Goal: Task Accomplishment & Management: Manage account settings

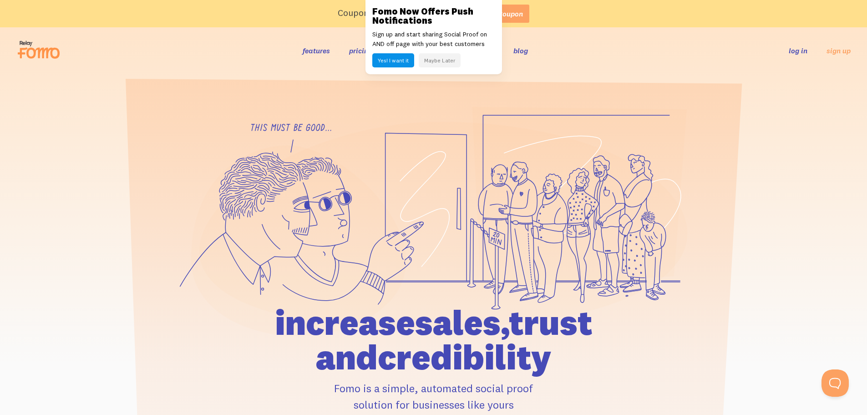
click at [443, 57] on button "Maybe Later" at bounding box center [440, 60] width 42 height 14
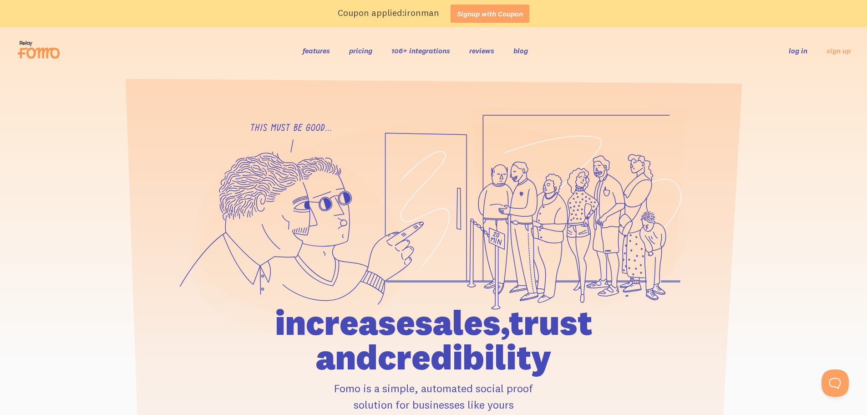
click at [794, 50] on link "log in" at bounding box center [798, 50] width 19 height 9
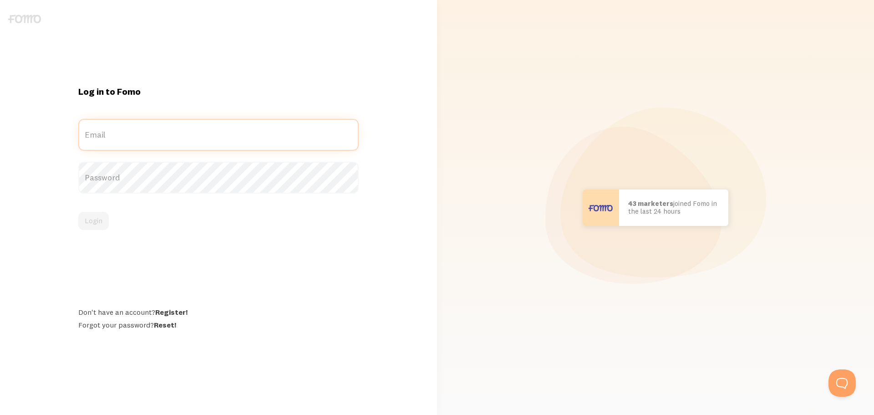
type input "[EMAIL_ADDRESS][DOMAIN_NAME]"
click at [129, 139] on label "Email" at bounding box center [218, 135] width 280 height 32
click at [129, 139] on input "[EMAIL_ADDRESS][DOMAIN_NAME]" at bounding box center [218, 135] width 280 height 32
click at [90, 229] on button "Login" at bounding box center [93, 221] width 31 height 18
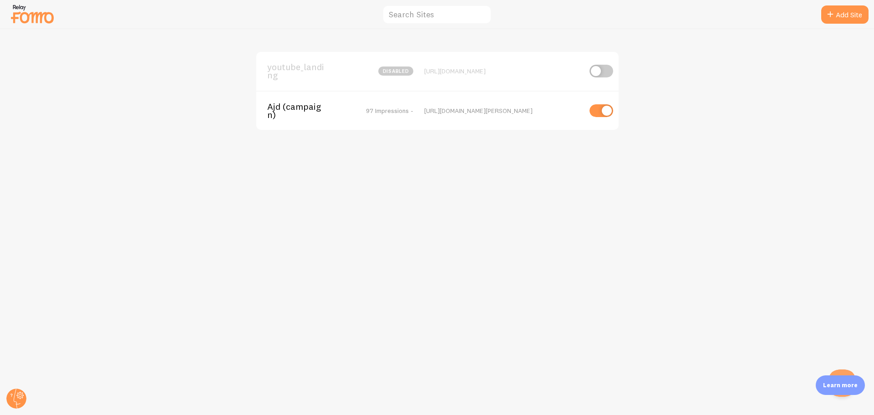
click at [336, 113] on div "Ajd (campaign) 97 Impressions - [URL][DOMAIN_NAME][PERSON_NAME]" at bounding box center [437, 111] width 362 height 40
click at [389, 113] on div "Ajd (campaign) 97 Impressions - [URL][DOMAIN_NAME][PERSON_NAME]" at bounding box center [437, 111] width 362 height 40
click at [436, 112] on div "[URL][DOMAIN_NAME][PERSON_NAME]" at bounding box center [502, 111] width 157 height 8
click at [316, 109] on span "Ajd (campaign)" at bounding box center [303, 110] width 73 height 17
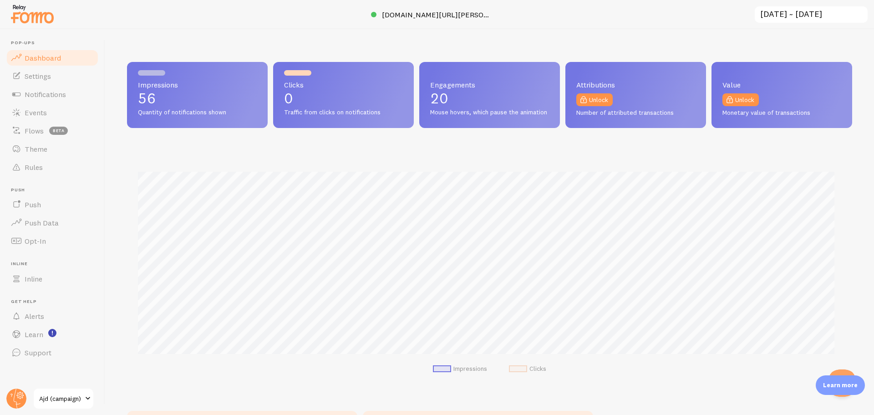
scroll to position [239, 718]
click at [63, 80] on link "Settings" at bounding box center [52, 76] width 94 height 18
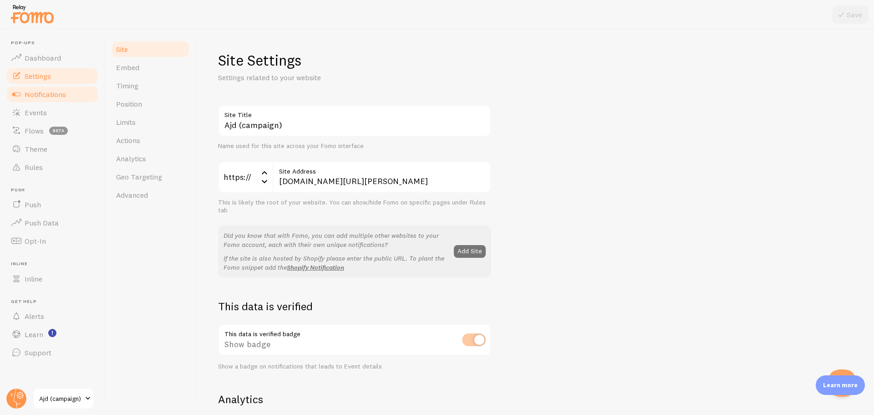
click at [59, 92] on span "Notifications" at bounding box center [45, 94] width 41 height 9
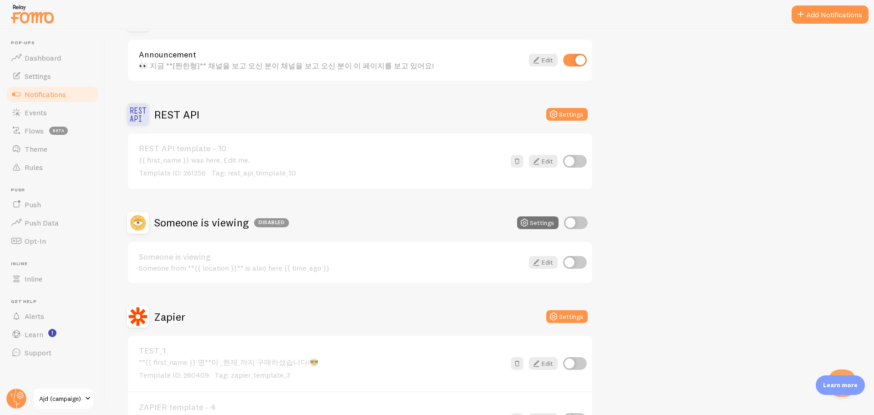
scroll to position [637, 0]
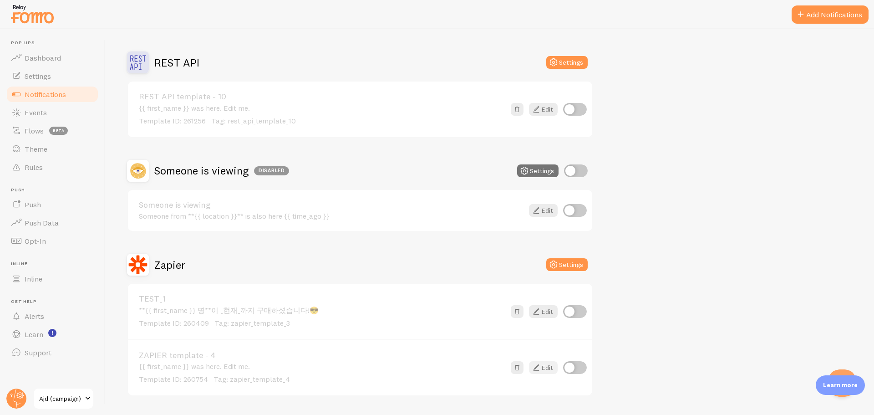
click at [550, 365] on link "Edit" at bounding box center [543, 367] width 29 height 13
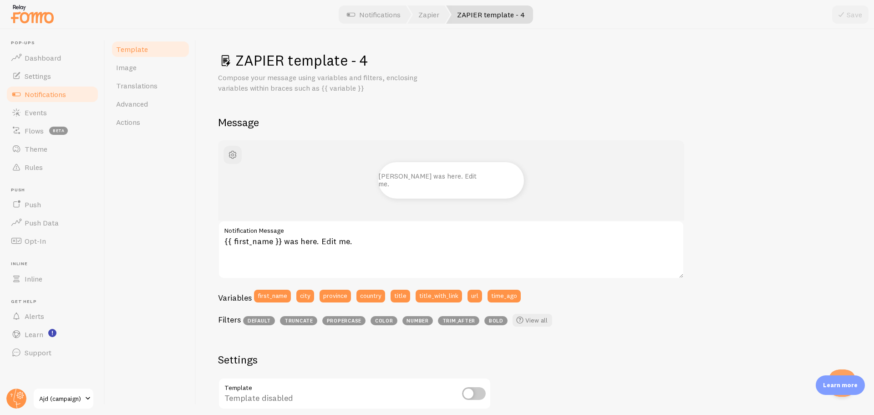
click at [331, 61] on h1 "ZAPIER template - 4" at bounding box center [535, 60] width 634 height 19
click at [324, 71] on div "ZAPIER template - 4 Compose your message using variables and filters, enclosing…" at bounding box center [535, 72] width 634 height 42
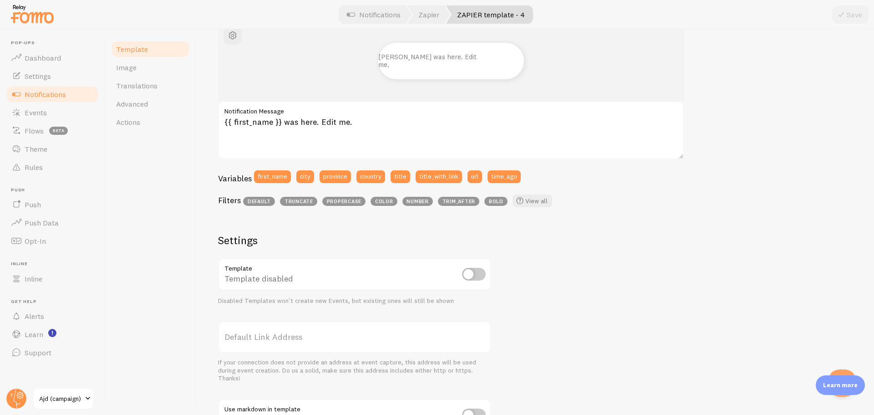
scroll to position [265, 0]
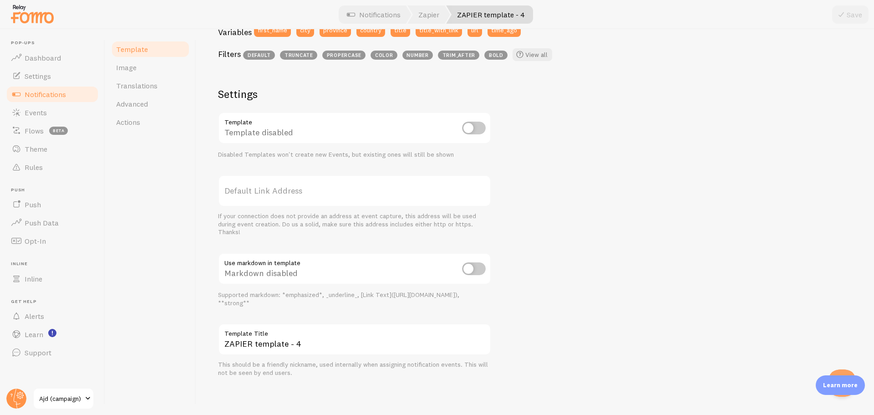
click at [225, 86] on div "John was here. Edit me. {{ first_name }} was here. Edit me. Notification Messag…" at bounding box center [535, 126] width 634 height 502
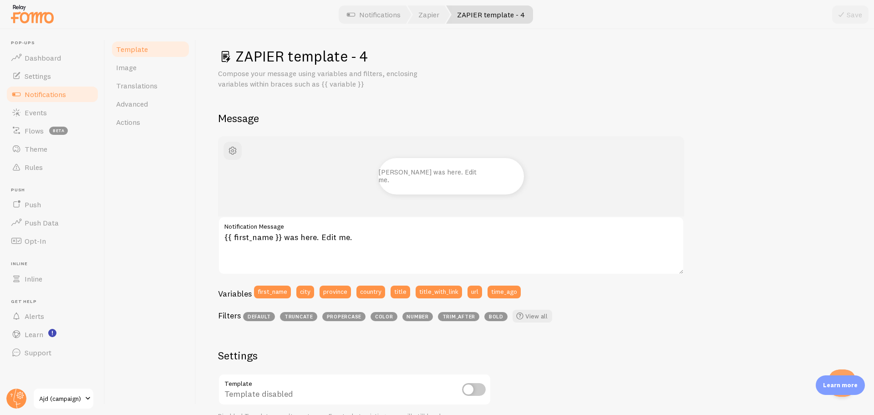
scroll to position [0, 0]
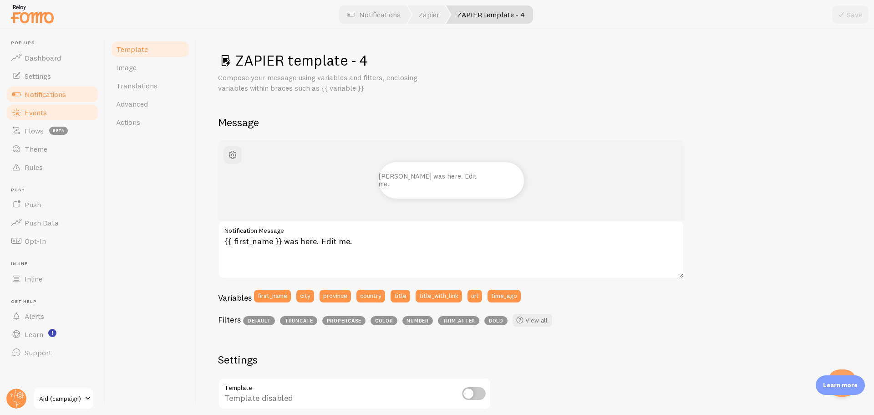
click at [55, 109] on link "Events" at bounding box center [52, 112] width 94 height 18
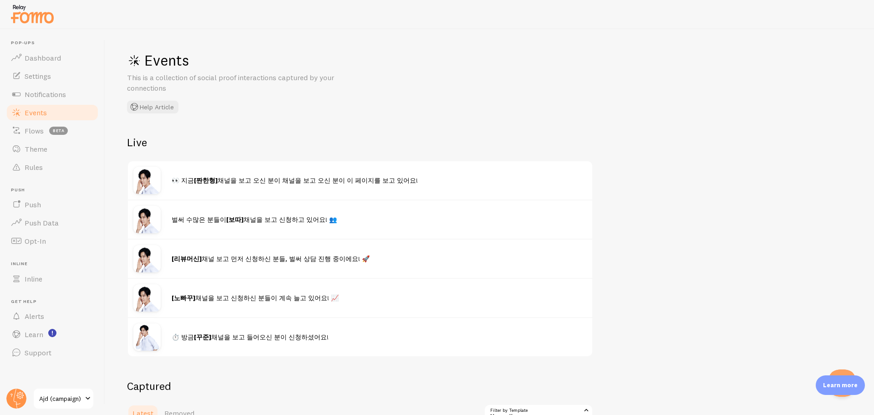
click at [356, 133] on div "Events This is a collection of social proof interactions captured by your conne…" at bounding box center [489, 222] width 769 height 386
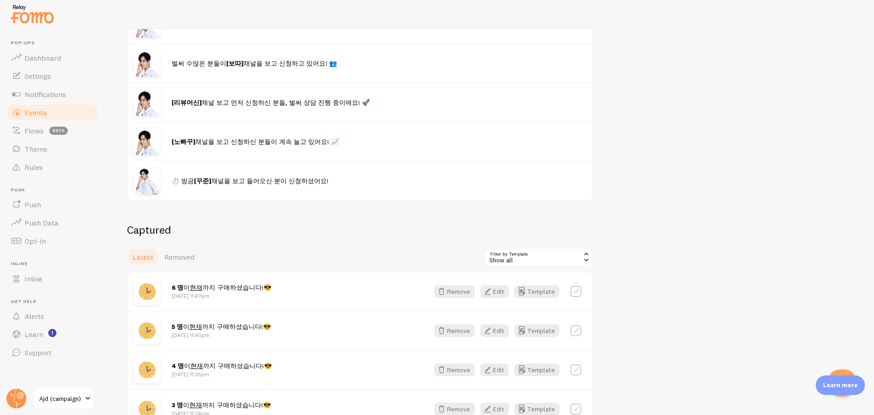
scroll to position [214, 0]
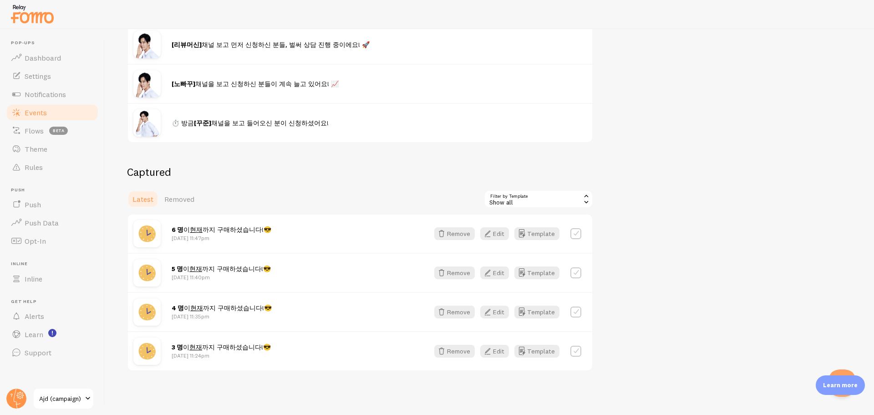
click at [384, 181] on div "Captured Latest Removed Filter by Template all Show all Show all Announcement (…" at bounding box center [360, 268] width 466 height 206
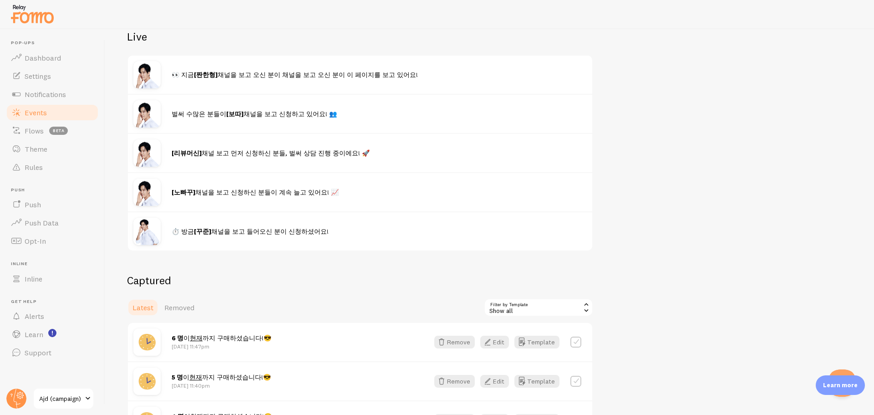
scroll to position [32, 0]
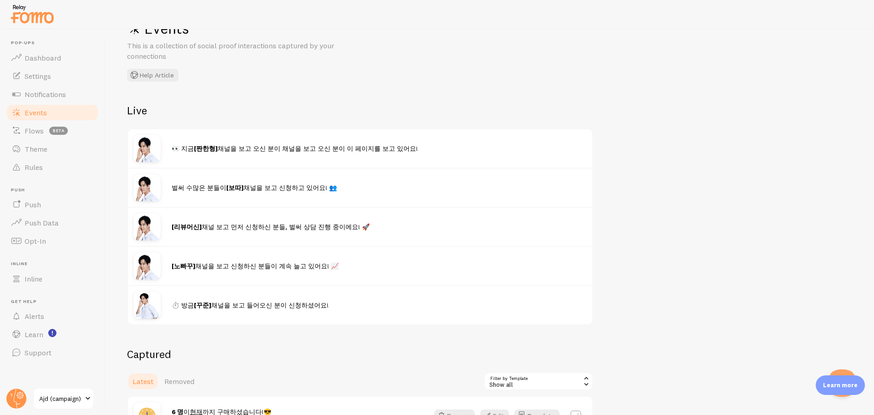
drag, startPoint x: 137, startPoint y: 112, endPoint x: 148, endPoint y: 111, distance: 10.5
click at [145, 112] on h2 "Live" at bounding box center [360, 110] width 466 height 14
click at [172, 108] on h2 "Live" at bounding box center [360, 110] width 466 height 14
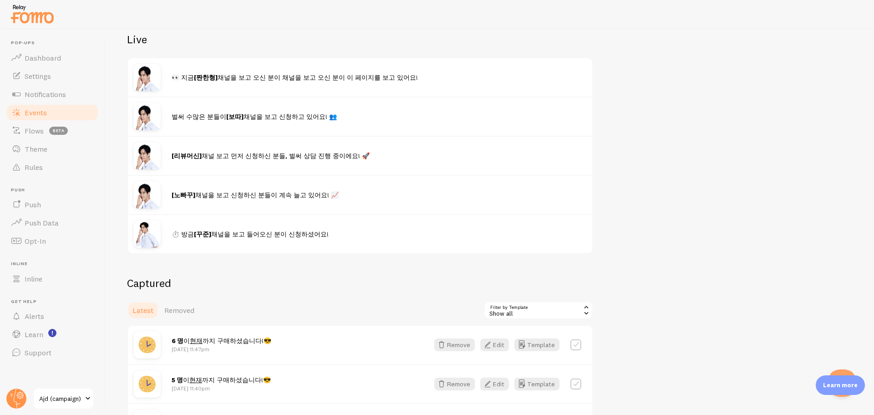
scroll to position [214, 0]
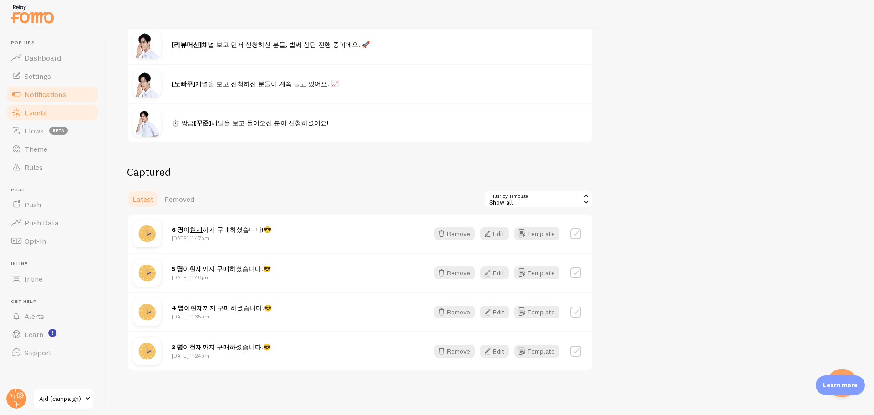
click at [52, 90] on span "Notifications" at bounding box center [45, 94] width 41 height 9
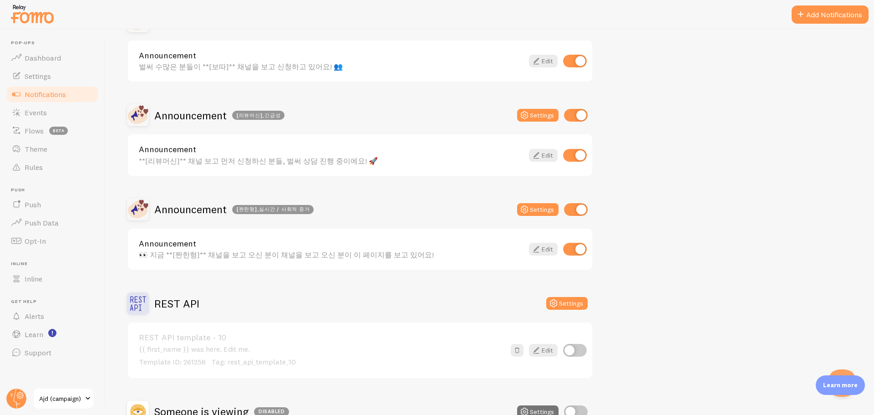
scroll to position [410, 0]
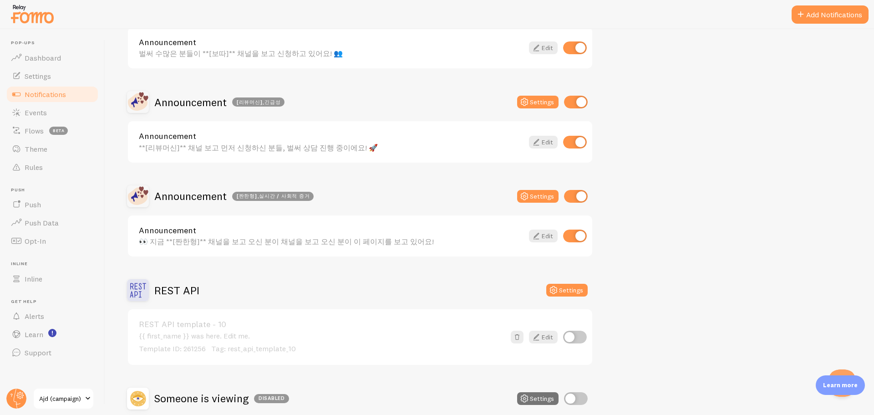
click at [285, 290] on div "REST API Settings" at bounding box center [360, 290] width 466 height 22
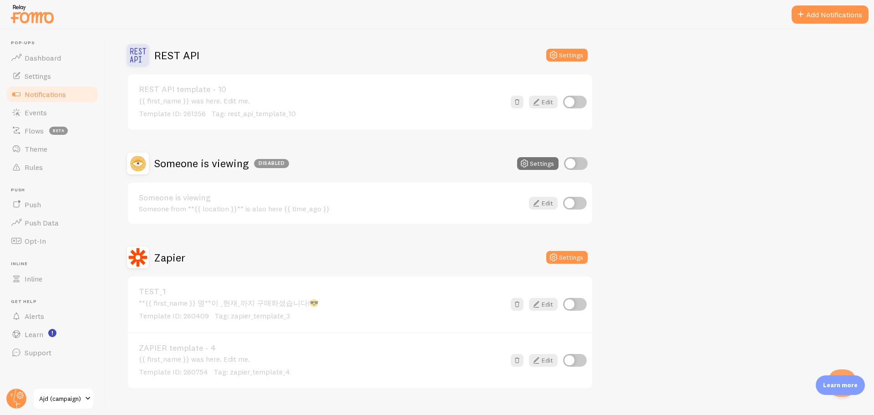
scroll to position [662, 0]
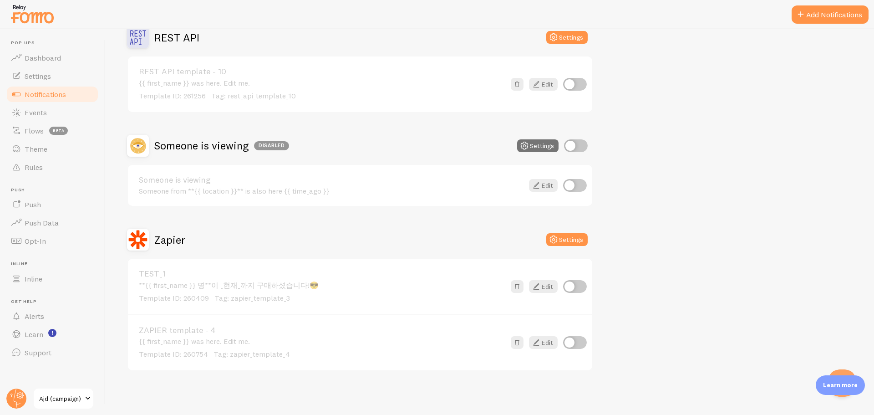
click at [407, 144] on div "Someone is viewing Disabled Settings" at bounding box center [360, 146] width 466 height 22
click at [38, 112] on span "Events" at bounding box center [36, 112] width 22 height 9
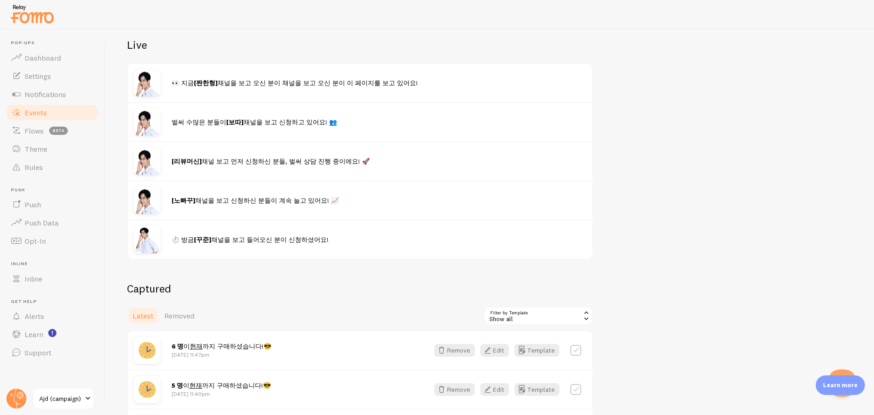
scroll to position [214, 0]
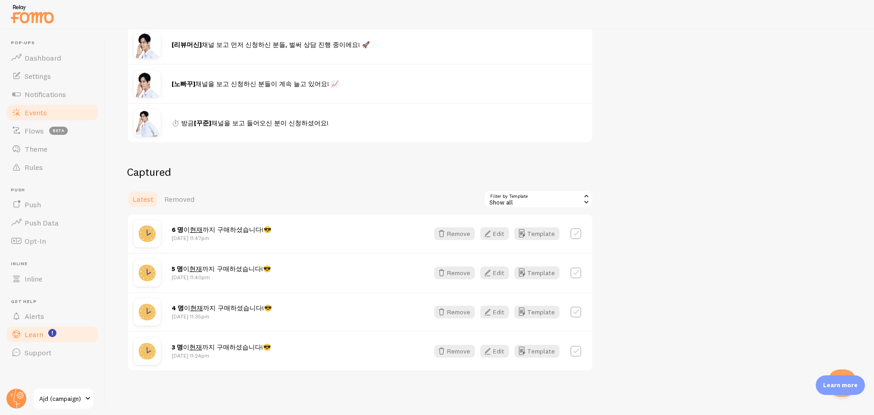
click at [36, 339] on link "Learn" at bounding box center [52, 334] width 94 height 18
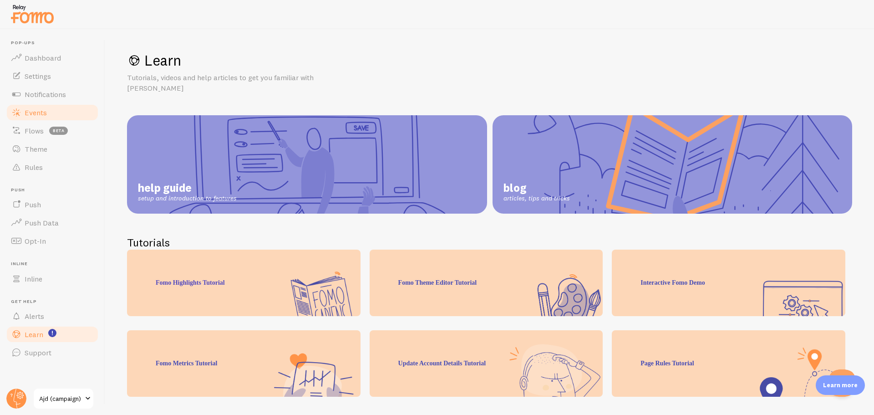
click at [51, 114] on link "Events" at bounding box center [52, 112] width 94 height 18
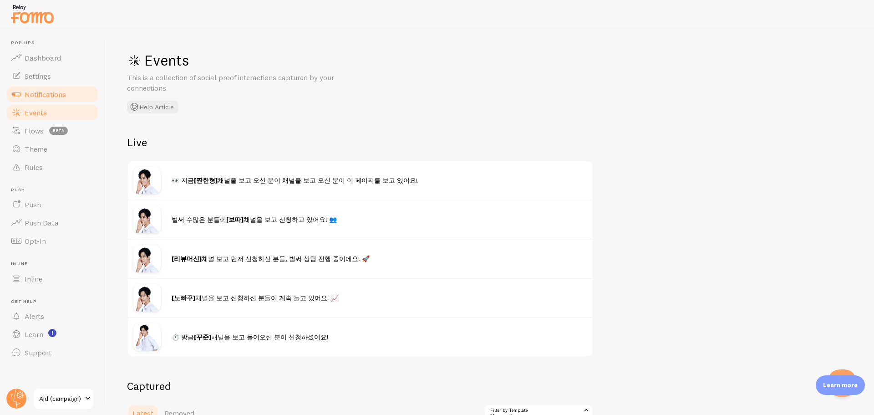
click at [66, 93] on span "Notifications" at bounding box center [45, 94] width 41 height 9
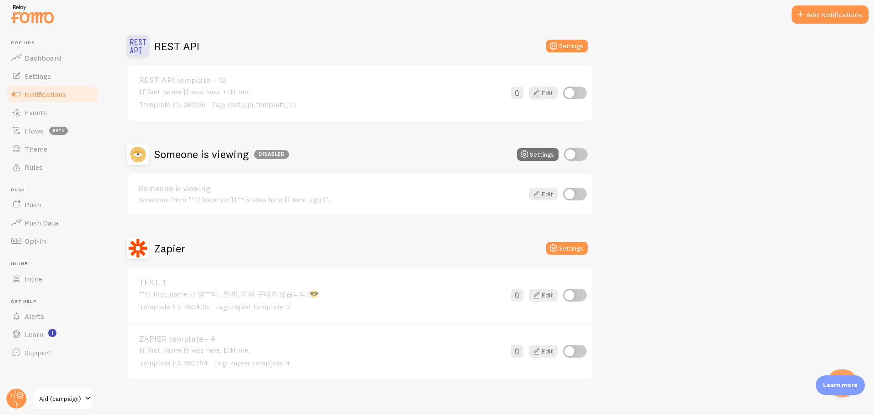
scroll to position [662, 0]
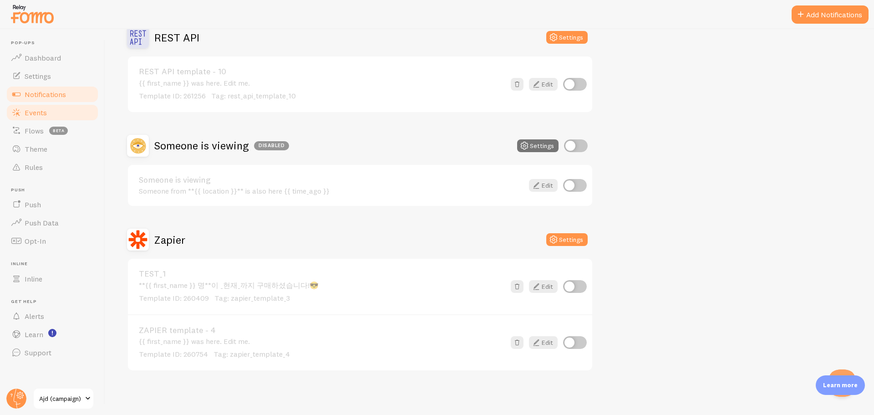
click at [46, 118] on link "Events" at bounding box center [52, 112] width 94 height 18
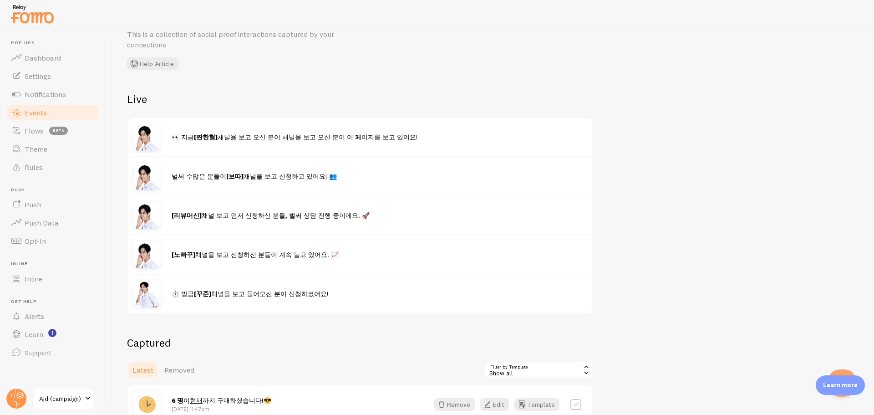
scroll to position [91, 0]
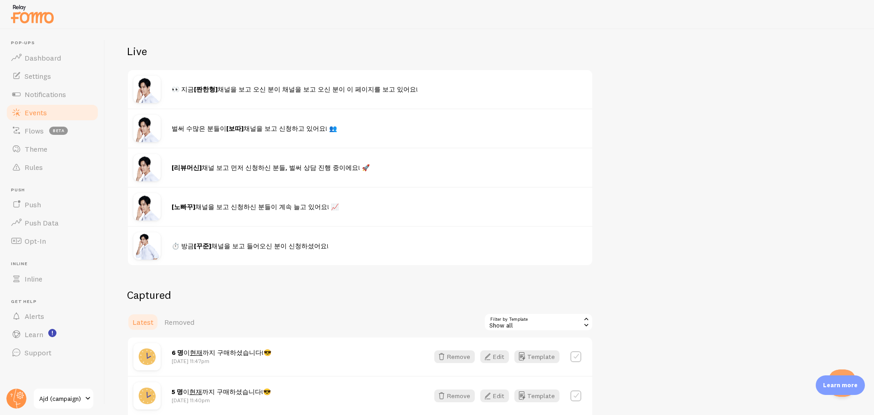
click at [169, 310] on div "Captured Latest Removed Filter by Template all Show all Show all Announcement (…" at bounding box center [360, 391] width 466 height 206
click at [169, 321] on span "Removed" at bounding box center [179, 321] width 30 height 9
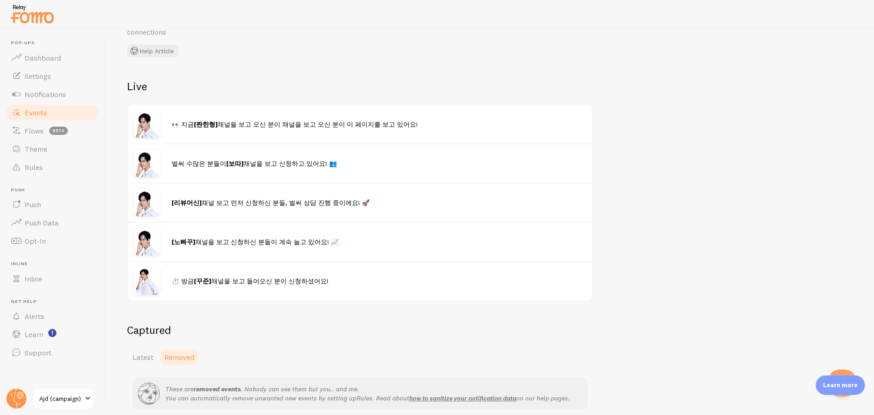
scroll to position [120, 0]
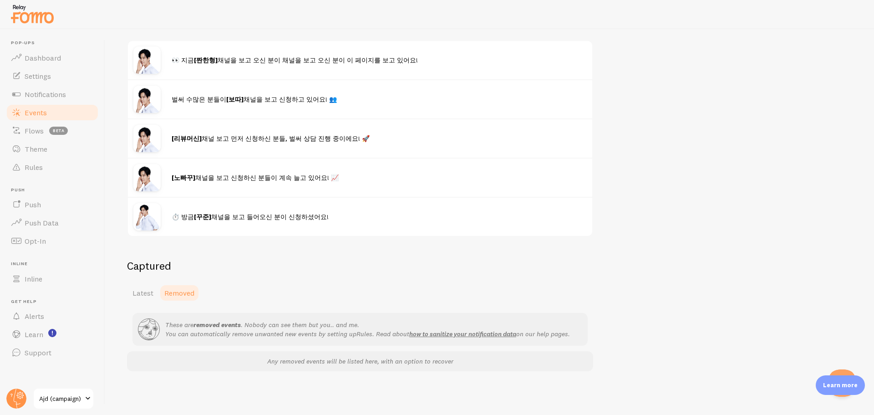
click at [144, 285] on link "Latest" at bounding box center [143, 293] width 32 height 18
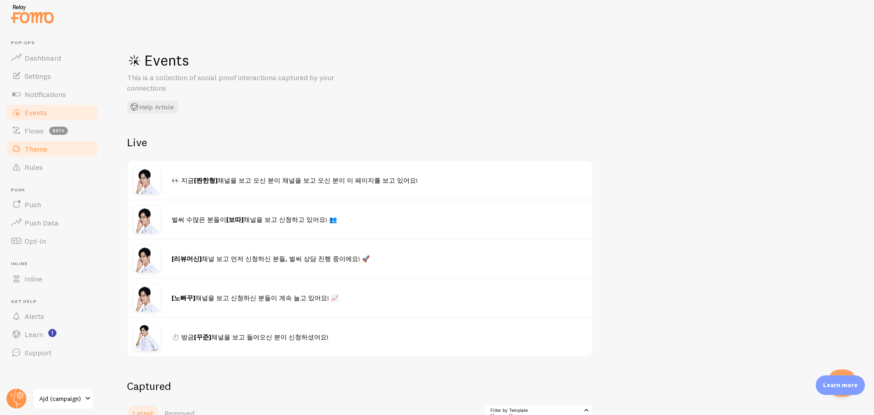
click at [42, 148] on span "Theme" at bounding box center [36, 148] width 23 height 9
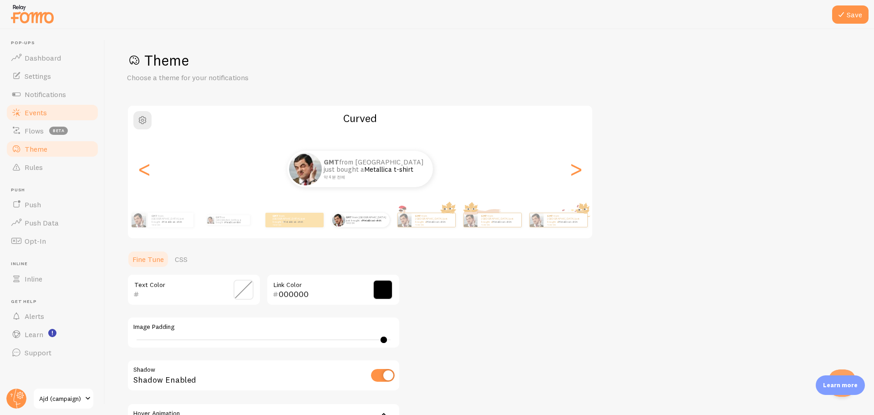
click at [43, 104] on link "Events" at bounding box center [52, 112] width 94 height 18
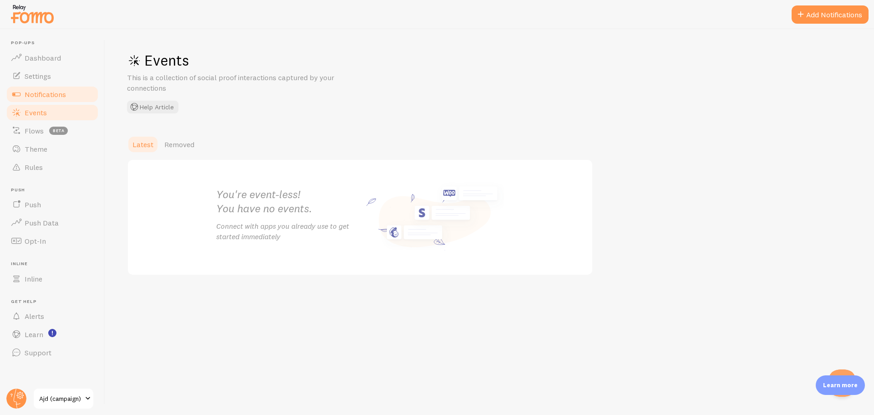
click at [52, 86] on link "Notifications" at bounding box center [52, 94] width 94 height 18
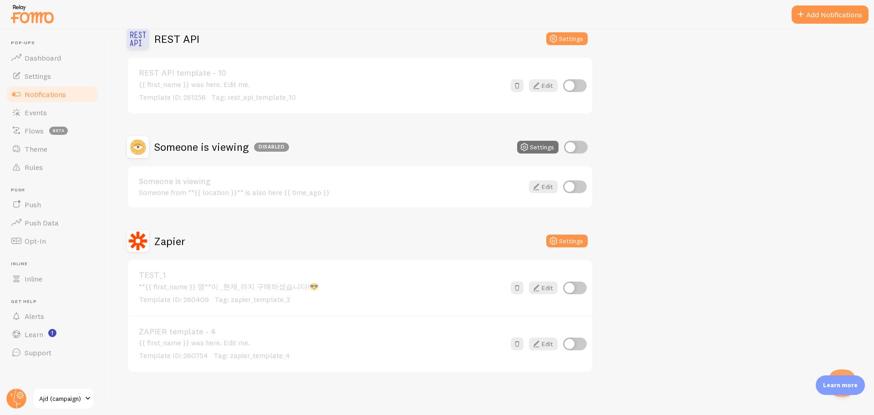
scroll to position [662, 0]
click at [570, 339] on input "checkbox" at bounding box center [575, 342] width 24 height 13
checkbox input "true"
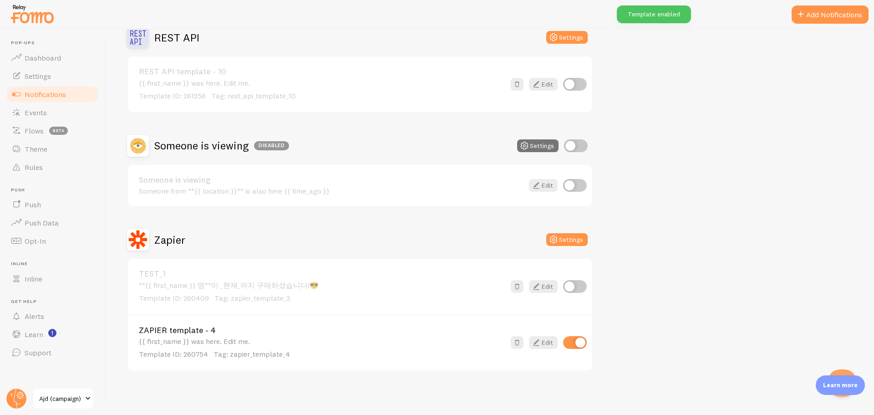
click at [235, 339] on div "{{ first_name }} was here. Edit me. Template ID: 260754 Tag: zapier_template_4" at bounding box center [322, 348] width 366 height 22
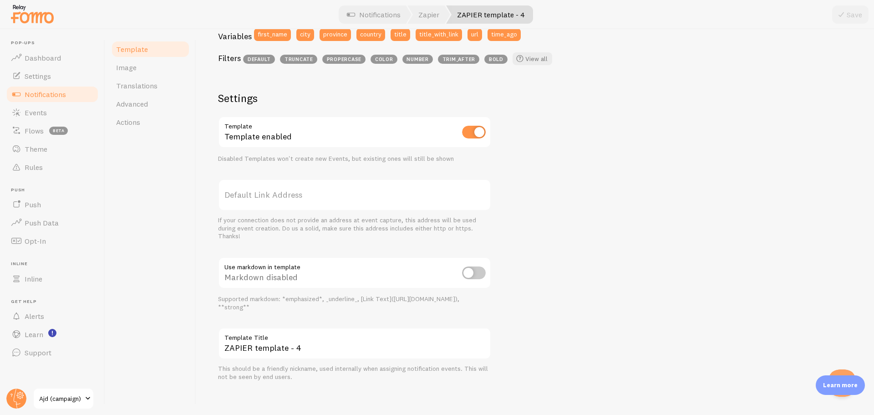
scroll to position [265, 0]
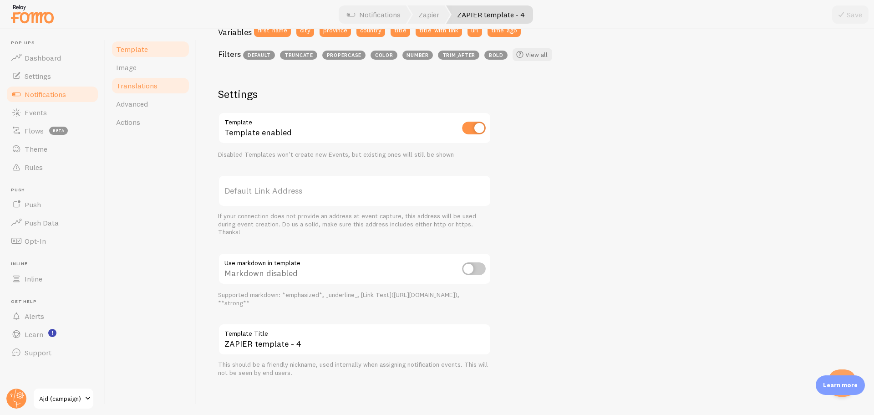
click at [151, 85] on span "Translations" at bounding box center [136, 85] width 41 height 9
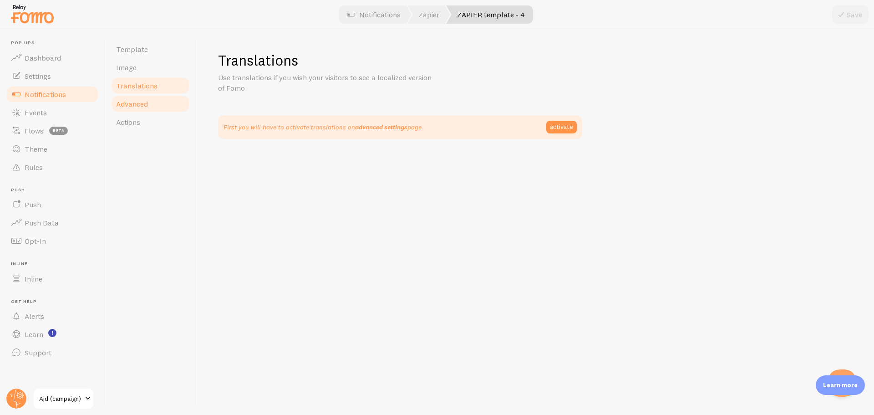
click at [143, 99] on span "Advanced" at bounding box center [132, 103] width 32 height 9
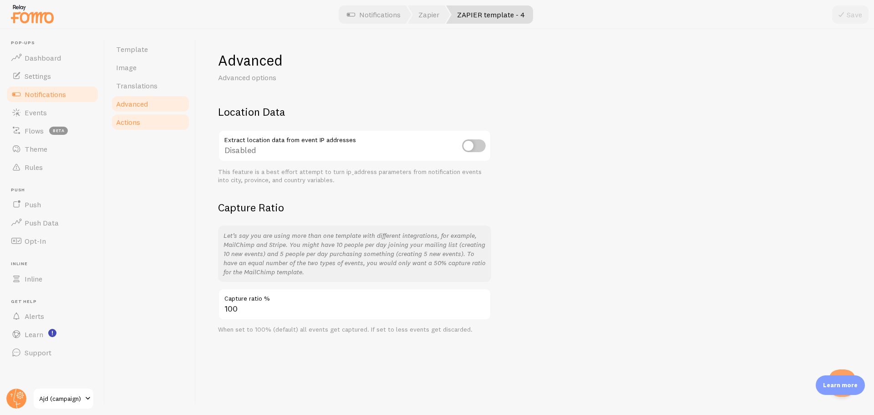
click at [134, 114] on link "Actions" at bounding box center [151, 122] width 80 height 18
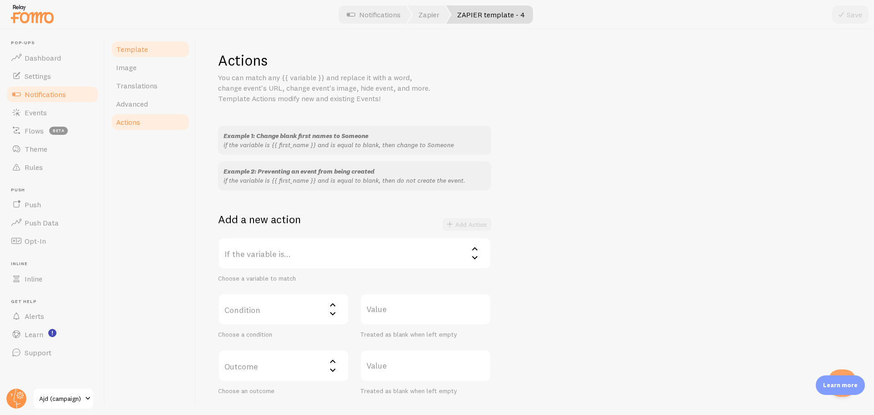
click at [146, 46] on span "Template" at bounding box center [132, 49] width 32 height 9
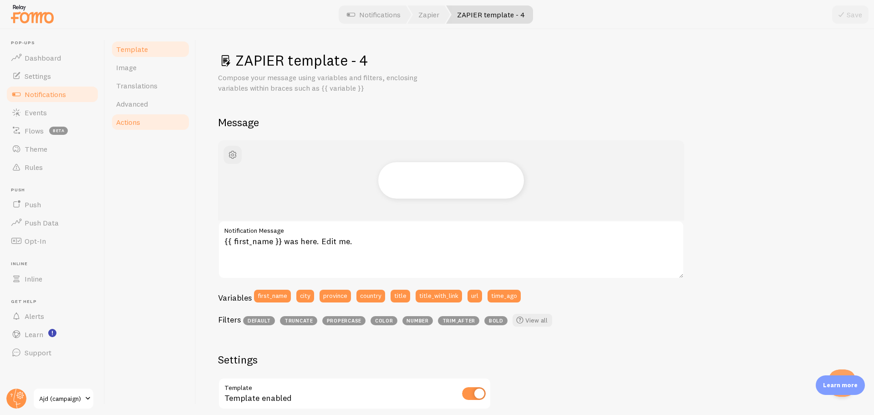
click at [131, 114] on link "Actions" at bounding box center [151, 122] width 80 height 18
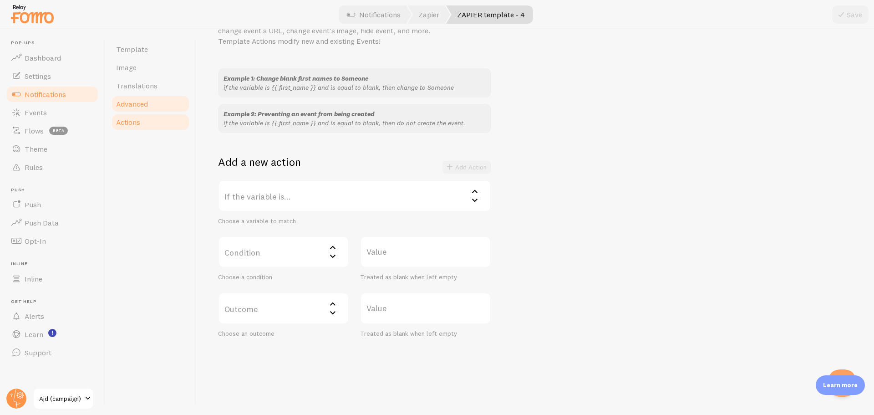
scroll to position [59, 0]
click at [155, 66] on link "Image" at bounding box center [151, 67] width 80 height 18
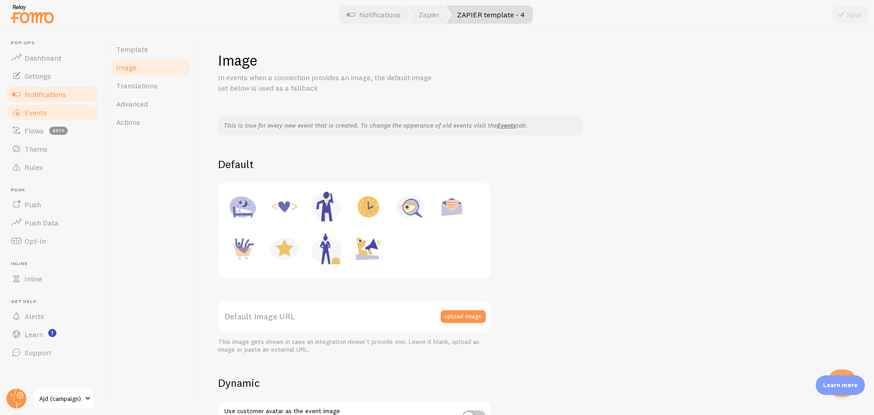
click at [53, 109] on link "Events" at bounding box center [52, 112] width 94 height 18
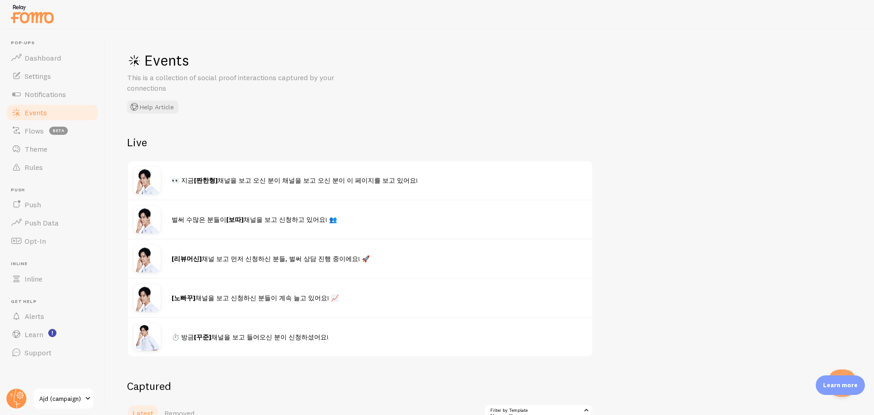
scroll to position [228, 0]
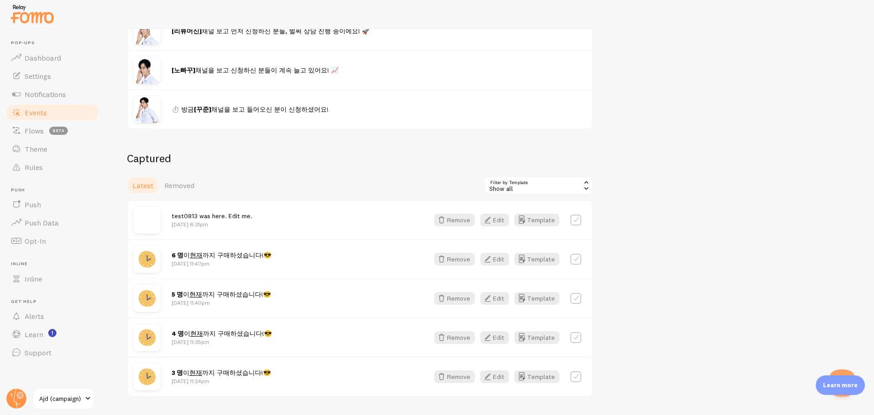
click at [266, 211] on div "test0813 was here. Edit me. Aug 13th @ 8:31pm Remove Edit Template" at bounding box center [360, 220] width 464 height 38
click at [498, 224] on button "Edit" at bounding box center [494, 220] width 29 height 13
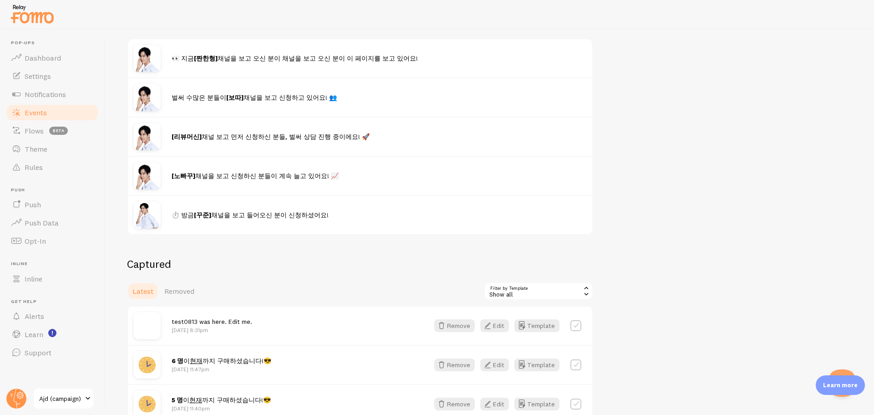
scroll to position [253, 0]
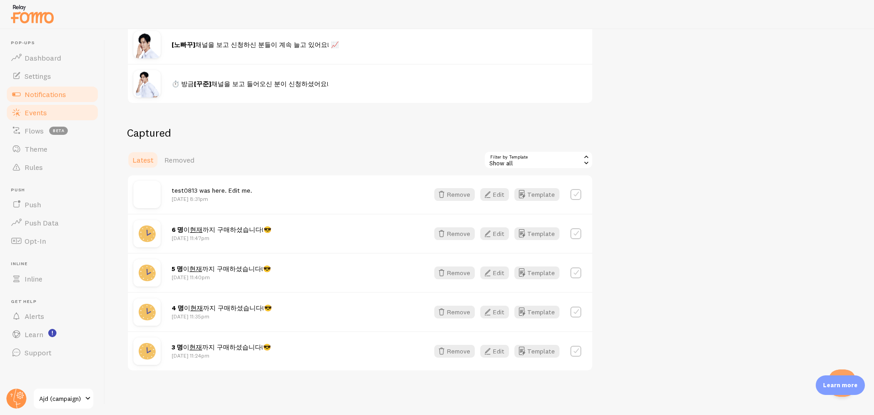
click at [57, 101] on link "Notifications" at bounding box center [52, 94] width 94 height 18
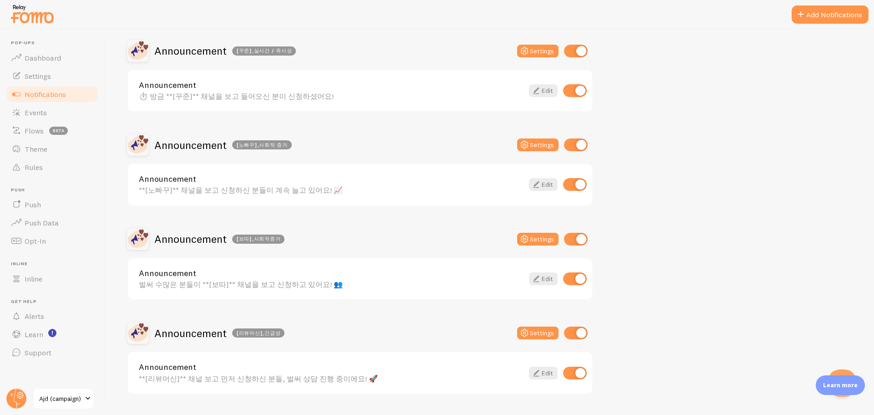
scroll to position [182, 0]
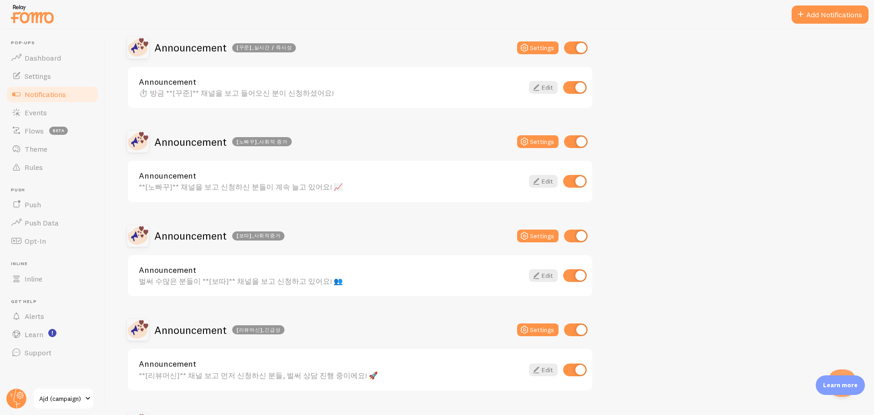
click at [575, 41] on input "checkbox" at bounding box center [576, 47] width 24 height 13
checkbox input "false"
click at [581, 144] on input "checkbox" at bounding box center [576, 141] width 24 height 13
checkbox input "false"
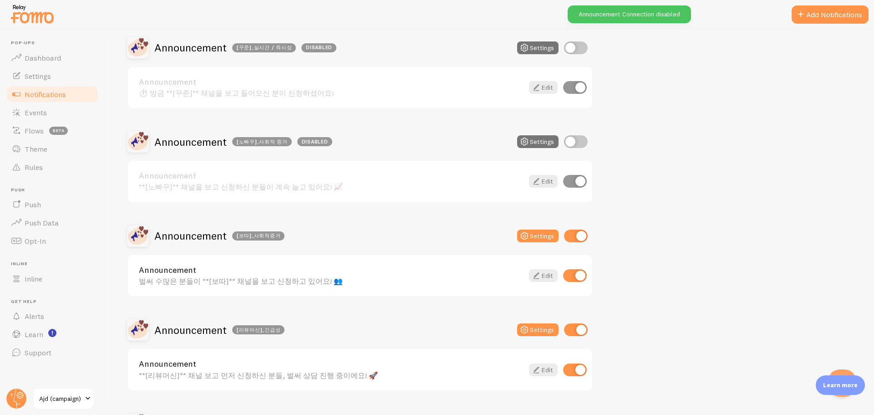
click at [572, 237] on input "checkbox" at bounding box center [576, 235] width 24 height 13
checkbox input "false"
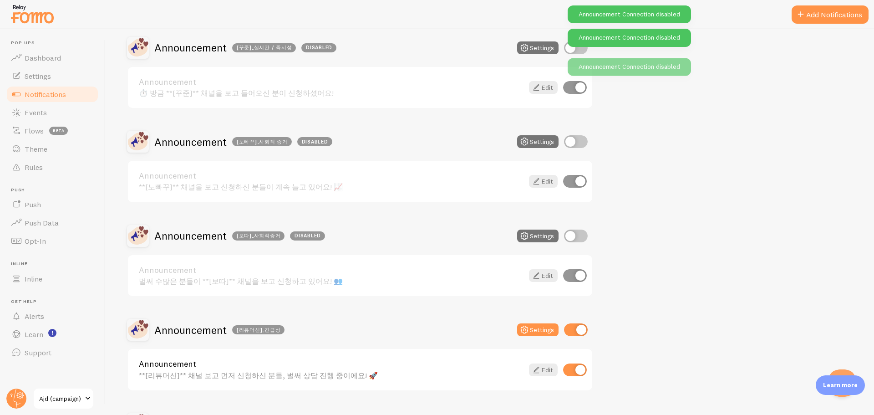
click at [582, 329] on input "checkbox" at bounding box center [576, 329] width 24 height 13
checkbox input "false"
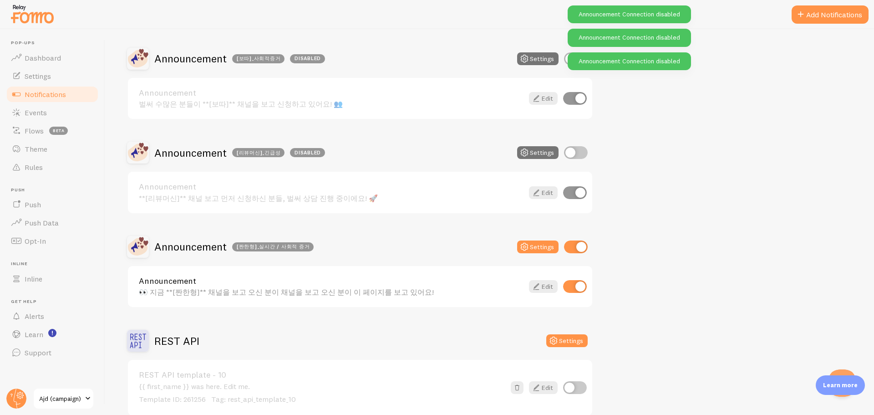
scroll to position [364, 0]
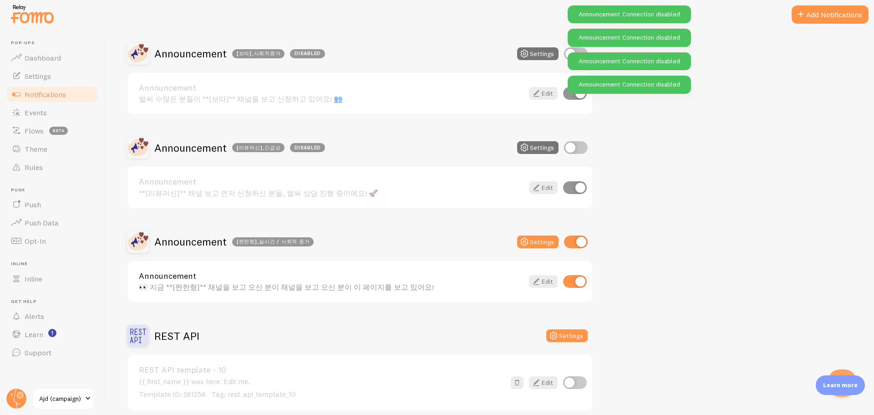
click at [575, 248] on div at bounding box center [576, 241] width 24 height 13
click at [575, 248] on input "checkbox" at bounding box center [576, 241] width 24 height 13
checkbox input "false"
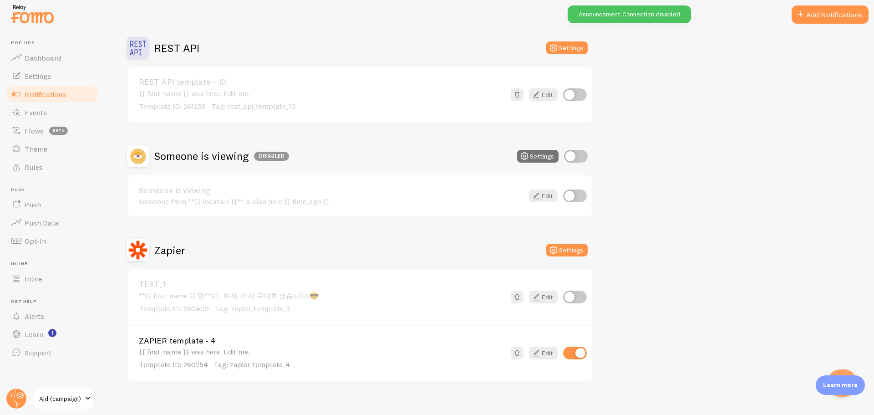
scroll to position [662, 0]
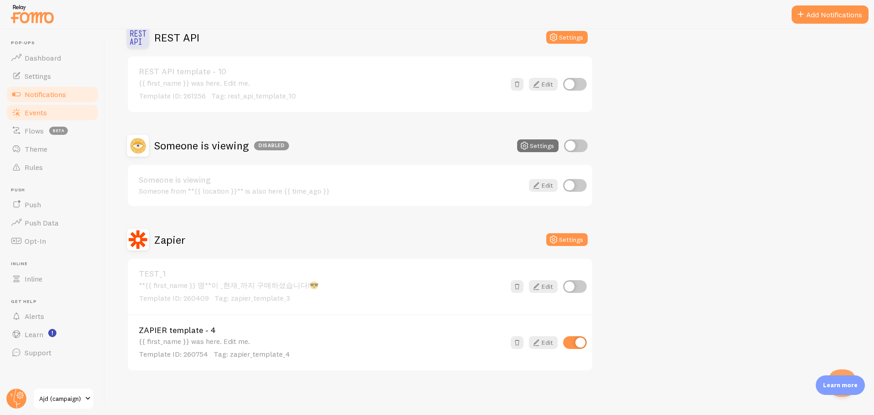
click at [44, 110] on span "Events" at bounding box center [36, 112] width 22 height 9
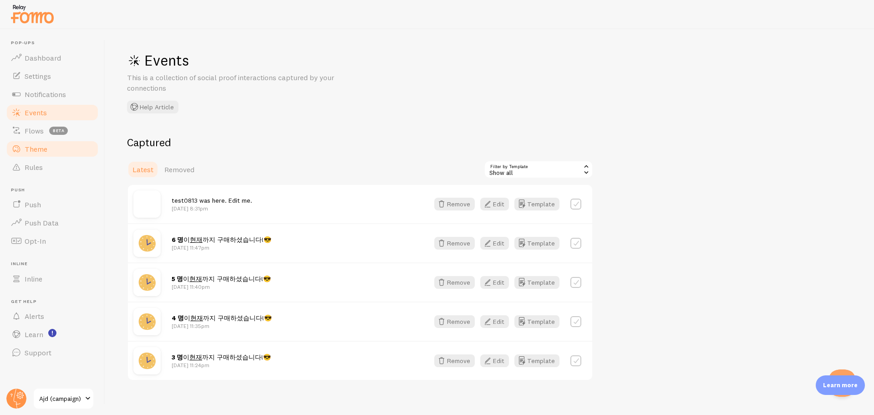
click at [39, 144] on span "Theme" at bounding box center [36, 148] width 23 height 9
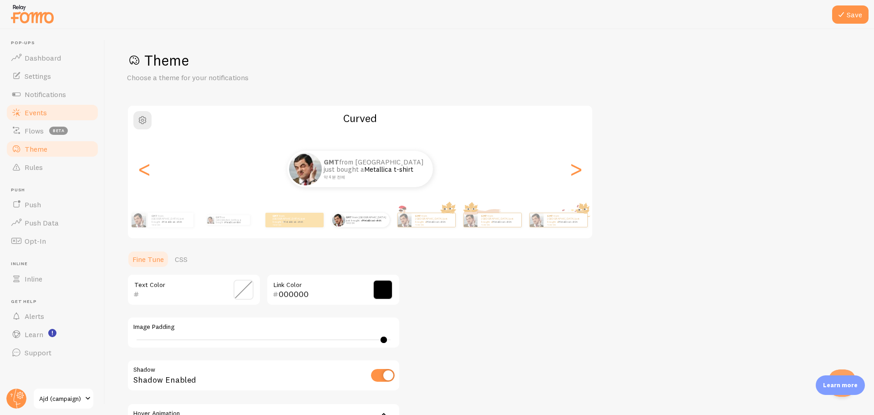
click at [51, 115] on link "Events" at bounding box center [52, 112] width 94 height 18
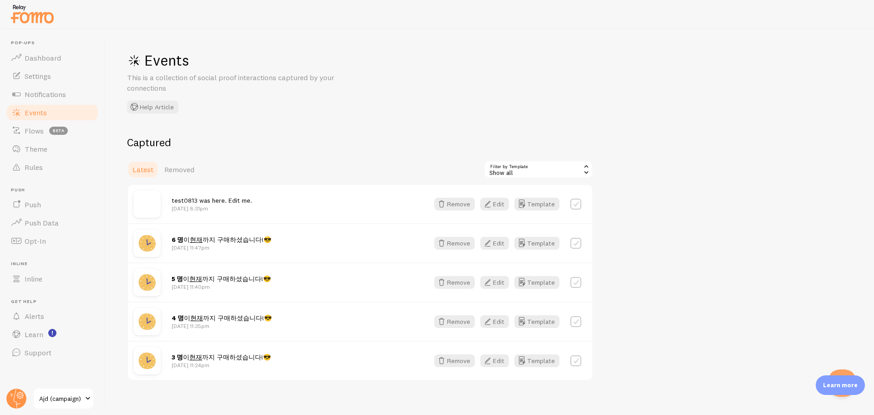
click at [57, 116] on link "Events" at bounding box center [52, 112] width 94 height 18
click at [59, 102] on link "Notifications" at bounding box center [52, 94] width 94 height 18
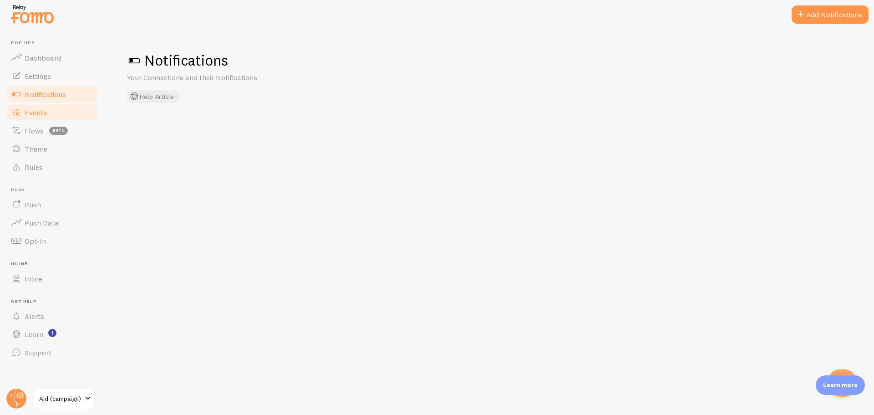
click at [54, 114] on link "Events" at bounding box center [52, 112] width 94 height 18
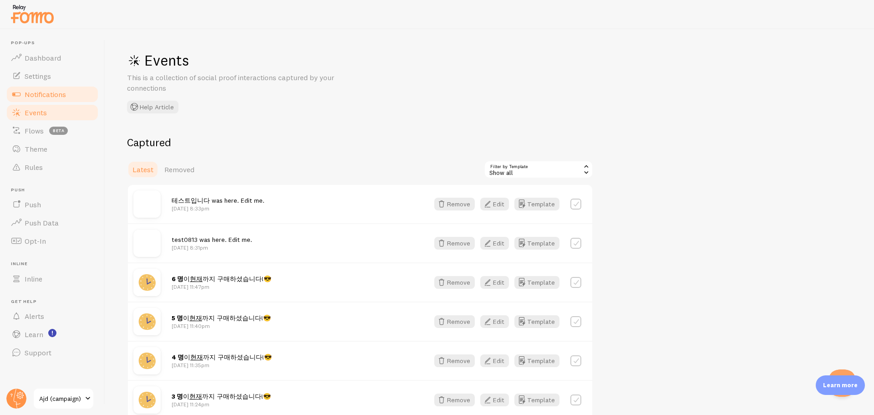
click at [80, 96] on link "Notifications" at bounding box center [52, 94] width 94 height 18
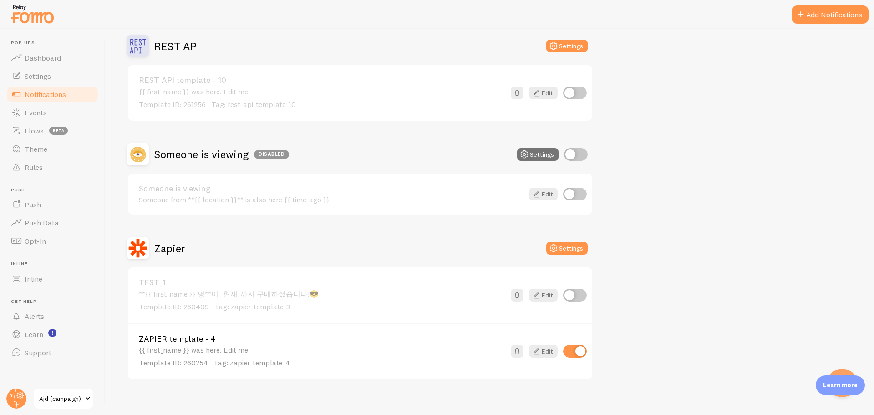
scroll to position [662, 0]
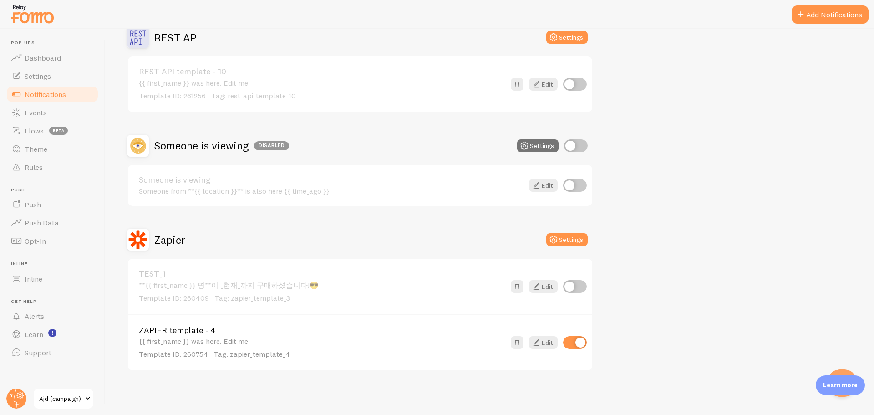
click at [203, 330] on link "ZAPIER template - 4" at bounding box center [322, 330] width 366 height 8
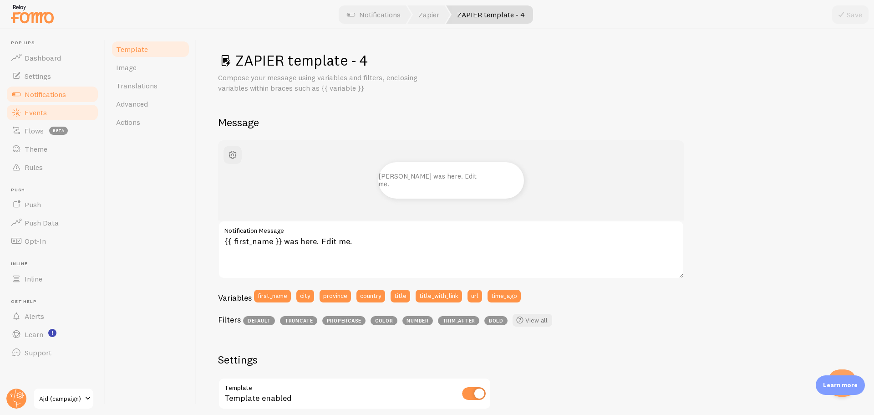
click at [50, 107] on link "Events" at bounding box center [52, 112] width 94 height 18
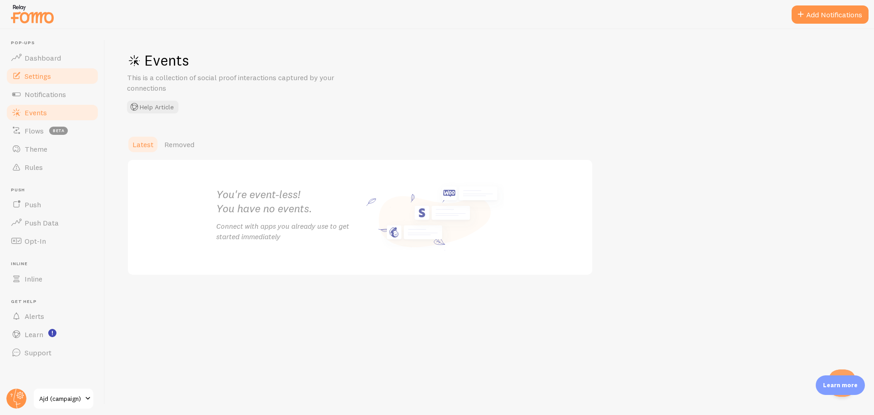
click at [57, 74] on link "Settings" at bounding box center [52, 76] width 94 height 18
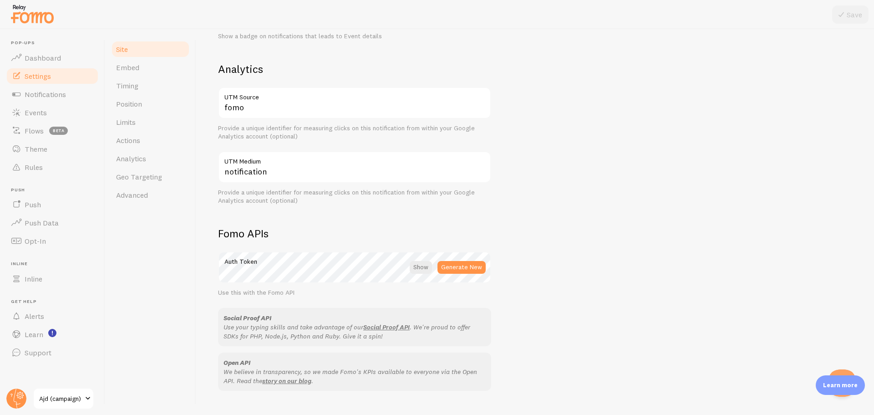
scroll to position [410, 0]
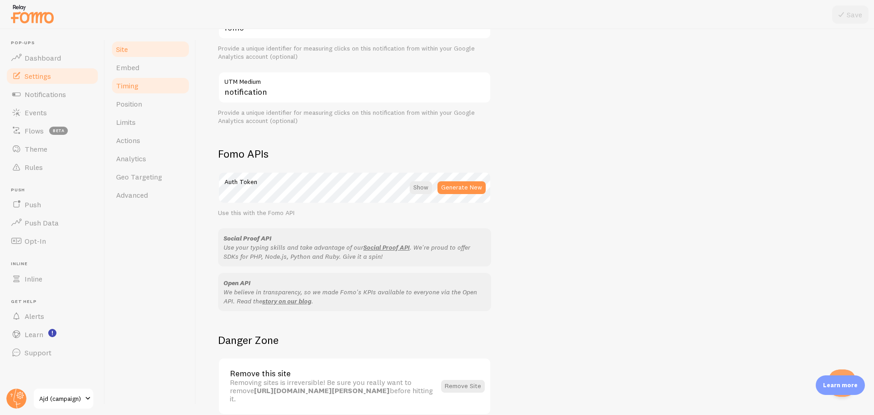
click at [174, 92] on link "Timing" at bounding box center [151, 85] width 80 height 18
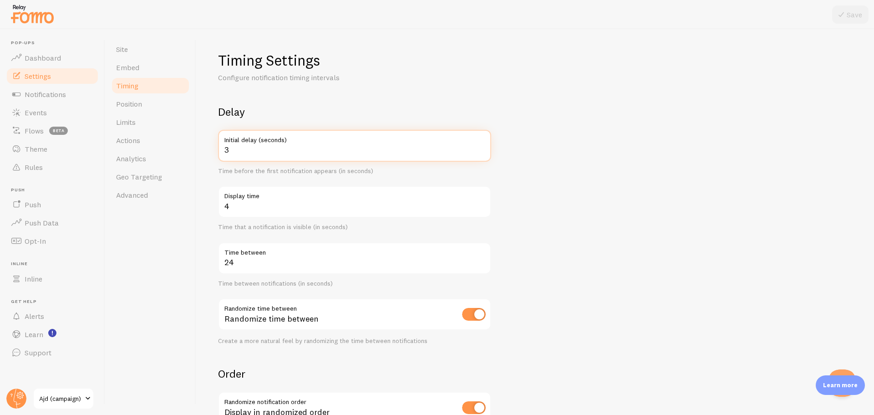
click at [269, 157] on input "3" at bounding box center [354, 146] width 273 height 32
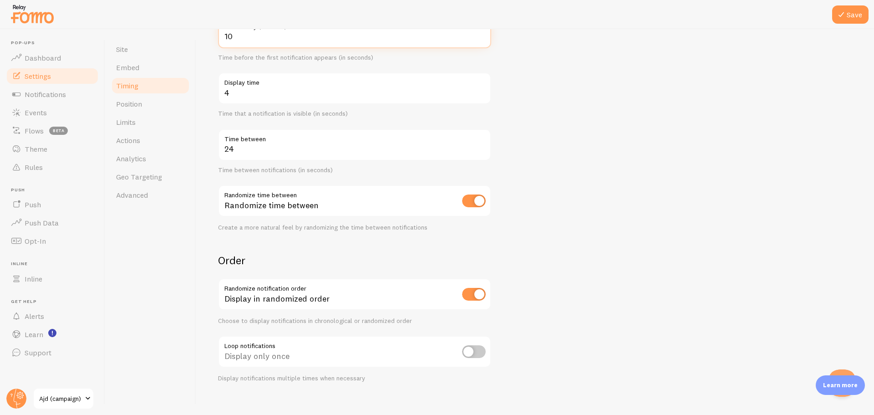
scroll to position [124, 0]
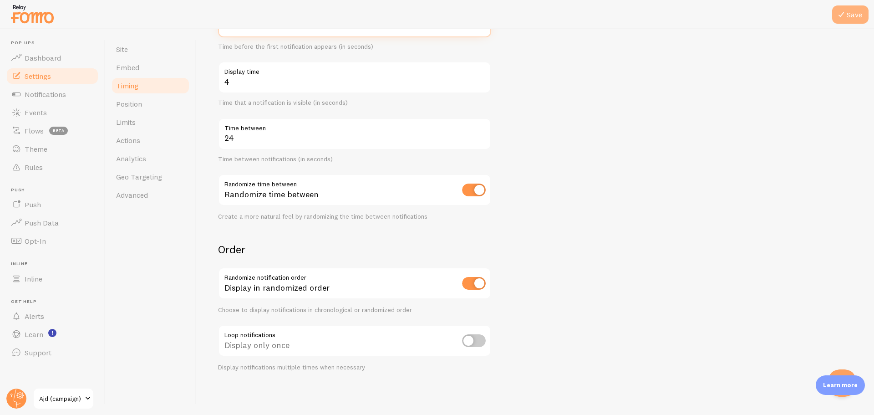
type input "10"
click at [848, 12] on button "Save" at bounding box center [850, 14] width 36 height 18
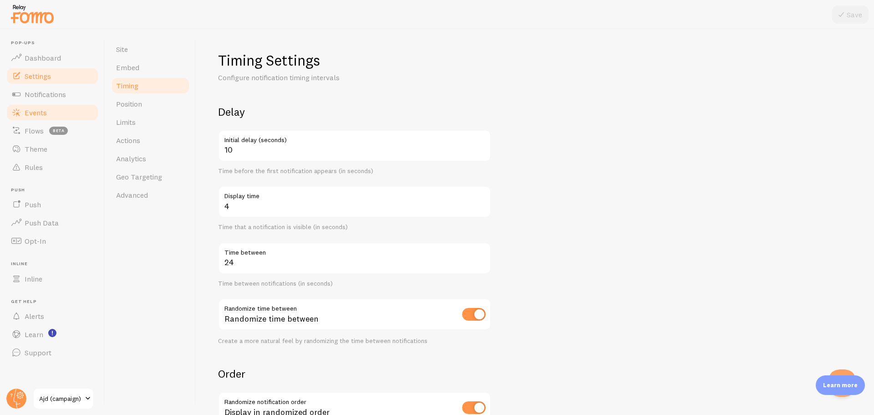
click at [29, 115] on span "Events" at bounding box center [36, 112] width 22 height 9
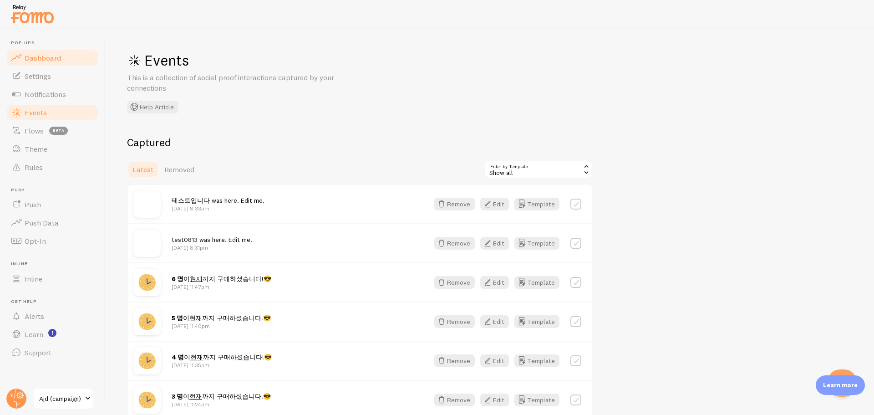
click at [60, 58] on link "Dashboard" at bounding box center [52, 58] width 94 height 18
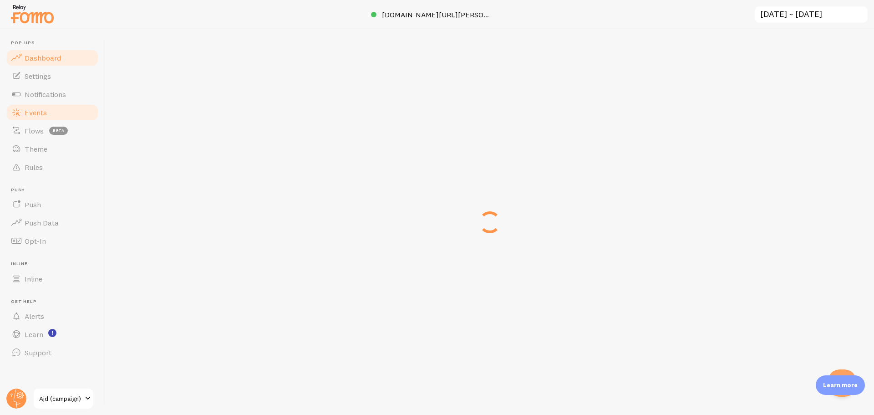
click at [42, 111] on span "Events" at bounding box center [36, 112] width 22 height 9
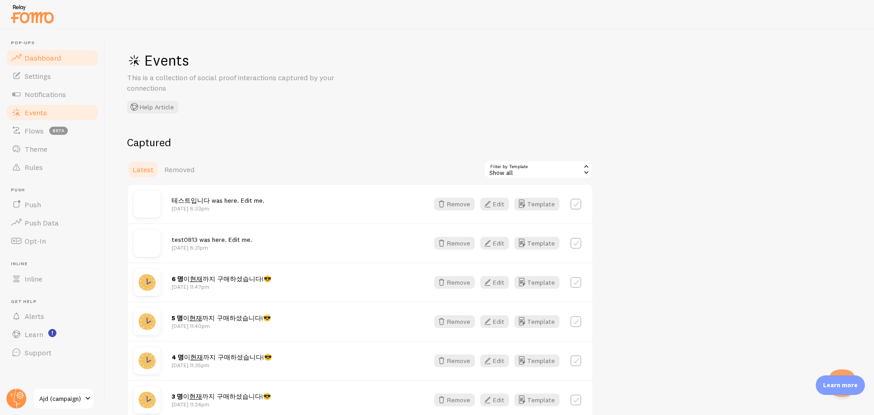
click at [51, 56] on span "Dashboard" at bounding box center [43, 57] width 36 height 9
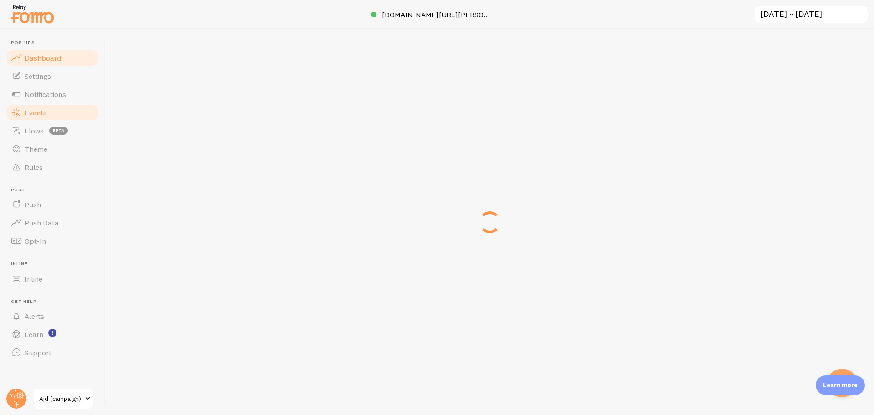
click at [49, 117] on link "Events" at bounding box center [52, 112] width 94 height 18
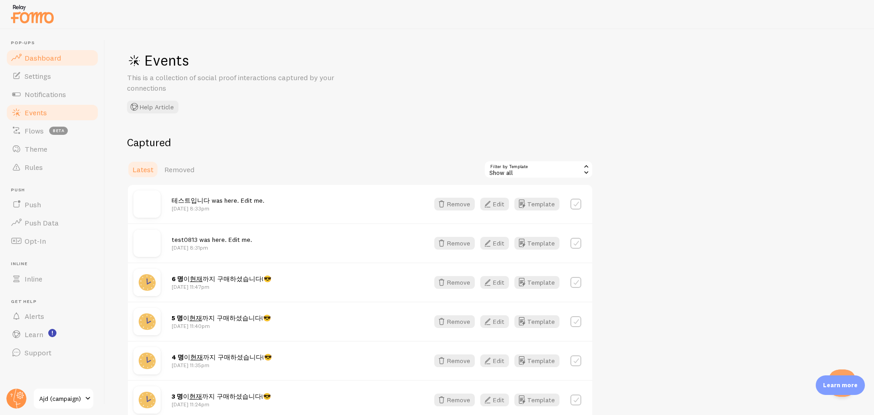
click at [54, 60] on span "Dashboard" at bounding box center [43, 57] width 36 height 9
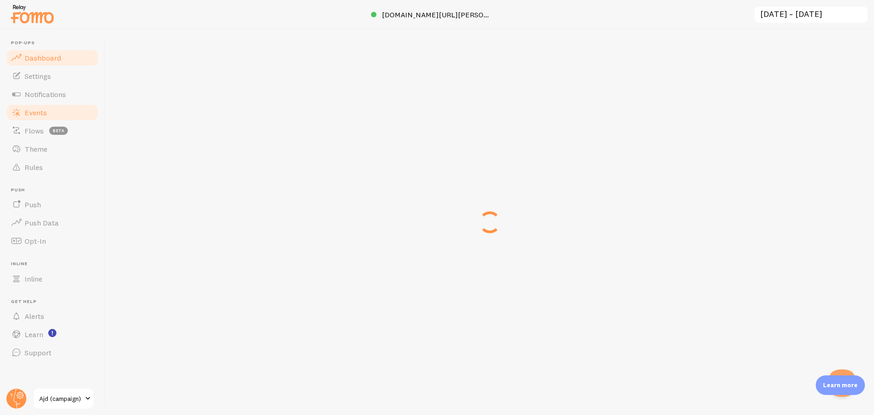
click at [53, 111] on link "Events" at bounding box center [52, 112] width 94 height 18
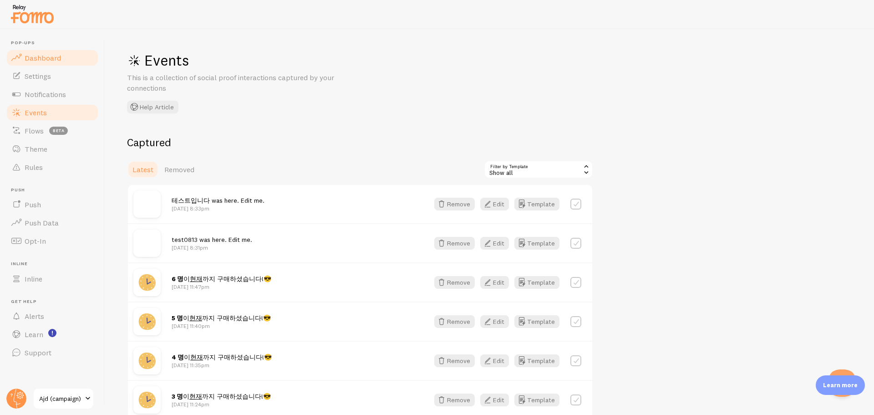
click at [61, 58] on link "Dashboard" at bounding box center [52, 58] width 94 height 18
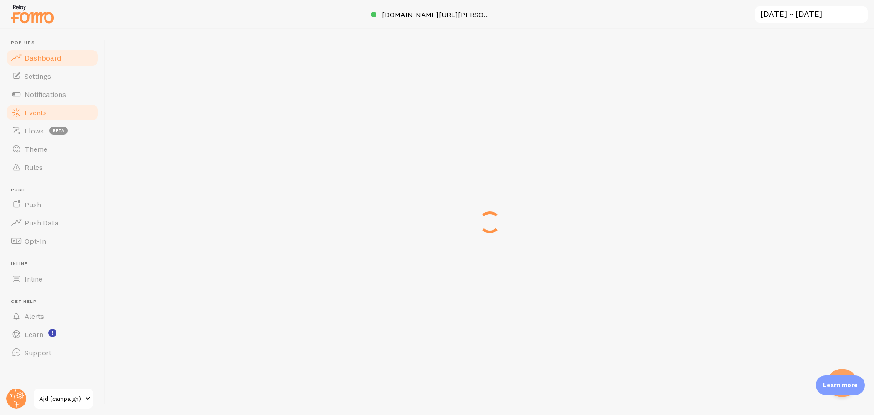
click at [50, 113] on link "Events" at bounding box center [52, 112] width 94 height 18
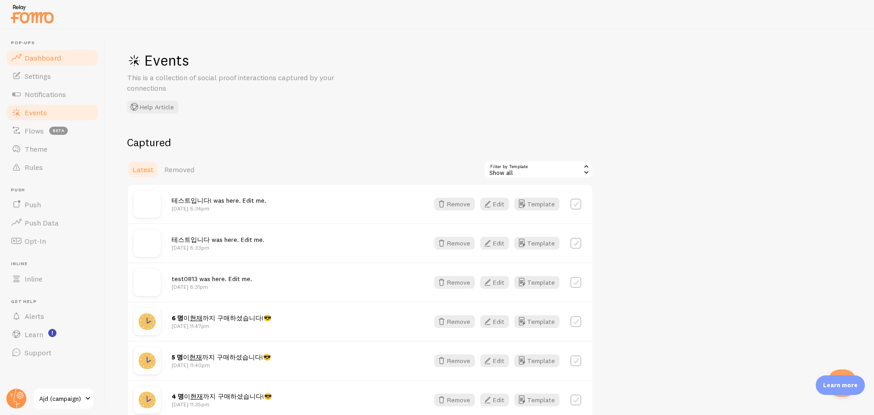
click at [51, 59] on span "Dashboard" at bounding box center [43, 57] width 36 height 9
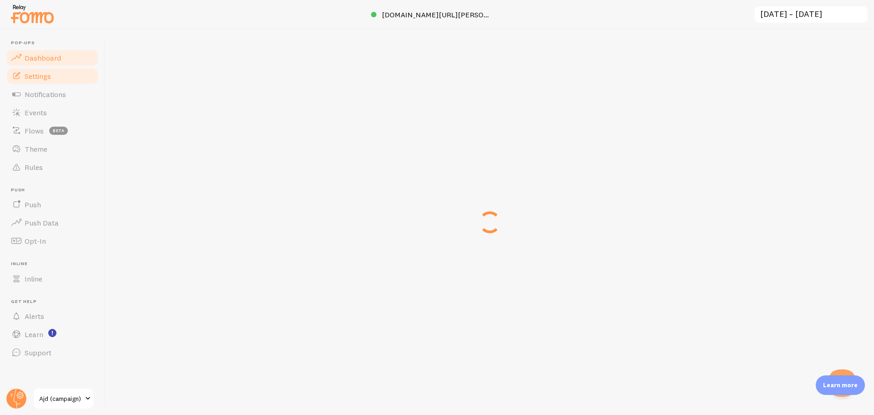
click at [42, 80] on span "Settings" at bounding box center [38, 75] width 26 height 9
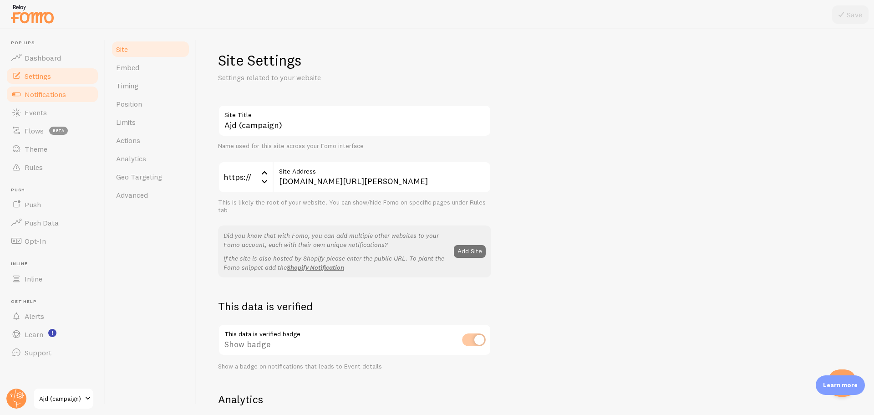
click at [59, 96] on span "Notifications" at bounding box center [45, 94] width 41 height 9
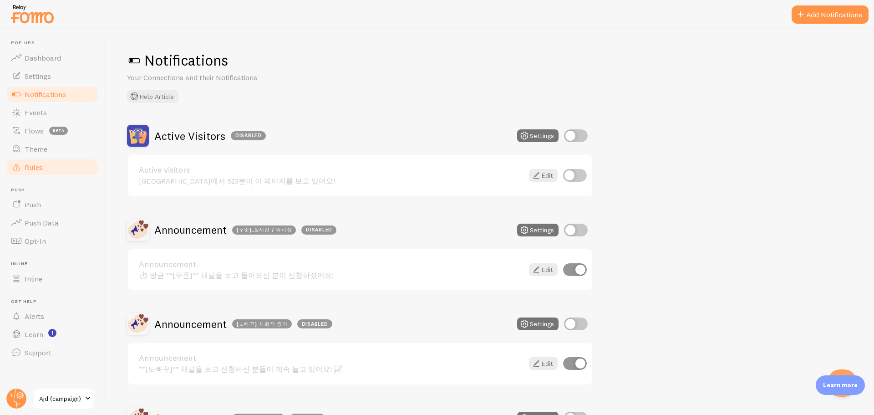
click at [34, 159] on link "Rules" at bounding box center [52, 167] width 94 height 18
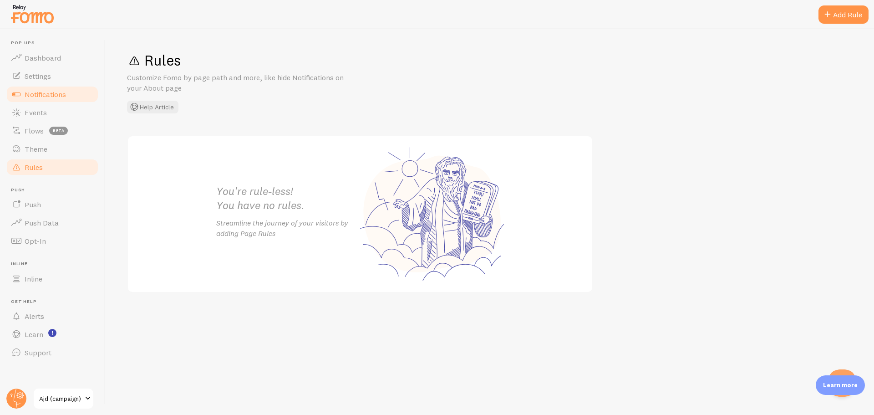
click at [58, 93] on span "Notifications" at bounding box center [45, 94] width 41 height 9
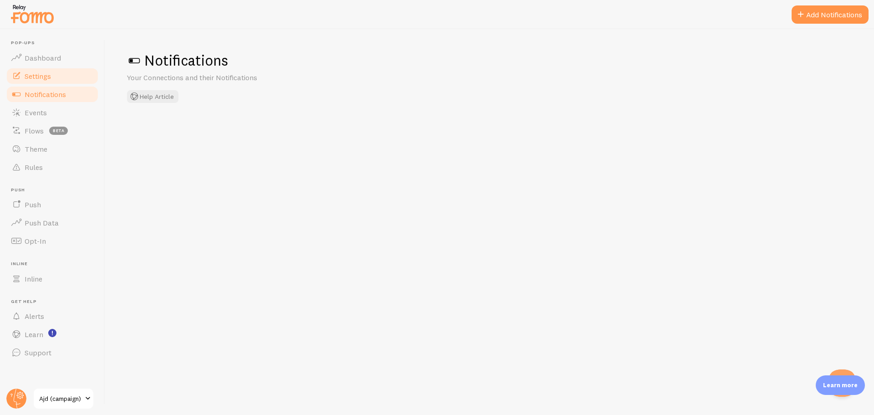
click at [61, 72] on link "Settings" at bounding box center [52, 76] width 94 height 18
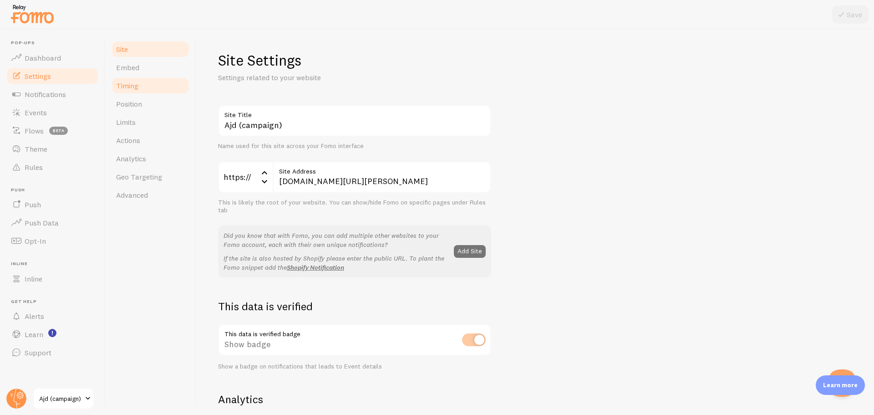
click at [141, 90] on link "Timing" at bounding box center [151, 85] width 80 height 18
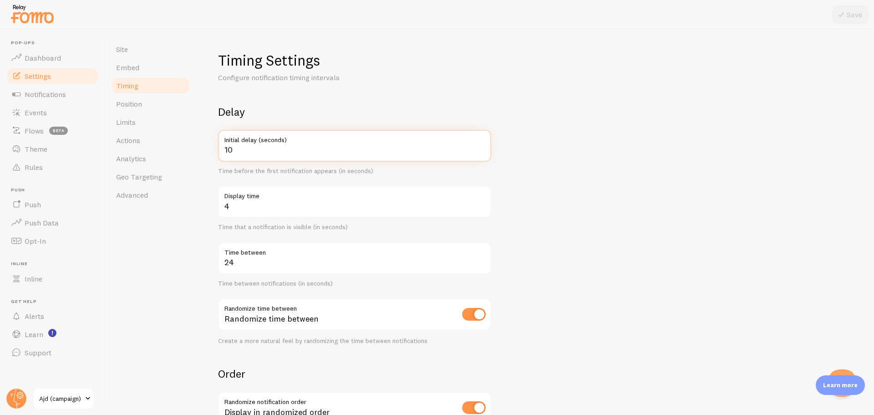
click at [247, 148] on input "10" at bounding box center [354, 146] width 273 height 32
type input "15"
click at [854, 11] on button "Save" at bounding box center [850, 14] width 36 height 18
click at [72, 118] on link "Events" at bounding box center [52, 112] width 94 height 18
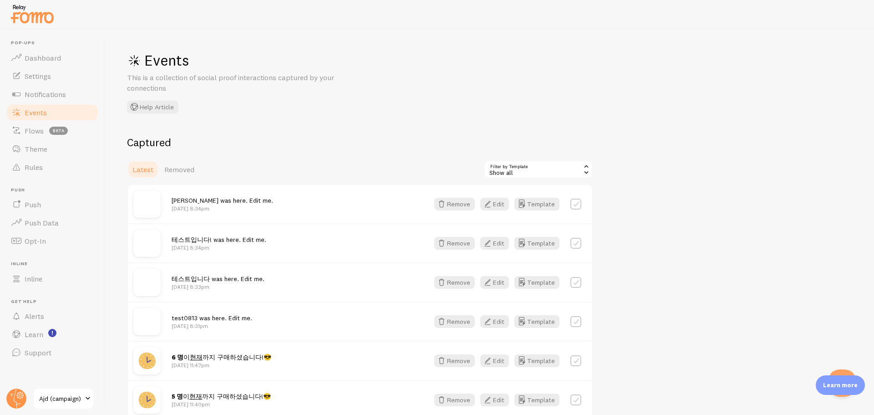
click at [305, 132] on div "Events This is a collection of social proof interactions captured by your conne…" at bounding box center [489, 222] width 769 height 386
click at [46, 73] on span "Settings" at bounding box center [38, 75] width 26 height 9
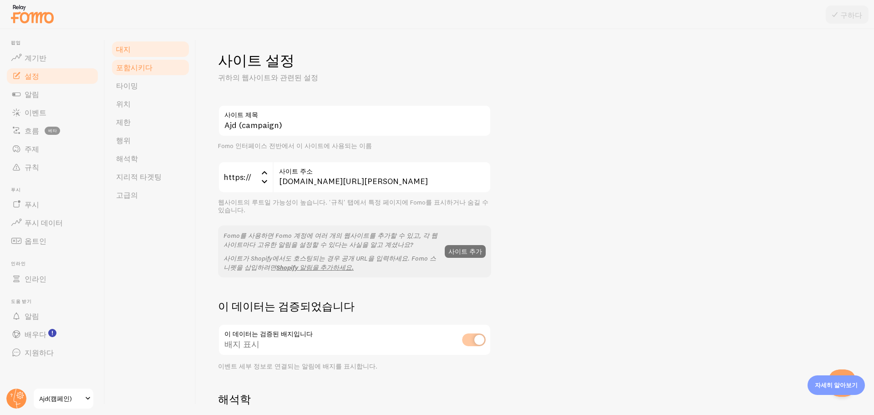
click at [141, 72] on link "포함시키다" at bounding box center [151, 67] width 80 height 18
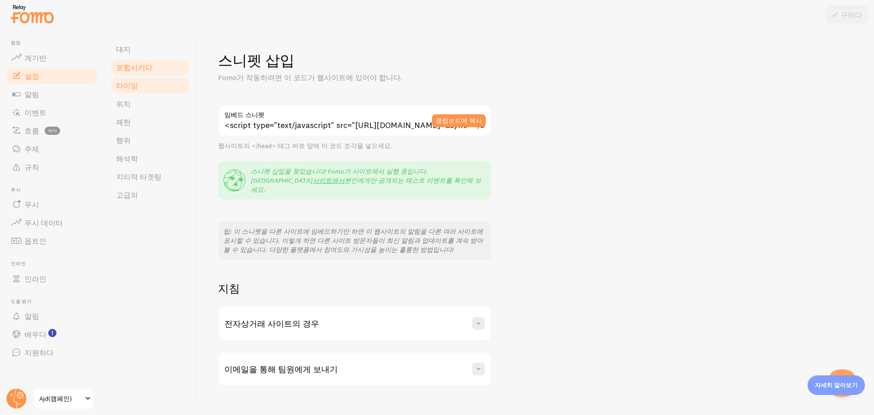
click at [160, 85] on link "타이밍" at bounding box center [151, 85] width 80 height 18
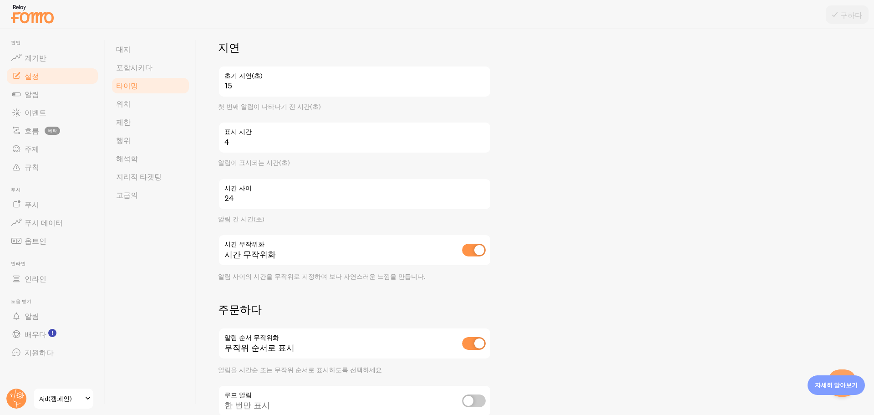
scroll to position [124, 0]
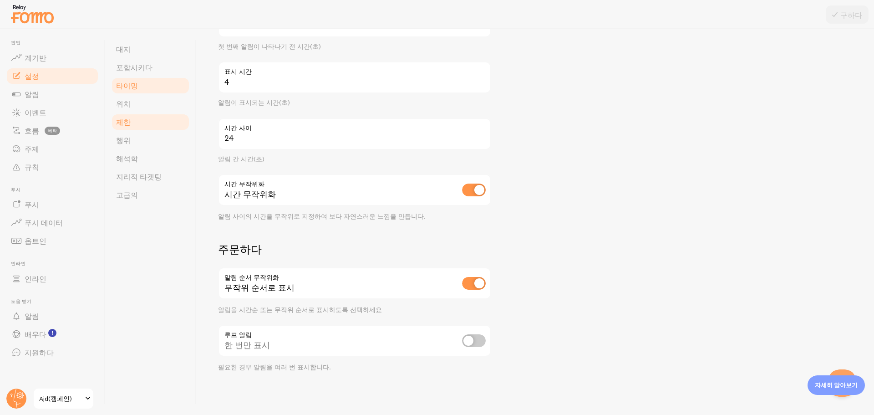
click at [117, 115] on link "제한" at bounding box center [151, 122] width 80 height 18
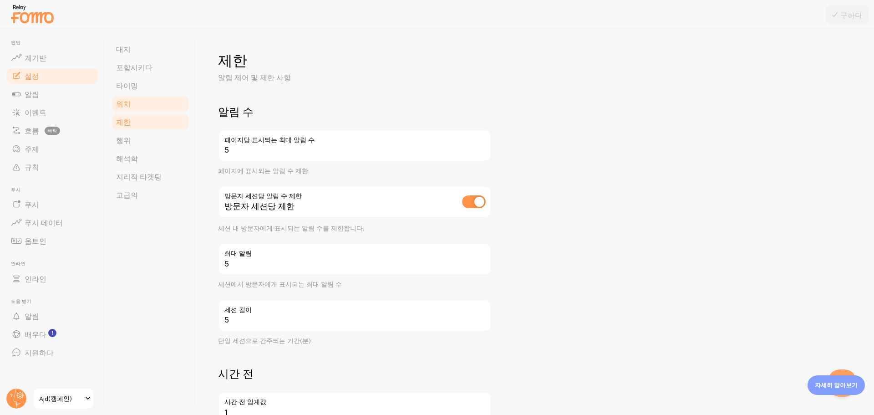
click at [142, 107] on link "위치" at bounding box center [151, 104] width 80 height 18
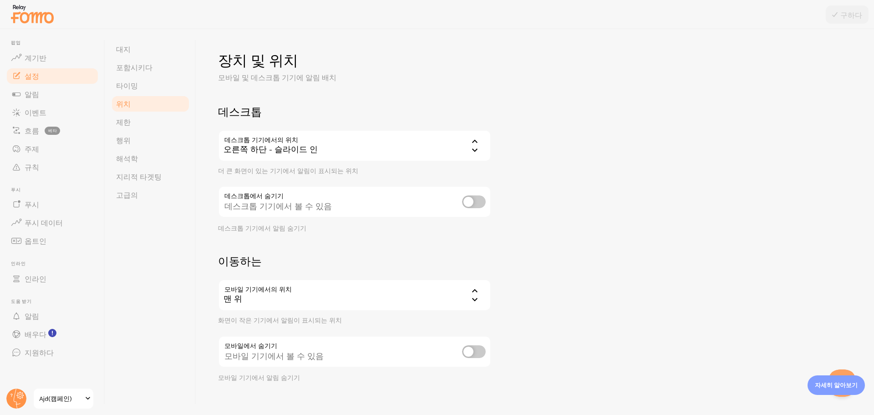
click at [142, 107] on link "위치" at bounding box center [151, 104] width 80 height 18
click at [157, 50] on link "대지" at bounding box center [151, 49] width 80 height 18
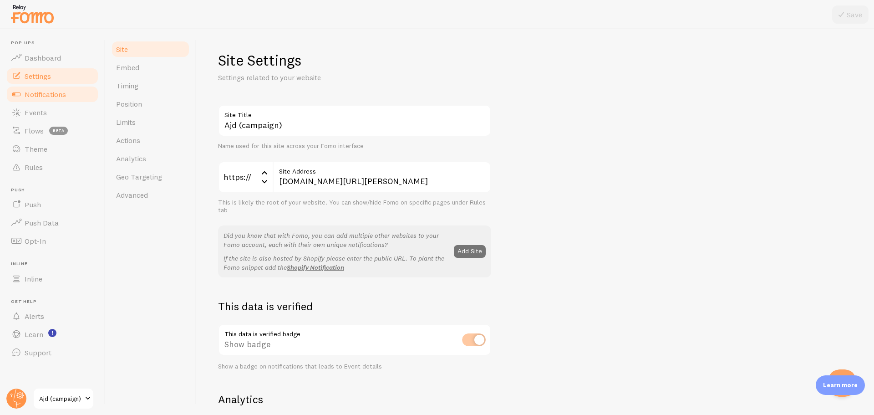
click at [56, 100] on link "Notifications" at bounding box center [52, 94] width 94 height 18
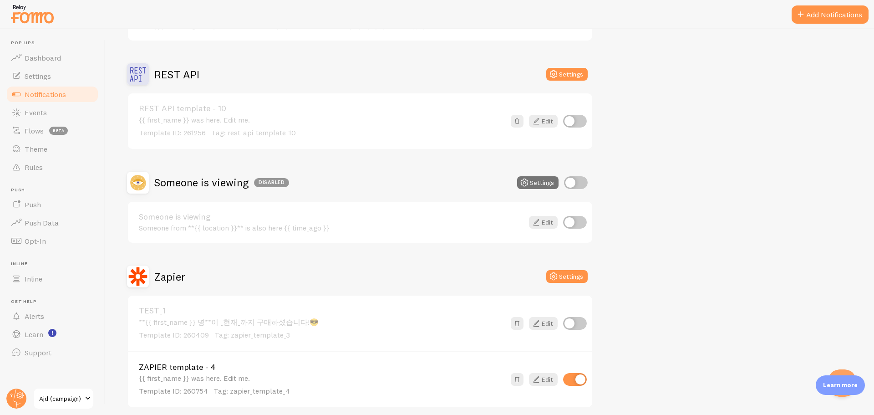
scroll to position [662, 0]
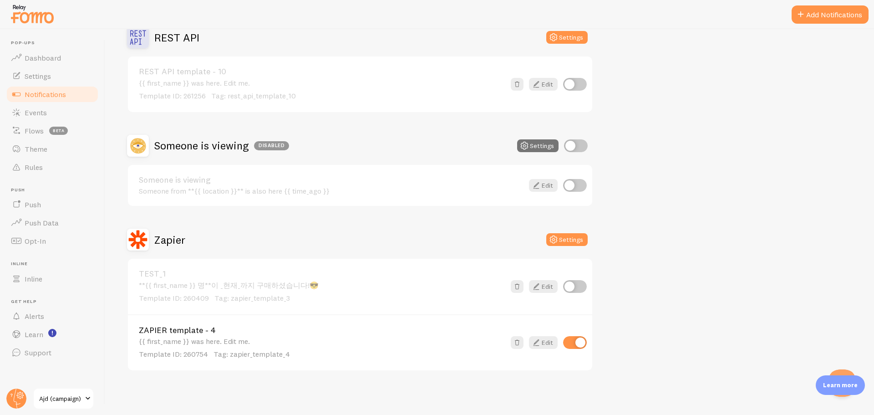
click at [436, 334] on link "ZAPIER template - 4" at bounding box center [322, 330] width 366 height 8
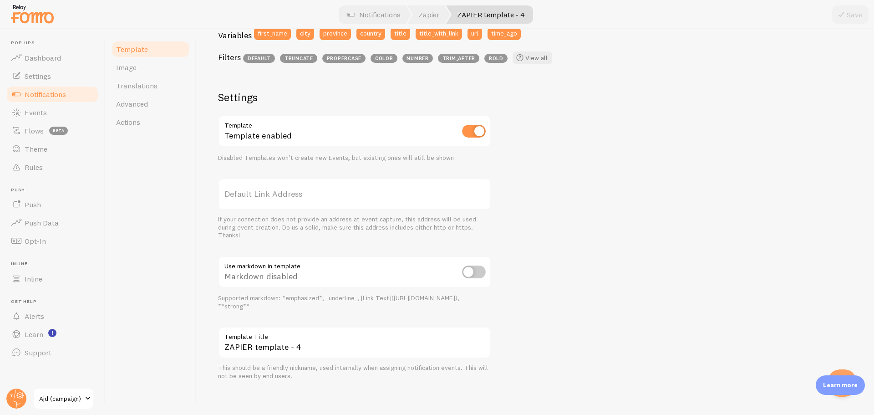
scroll to position [265, 0]
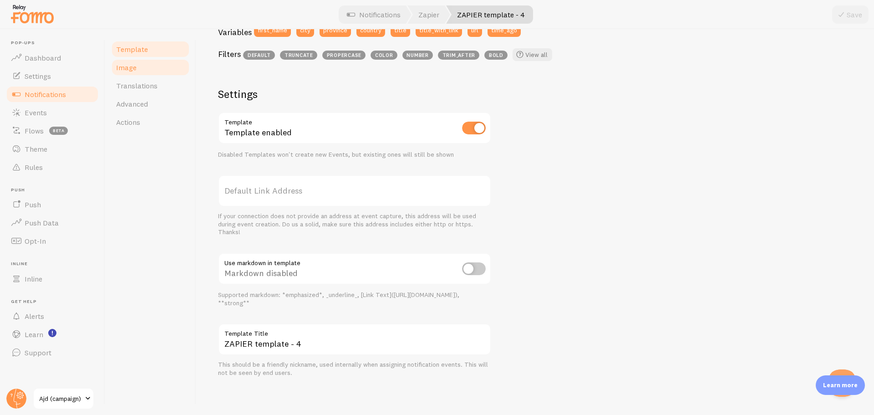
click at [163, 76] on link "Image" at bounding box center [151, 67] width 80 height 18
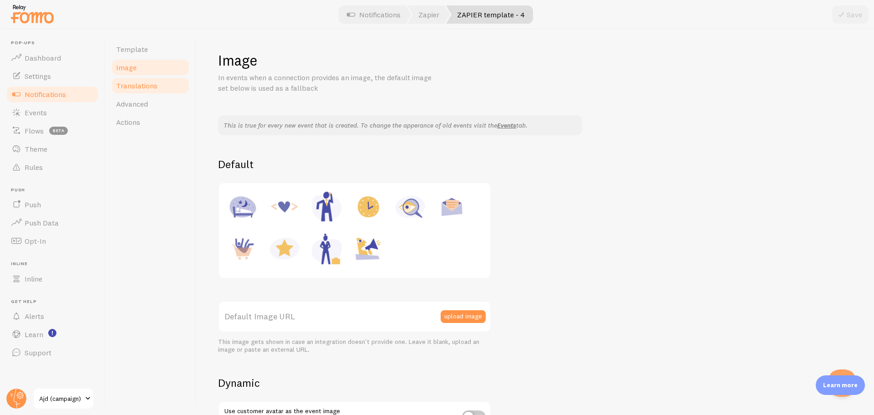
click at [151, 83] on span "Translations" at bounding box center [136, 85] width 41 height 9
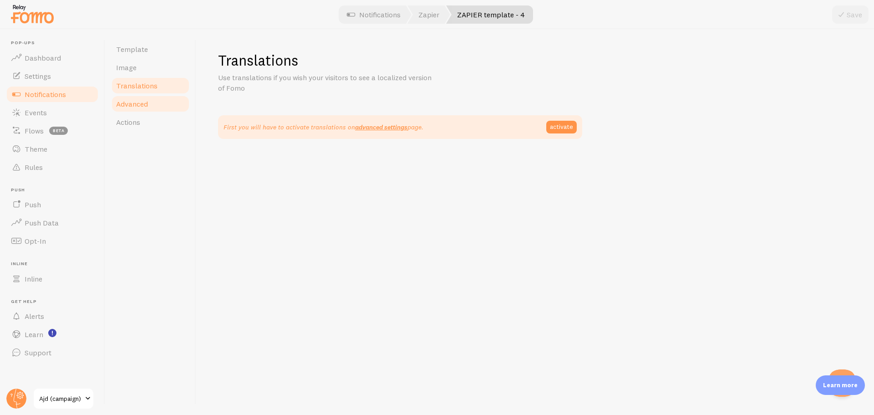
click at [133, 107] on span "Advanced" at bounding box center [132, 103] width 32 height 9
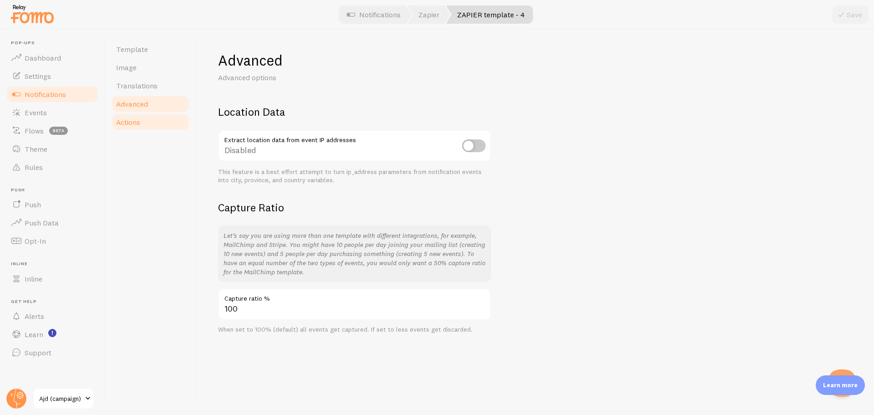
click at [136, 119] on span "Actions" at bounding box center [128, 121] width 24 height 9
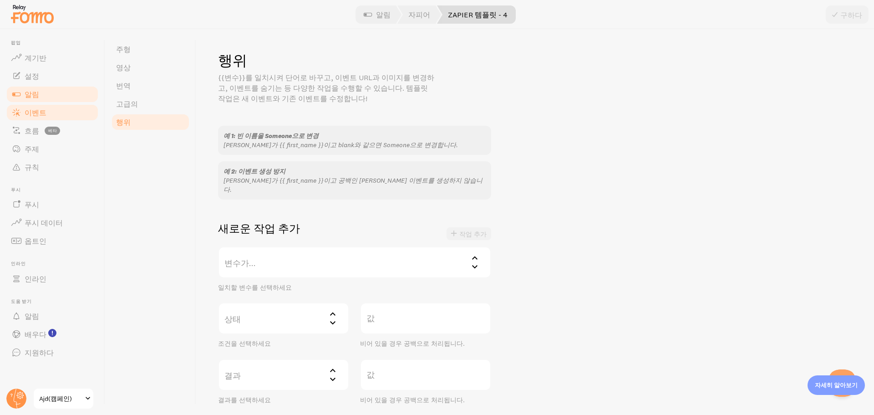
click at [47, 112] on link "이벤트" at bounding box center [52, 112] width 94 height 18
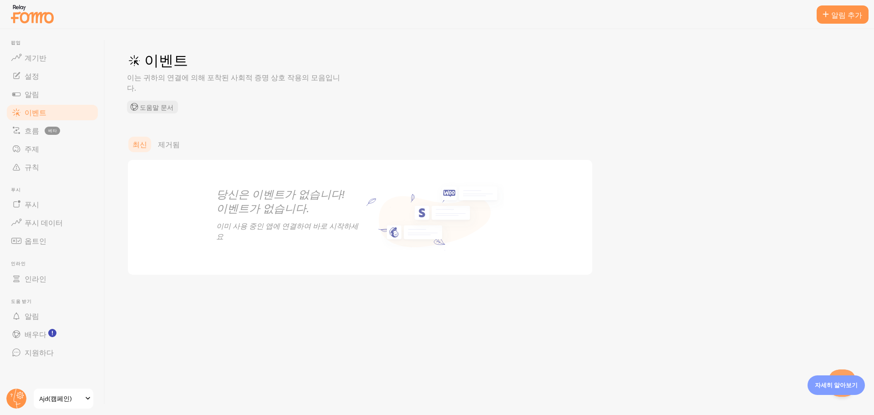
click at [378, 78] on div "이벤트 이는 귀하의 연결에 의해 포착된 사회적 증명 상호 작용의 모음입니다. 도움말 문서" at bounding box center [263, 82] width 273 height 62
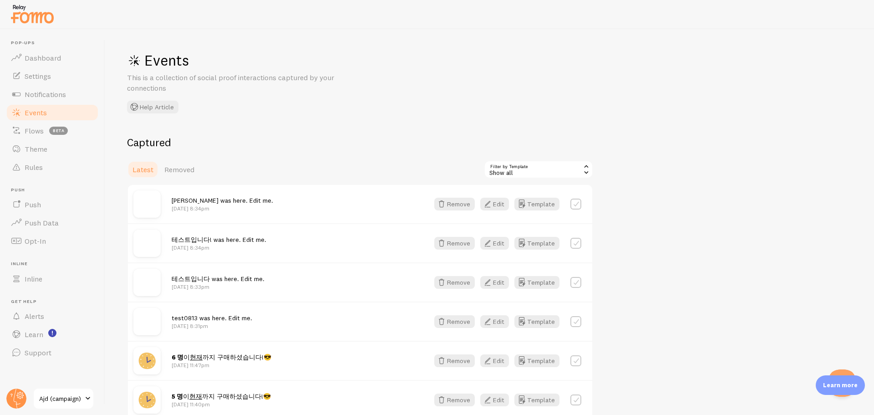
click at [332, 123] on div "Events This is a collection of social proof interactions captured by your conne…" at bounding box center [489, 222] width 769 height 386
click at [209, 199] on span "Hayden was here. Edit me." at bounding box center [223, 200] width 102 height 8
click at [42, 14] on img at bounding box center [33, 13] width 46 height 23
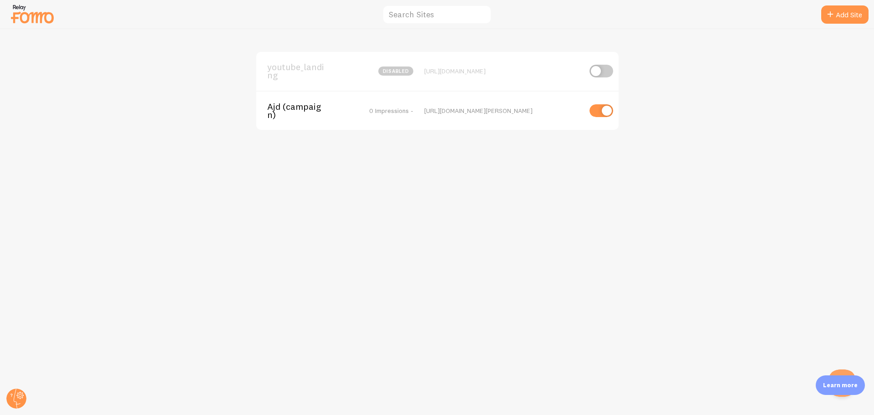
click at [298, 110] on span "Ajd (campaign)" at bounding box center [303, 110] width 73 height 17
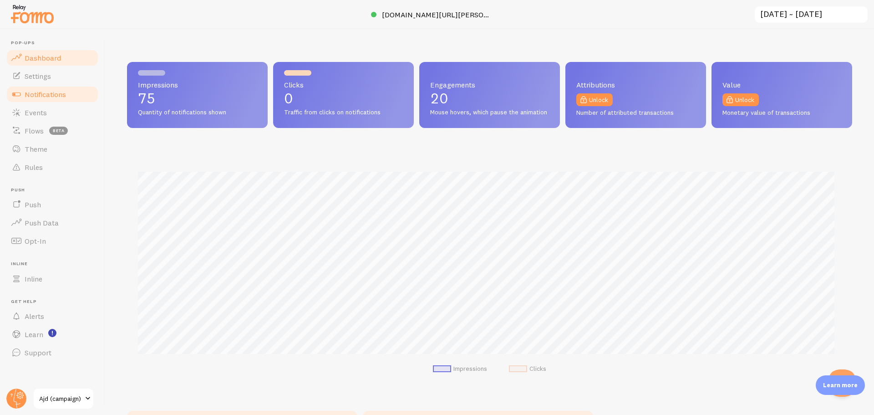
scroll to position [239, 718]
click at [48, 107] on link "Events" at bounding box center [52, 112] width 94 height 18
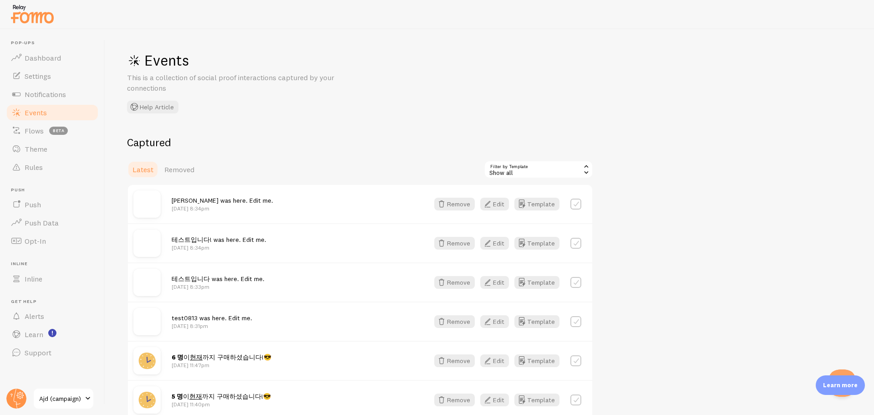
click at [326, 127] on div "Events This is a collection of social proof interactions captured by your conne…" at bounding box center [489, 222] width 769 height 386
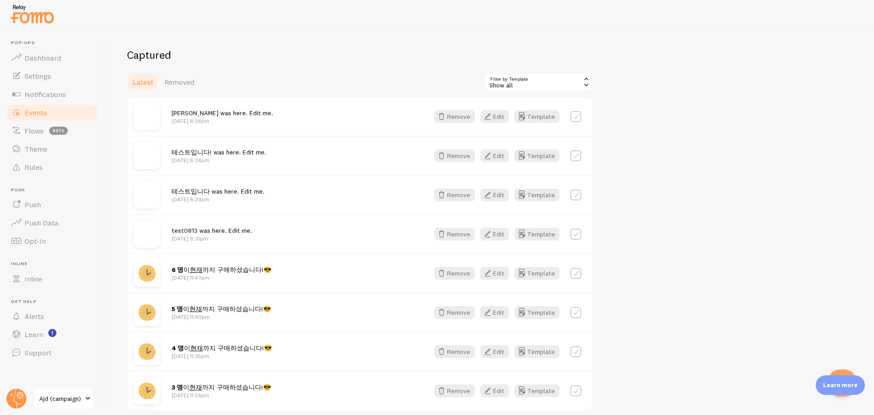
scroll to position [36, 0]
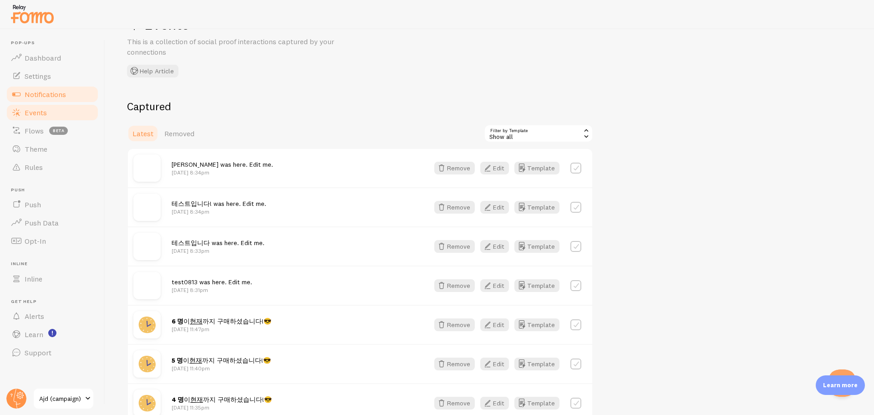
click at [32, 87] on link "Notifications" at bounding box center [52, 94] width 94 height 18
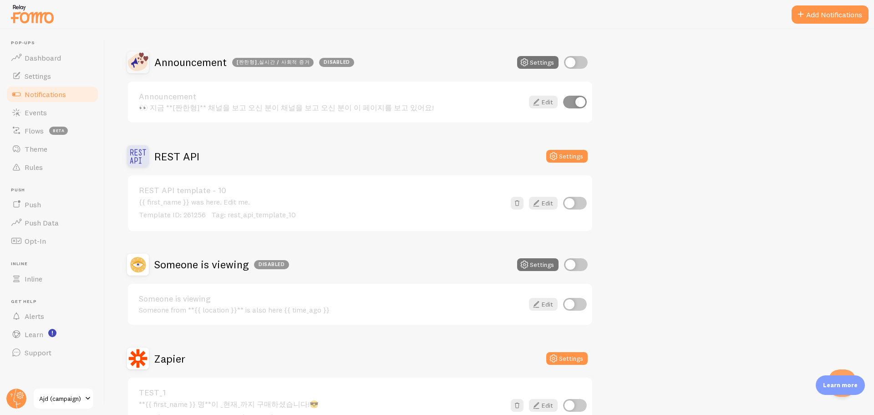
scroll to position [662, 0]
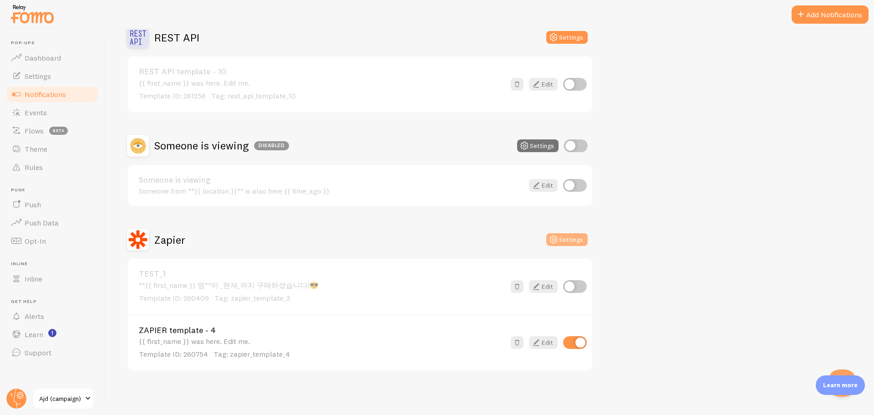
click at [578, 237] on button "Settings" at bounding box center [566, 239] width 41 height 13
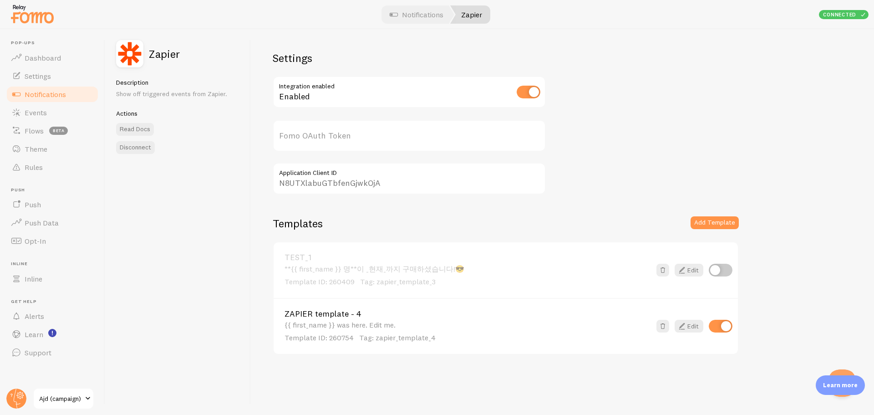
type input "6d8R1jRz4pse7uzN50nVCQ=="
click at [532, 334] on p "Template ID: 260754 Tag: zapier_template_4" at bounding box center [468, 337] width 366 height 10
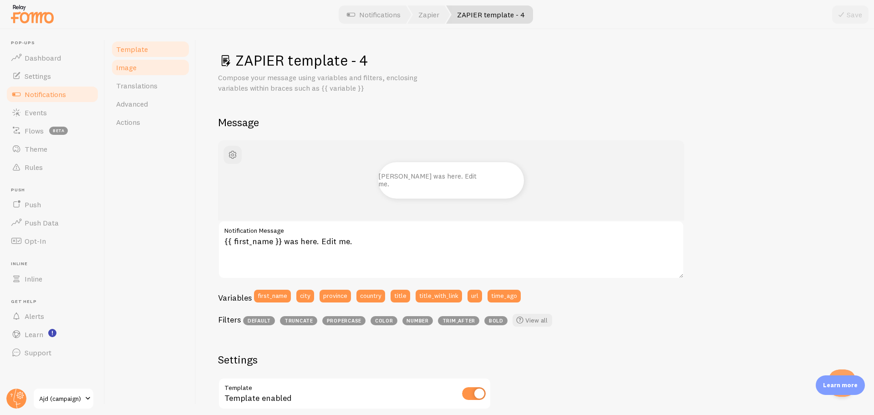
click at [144, 69] on link "Image" at bounding box center [151, 67] width 80 height 18
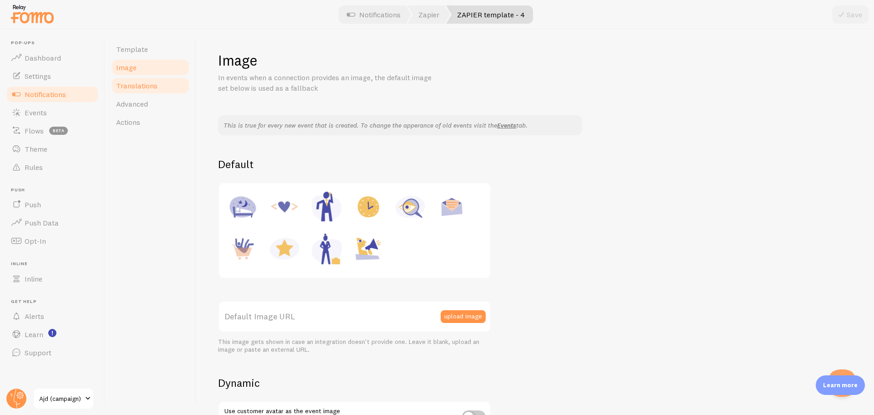
click at [136, 84] on span "Translations" at bounding box center [136, 85] width 41 height 9
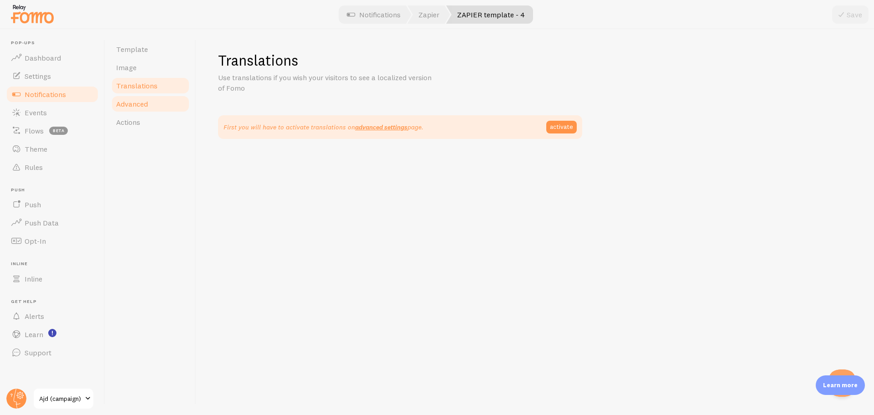
click at [140, 107] on span "Advanced" at bounding box center [132, 103] width 32 height 9
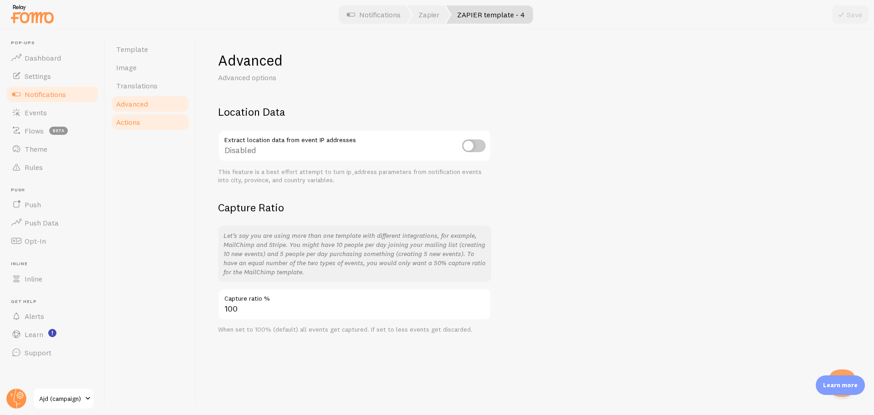
click at [140, 124] on span "Actions" at bounding box center [128, 121] width 24 height 9
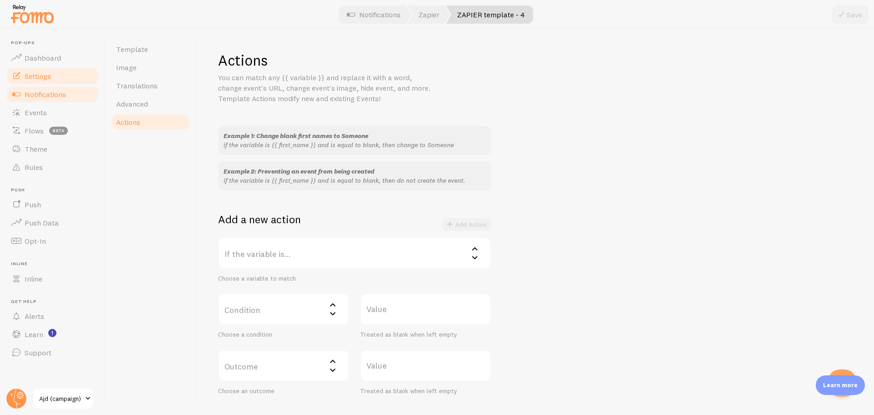
click at [66, 74] on link "Settings" at bounding box center [52, 76] width 94 height 18
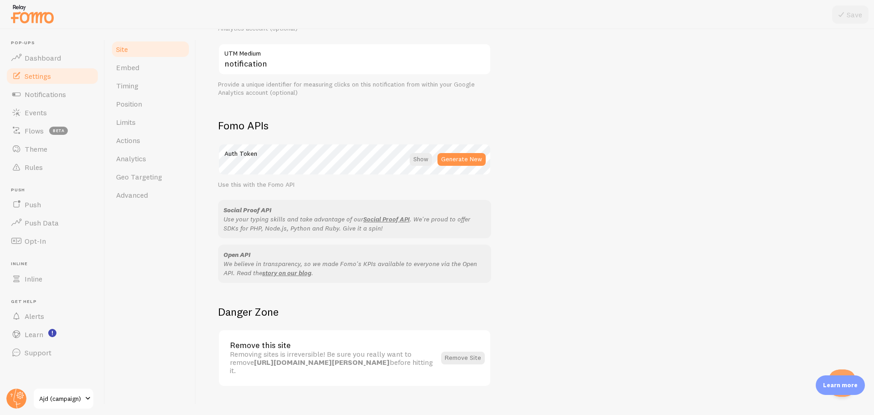
scroll to position [453, 0]
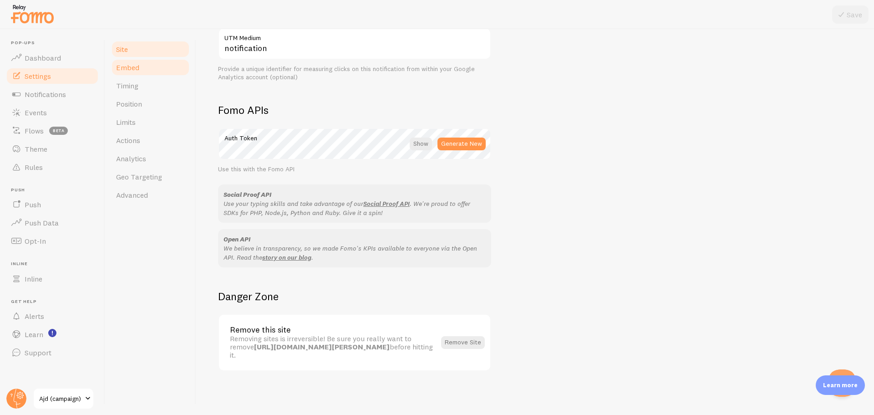
click at [134, 69] on span "Embed" at bounding box center [127, 67] width 23 height 9
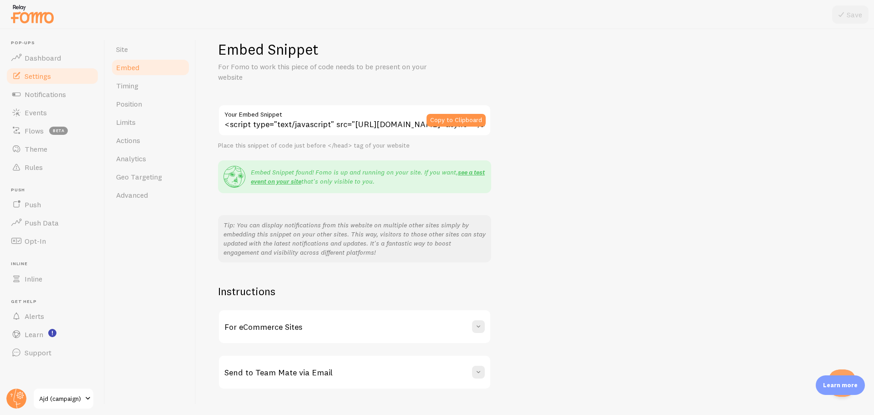
scroll to position [29, 0]
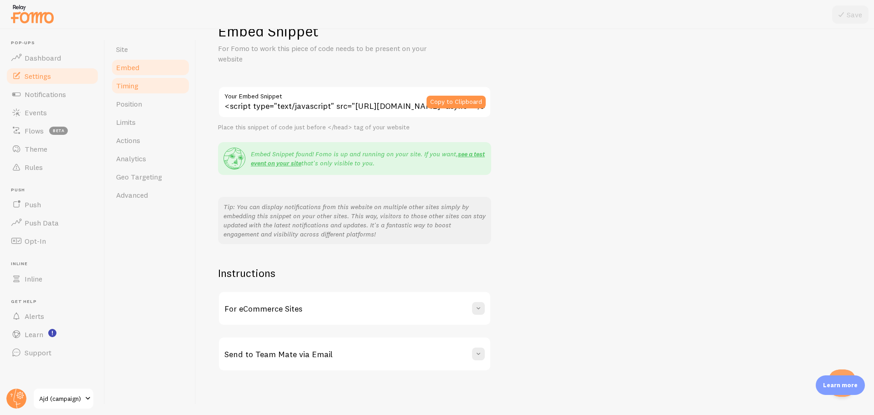
click at [153, 90] on link "Timing" at bounding box center [151, 85] width 80 height 18
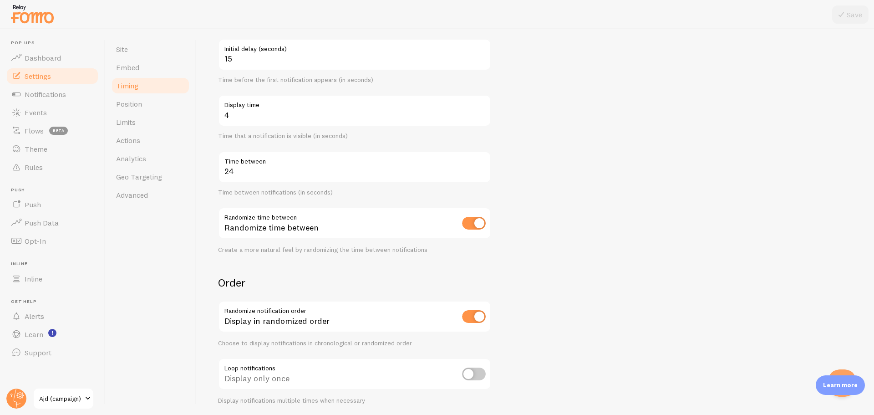
scroll to position [124, 0]
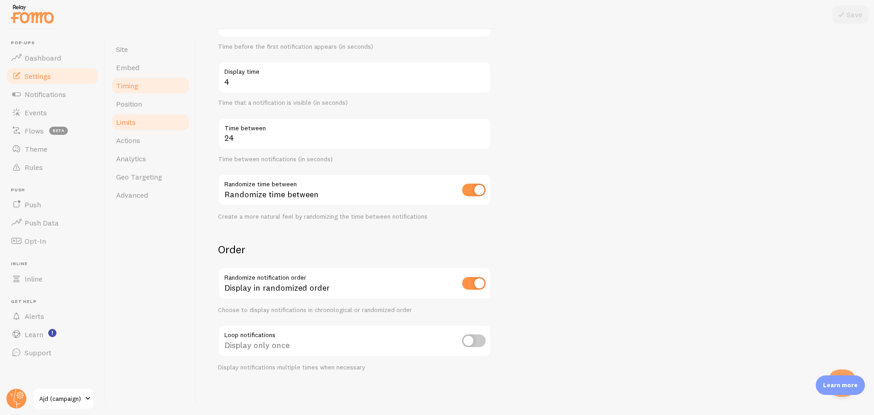
click at [173, 115] on link "Limits" at bounding box center [151, 122] width 80 height 18
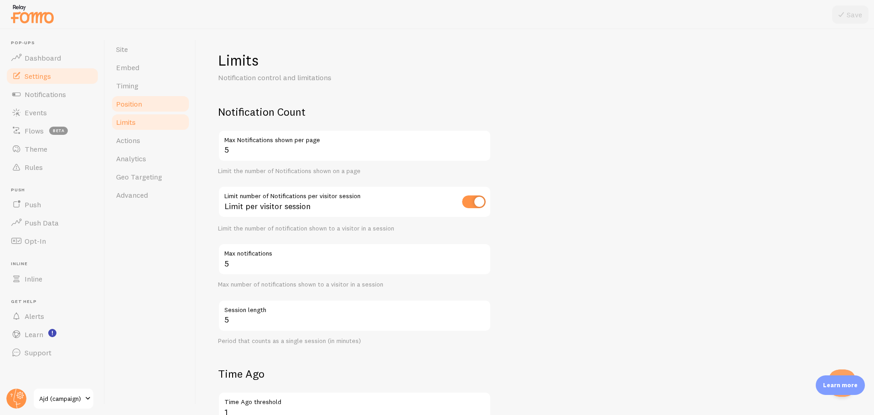
click at [168, 109] on link "Position" at bounding box center [151, 104] width 80 height 18
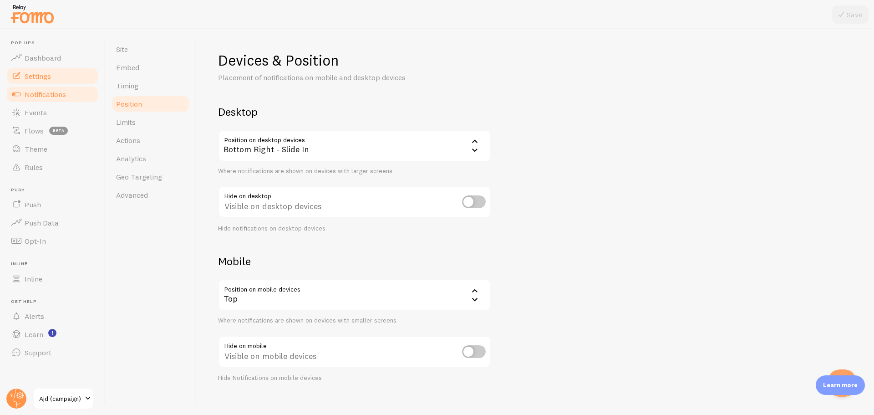
click at [33, 97] on span "Notifications" at bounding box center [45, 94] width 41 height 9
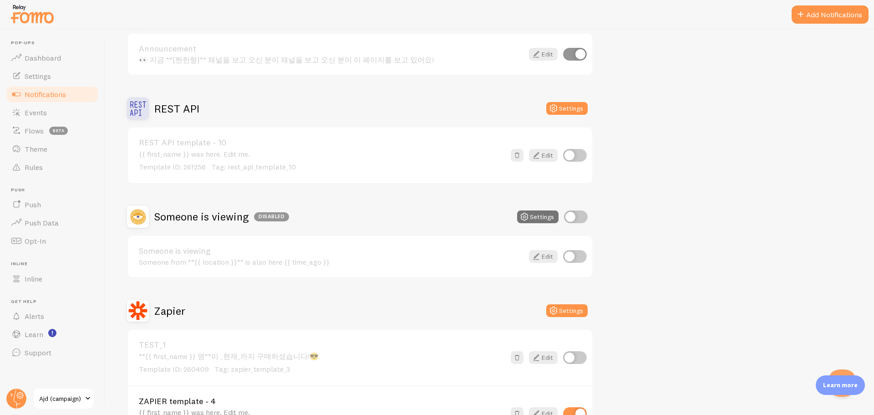
scroll to position [662, 0]
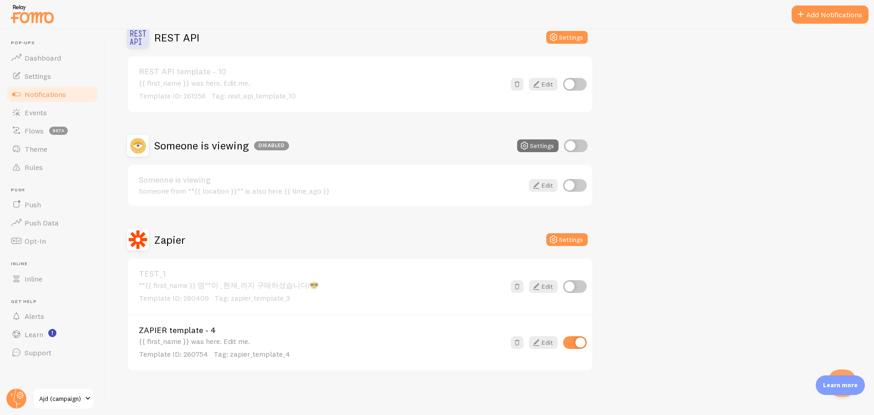
click at [256, 341] on div "{{ first_name }} was here. Edit me. Template ID: 260754 Tag: zapier_template_4" at bounding box center [322, 348] width 366 height 22
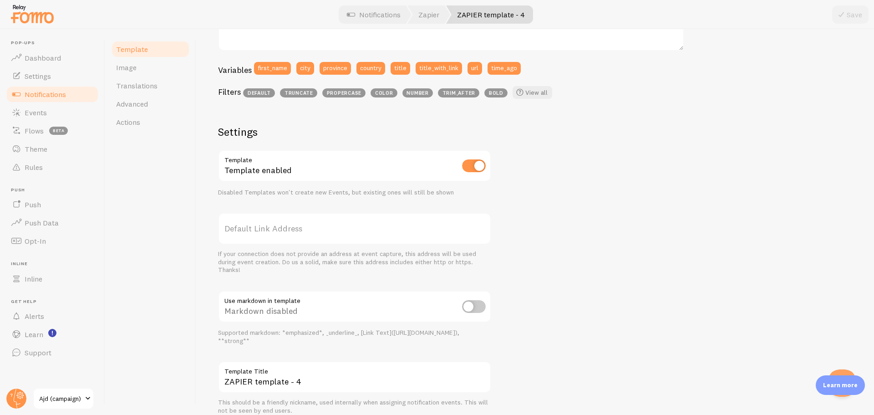
scroll to position [265, 0]
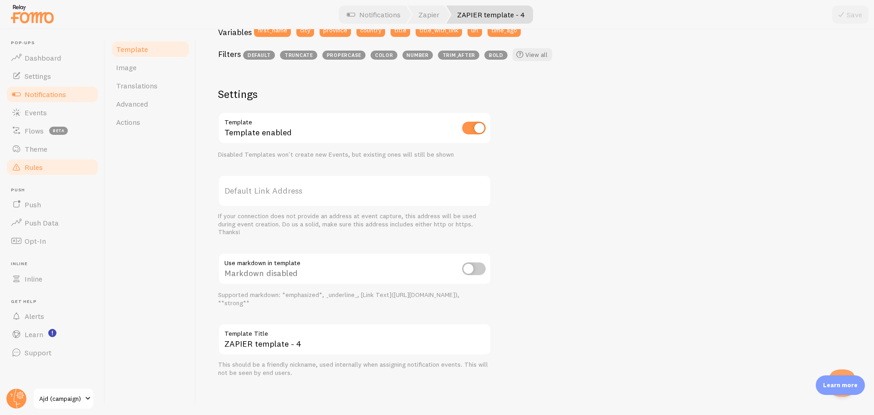
click at [46, 168] on link "Rules" at bounding box center [52, 167] width 94 height 18
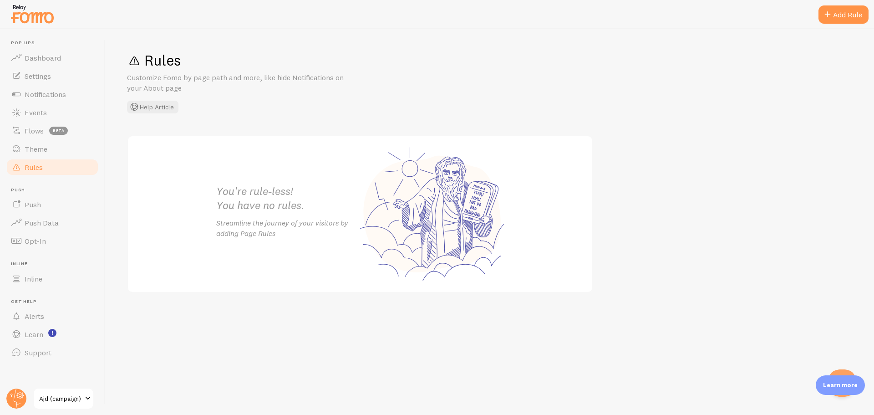
click at [529, 121] on div "Rules Customize Fomo by page path and more, like hide Notifications on your Abo…" at bounding box center [489, 222] width 769 height 386
click at [835, 16] on div "Add Rule" at bounding box center [844, 14] width 50 height 18
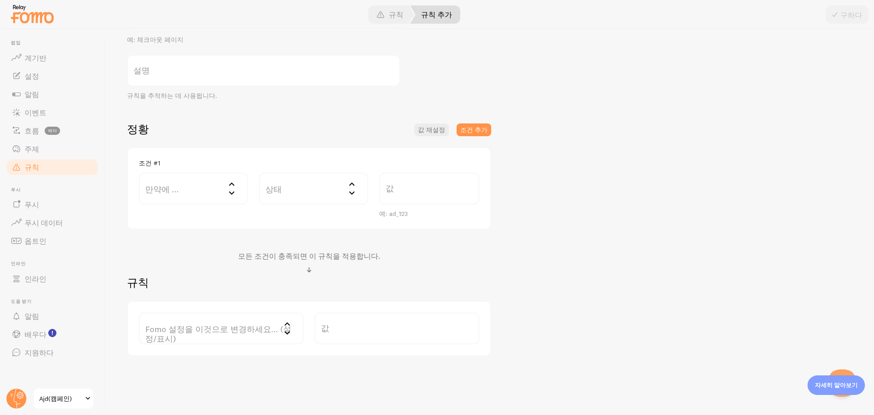
scroll to position [158, 0]
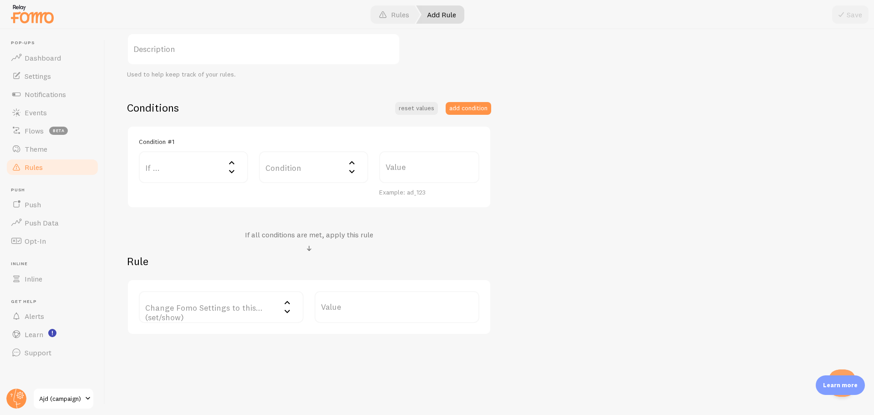
click at [205, 175] on label "If ..." at bounding box center [193, 167] width 109 height 32
click at [310, 207] on div "Condition #1 If ... If user is on... URL Path URL Parameter Home page Mobile Br…" at bounding box center [309, 167] width 364 height 83
click at [332, 165] on label "Condition" at bounding box center [313, 167] width 109 height 32
click at [452, 165] on label "Value" at bounding box center [429, 167] width 100 height 32
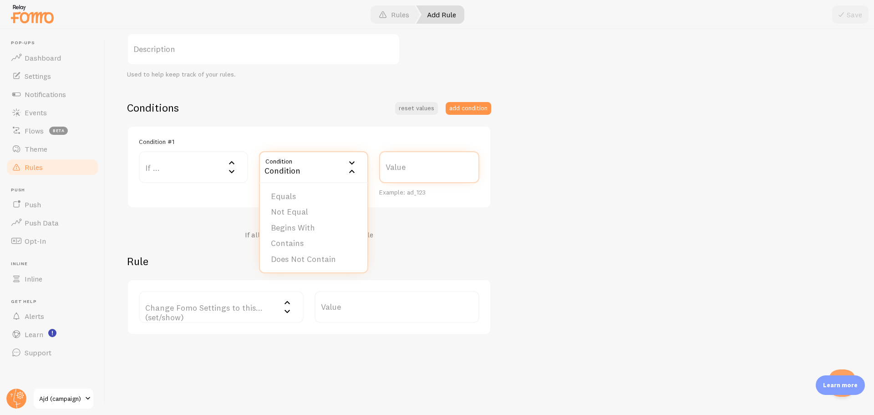
click at [452, 165] on input "Value" at bounding box center [429, 167] width 100 height 32
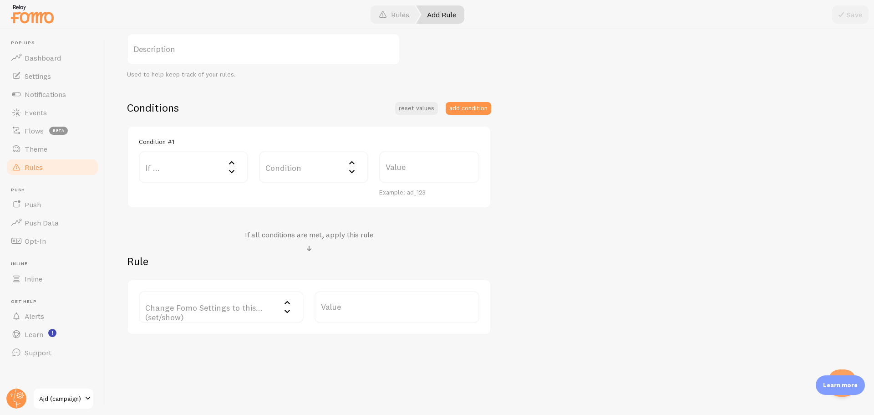
click at [204, 43] on label "Description" at bounding box center [263, 49] width 273 height 32
click at [204, 43] on input "Description" at bounding box center [263, 49] width 273 height 32
click at [307, 118] on div "Conditions reset values add condition Condition #1 If ... If user is on... URL …" at bounding box center [309, 154] width 364 height 107
click at [482, 107] on button "add condition" at bounding box center [469, 108] width 46 height 13
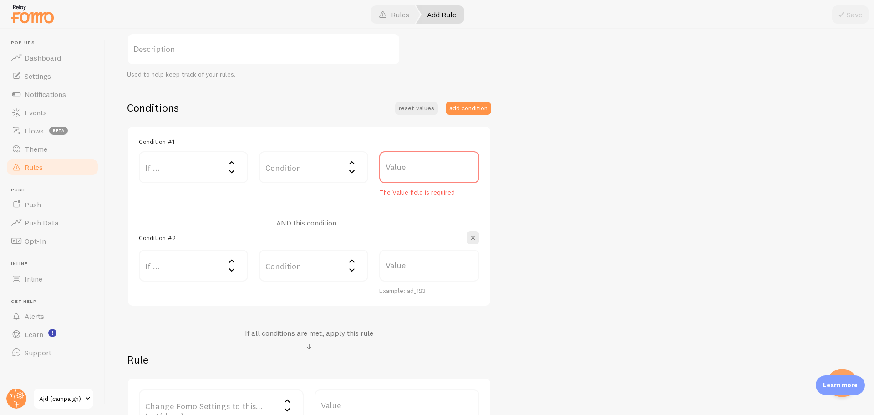
click at [481, 238] on div "Condition #1 If ... If user is on... URL Path URL Parameter Home page Mobile Br…" at bounding box center [309, 216] width 364 height 181
click at [470, 236] on span "button" at bounding box center [472, 237] width 9 height 9
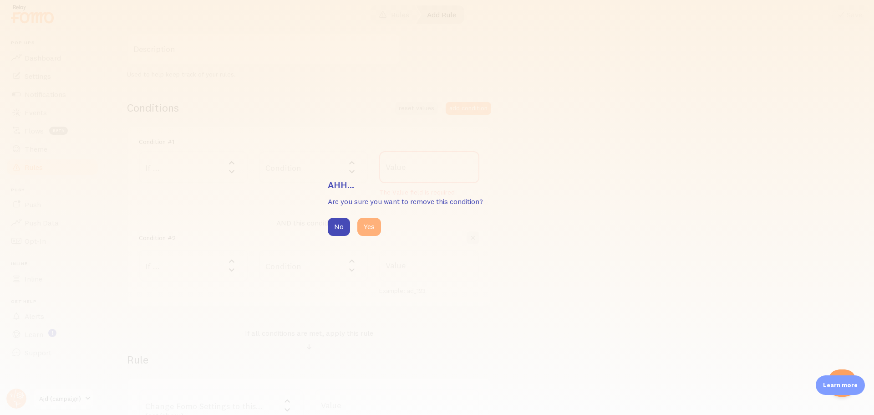
click at [377, 229] on button "Yes" at bounding box center [369, 227] width 24 height 18
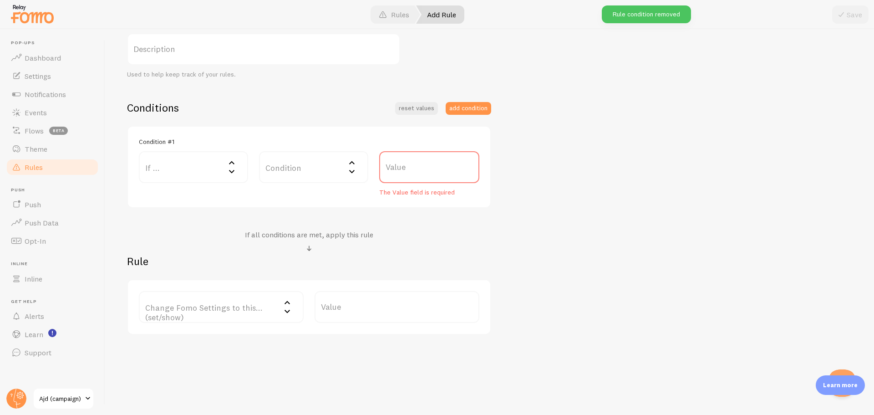
click at [174, 311] on label "Change Fomo Settings to this... (set/show)" at bounding box center [221, 307] width 165 height 32
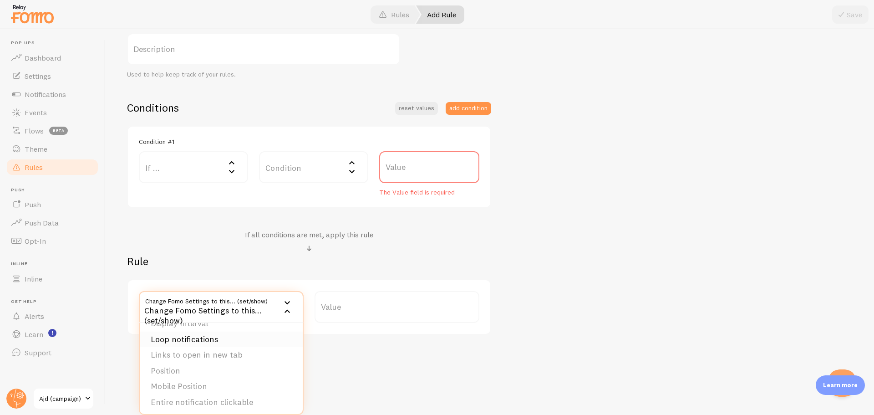
scroll to position [92, 0]
click at [361, 347] on div "Add Rule Customize Fomo by page path and more, like hide Notifications on your …" at bounding box center [489, 222] width 769 height 386
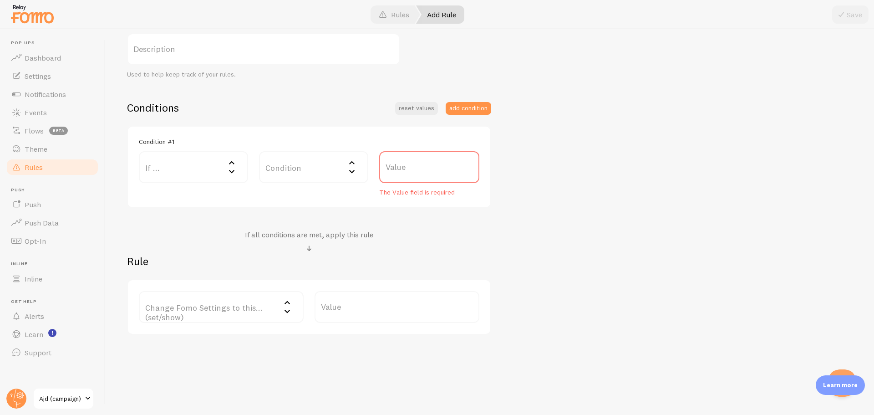
click at [389, 306] on label "Value" at bounding box center [397, 307] width 165 height 32
click at [389, 306] on input "Value" at bounding box center [397, 307] width 165 height 32
click at [534, 244] on div "Title Example: Checkout Page Description Used to help keep track of your rules.…" at bounding box center [489, 155] width 725 height 357
click at [178, 163] on label "If ..." at bounding box center [193, 167] width 109 height 32
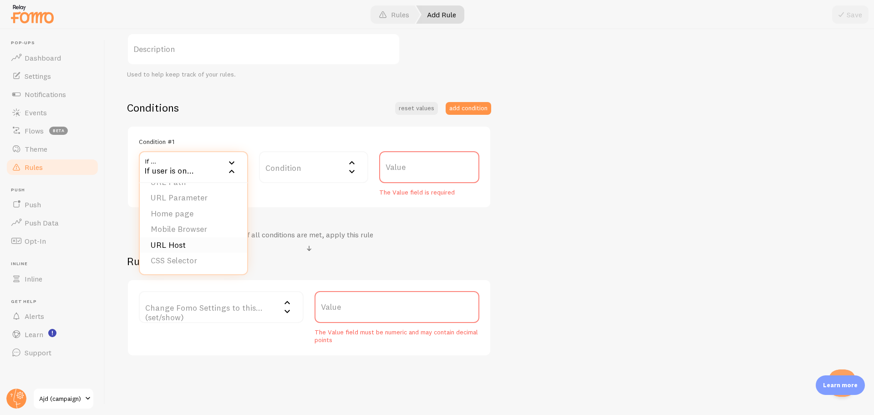
scroll to position [0, 0]
click at [52, 144] on link "Theme" at bounding box center [52, 149] width 94 height 18
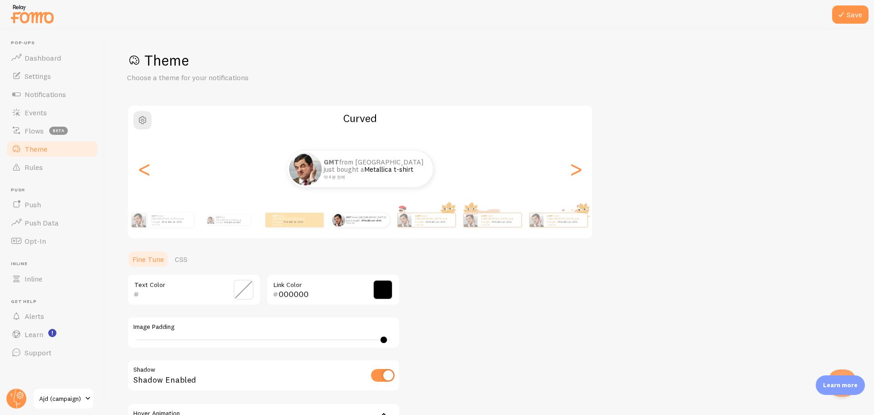
scroll to position [112, 0]
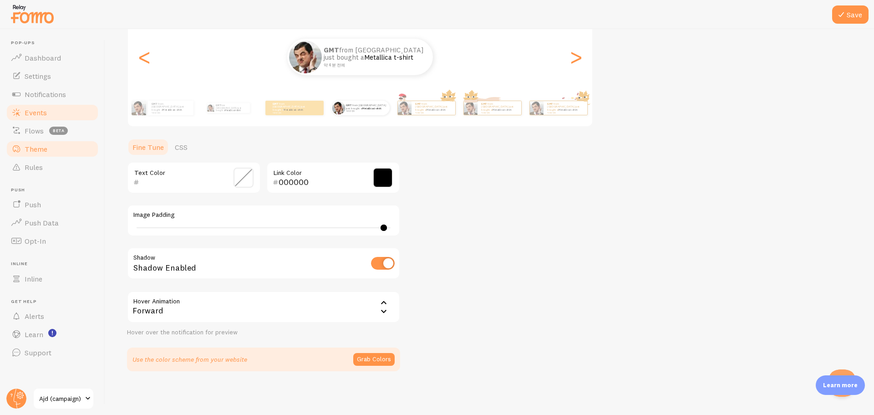
click at [36, 112] on span "Events" at bounding box center [36, 112] width 22 height 9
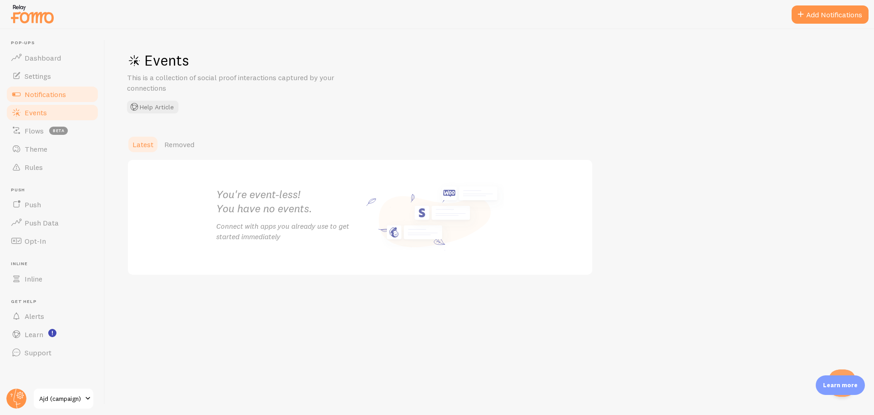
click at [41, 95] on span "Notifications" at bounding box center [45, 94] width 41 height 9
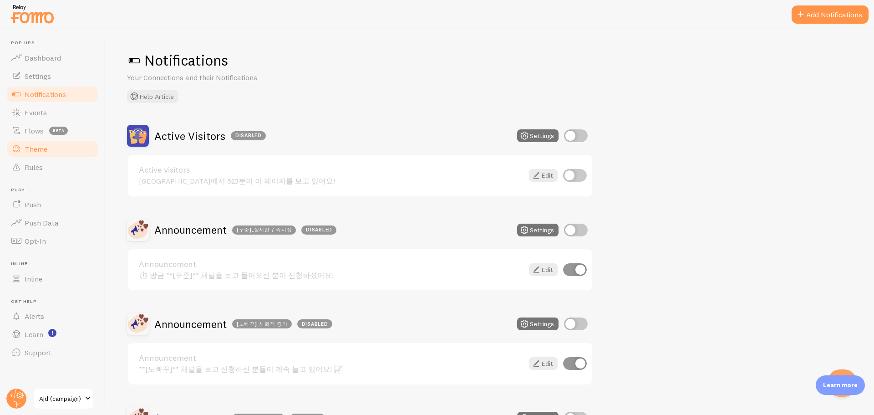
click at [54, 151] on link "Theme" at bounding box center [52, 149] width 94 height 18
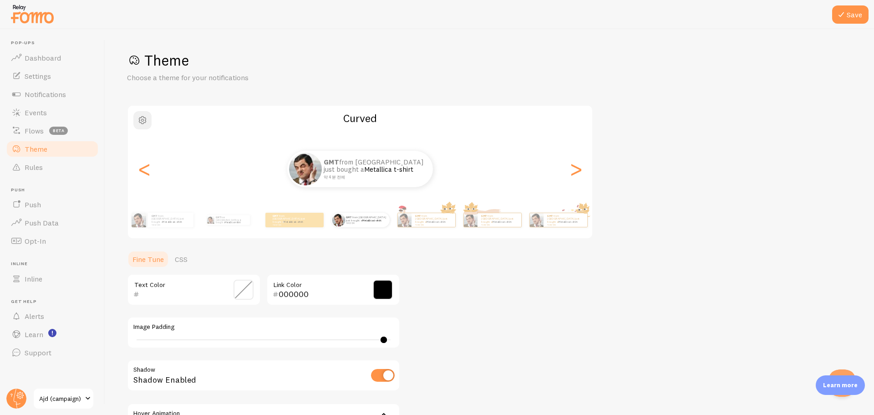
click at [142, 121] on span "button" at bounding box center [142, 120] width 11 height 11
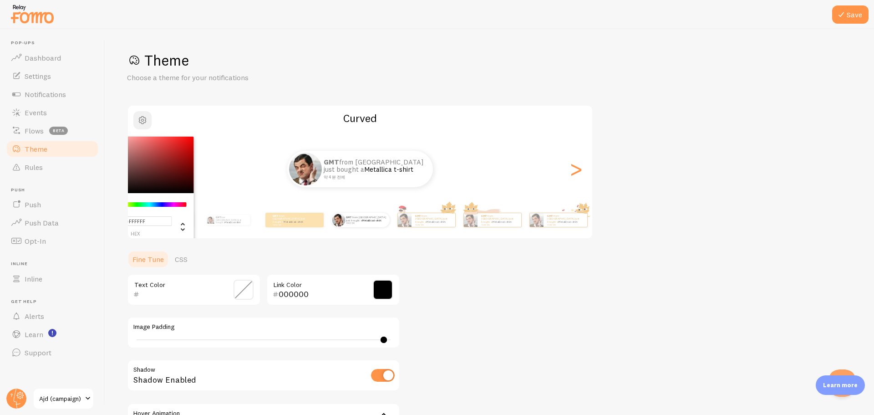
click at [142, 121] on span "button" at bounding box center [142, 120] width 11 height 11
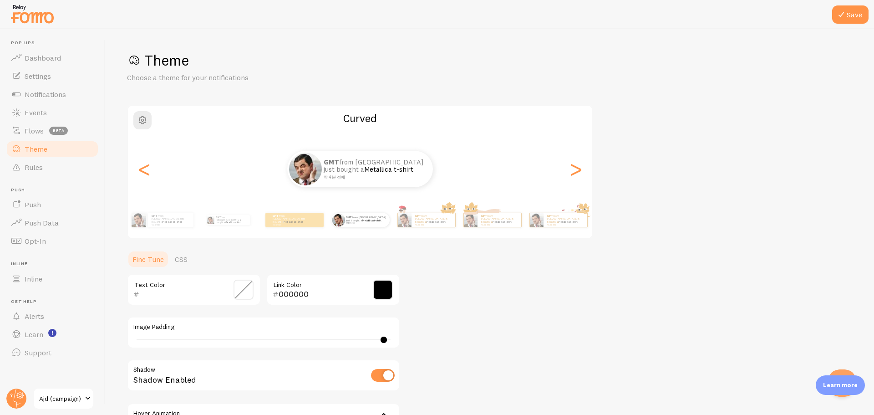
click at [764, 347] on div "Theme Choose a theme for your notifications Curved GMT from South Korea just bo…" at bounding box center [489, 267] width 725 height 432
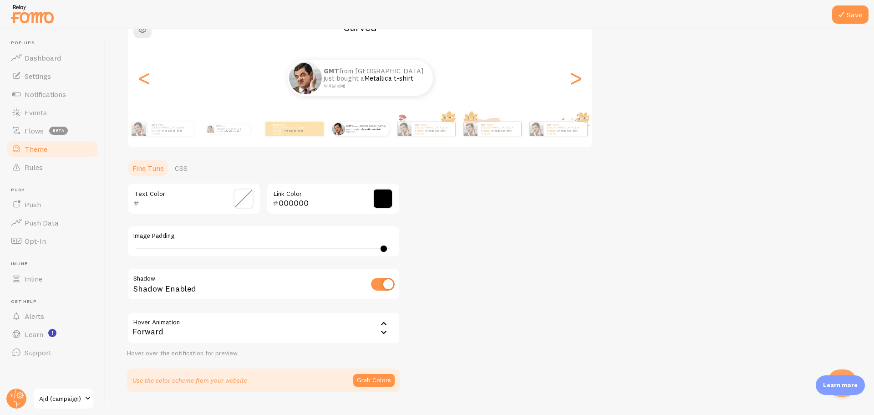
scroll to position [112, 0]
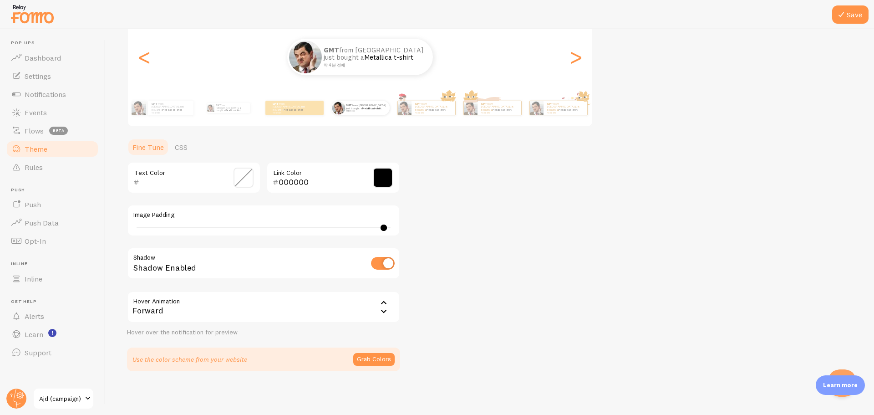
click at [64, 405] on link "Ajd (campaign)" at bounding box center [63, 398] width 61 height 22
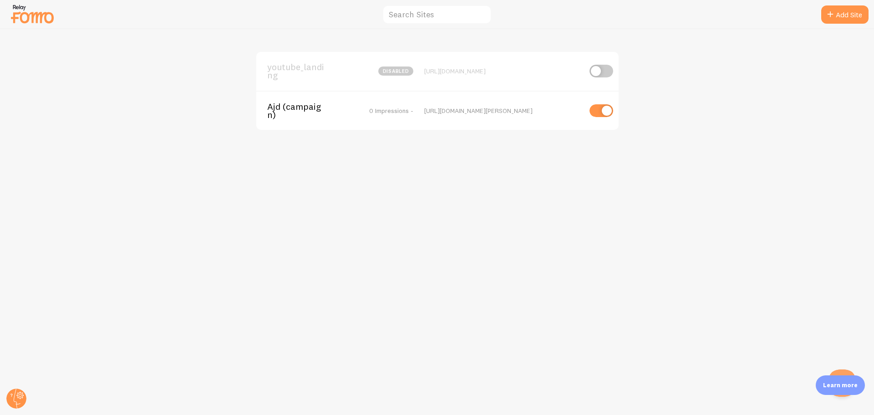
click at [299, 108] on span "Ajd (campaign)" at bounding box center [303, 110] width 73 height 17
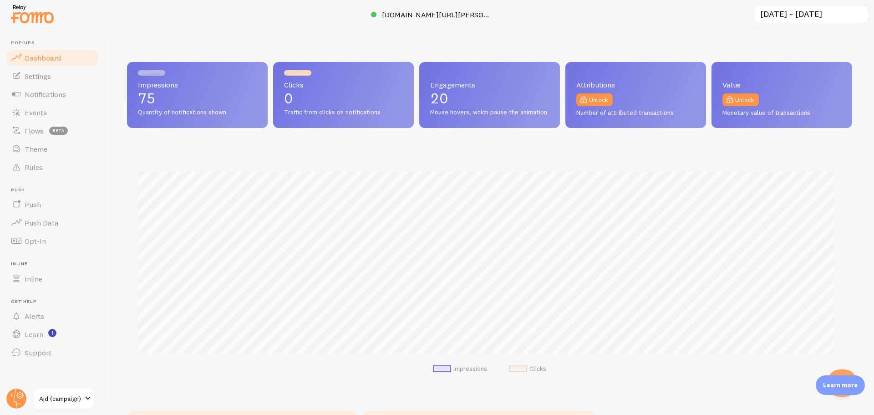
scroll to position [239, 718]
click at [54, 92] on span "Notifications" at bounding box center [45, 94] width 41 height 9
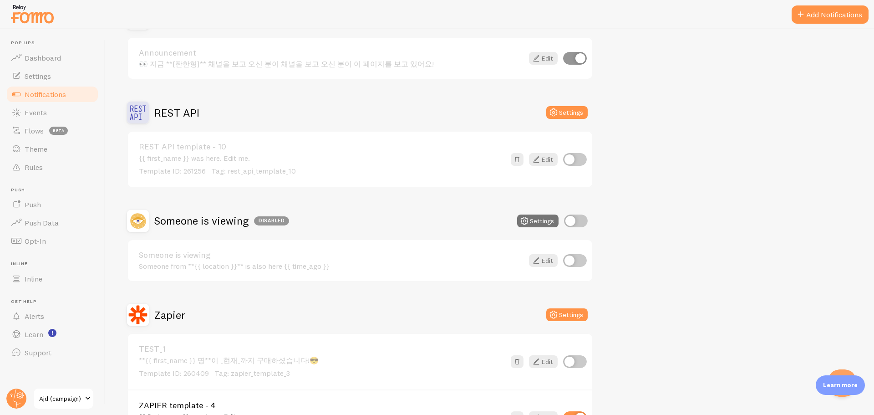
scroll to position [662, 0]
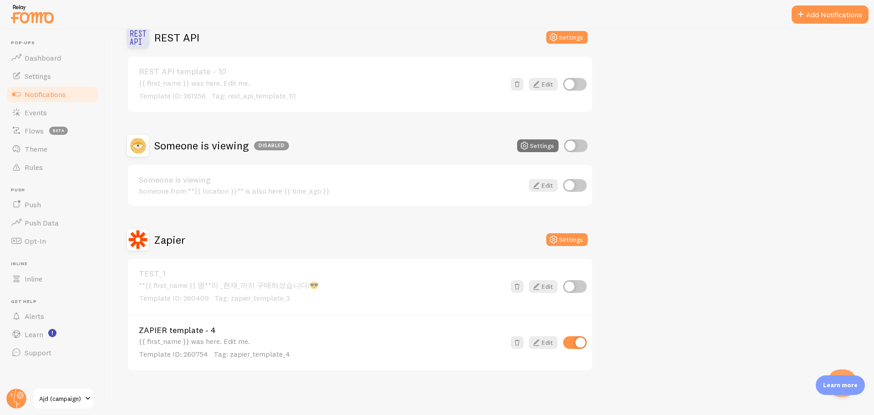
click at [192, 344] on div "{{ first_name }} was here. Edit me. Template ID: 260754 Tag: zapier_template_4" at bounding box center [322, 348] width 366 height 22
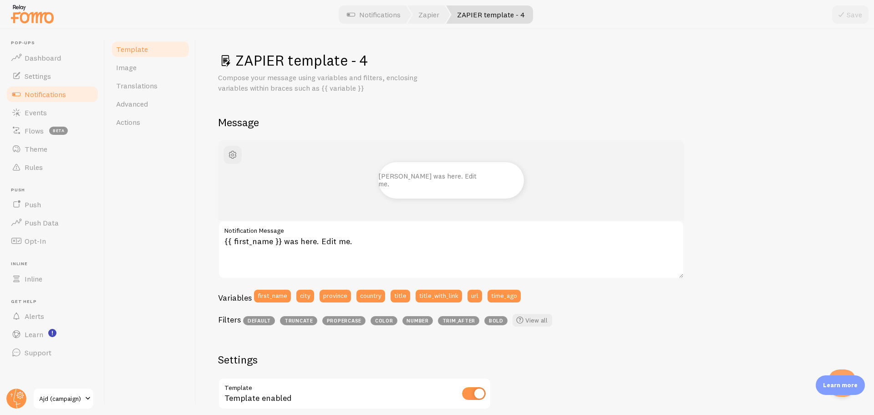
click at [352, 72] on div "ZAPIER template - 4 Compose your message using variables and filters, enclosing…" at bounding box center [535, 72] width 634 height 42
click at [234, 160] on button "button" at bounding box center [233, 155] width 18 height 18
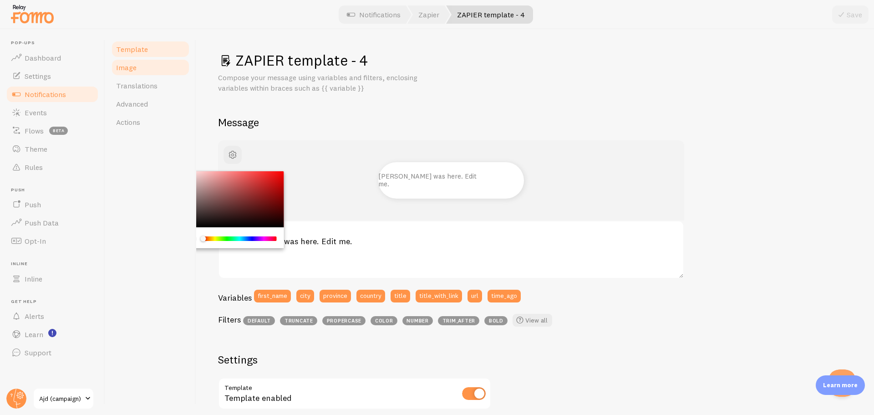
click at [146, 64] on link "Image" at bounding box center [151, 67] width 80 height 18
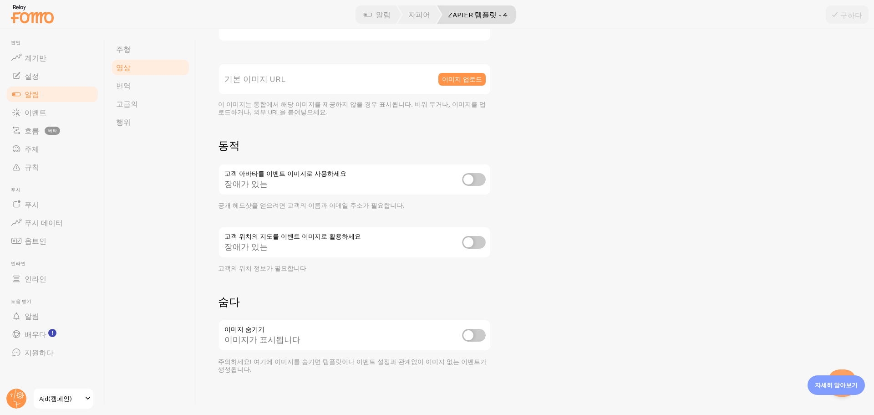
scroll to position [240, 0]
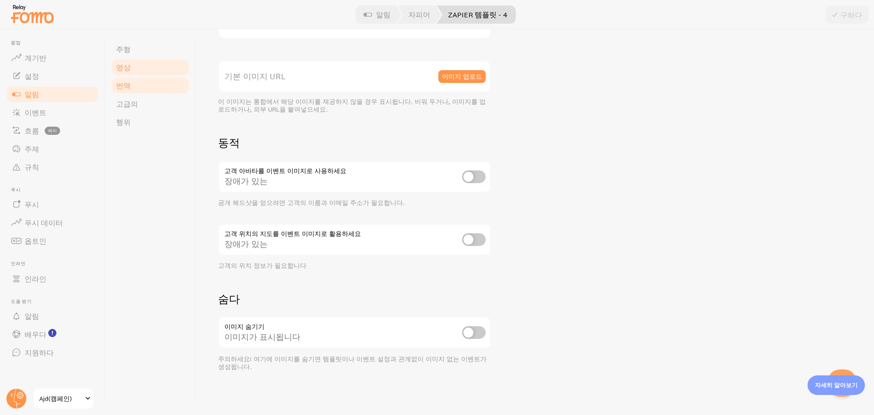
click at [137, 78] on link "번역" at bounding box center [151, 85] width 80 height 18
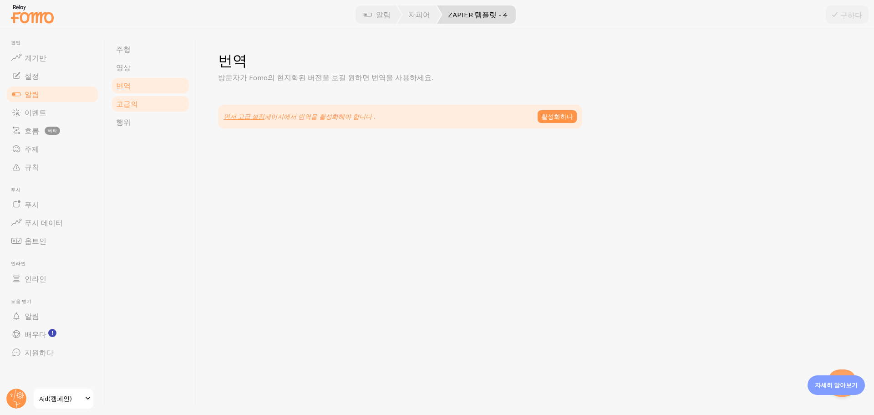
click at [140, 98] on link "고급의" at bounding box center [151, 104] width 80 height 18
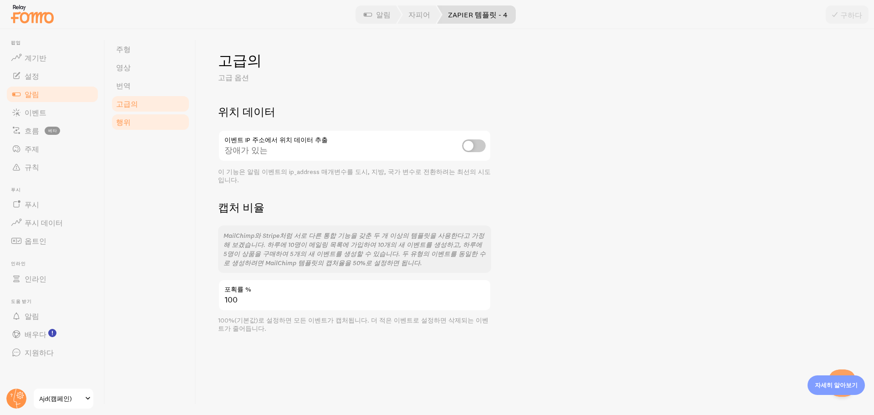
click at [131, 122] on link "행위" at bounding box center [151, 122] width 80 height 18
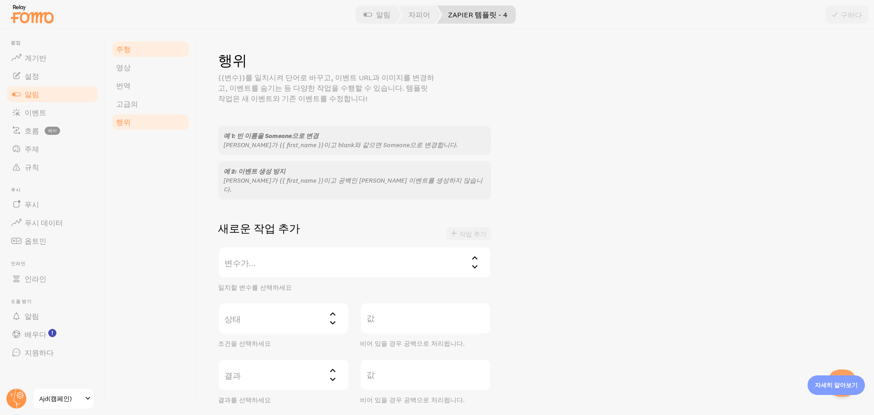
click at [148, 51] on link "주형" at bounding box center [151, 49] width 80 height 18
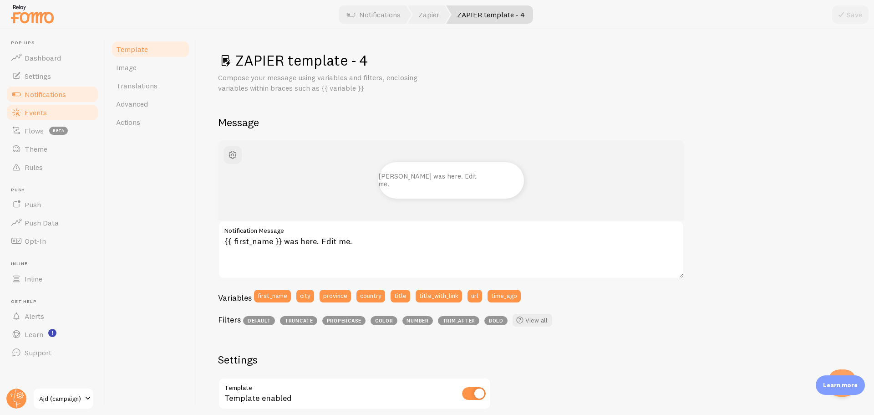
click at [52, 116] on link "Events" at bounding box center [52, 112] width 94 height 18
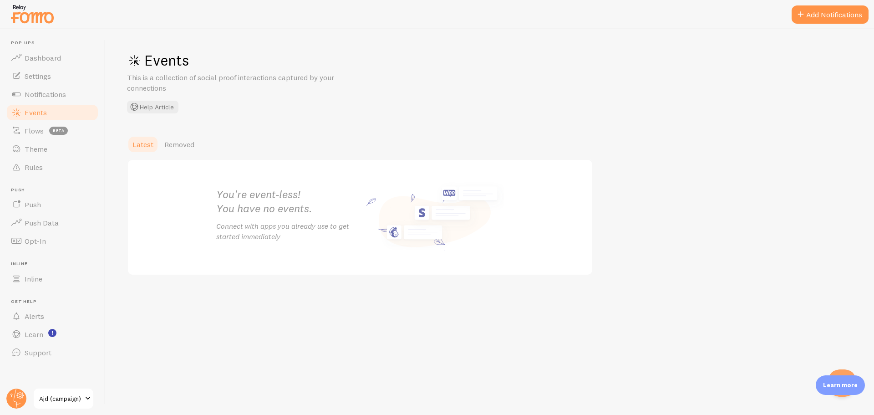
click at [255, 111] on div "Events This is a collection of social proof interactions captured by your conne…" at bounding box center [263, 82] width 273 height 62
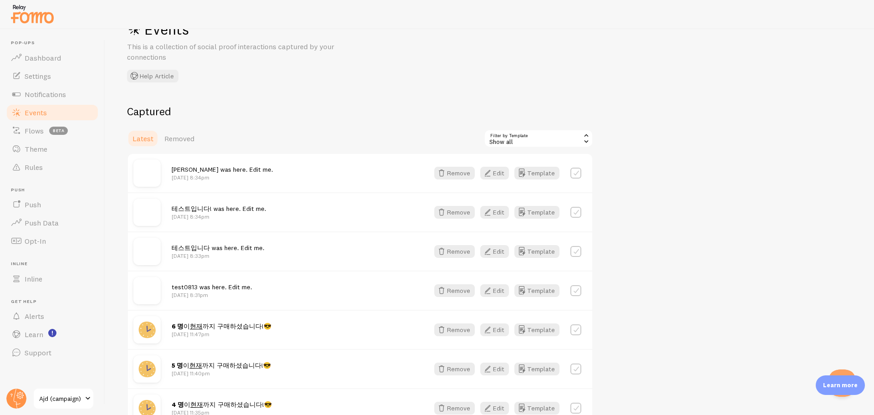
scroll to position [46, 0]
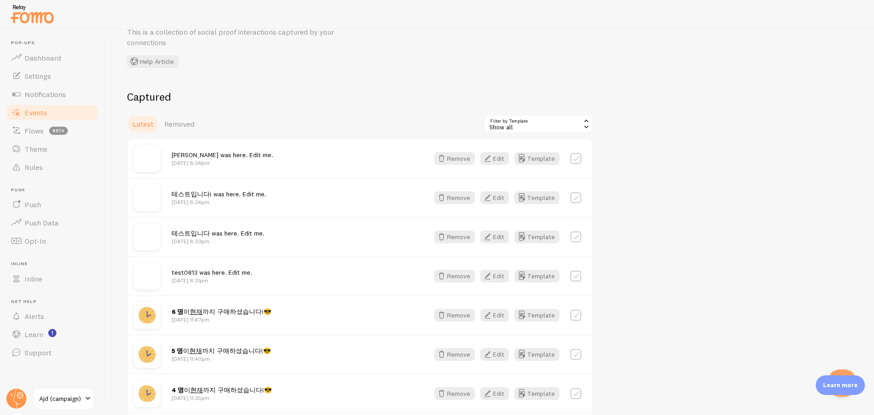
click at [225, 154] on span "Hayden was here. Edit me." at bounding box center [223, 155] width 102 height 8
click at [572, 159] on label at bounding box center [575, 158] width 11 height 11
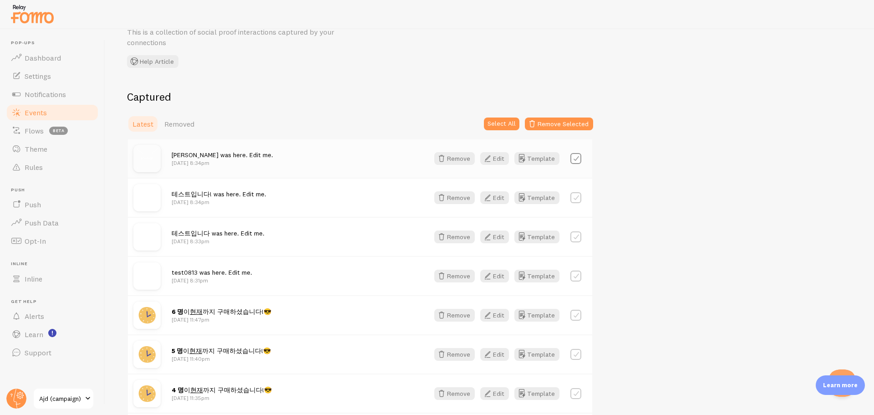
checkbox input "false"
click at [542, 158] on button "Template" at bounding box center [536, 158] width 45 height 13
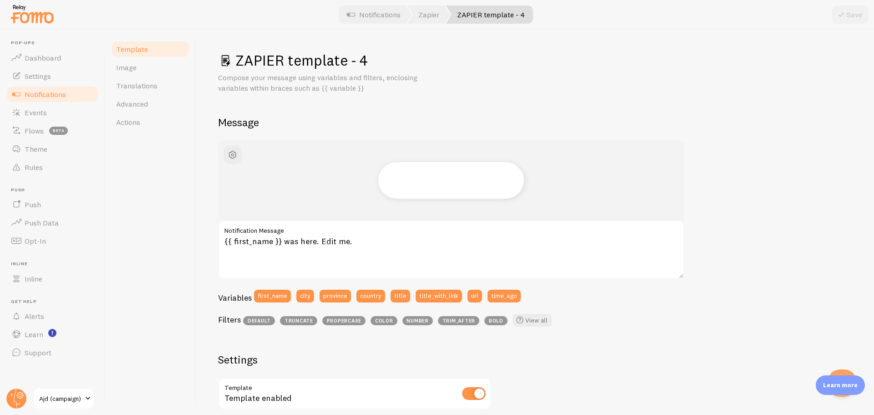
click at [631, 339] on div "{{ first_name }} was here. Edit me. Notification Message Variables first_name c…" at bounding box center [535, 391] width 634 height 502
click at [467, 243] on textarea "{{ first_name }} was here. Edit me." at bounding box center [451, 249] width 466 height 58
click at [617, 312] on div "Variables first_name city province country title title_with_link url time_ago F…" at bounding box center [451, 310] width 466 height 41
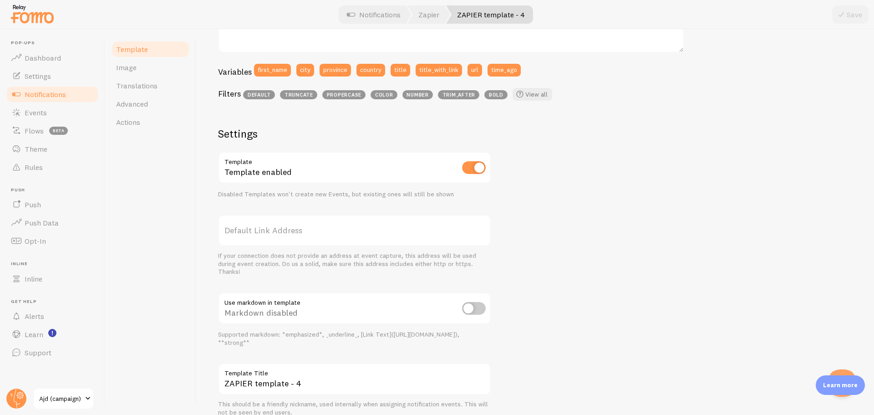
scroll to position [174, 0]
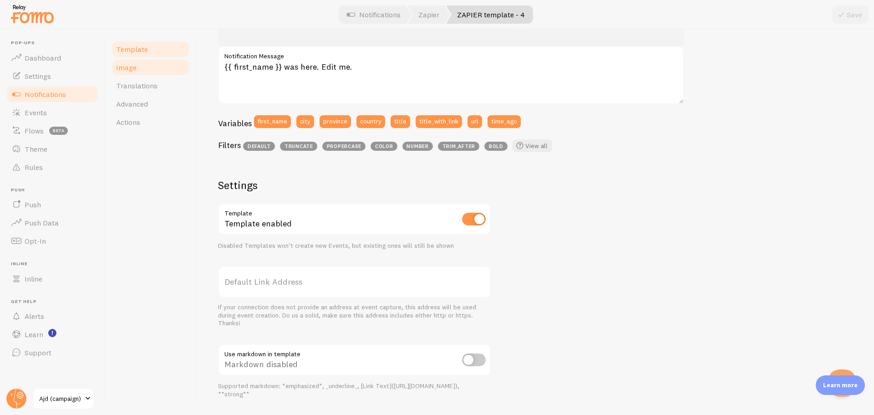
click at [128, 66] on span "Image" at bounding box center [126, 67] width 20 height 9
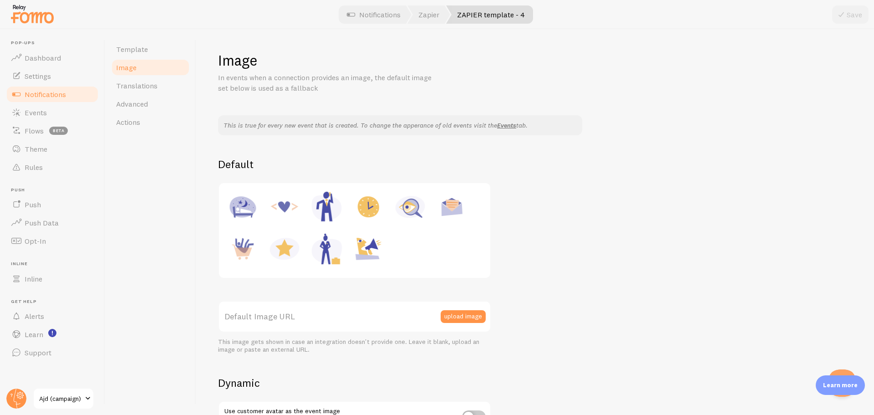
click at [391, 322] on label "Default Image URL" at bounding box center [354, 316] width 273 height 32
click at [391, 322] on input "Default Image URL" at bounding box center [354, 316] width 273 height 32
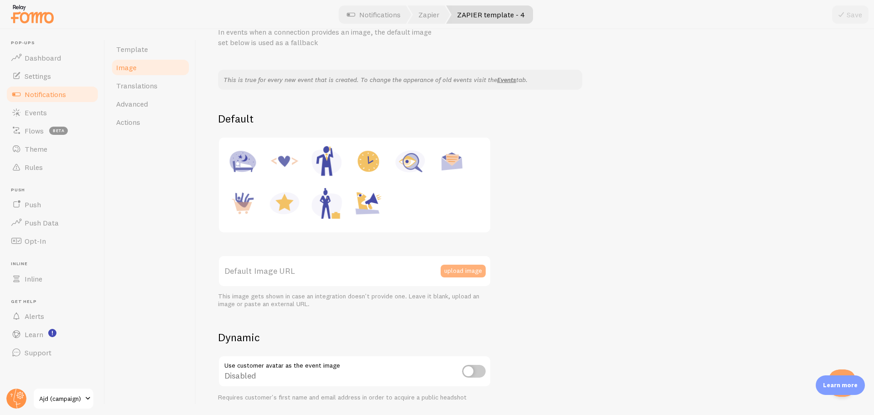
click at [473, 267] on button "upload image" at bounding box center [463, 271] width 45 height 13
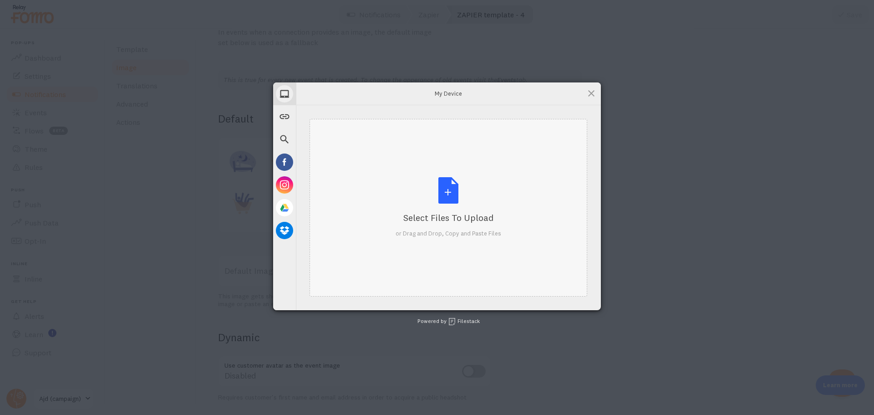
click at [467, 204] on div "Select Files to Upload or Drag and Drop, Copy and Paste Files" at bounding box center [449, 207] width 106 height 61
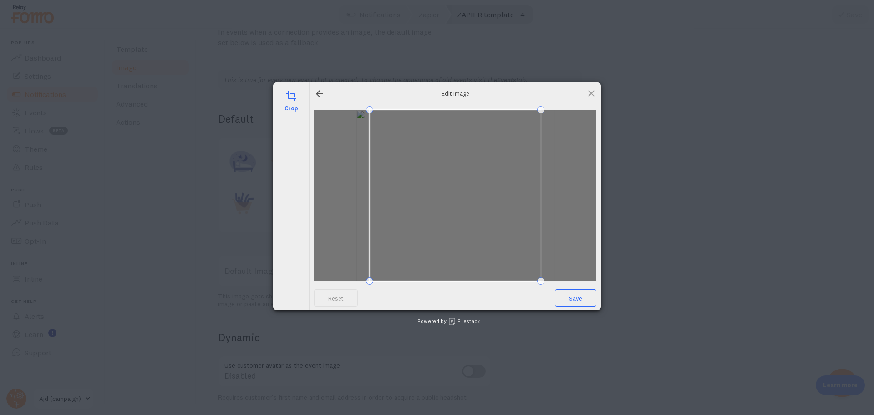
click at [575, 297] on span "Save" at bounding box center [575, 297] width 41 height 17
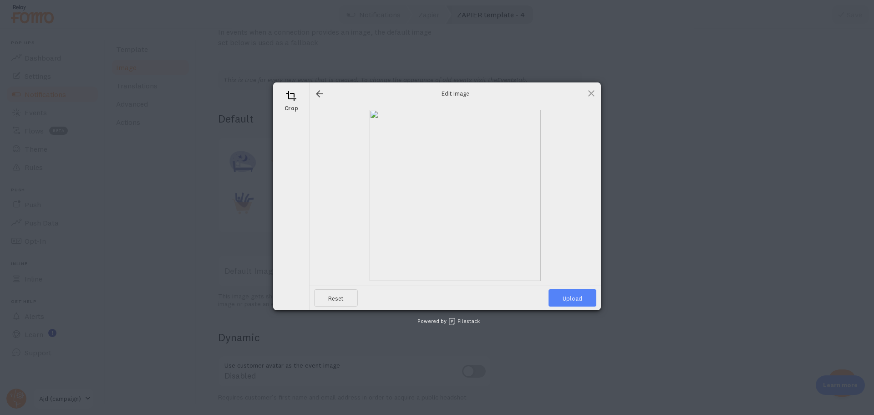
click at [575, 297] on span "Upload" at bounding box center [573, 297] width 48 height 17
type input "https://process.filestackapi.com/ApqhzE1ldTzuKSj33adqez/resize=width:170,height…"
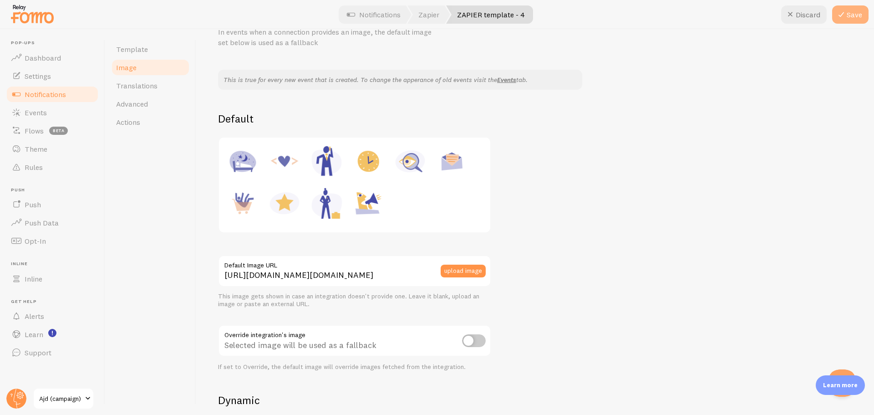
click at [847, 14] on button "Save" at bounding box center [850, 14] width 36 height 18
click at [131, 50] on span "Template" at bounding box center [132, 49] width 32 height 9
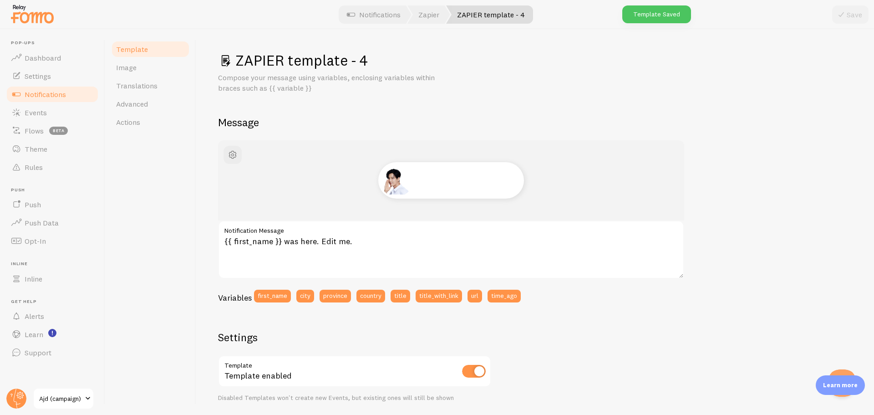
click at [162, 271] on div "Template Image Translations Advanced Actions" at bounding box center [150, 222] width 91 height 386
click at [834, 15] on div "Save" at bounding box center [850, 14] width 36 height 18
click at [50, 112] on link "Events" at bounding box center [52, 112] width 94 height 18
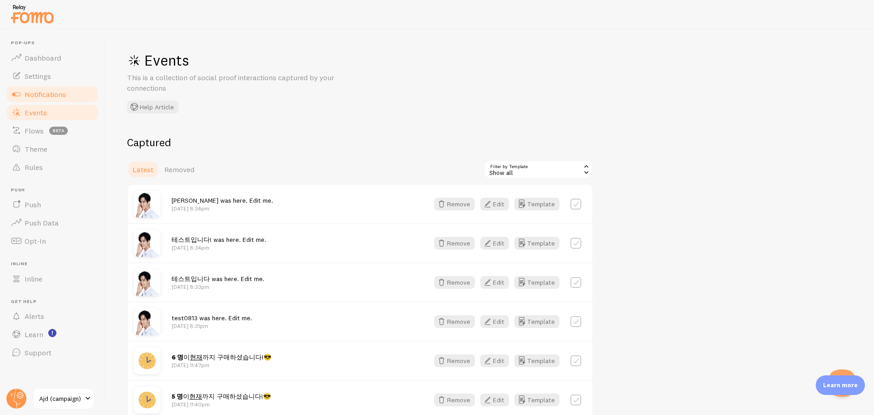
click at [43, 88] on link "Notifications" at bounding box center [52, 94] width 94 height 18
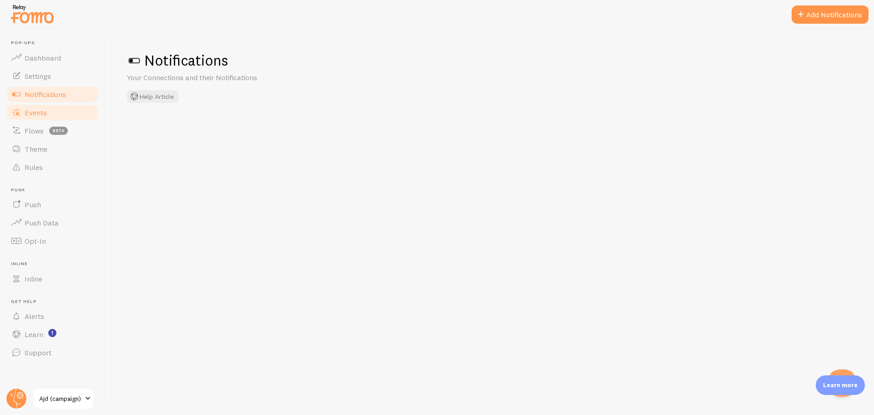
click at [45, 111] on span "Events" at bounding box center [36, 112] width 22 height 9
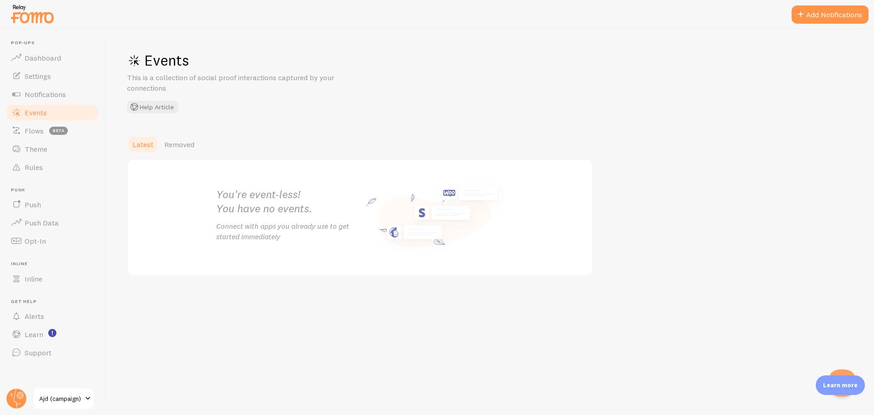
click at [390, 129] on div "Events This is a collection of social proof interactions captured by your conne…" at bounding box center [489, 222] width 769 height 386
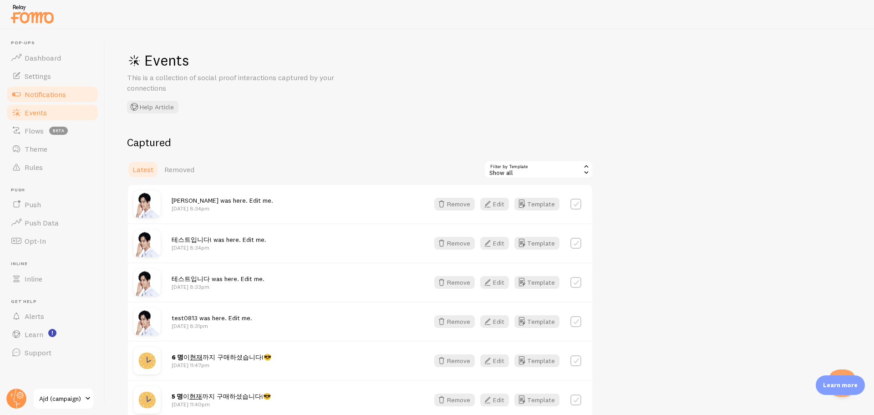
click at [64, 99] on link "Notifications" at bounding box center [52, 94] width 94 height 18
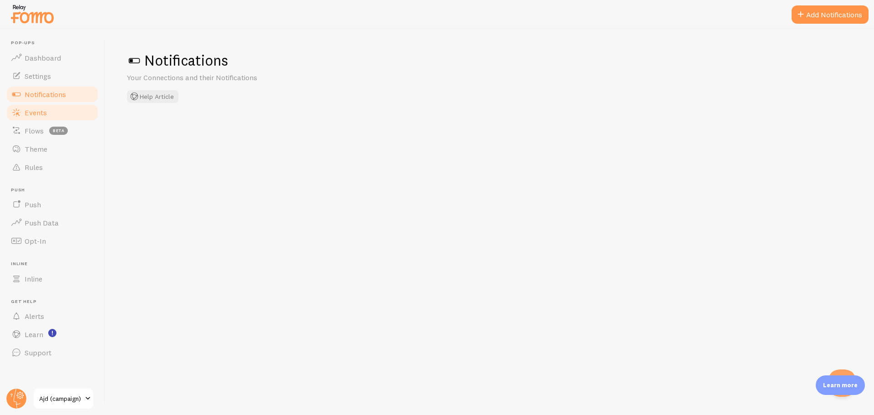
click at [39, 111] on span "Events" at bounding box center [36, 112] width 22 height 9
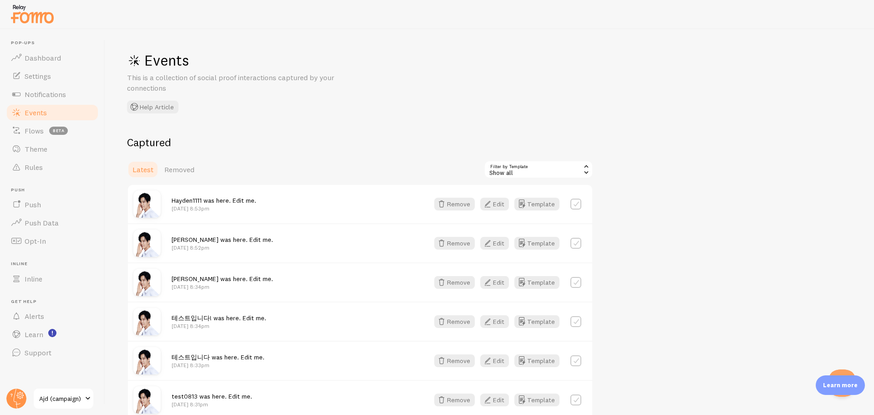
scroll to position [91, 0]
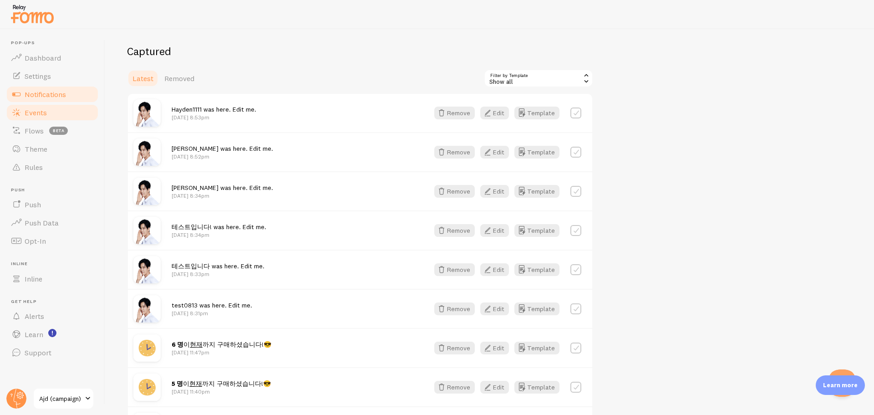
click at [62, 92] on span "Notifications" at bounding box center [45, 94] width 41 height 9
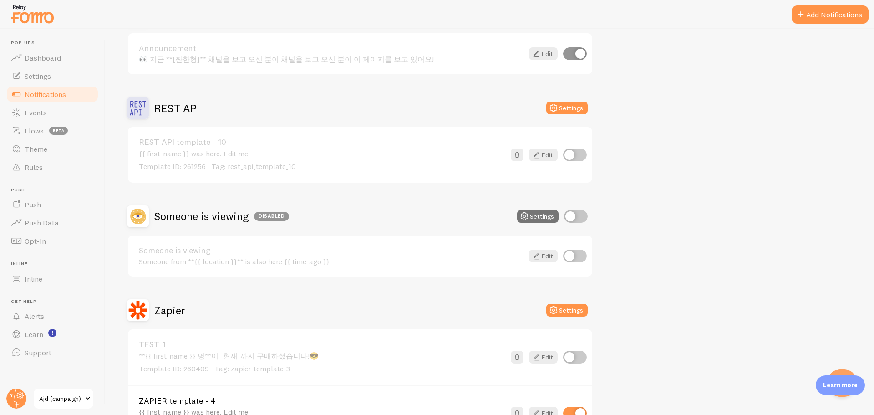
scroll to position [662, 0]
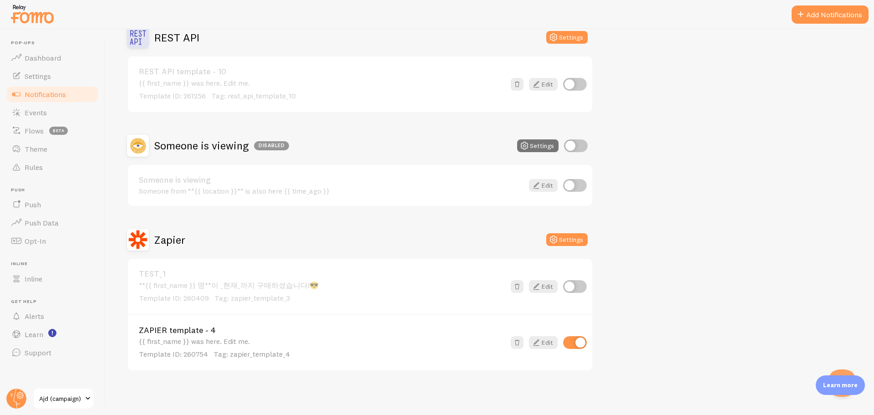
click at [169, 350] on span "Template ID: 260754" at bounding box center [173, 353] width 69 height 9
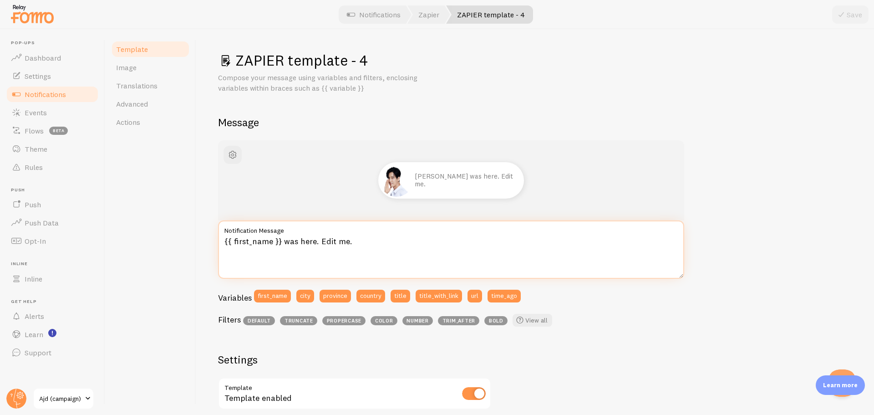
click at [299, 258] on textarea "{{ first_name }} was here. Edit me." at bounding box center [451, 249] width 466 height 58
click at [293, 252] on textarea "{{ first_name }} was here. Edit me." at bounding box center [451, 249] width 466 height 58
drag, startPoint x: 270, startPoint y: 240, endPoint x: 233, endPoint y: 245, distance: 37.2
click at [233, 245] on textarea "{{ first_name }} was here. Edit me." at bounding box center [451, 249] width 466 height 58
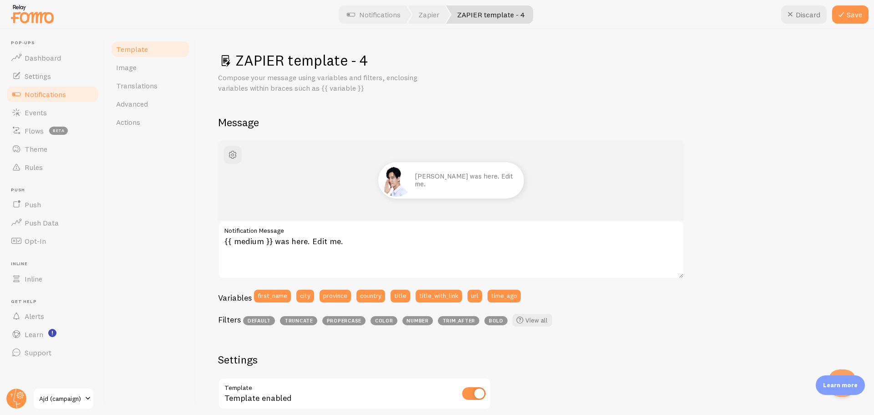
click at [531, 140] on div "John was here. Edit me." at bounding box center [451, 180] width 466 height 80
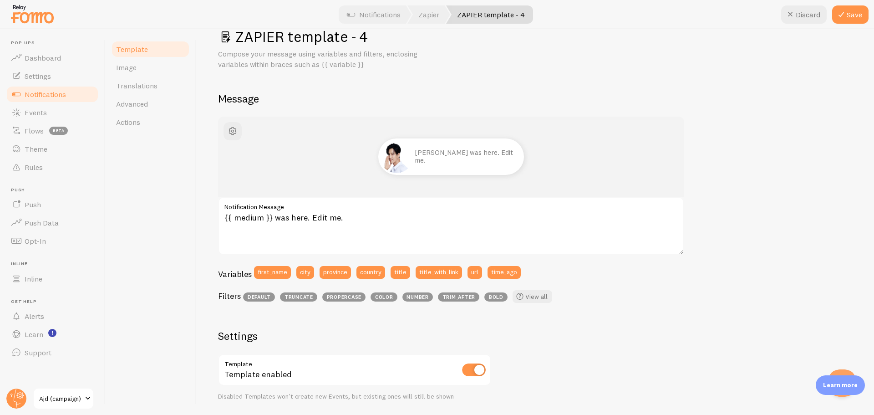
scroll to position [46, 0]
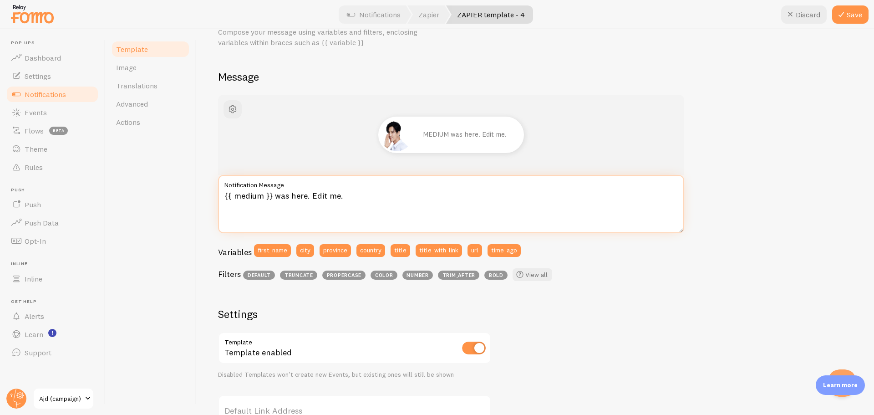
click at [251, 190] on textarea "{{ medium }} was here. Edit me." at bounding box center [451, 204] width 466 height 58
click at [368, 190] on textarea "{{ medium }} was here. Edit me." at bounding box center [451, 204] width 466 height 58
click at [469, 208] on textarea "{{ medium }} was here. Edit me." at bounding box center [451, 204] width 466 height 58
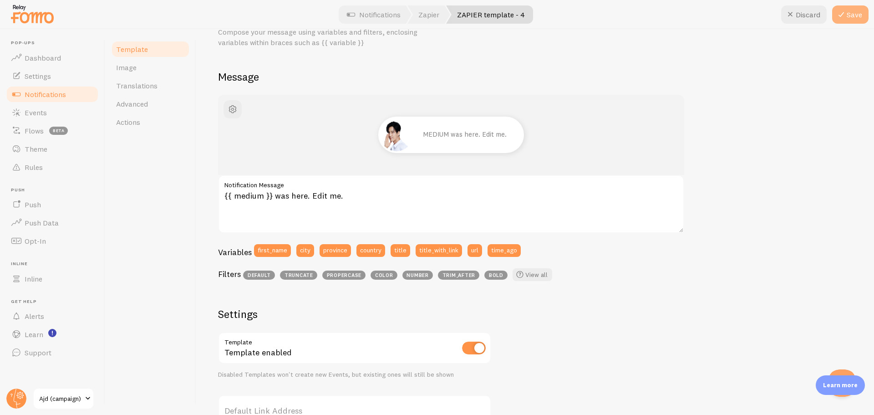
click at [854, 16] on button "Save" at bounding box center [850, 14] width 36 height 18
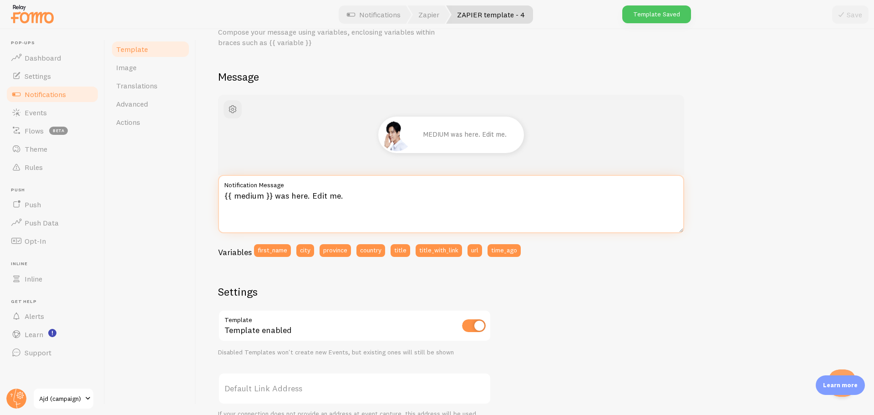
click at [362, 199] on textarea "{{ medium }} was here. Edit me." at bounding box center [451, 204] width 466 height 58
click at [399, 246] on button "title" at bounding box center [401, 250] width 20 height 13
drag, startPoint x: 391, startPoint y: 195, endPoint x: 341, endPoint y: 196, distance: 49.6
click at [341, 196] on textarea "{{ medium }} was here. Edit me.{{ title }}" at bounding box center [451, 204] width 466 height 58
type textarea "{{ medium }} was here. Edit me."
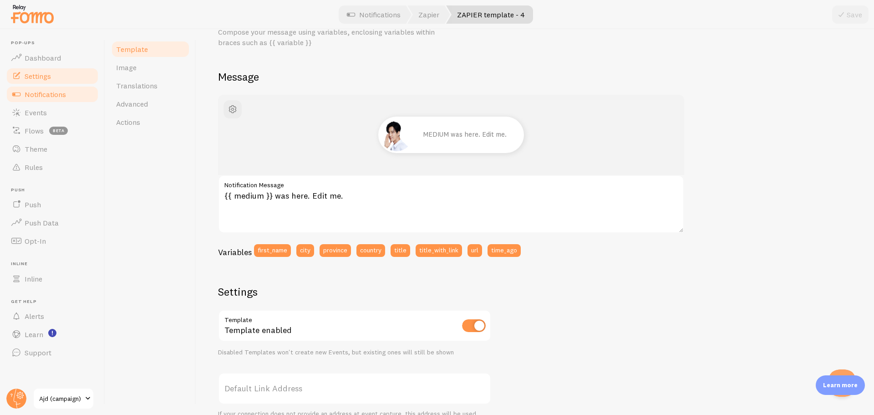
click at [51, 77] on link "Settings" at bounding box center [52, 76] width 94 height 18
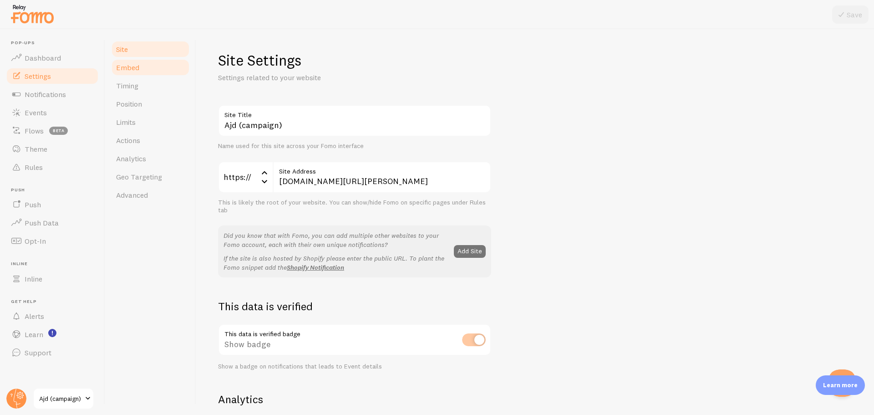
click at [147, 75] on link "Embed" at bounding box center [151, 67] width 80 height 18
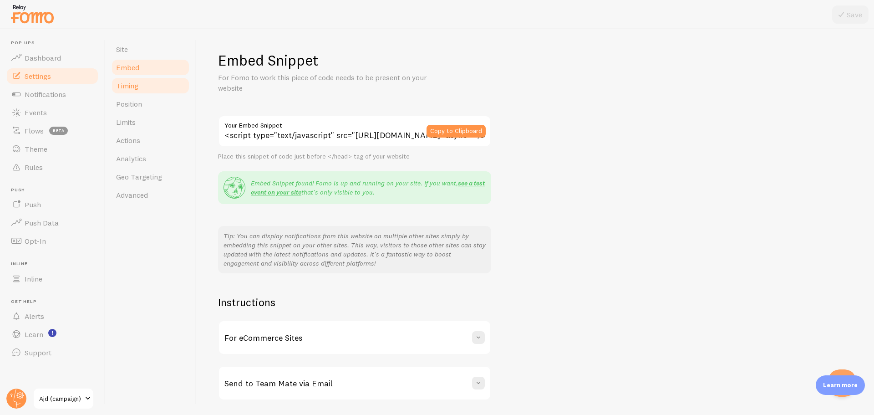
click at [143, 92] on link "Timing" at bounding box center [151, 85] width 80 height 18
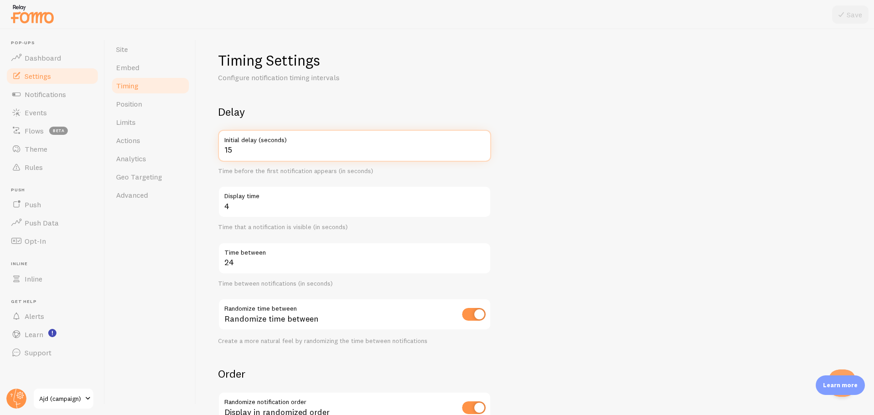
click at [268, 145] on input "15" at bounding box center [354, 146] width 273 height 32
type input "1"
click at [841, 7] on button "Save" at bounding box center [850, 14] width 36 height 18
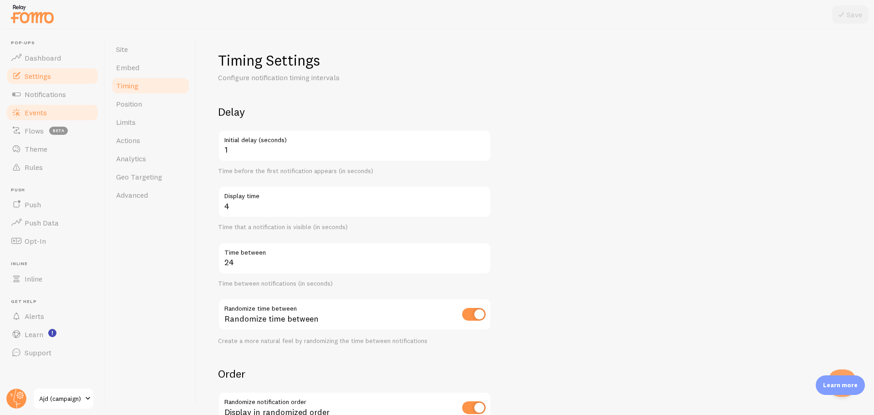
click at [56, 109] on link "Events" at bounding box center [52, 112] width 94 height 18
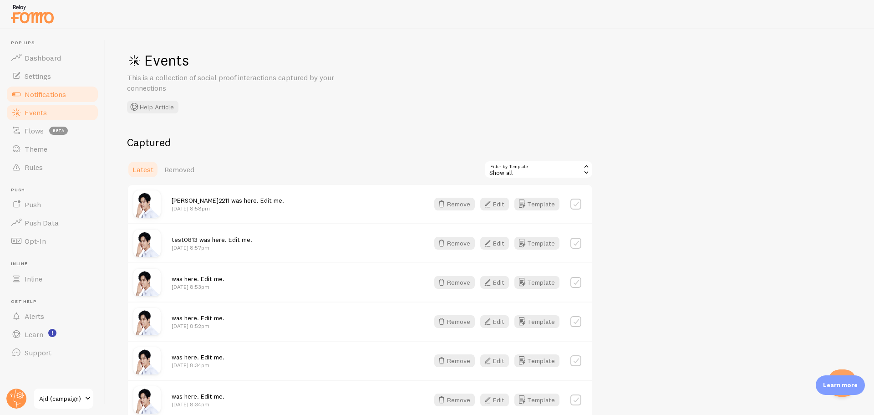
click at [54, 92] on span "Notifications" at bounding box center [45, 94] width 41 height 9
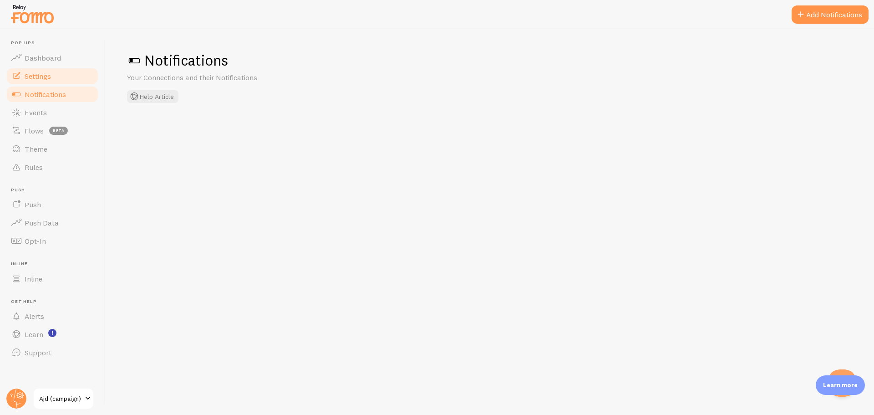
click at [53, 74] on link "Settings" at bounding box center [52, 76] width 94 height 18
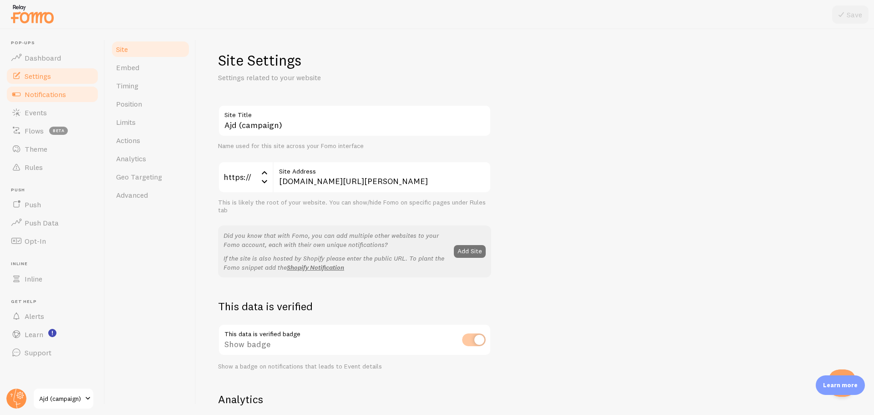
click at [41, 96] on span "Notifications" at bounding box center [45, 94] width 41 height 9
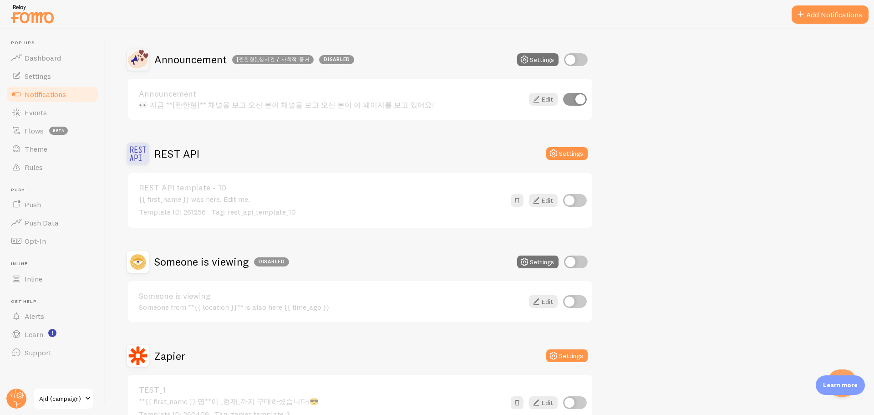
scroll to position [662, 0]
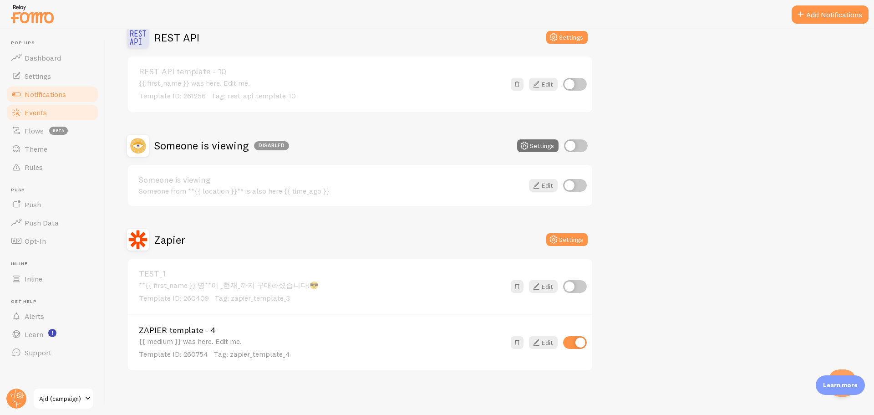
click at [60, 113] on link "Events" at bounding box center [52, 112] width 94 height 18
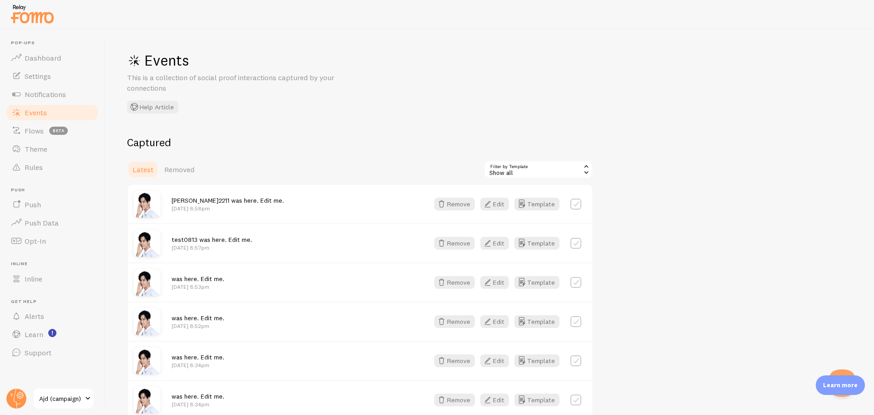
click at [209, 204] on p "Aug 13th @ 8:58pm" at bounding box center [228, 208] width 112 height 8
click at [498, 204] on button "Edit" at bounding box center [494, 204] width 29 height 13
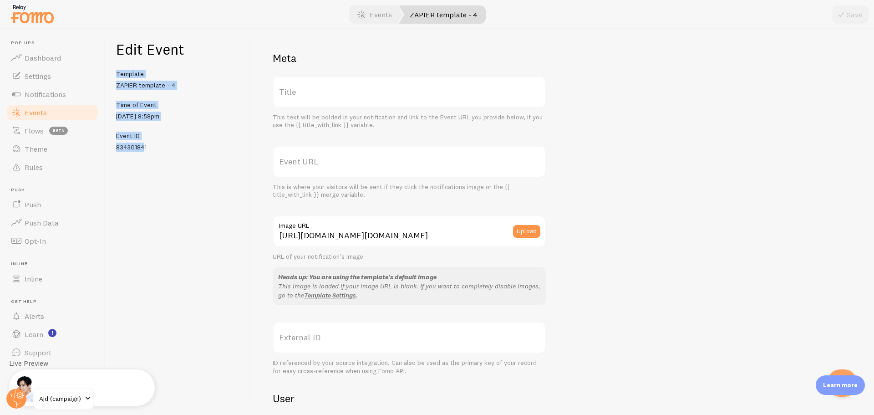
drag, startPoint x: 144, startPoint y: 153, endPoint x: 113, endPoint y: 66, distance: 92.3
click at [113, 66] on div "Edit Event Template ZAPIER template - 4 Time of Event Aug 13th @ 8:58pm Event I…" at bounding box center [178, 222] width 146 height 386
click at [162, 160] on div "Edit Event Template ZAPIER template - 4 Time of Event Aug 13th @ 8:58pm Event I…" at bounding box center [178, 222] width 146 height 386
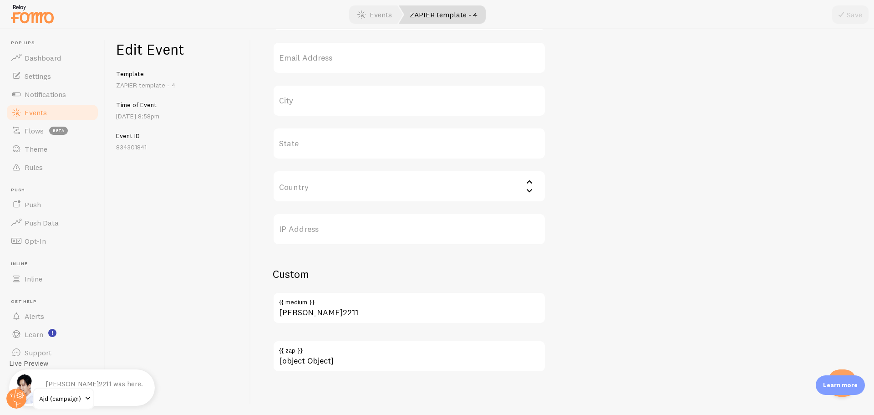
scroll to position [418, 0]
click at [280, 273] on h2 "Custom" at bounding box center [409, 273] width 273 height 14
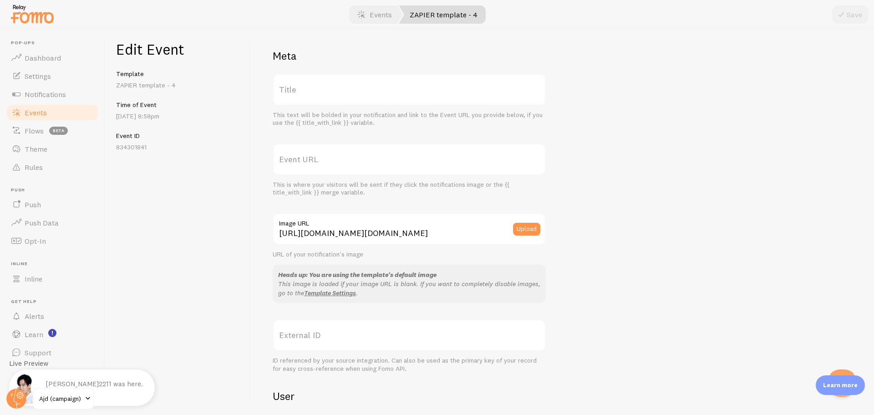
scroll to position [0, 0]
click at [148, 89] on p "ZAPIER template - 4" at bounding box center [177, 85] width 123 height 9
click at [373, 10] on link "Events" at bounding box center [374, 14] width 56 height 18
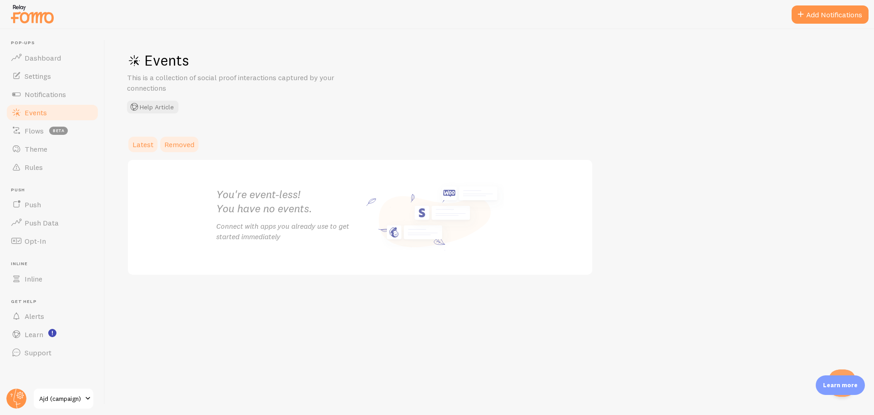
click at [175, 138] on link "Removed" at bounding box center [179, 144] width 41 height 18
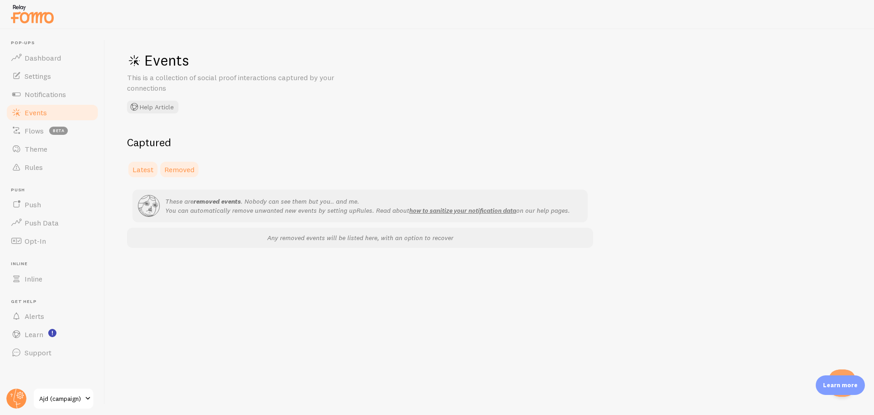
click at [141, 171] on span "Latest" at bounding box center [142, 169] width 21 height 9
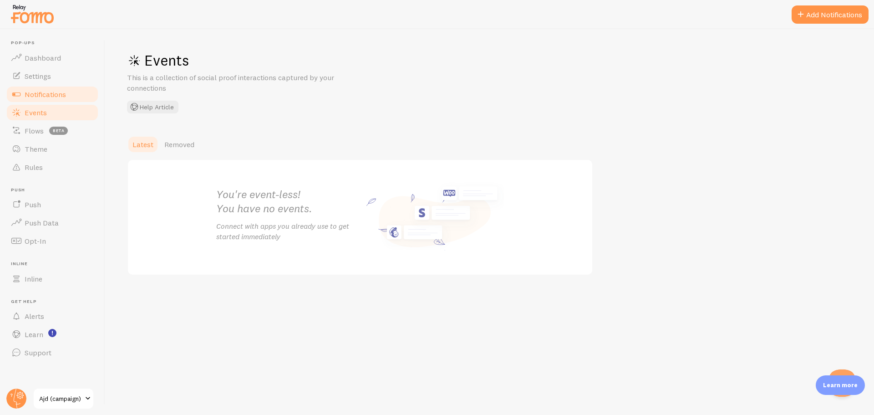
click at [54, 90] on span "Notifications" at bounding box center [45, 94] width 41 height 9
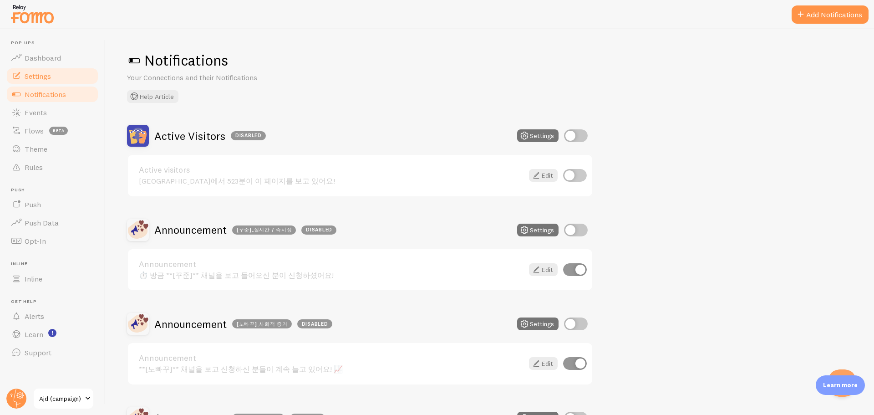
click at [56, 75] on link "Settings" at bounding box center [52, 76] width 94 height 18
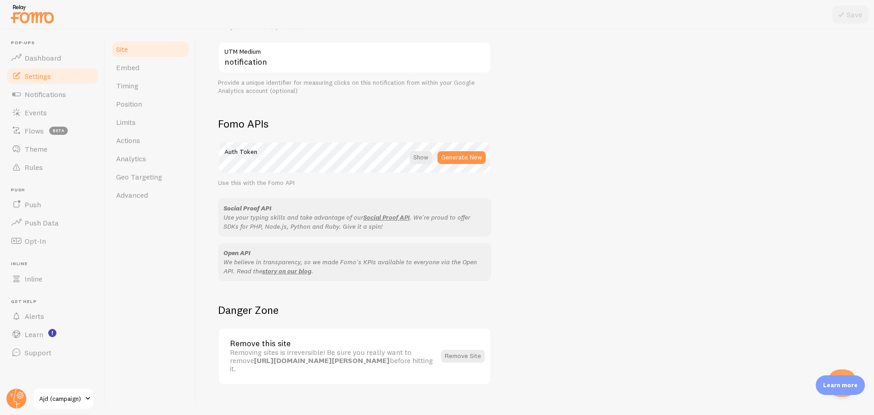
scroll to position [453, 0]
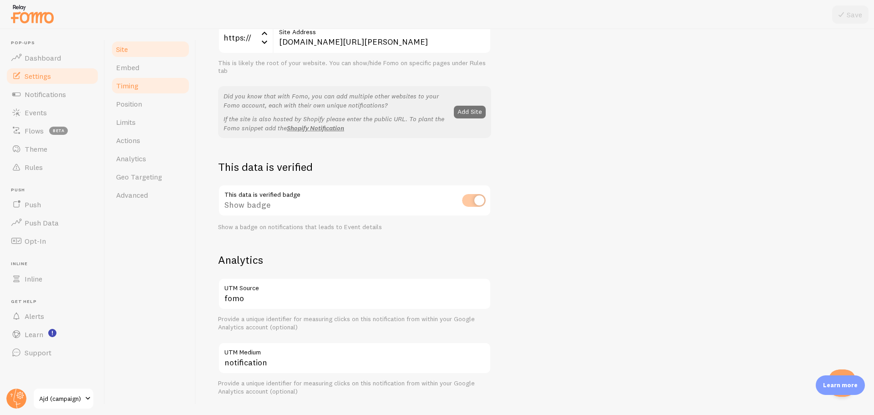
scroll to position [135, 0]
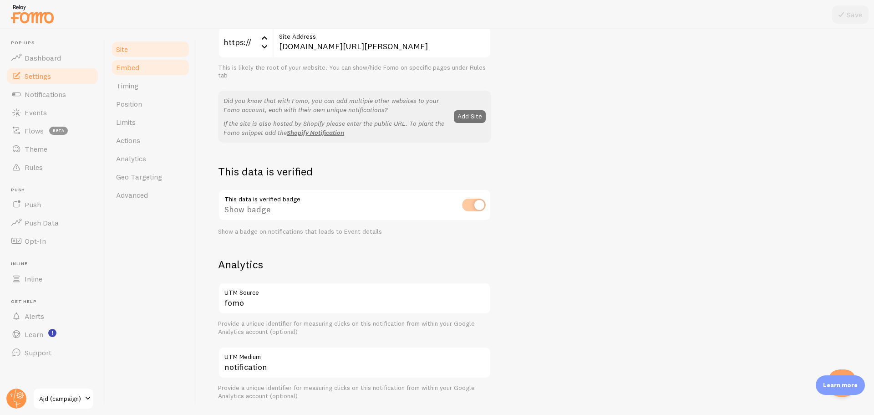
click at [157, 70] on link "Embed" at bounding box center [151, 67] width 80 height 18
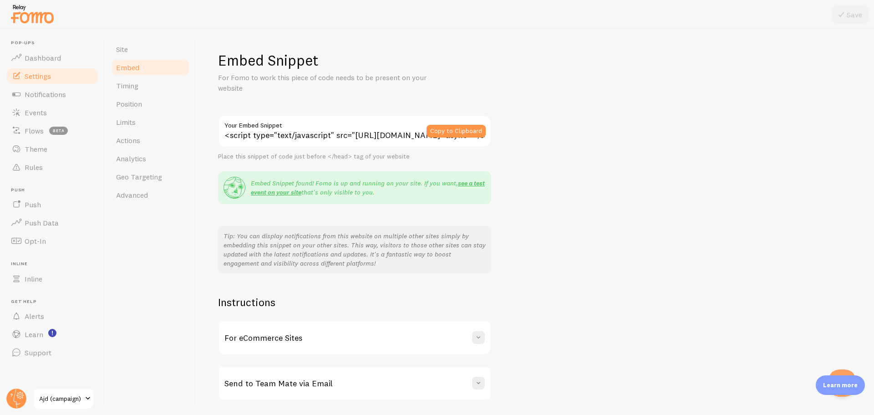
scroll to position [29, 0]
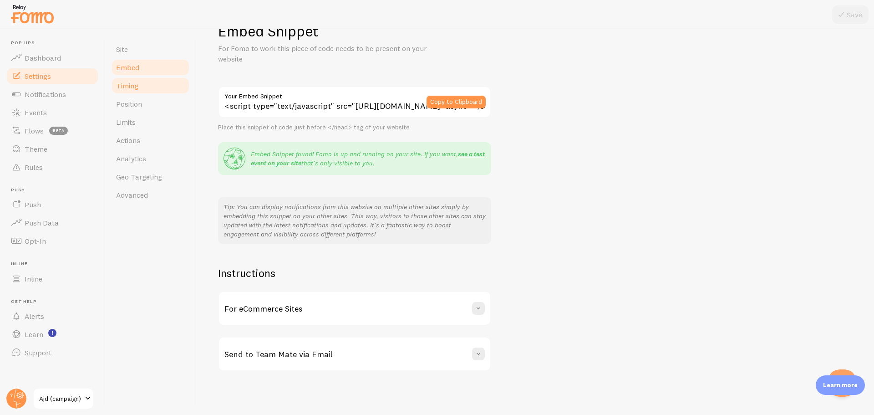
click at [158, 93] on link "Timing" at bounding box center [151, 85] width 80 height 18
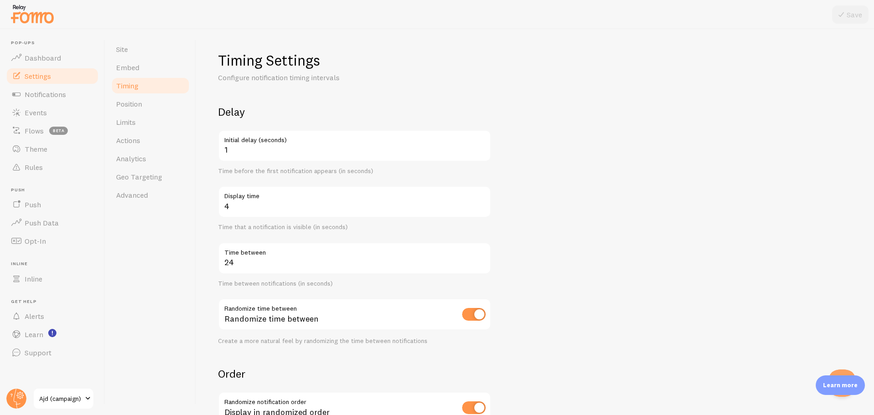
scroll to position [124, 0]
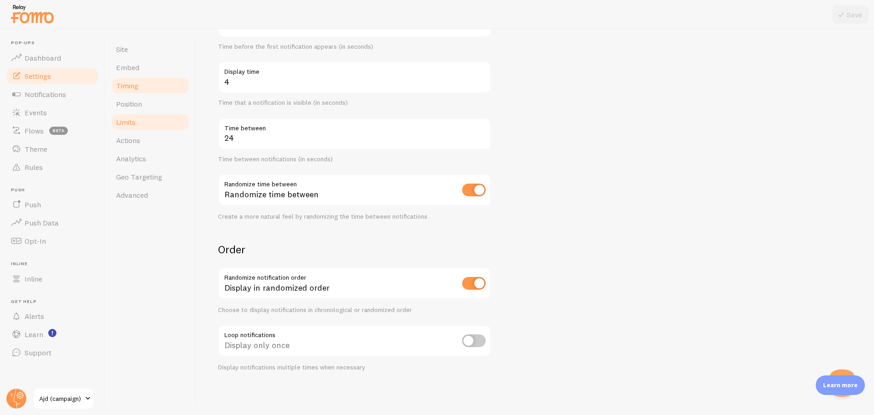
click at [148, 117] on link "Limits" at bounding box center [151, 122] width 80 height 18
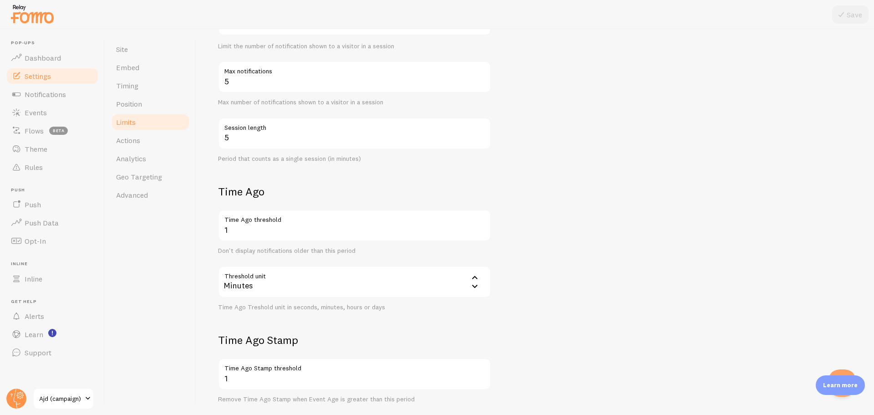
scroll to position [288, 0]
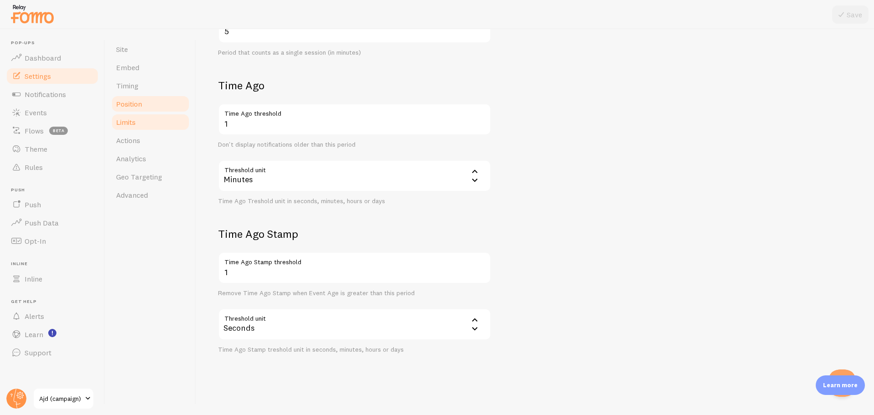
click at [172, 108] on link "Position" at bounding box center [151, 104] width 80 height 18
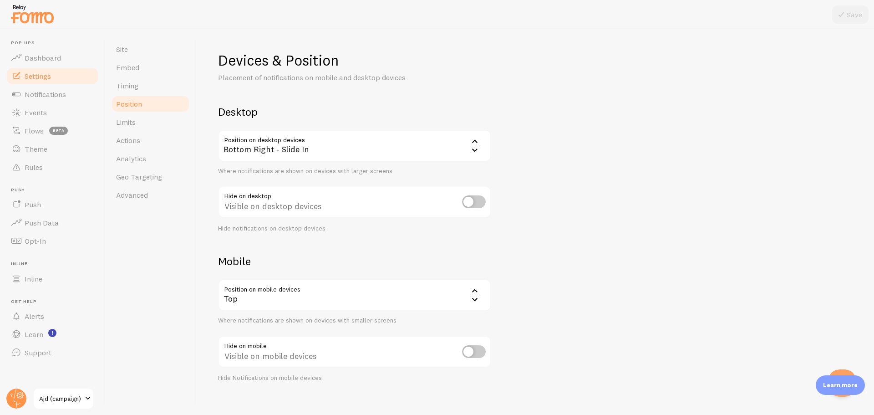
scroll to position [11, 0]
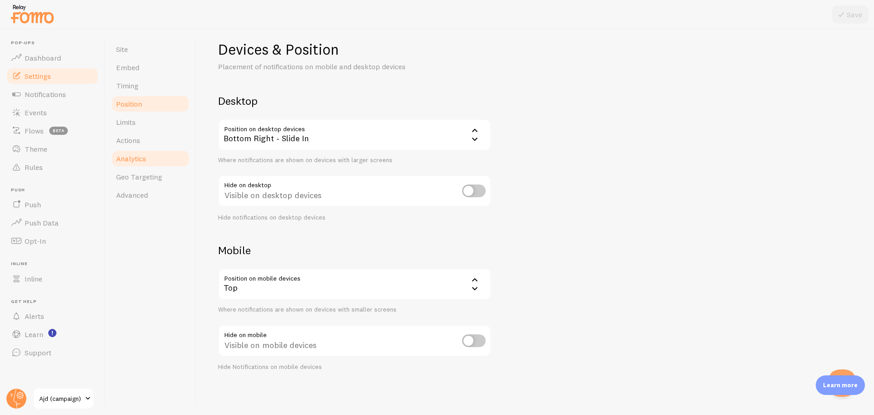
click at [142, 153] on link "Analytics" at bounding box center [151, 158] width 80 height 18
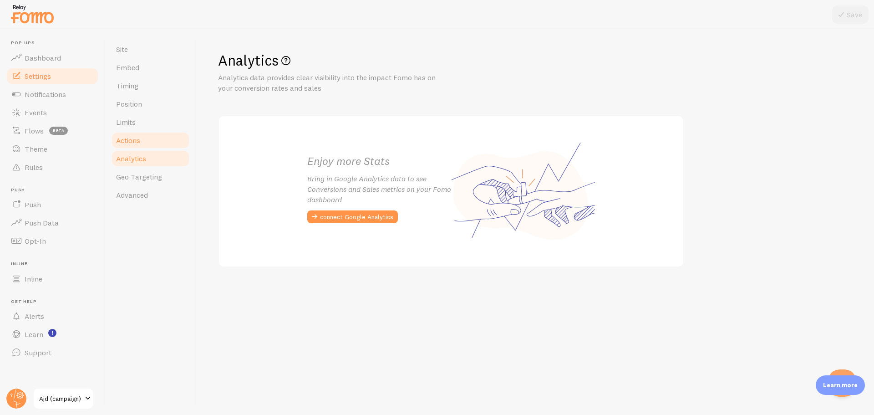
click at [158, 136] on link "Actions" at bounding box center [151, 140] width 80 height 18
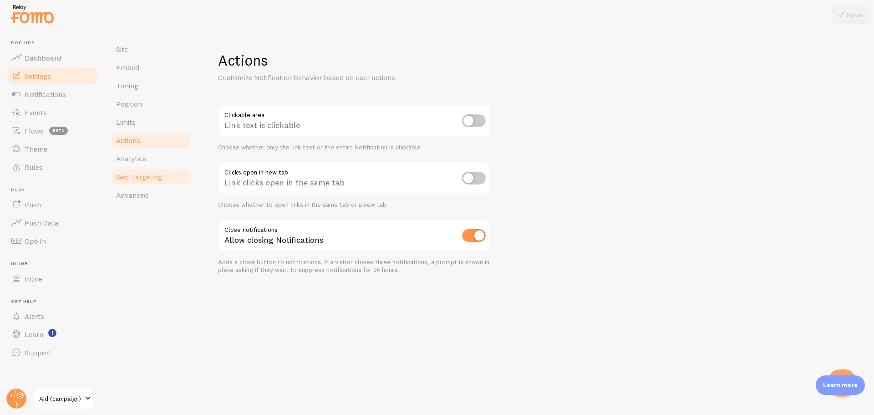
click at [138, 183] on link "Geo Targeting" at bounding box center [151, 177] width 80 height 18
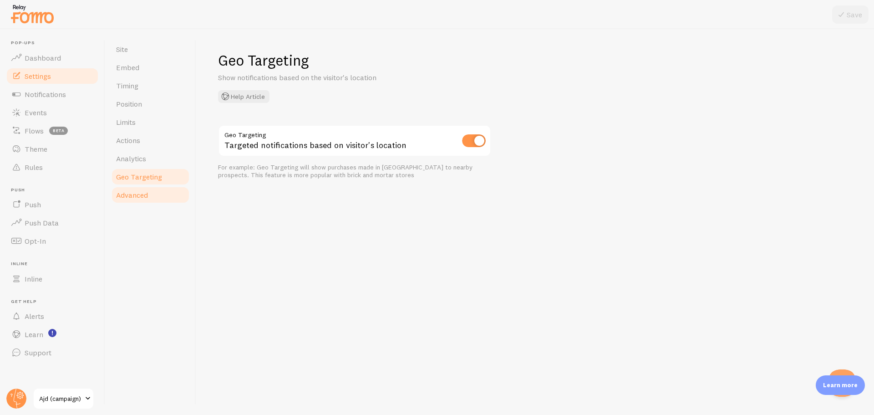
click at [132, 199] on span "Advanced" at bounding box center [132, 194] width 32 height 9
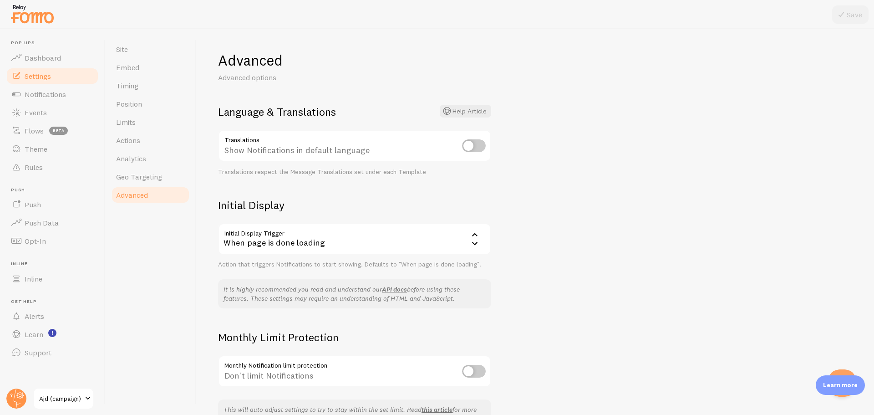
scroll to position [57, 0]
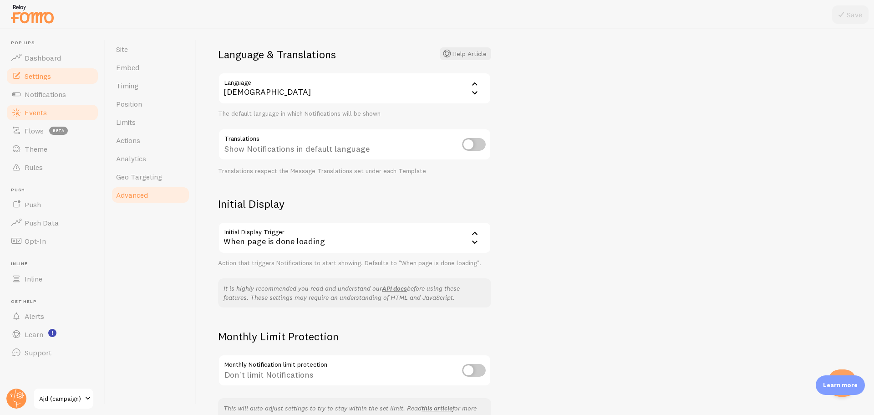
click at [46, 115] on span "Events" at bounding box center [36, 112] width 22 height 9
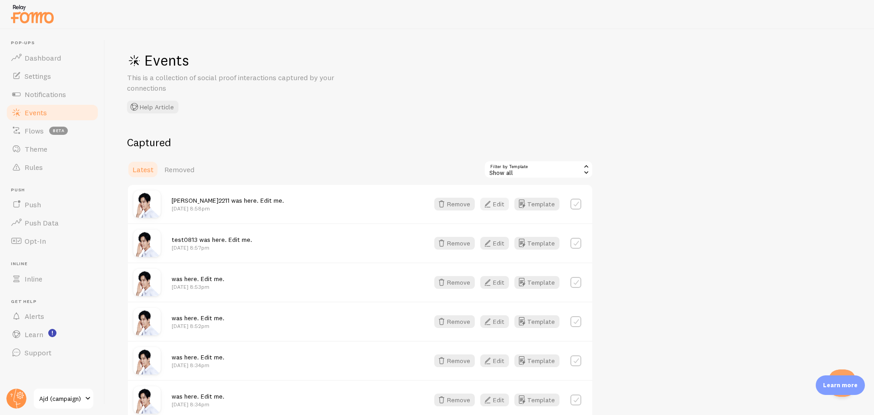
click at [493, 202] on icon "button" at bounding box center [487, 204] width 11 height 11
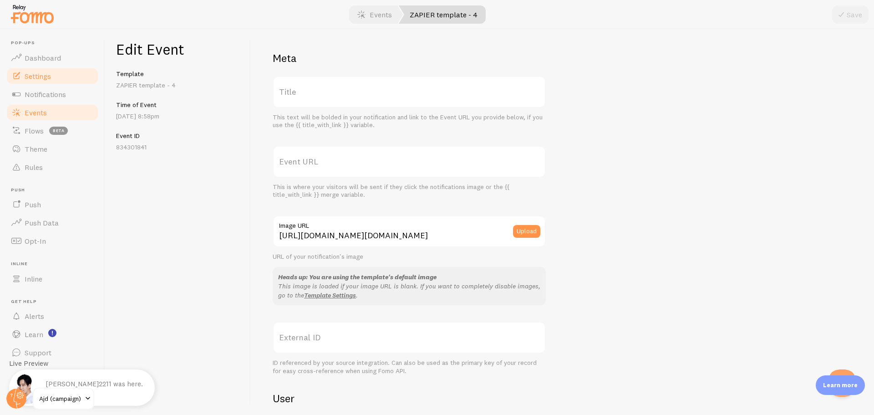
click at [51, 76] on span "Settings" at bounding box center [38, 75] width 26 height 9
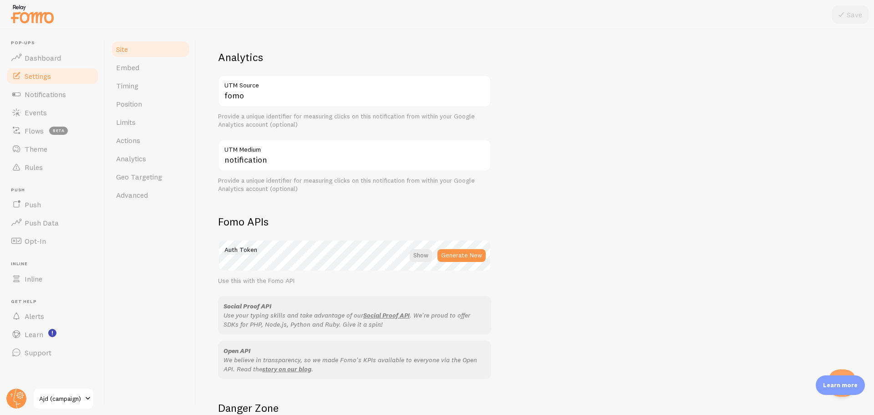
scroll to position [453, 0]
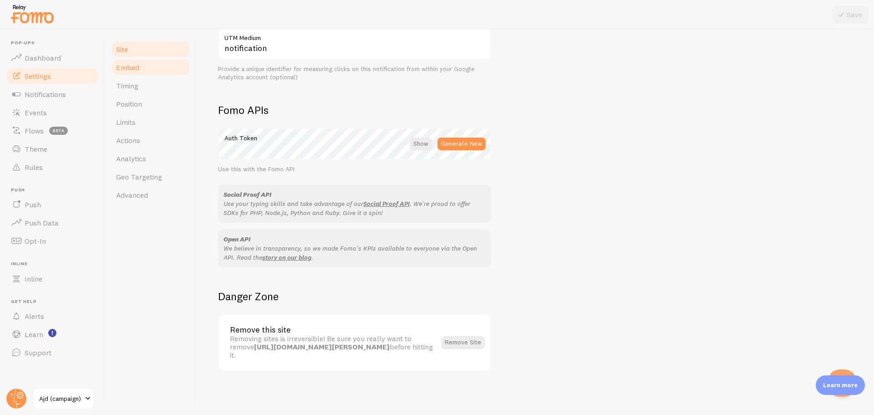
click at [157, 66] on link "Embed" at bounding box center [151, 67] width 80 height 18
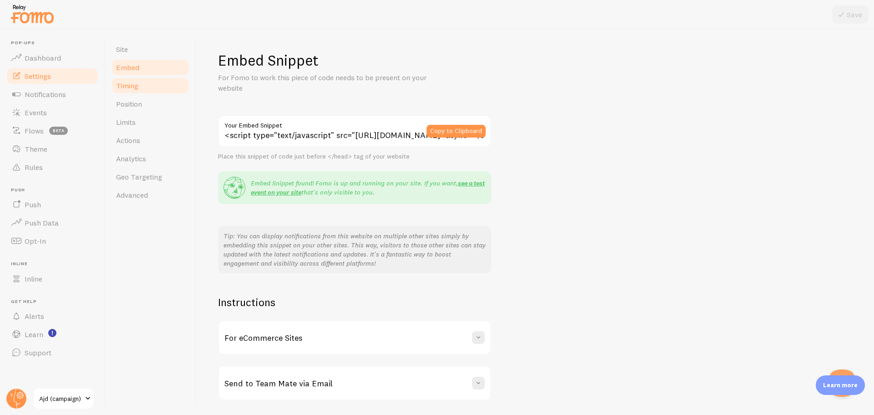
click at [137, 89] on span "Timing" at bounding box center [127, 85] width 22 height 9
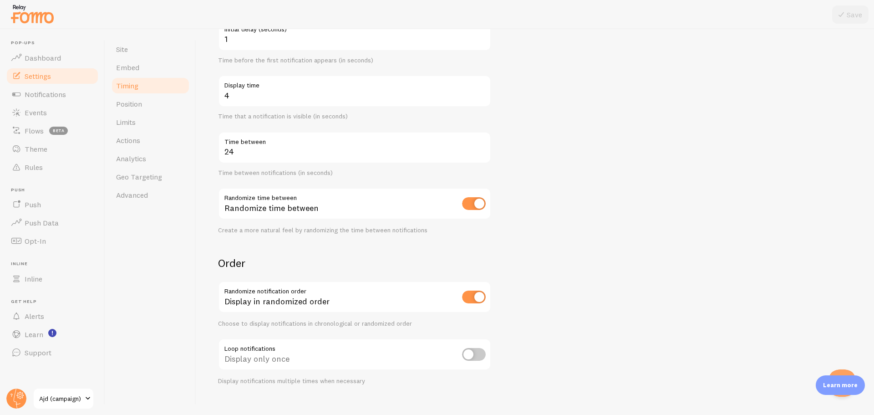
scroll to position [124, 0]
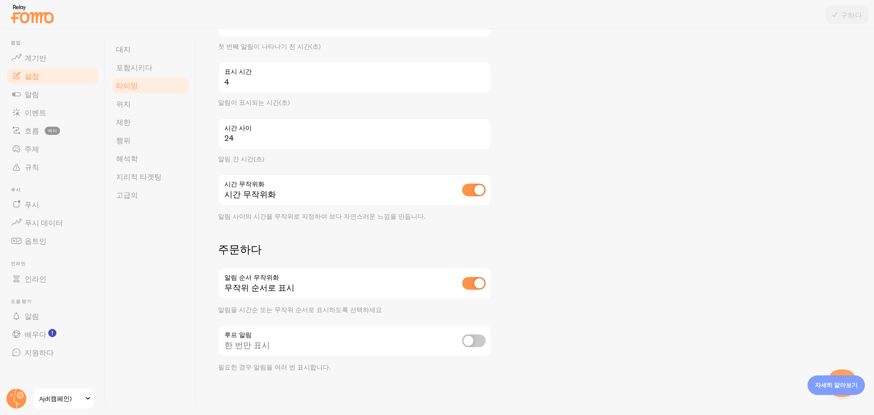
click at [468, 286] on input "checkbox" at bounding box center [474, 283] width 24 height 13
checkbox input "false"
click at [477, 186] on input "checkbox" at bounding box center [474, 189] width 24 height 13
checkbox input "false"
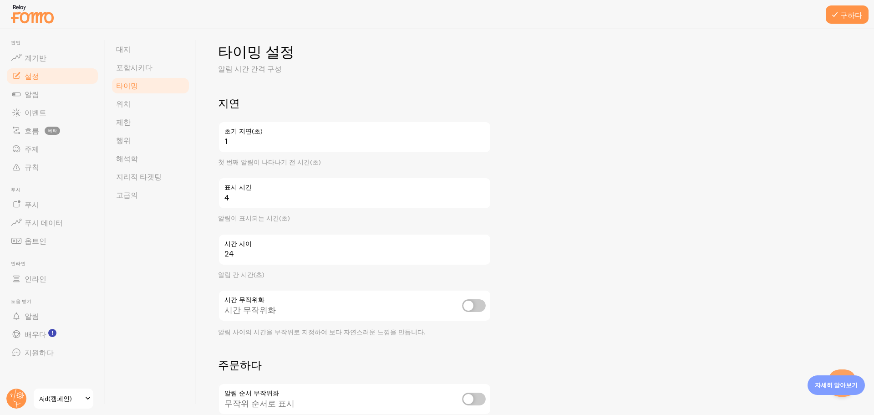
scroll to position [0, 0]
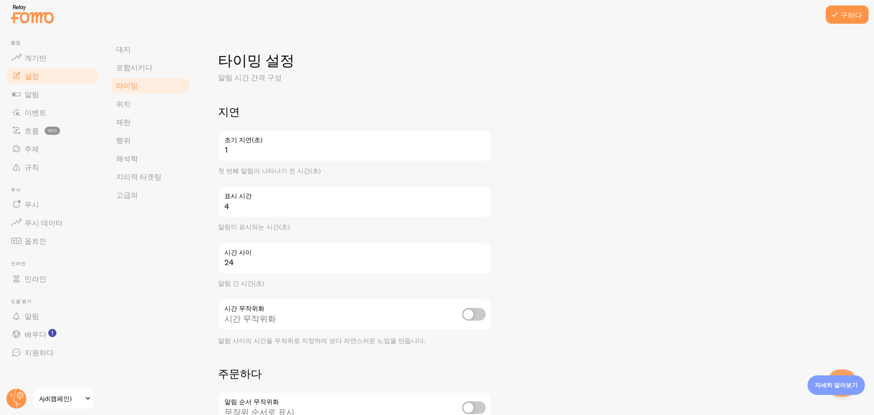
click at [303, 144] on label "초기 지연(초)" at bounding box center [354, 137] width 273 height 15
click at [303, 144] on input "1" at bounding box center [354, 146] width 273 height 32
click at [274, 152] on input "1" at bounding box center [354, 146] width 273 height 32
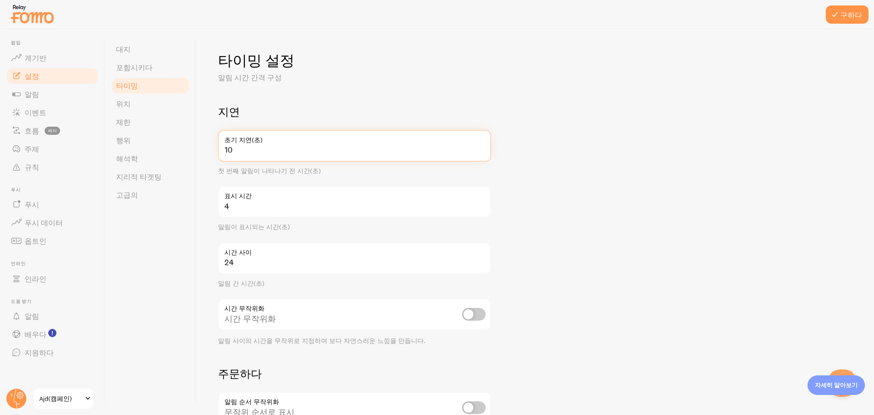
type input "10"
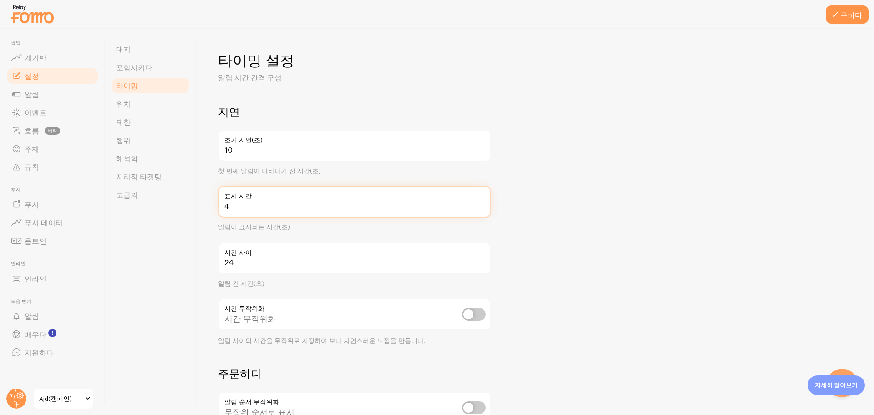
click at [267, 202] on input "4" at bounding box center [354, 202] width 273 height 32
type input "5"
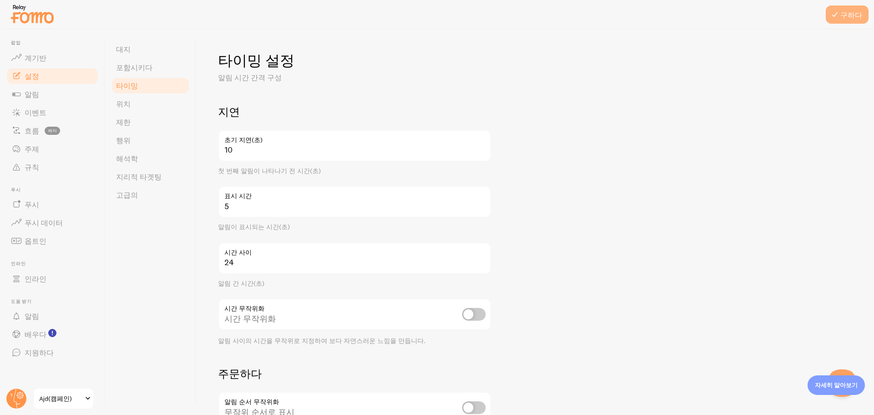
click at [850, 15] on font "구하다" at bounding box center [851, 14] width 22 height 9
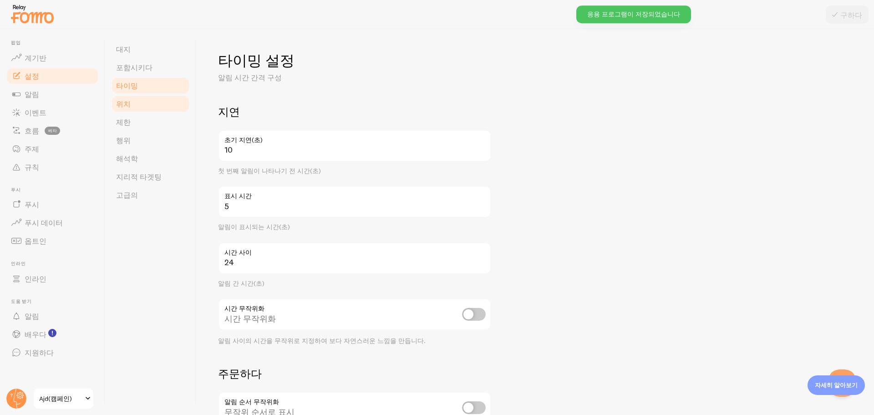
click at [148, 104] on link "위치" at bounding box center [151, 104] width 80 height 18
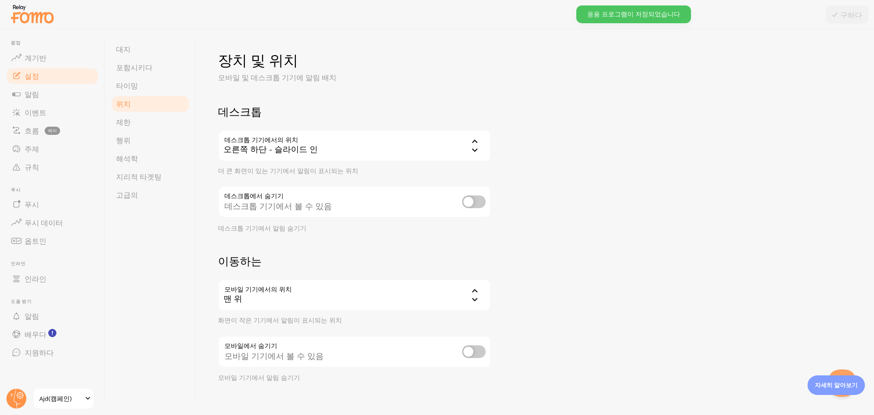
click at [318, 176] on div "데스크톱 데스크톱 기기에서의 위치 bottom_right_horizontal 오른쪽 하단 - 슬라이드 인 왼쪽 하단 오른쪽 하단 왼쪽 상단 오…" at bounding box center [354, 168] width 273 height 127
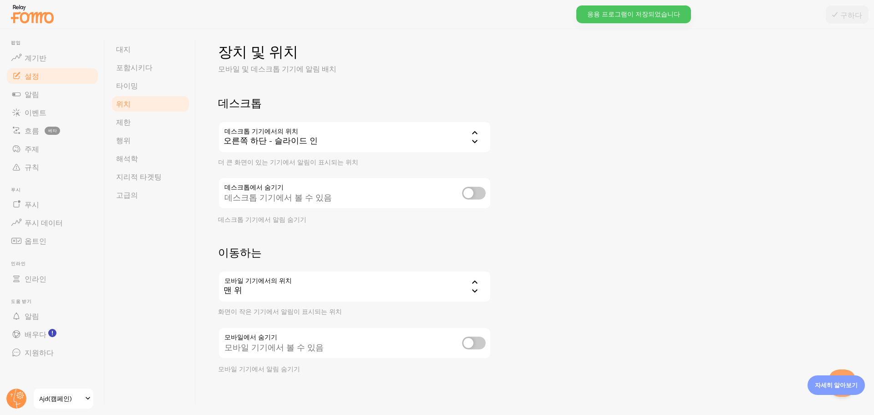
scroll to position [11, 0]
click at [467, 189] on input "checkbox" at bounding box center [474, 190] width 24 height 13
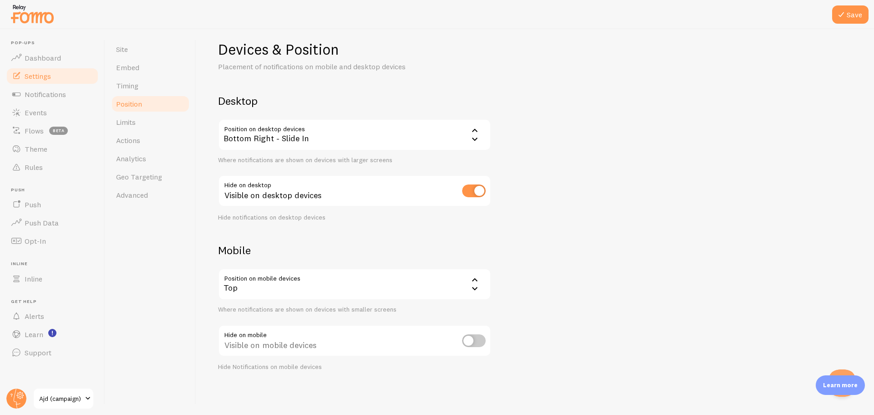
drag, startPoint x: 514, startPoint y: 226, endPoint x: 511, endPoint y: 222, distance: 4.8
click at [514, 226] on div "Devices & Position Placement of notifications on mobile and desktop devices Des…" at bounding box center [535, 205] width 634 height 331
click at [480, 189] on input "checkbox" at bounding box center [474, 190] width 24 height 13
click at [572, 189] on div "Devices & Position Placement of notifications on mobile and desktop devices Des…" at bounding box center [535, 205] width 634 height 331
click at [470, 188] on input "checkbox" at bounding box center [474, 190] width 24 height 13
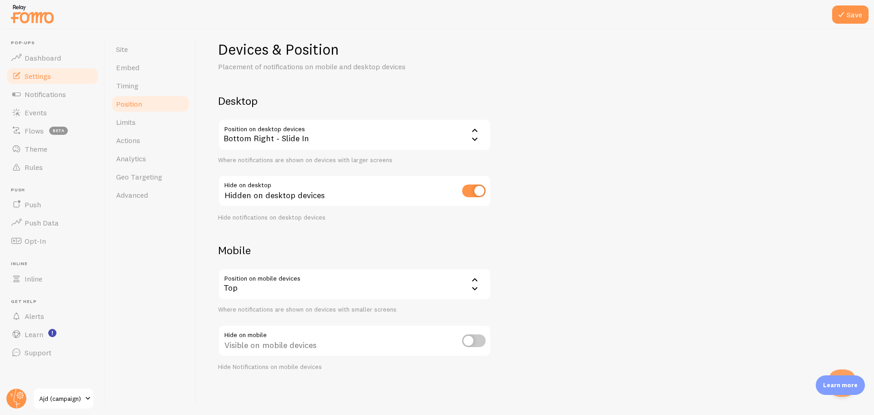
click at [470, 188] on input "checkbox" at bounding box center [474, 190] width 24 height 13
checkbox input "false"
click at [127, 120] on span "Limits" at bounding box center [126, 121] width 20 height 9
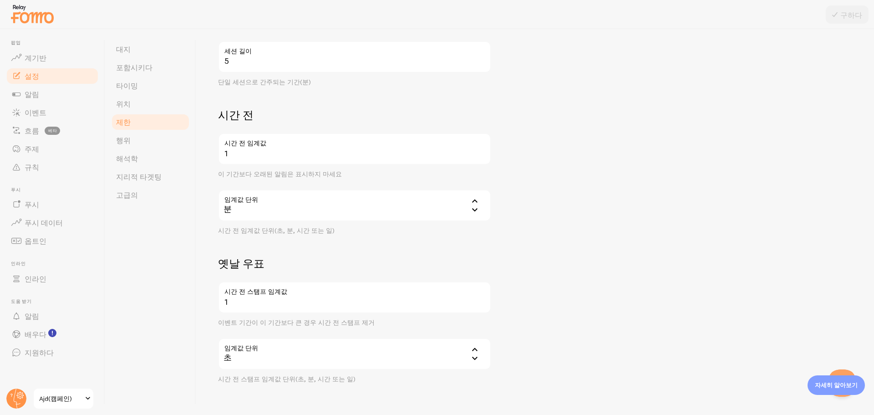
scroll to position [243, 0]
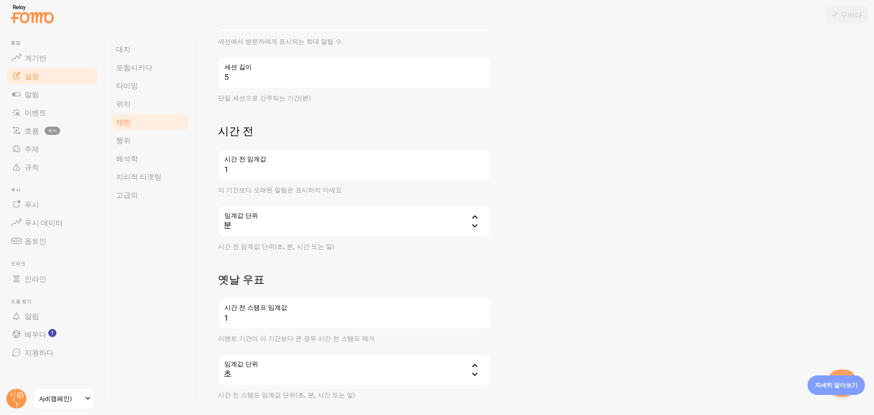
click at [251, 226] on div "분" at bounding box center [354, 221] width 273 height 32
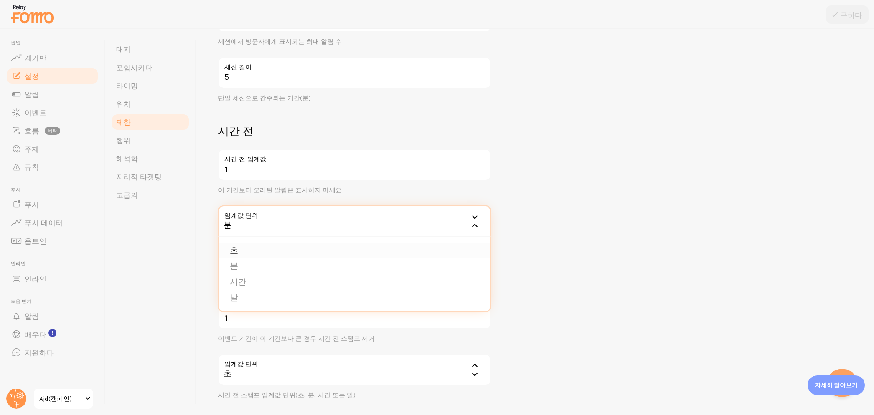
click at [251, 250] on li "초" at bounding box center [354, 251] width 271 height 16
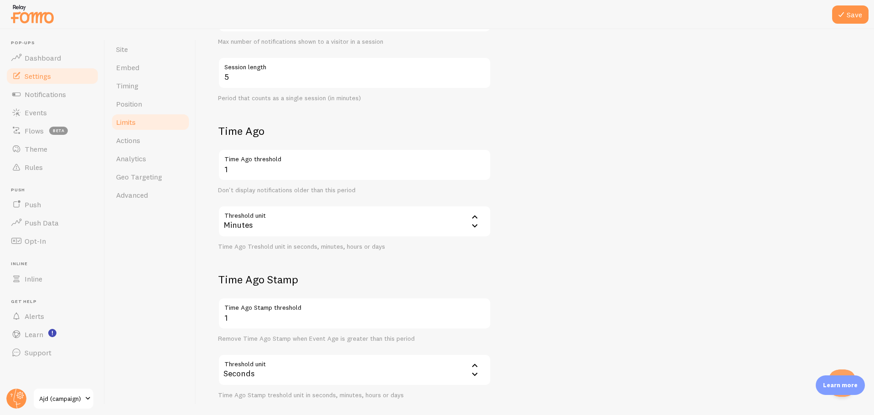
click at [600, 202] on form "Notification Count 5 Max Notifications shown per page Limit the number of Notif…" at bounding box center [535, 130] width 634 height 537
click at [321, 224] on div "Minutes" at bounding box center [354, 221] width 273 height 32
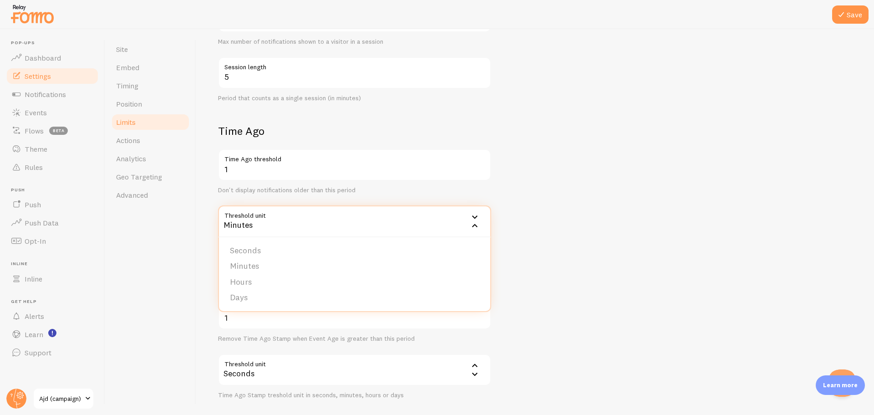
click at [626, 269] on form "Notification Count 5 Max Notifications shown per page Limit the number of Notif…" at bounding box center [535, 130] width 634 height 537
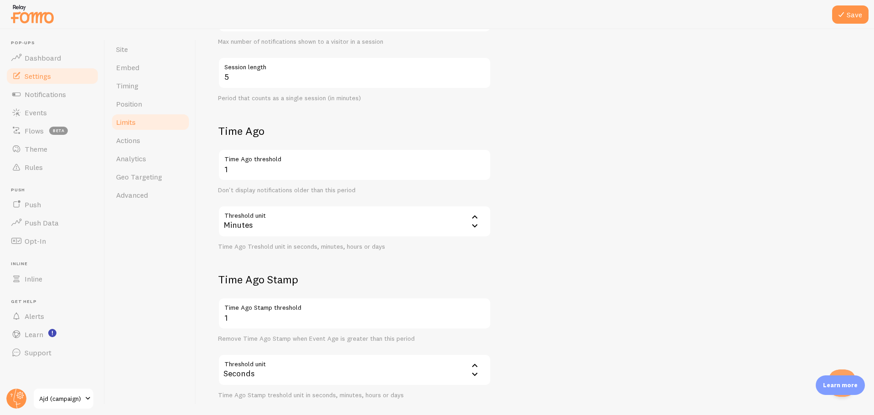
click at [291, 219] on div "Minutes" at bounding box center [354, 221] width 273 height 32
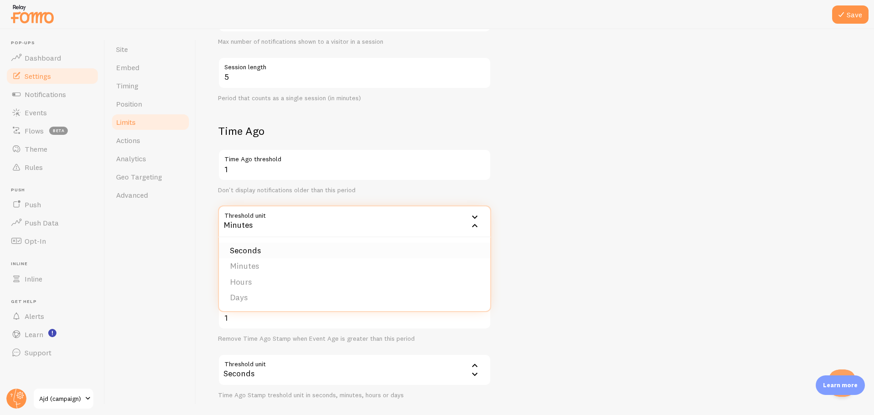
click at [267, 255] on li "Seconds" at bounding box center [354, 251] width 271 height 16
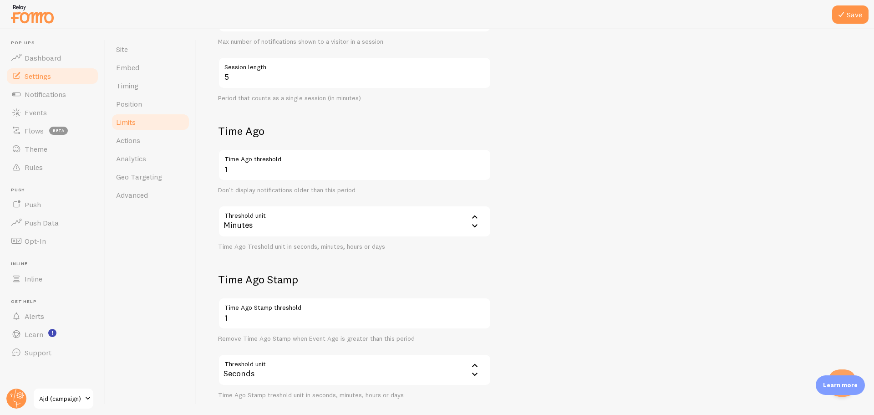
click at [270, 224] on div "Minutes" at bounding box center [354, 221] width 273 height 32
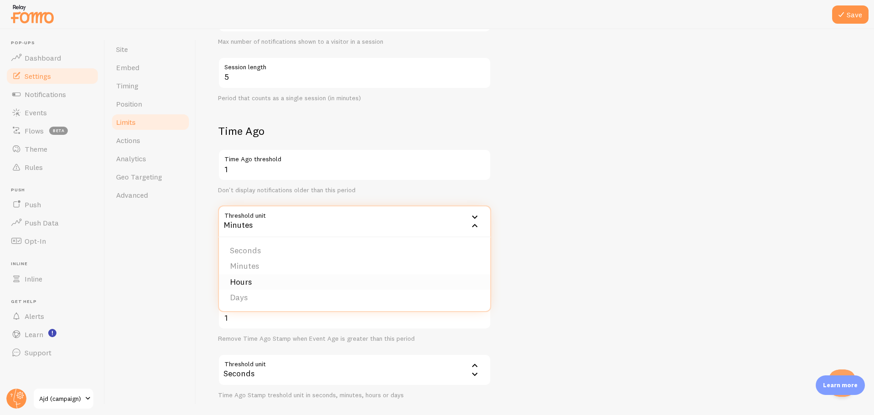
click at [245, 276] on li "Hours" at bounding box center [354, 282] width 271 height 16
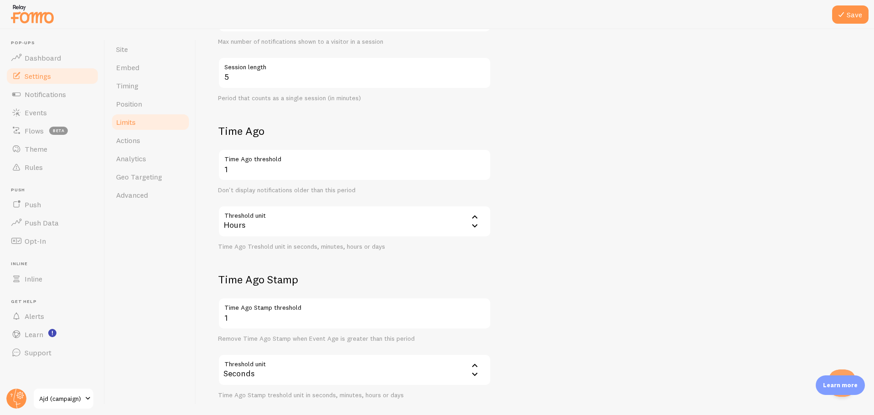
click at [267, 227] on div "Hours" at bounding box center [354, 221] width 273 height 32
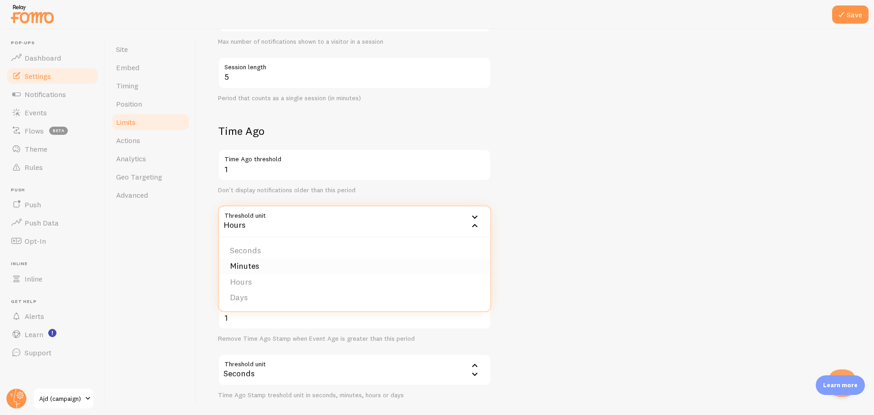
click at [243, 264] on li "Minutes" at bounding box center [354, 266] width 271 height 16
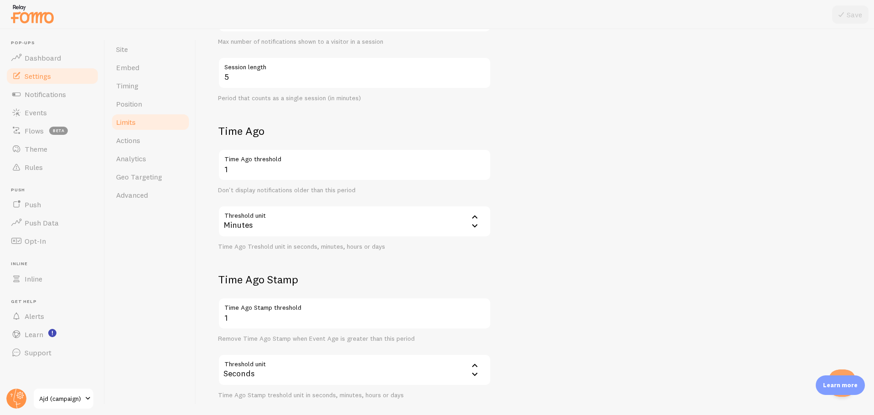
click at [274, 227] on div "Minutes" at bounding box center [354, 221] width 273 height 32
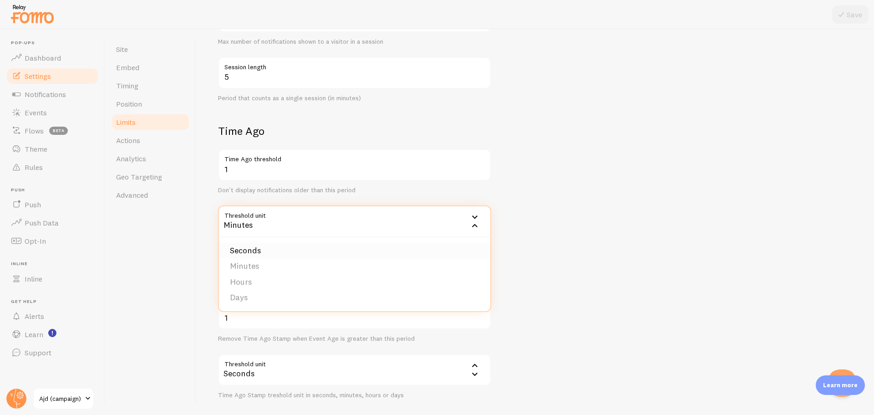
click at [255, 250] on li "Seconds" at bounding box center [354, 251] width 271 height 16
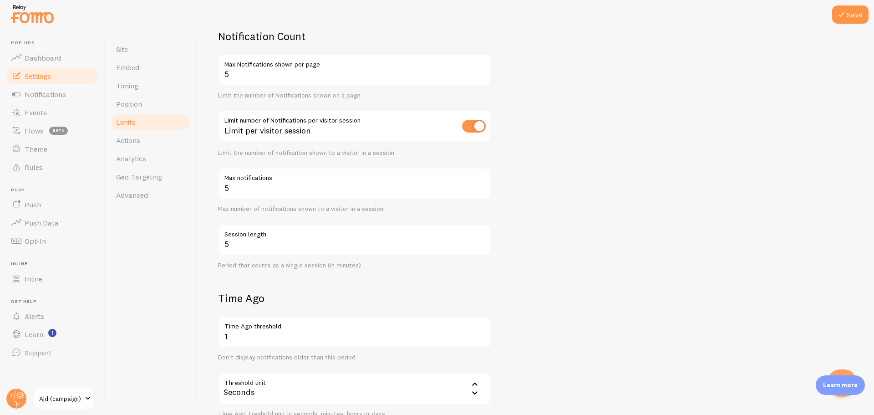
scroll to position [61, 0]
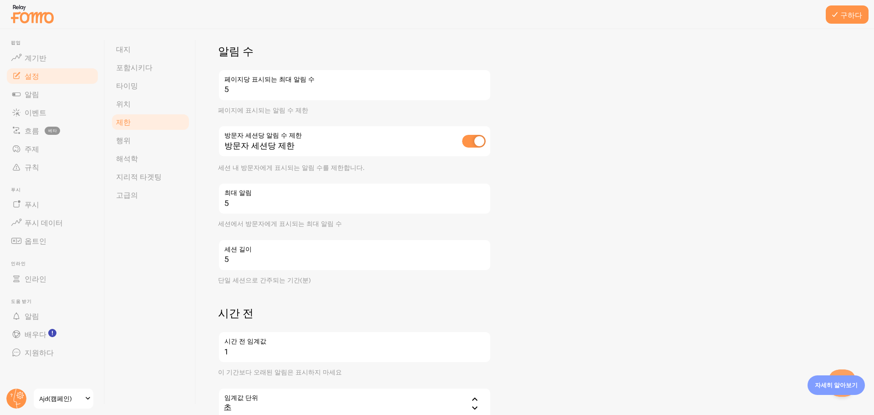
click at [646, 162] on form "알림 수 5 페이지당 표시되는 최대 알림 수 페이지에 표시되는 알림 수 제한 방문자 세션당 알림 수 제한 방문자 세션당 제한 세션 내 방문자에…" at bounding box center [535, 312] width 634 height 537
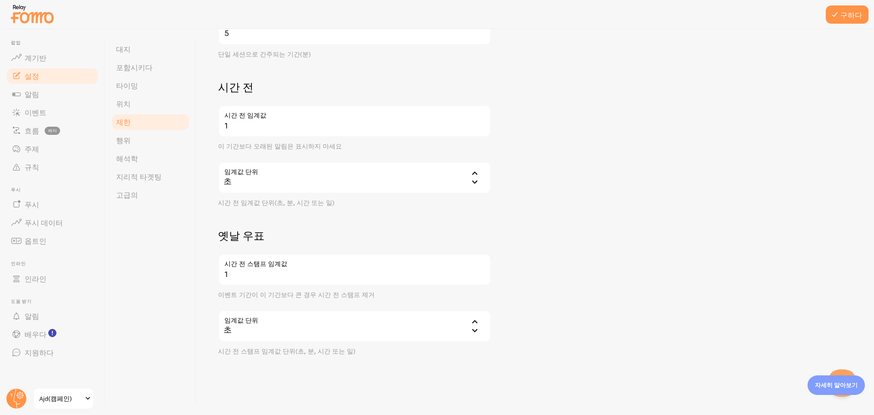
scroll to position [288, 0]
click at [616, 139] on form "Notification Count 5 Max Notifications shown per page Limit the number of Notif…" at bounding box center [535, 85] width 634 height 537
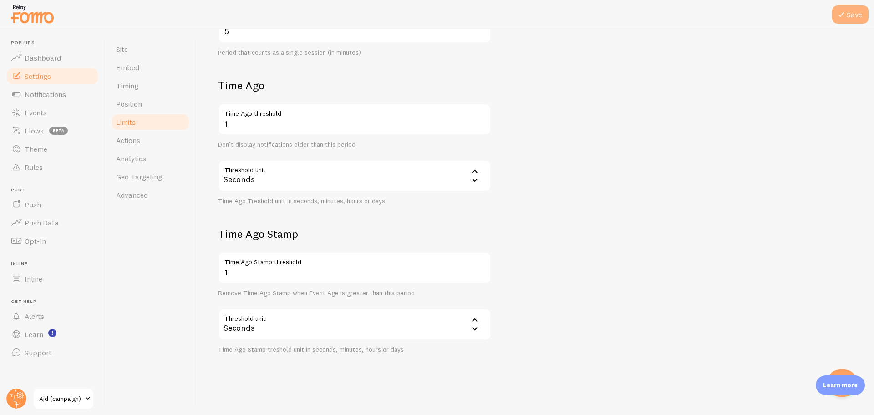
click at [854, 18] on button "Save" at bounding box center [850, 14] width 36 height 18
click at [124, 142] on span "Actions" at bounding box center [128, 140] width 24 height 9
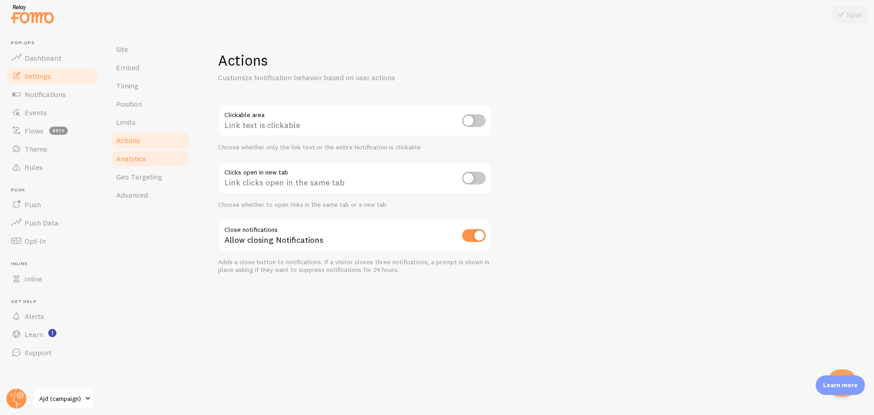
click at [156, 155] on link "Analytics" at bounding box center [151, 158] width 80 height 18
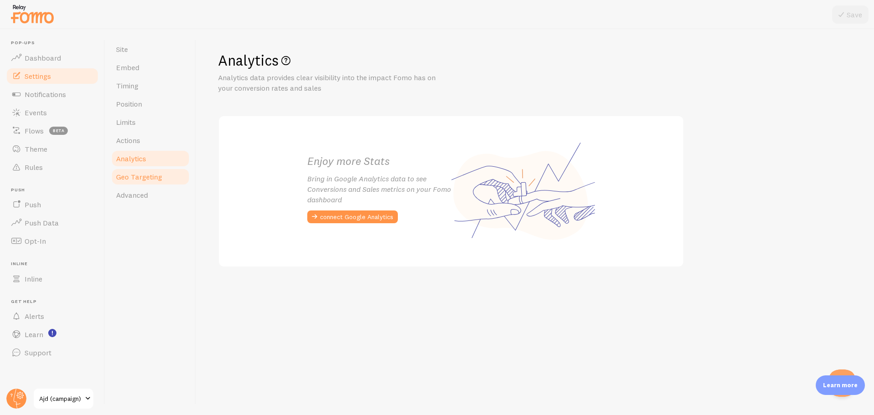
click at [148, 173] on span "Geo Targeting" at bounding box center [139, 176] width 46 height 9
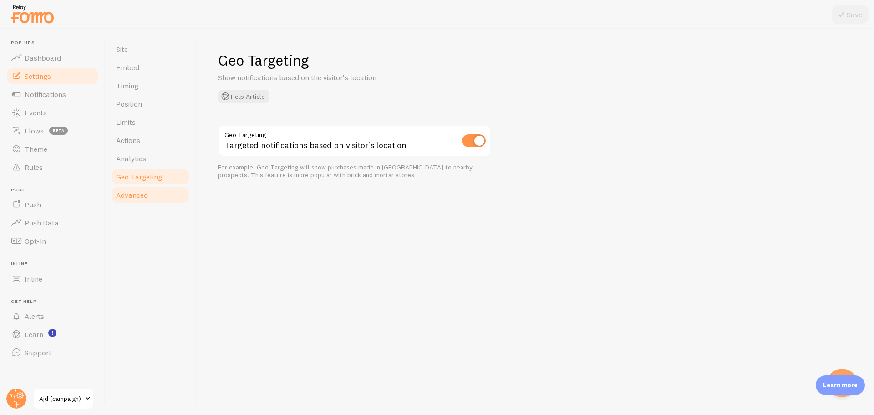
click at [143, 195] on span "Advanced" at bounding box center [132, 194] width 32 height 9
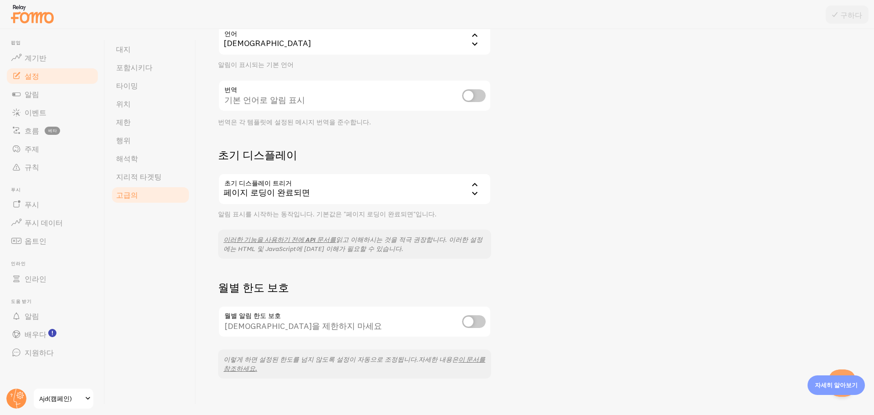
scroll to position [113, 0]
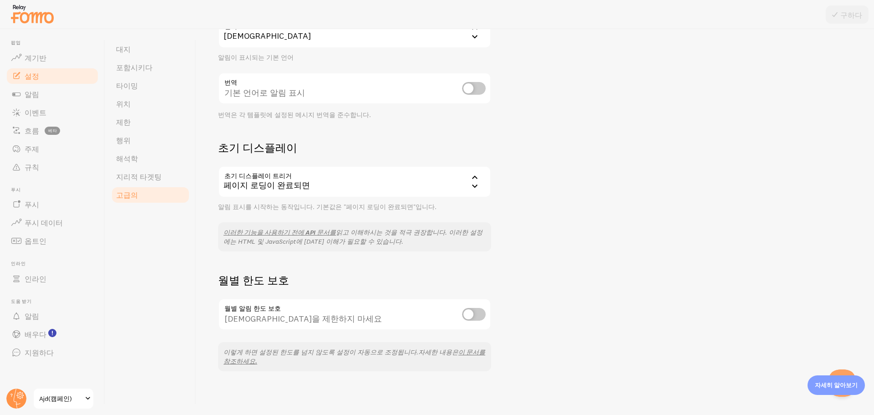
click at [319, 185] on div "페이지 로딩이 완료되면" at bounding box center [354, 182] width 273 height 32
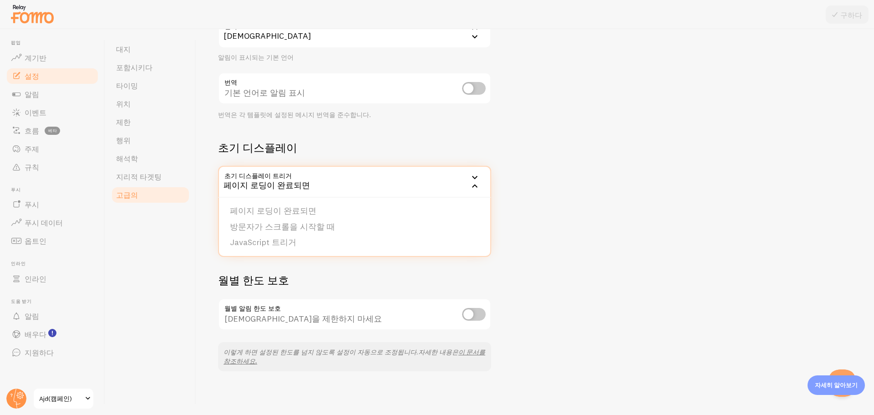
click at [596, 204] on div "고급의 고급 옵션 언어 및 번역 도움말 문서 언어 ko 한국인 영어 아라비아 말 불가리아 사람 카탈로니아 사람 중국인 크로아티아어 덴마크 말 …" at bounding box center [535, 222] width 678 height 386
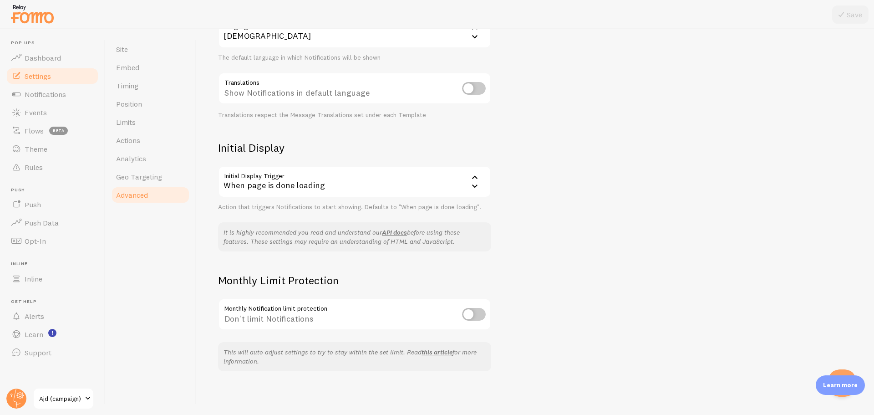
click at [611, 214] on div "Advanced Advanced options Language & Translations Help Article Language ko Kore…" at bounding box center [535, 222] width 678 height 386
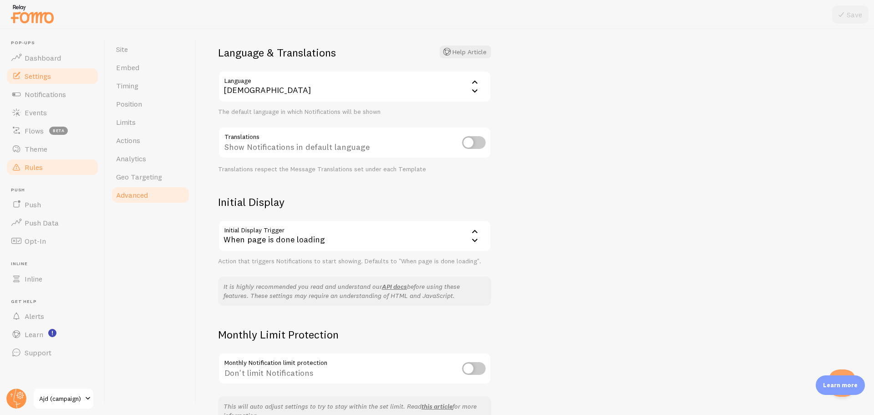
scroll to position [0, 0]
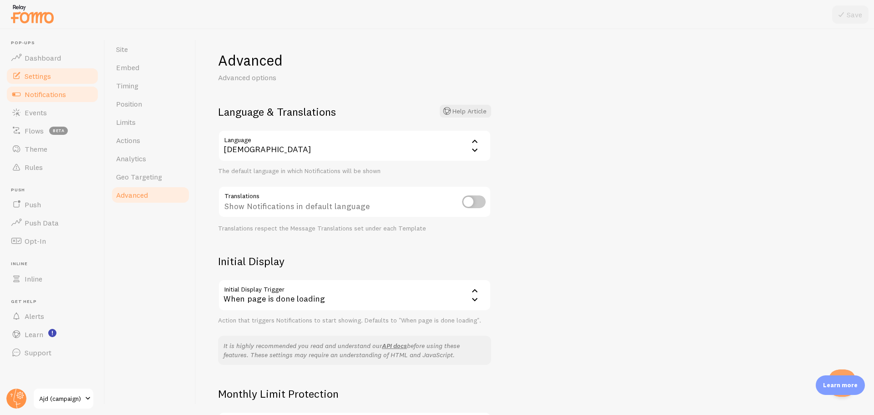
click at [38, 96] on span "Notifications" at bounding box center [45, 94] width 41 height 9
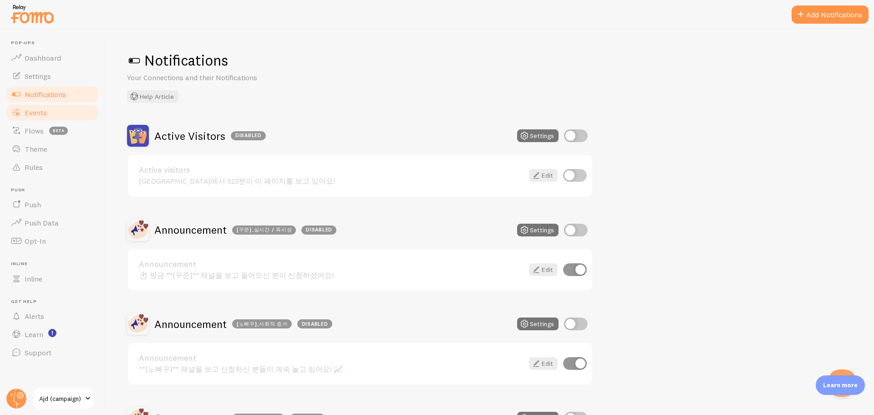
click at [36, 120] on link "Events" at bounding box center [52, 112] width 94 height 18
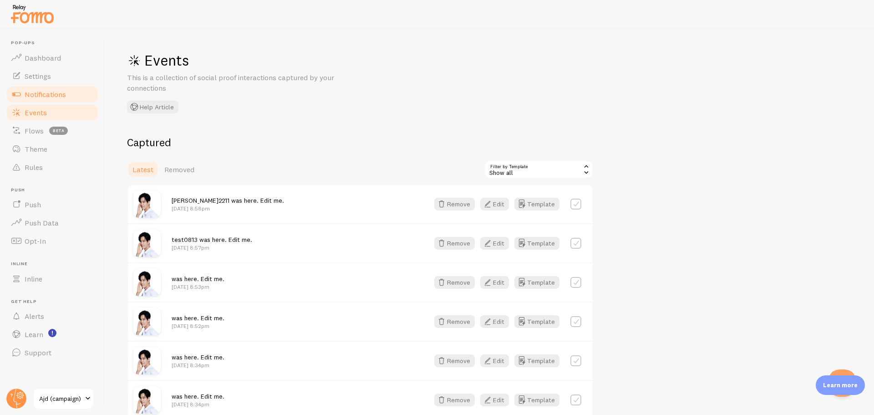
click at [51, 92] on span "Notifications" at bounding box center [45, 94] width 41 height 9
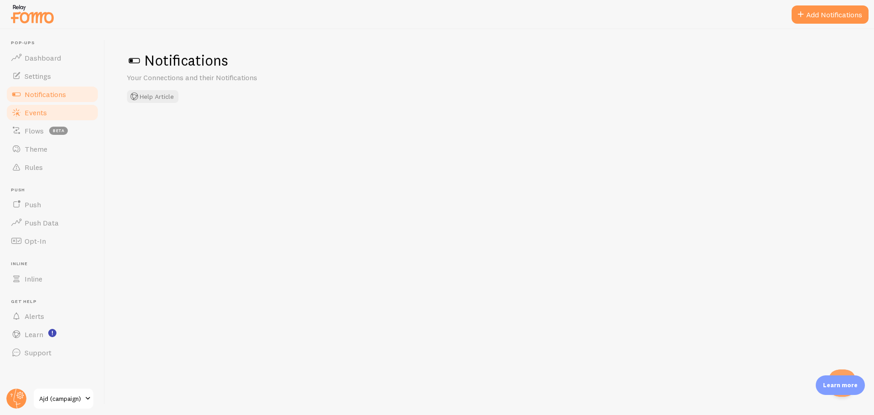
click at [36, 116] on span "Events" at bounding box center [36, 112] width 22 height 9
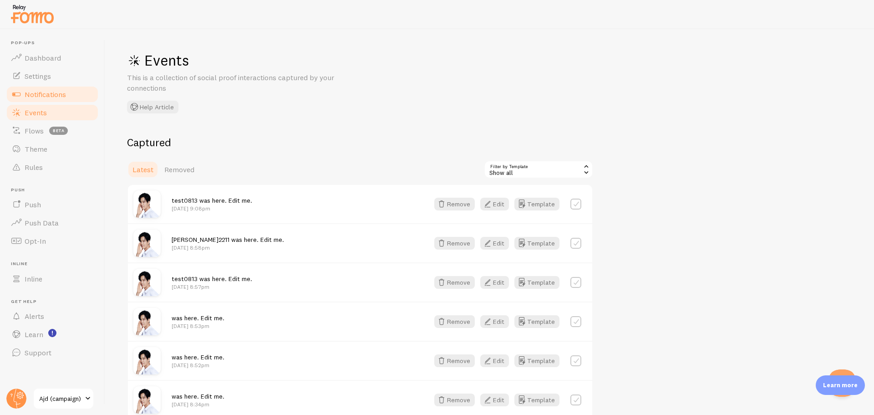
click at [44, 102] on link "Notifications" at bounding box center [52, 94] width 94 height 18
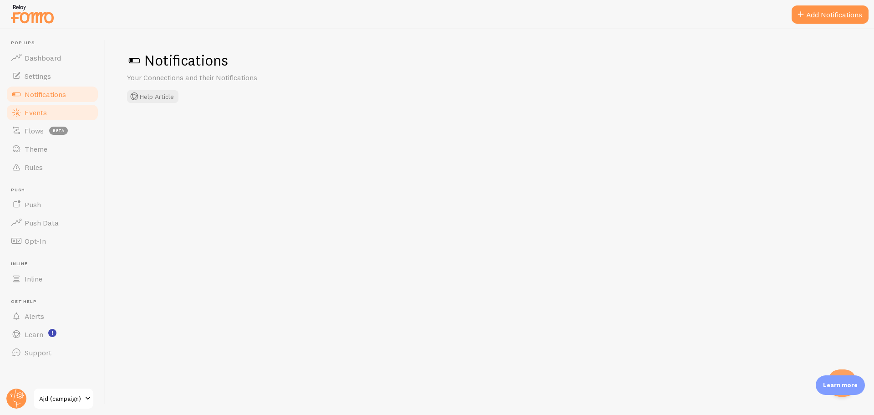
click at [44, 116] on span "Events" at bounding box center [36, 112] width 22 height 9
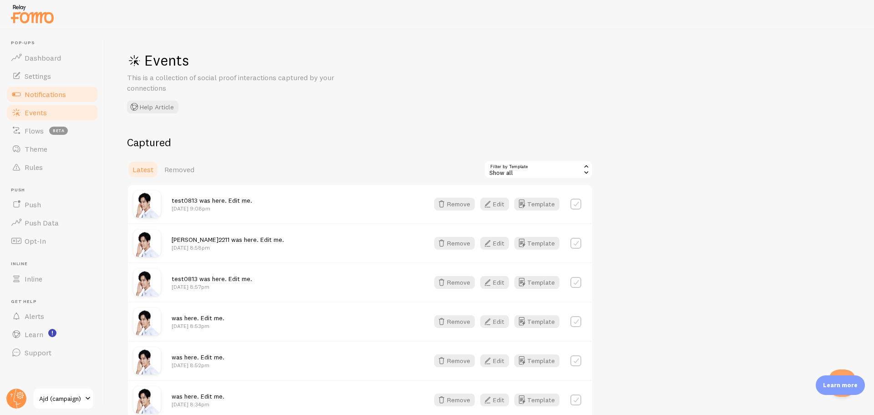
click at [43, 99] on link "Notifications" at bounding box center [52, 94] width 94 height 18
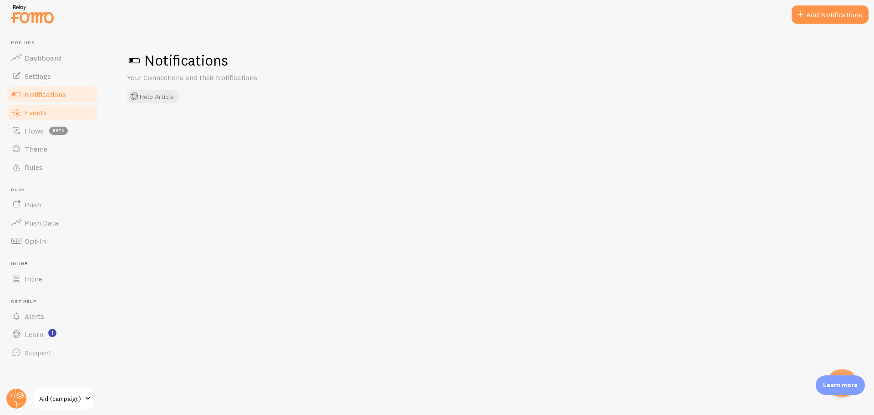
click at [36, 116] on span "Events" at bounding box center [36, 112] width 22 height 9
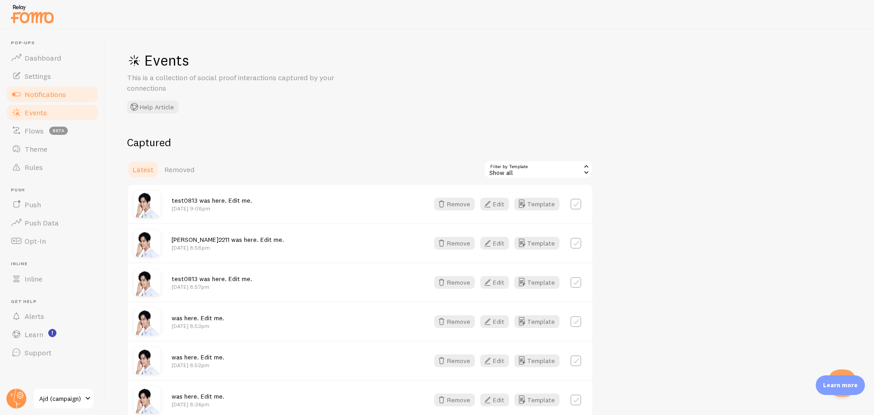
click at [60, 95] on span "Notifications" at bounding box center [45, 94] width 41 height 9
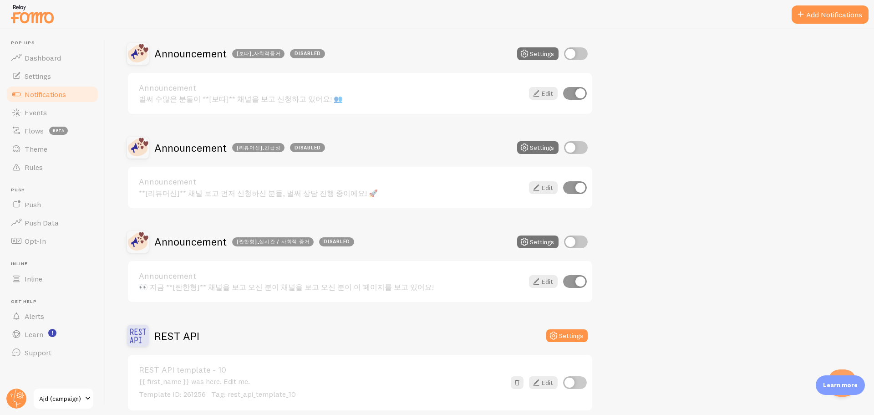
scroll to position [662, 0]
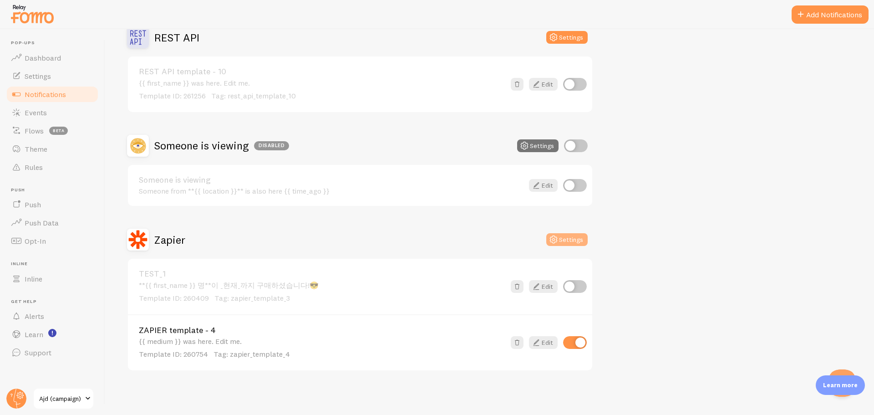
click at [561, 244] on button "Settings" at bounding box center [566, 239] width 41 height 13
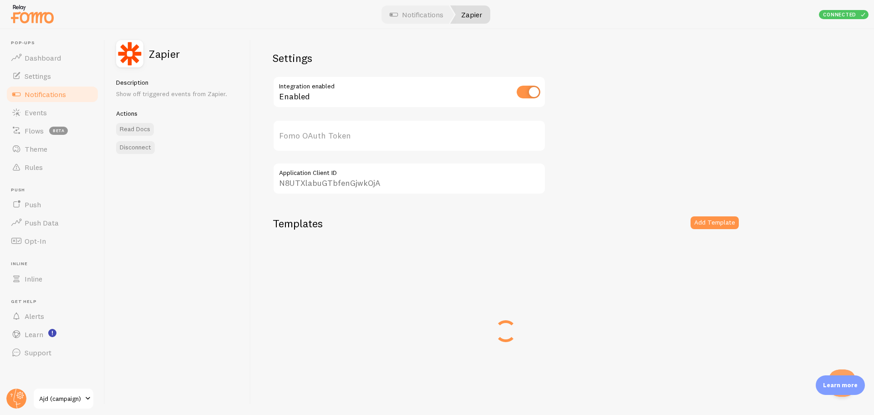
type input "6d8R1jRz4pse7uzN50nVCQ=="
click at [357, 325] on div "{{ medium }} was here. Edit me. Template ID: 260754 Tag: zapier_template_4" at bounding box center [468, 332] width 366 height 22
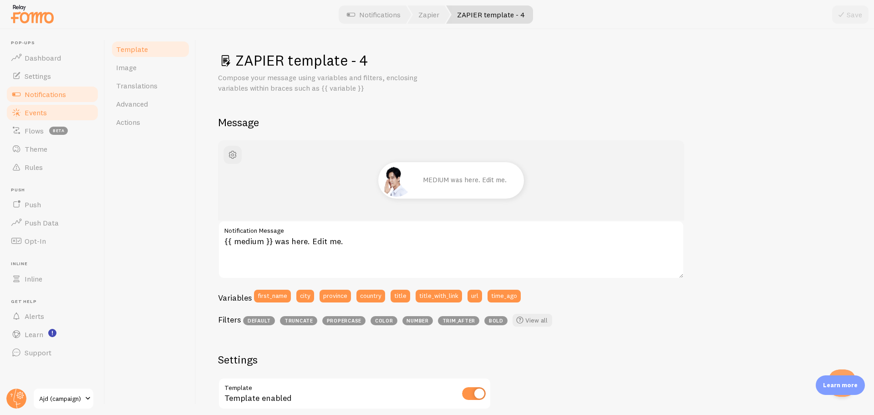
click at [37, 116] on span "Events" at bounding box center [36, 112] width 22 height 9
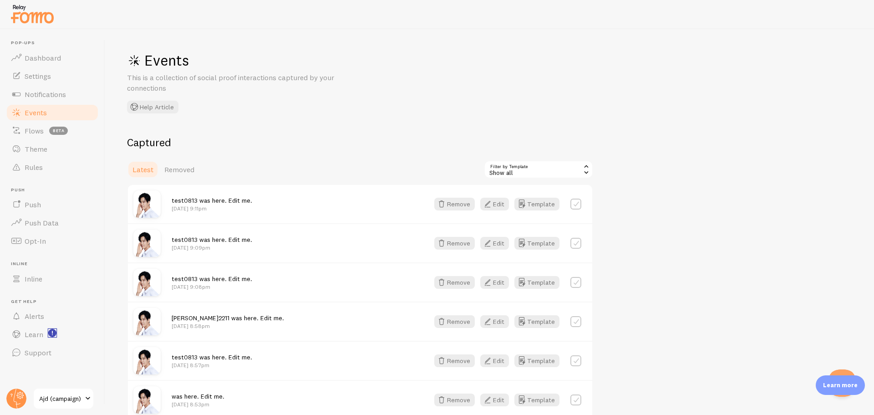
click at [55, 331] on rect "<p>Watch New Feature Tutorials!</p>" at bounding box center [53, 333] width 8 height 8
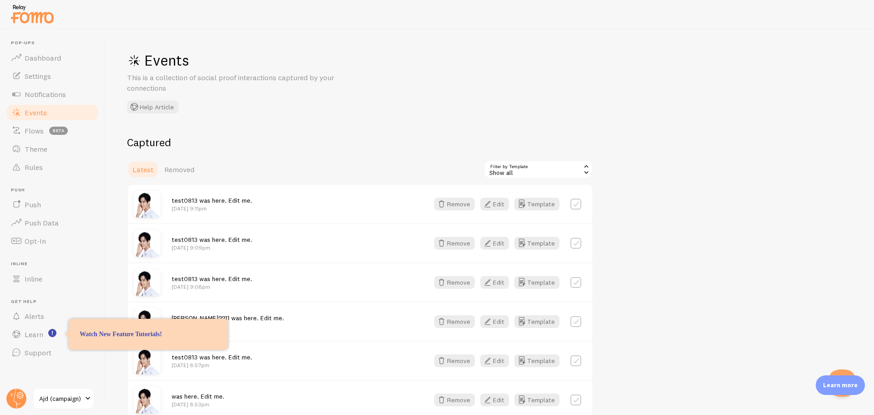
click at [311, 136] on h2 "Captured" at bounding box center [360, 142] width 466 height 14
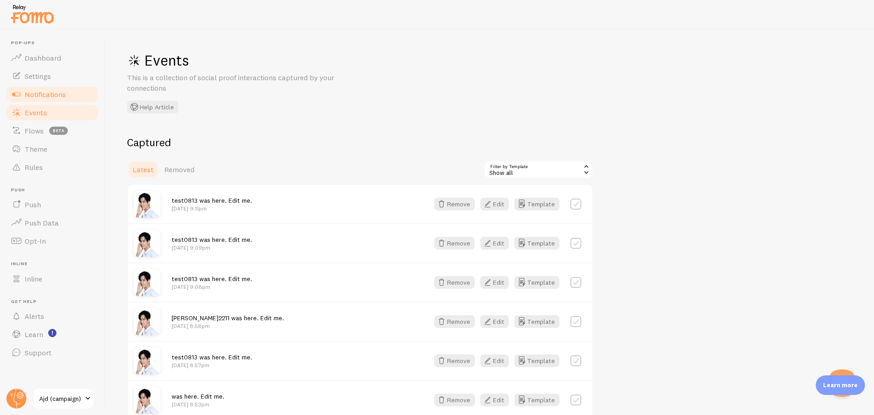
click at [54, 91] on span "Notifications" at bounding box center [45, 94] width 41 height 9
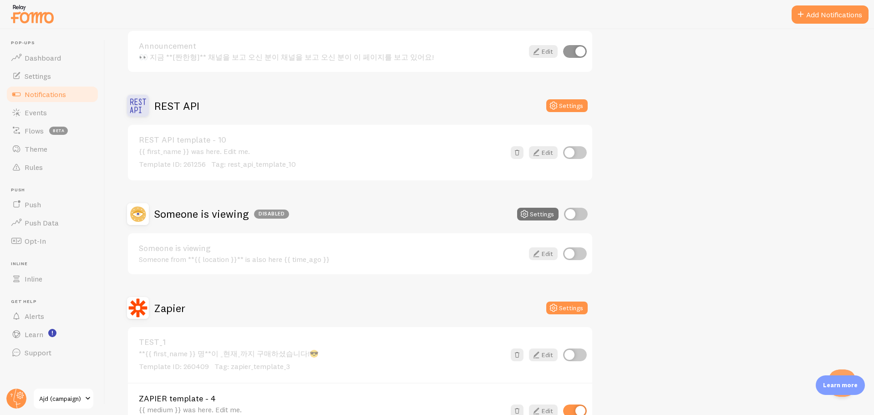
scroll to position [662, 0]
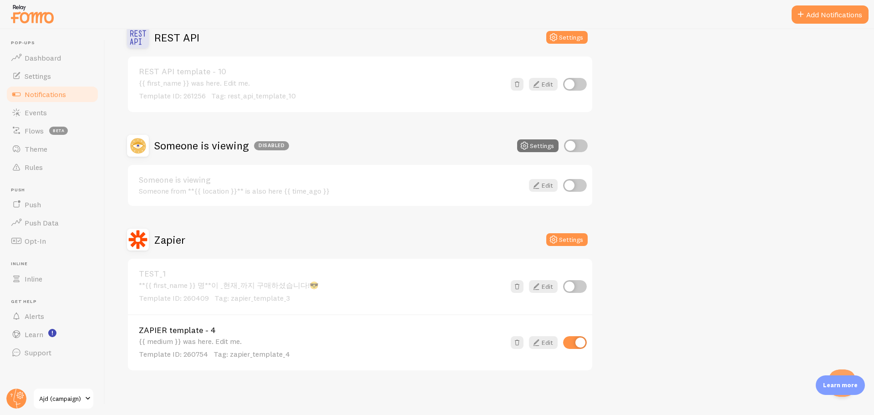
click at [197, 357] on span "Template ID: 260754" at bounding box center [173, 353] width 69 height 9
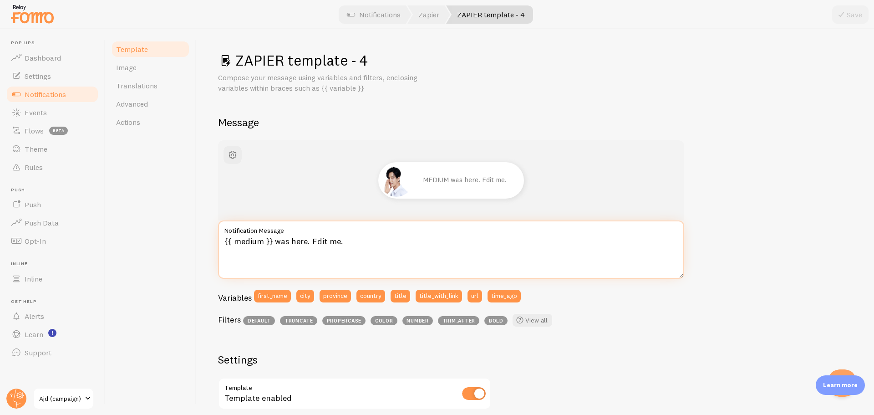
click at [346, 252] on textarea "{{ medium }} was here. Edit me." at bounding box center [451, 249] width 466 height 58
drag, startPoint x: 274, startPoint y: 243, endPoint x: 517, endPoint y: 242, distance: 243.6
click at [517, 242] on textarea "{{ medium }} was here. Edit me." at bounding box center [451, 249] width 466 height 58
type textarea "{{ medium }} 테스트입니다. 나와라!!"
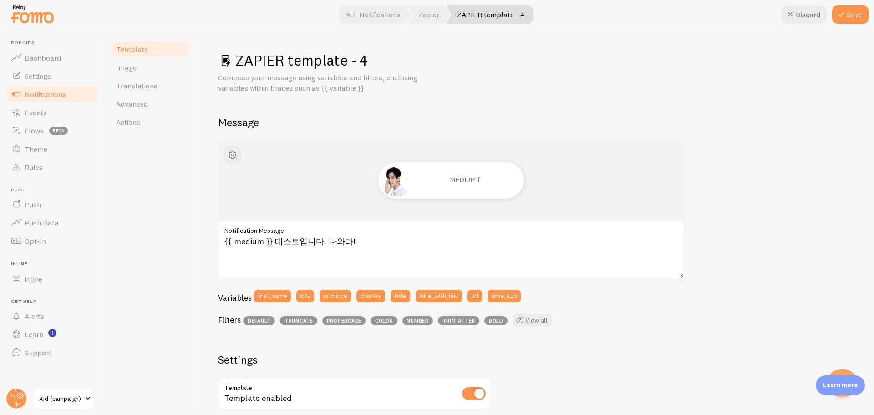
click at [750, 246] on div "MEDIUM f {{ medium }} 테스트입니다. 나와라!! Notification Message Variables first_name c…" at bounding box center [535, 391] width 634 height 502
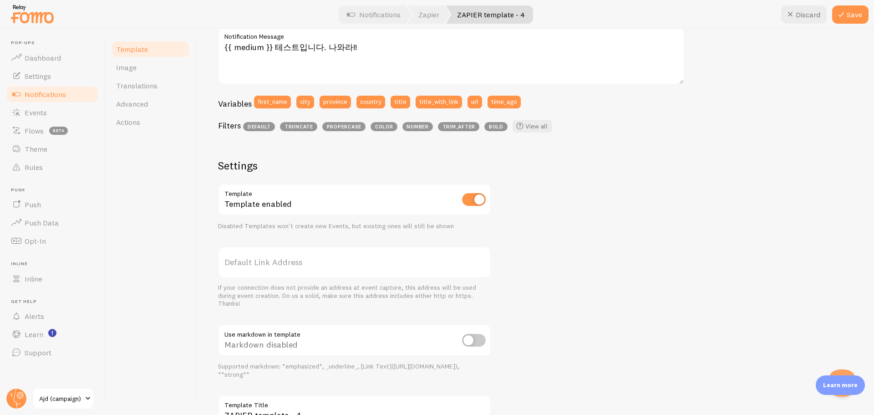
scroll to position [265, 0]
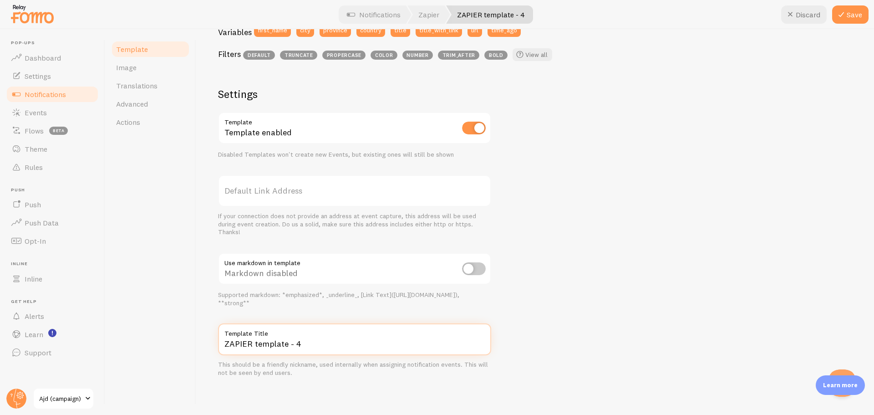
click at [354, 351] on input "ZAPIER template - 4" at bounding box center [354, 339] width 273 height 32
type input "테스트"
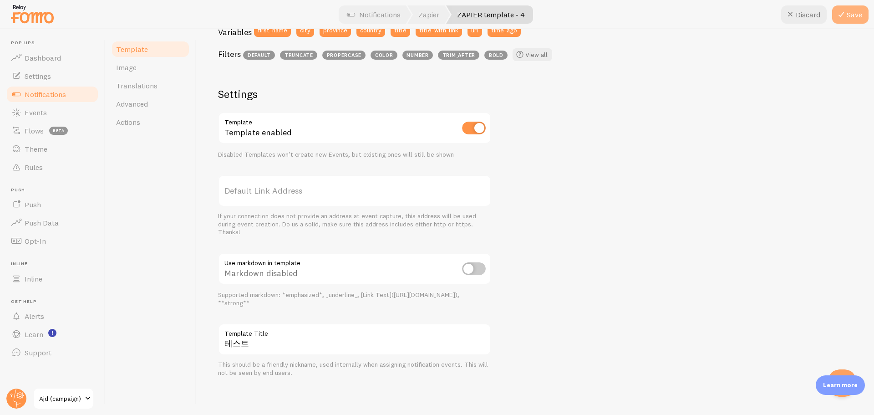
click at [850, 13] on button "Save" at bounding box center [850, 14] width 36 height 18
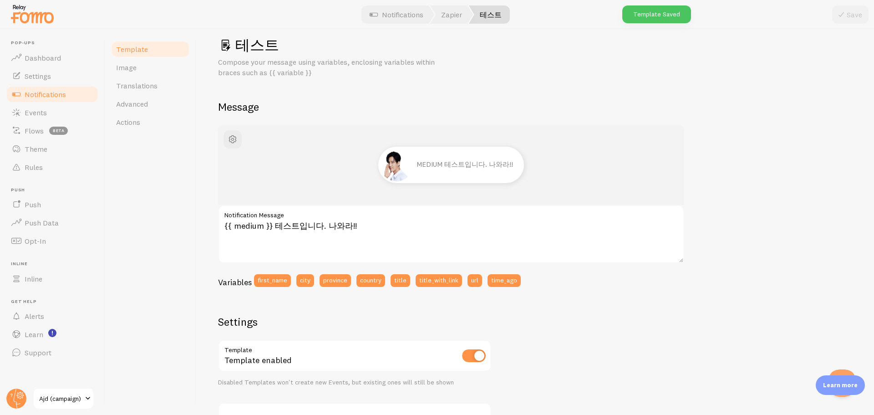
scroll to position [0, 0]
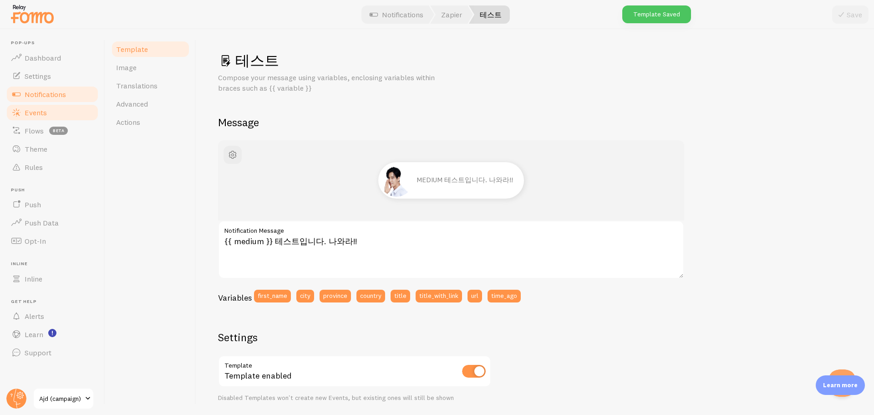
click at [46, 107] on link "Events" at bounding box center [52, 112] width 94 height 18
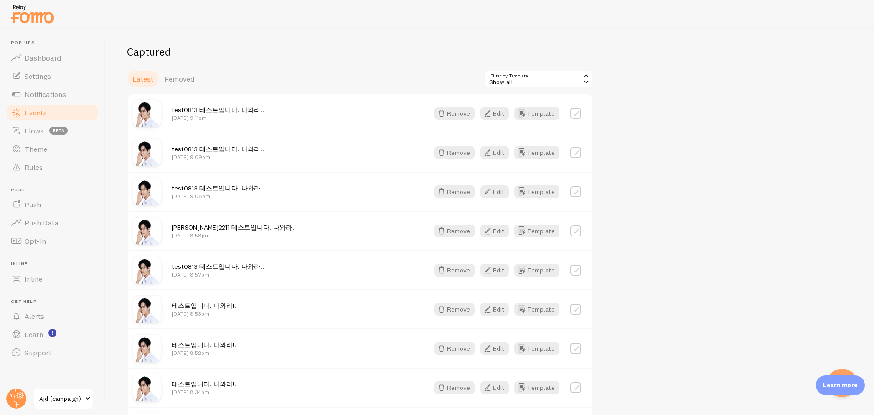
scroll to position [91, 0]
click at [575, 150] on label at bounding box center [575, 152] width 11 height 11
checkbox input "true"
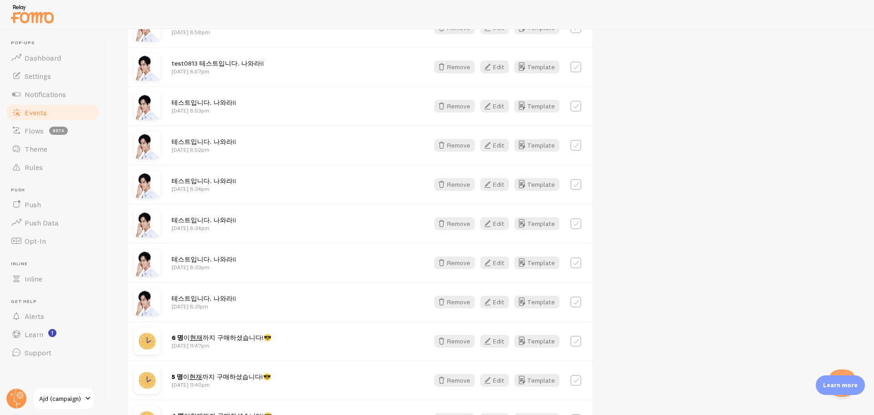
scroll to position [273, 0]
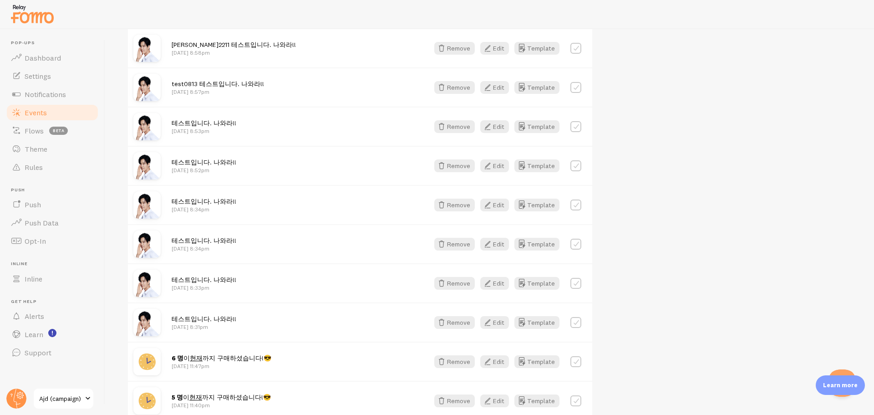
click at [576, 320] on label at bounding box center [575, 322] width 11 height 11
checkbox input "true"
click at [577, 287] on label at bounding box center [575, 283] width 11 height 11
checkbox input "true"
click at [580, 242] on label at bounding box center [575, 244] width 11 height 11
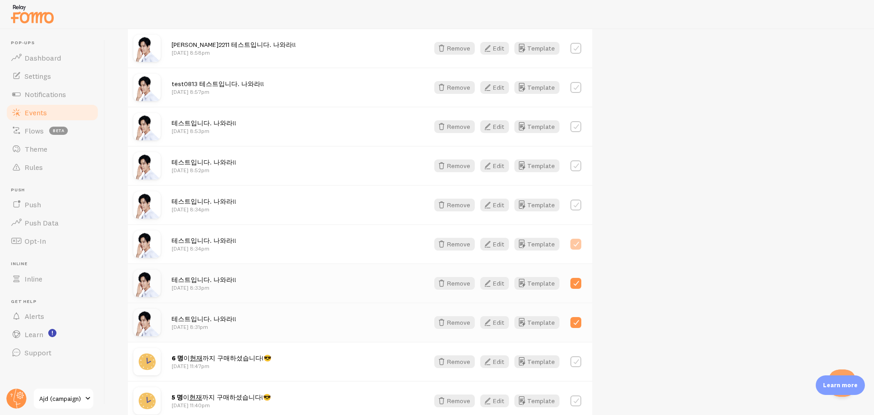
checkbox input "true"
drag, startPoint x: 574, startPoint y: 206, endPoint x: 577, endPoint y: 193, distance: 13.6
click at [574, 206] on label at bounding box center [575, 204] width 11 height 11
checkbox input "true"
click at [579, 159] on div at bounding box center [575, 165] width 11 height 13
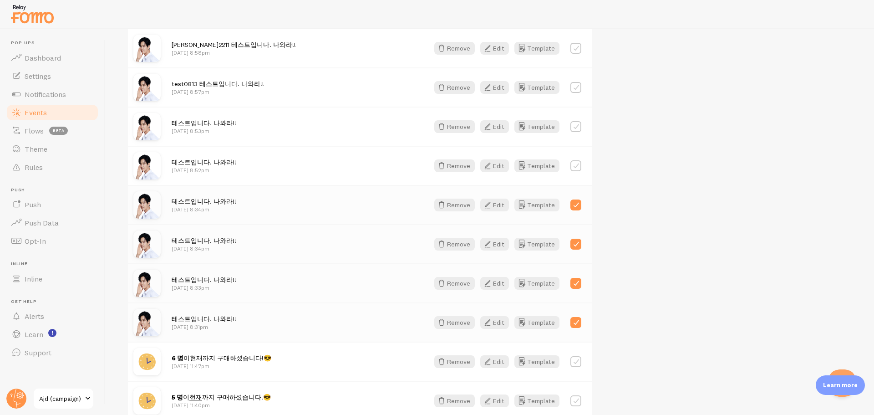
click at [575, 125] on label at bounding box center [575, 126] width 11 height 11
checkbox input "true"
click at [571, 164] on label at bounding box center [575, 165] width 11 height 11
checkbox input "true"
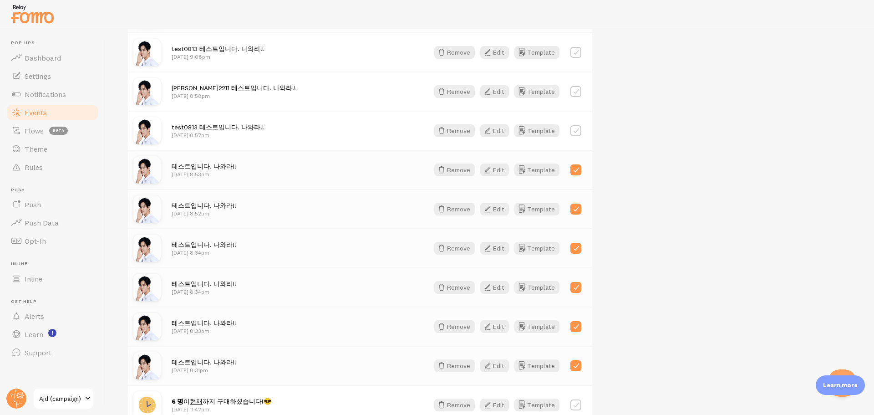
scroll to position [137, 0]
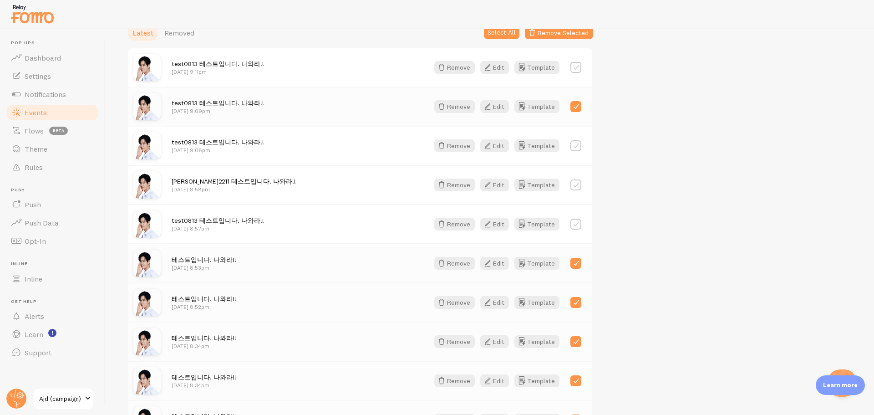
click at [575, 223] on label at bounding box center [575, 224] width 11 height 11
checkbox input "true"
click at [573, 185] on label at bounding box center [575, 184] width 11 height 11
checkbox input "true"
click at [576, 143] on label at bounding box center [575, 145] width 11 height 11
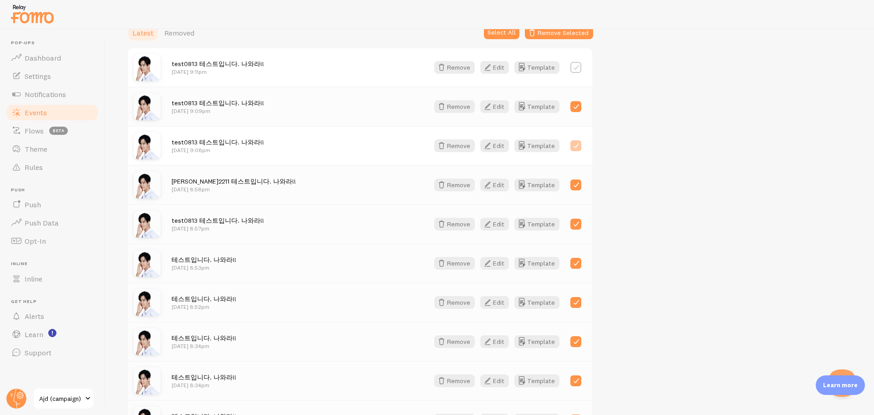
checkbox input "true"
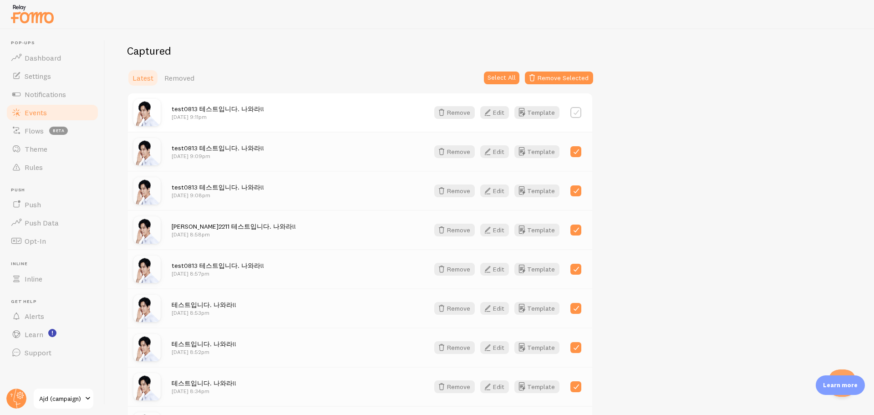
scroll to position [91, 0]
click at [559, 77] on button "Remove Selected" at bounding box center [559, 78] width 68 height 13
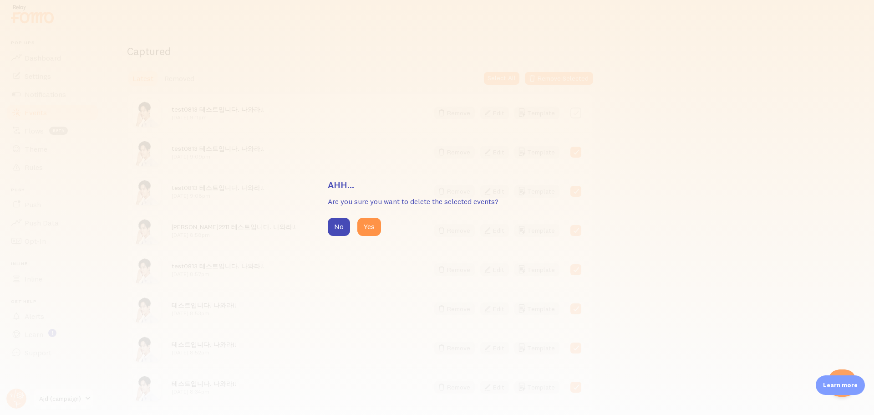
click at [366, 215] on div "Ahh... Are you sure you want to delete the selected events? No Yes" at bounding box center [437, 207] width 219 height 57
click at [366, 218] on button "Yes" at bounding box center [369, 227] width 24 height 18
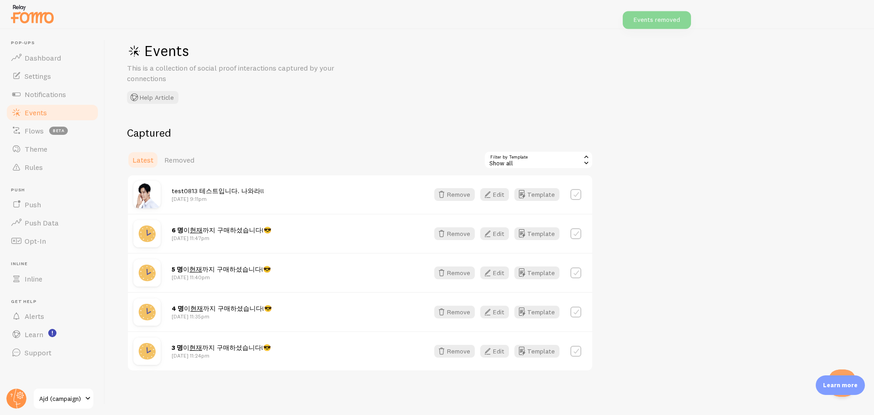
scroll to position [64, 0]
click at [55, 97] on span "Notifications" at bounding box center [45, 94] width 41 height 9
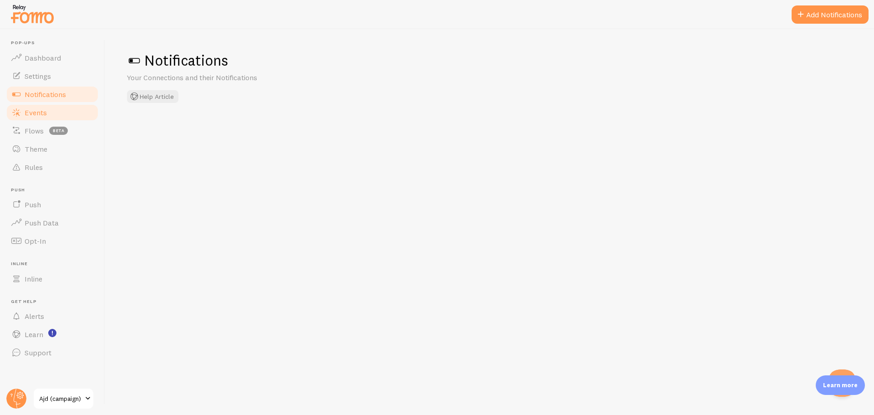
click at [48, 109] on link "Events" at bounding box center [52, 112] width 94 height 18
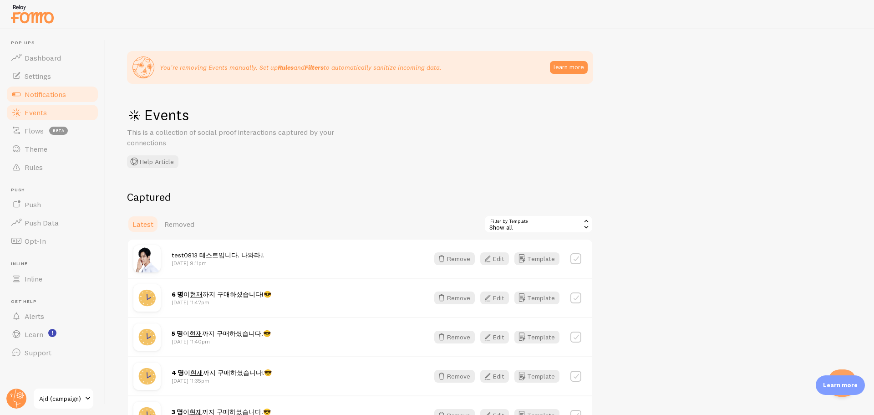
click at [58, 99] on link "Notifications" at bounding box center [52, 94] width 94 height 18
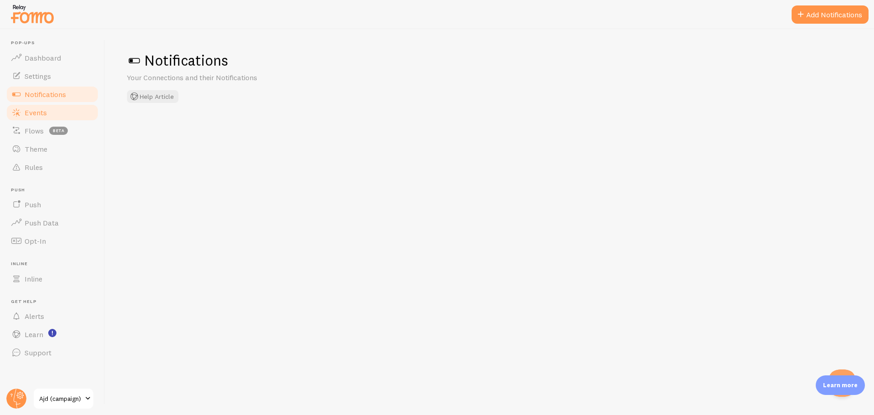
click at [50, 104] on link "Events" at bounding box center [52, 112] width 94 height 18
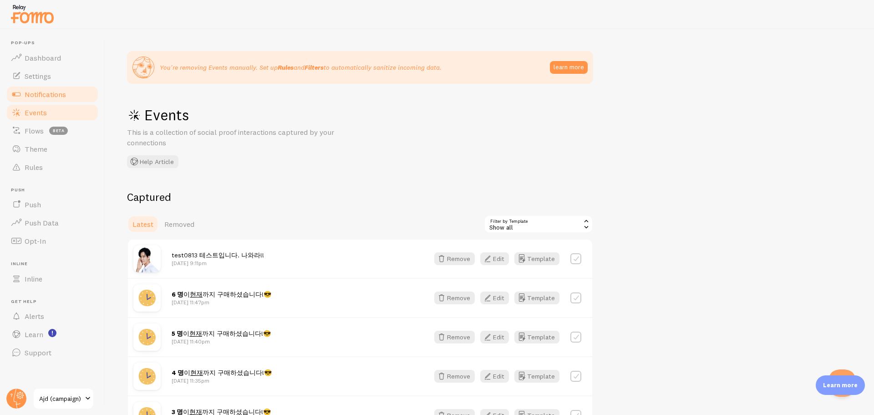
click at [43, 99] on link "Notifications" at bounding box center [52, 94] width 94 height 18
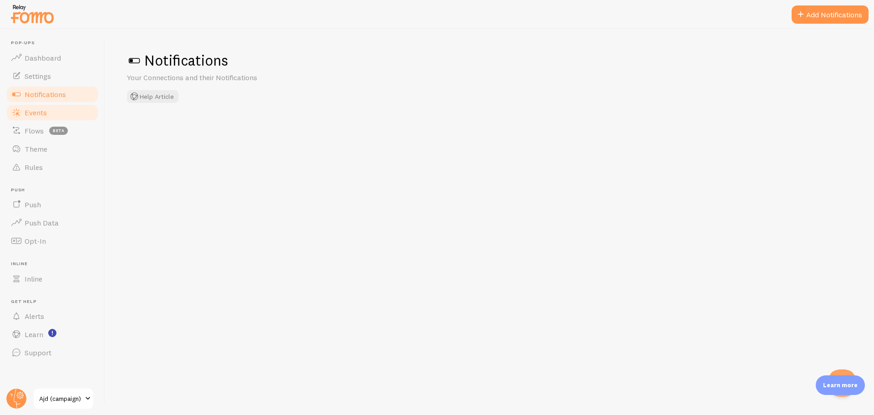
click at [42, 114] on span "Events" at bounding box center [36, 112] width 22 height 9
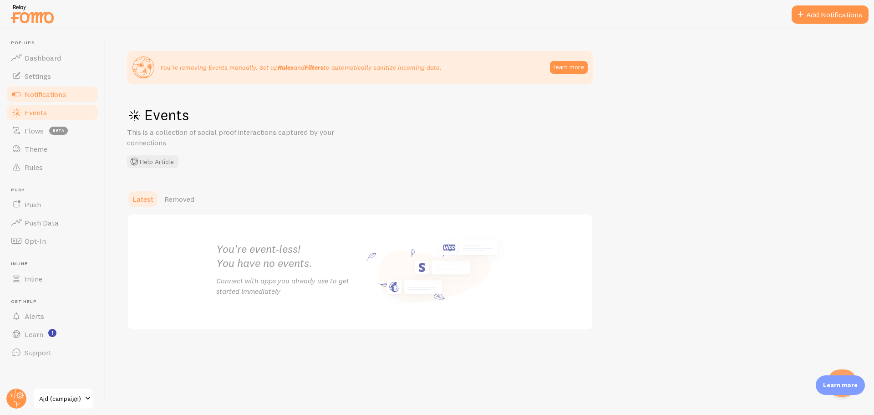
click at [42, 97] on span "Notifications" at bounding box center [45, 94] width 41 height 9
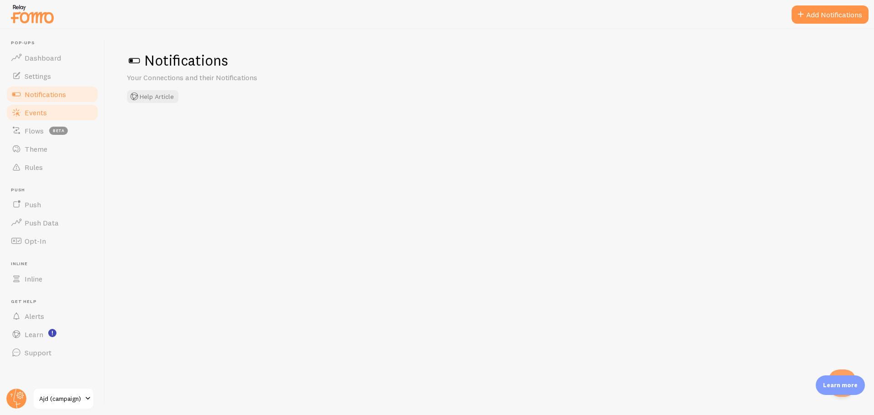
click at [42, 111] on span "Events" at bounding box center [36, 112] width 22 height 9
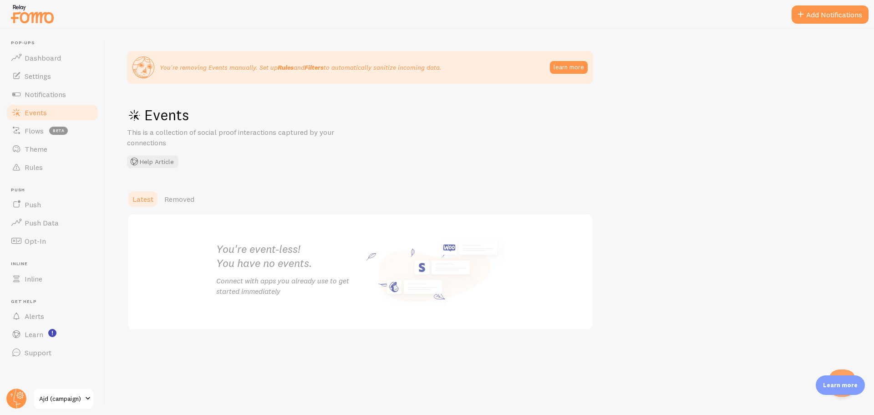
click at [397, 110] on h1 "Events" at bounding box center [263, 115] width 273 height 19
click at [413, 127] on div "You're removing Events manually. Set up Rules and Filters to automatically sani…" at bounding box center [489, 222] width 769 height 386
click at [51, 85] on link "Notifications" at bounding box center [52, 94] width 94 height 18
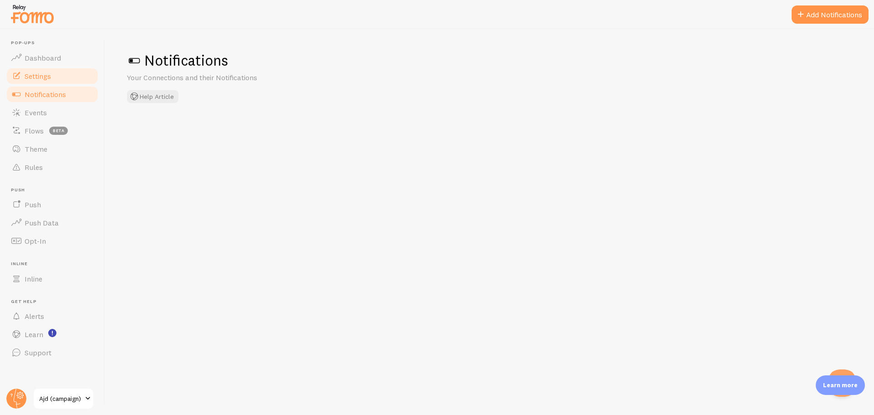
click at [48, 72] on span "Settings" at bounding box center [38, 75] width 26 height 9
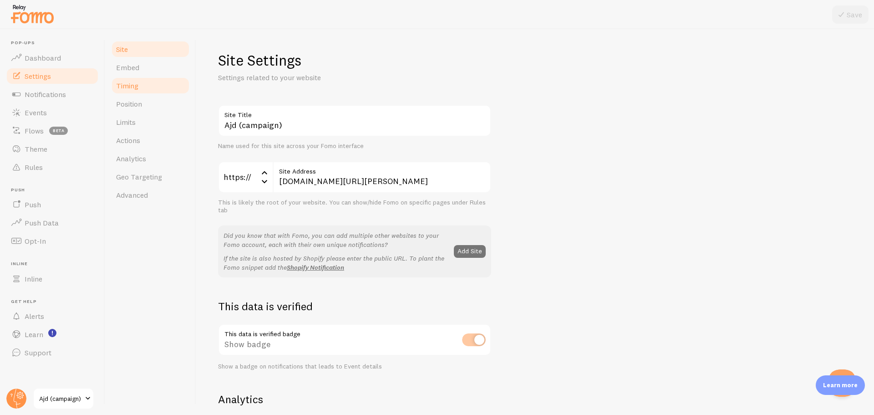
click at [160, 84] on link "Timing" at bounding box center [151, 85] width 80 height 18
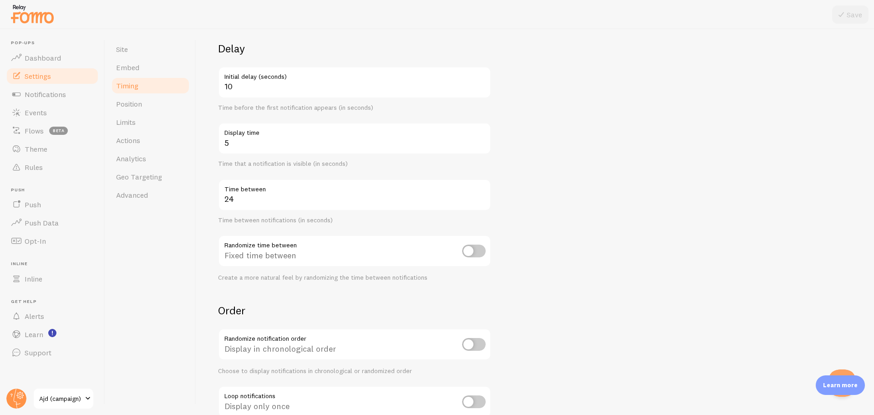
scroll to position [124, 0]
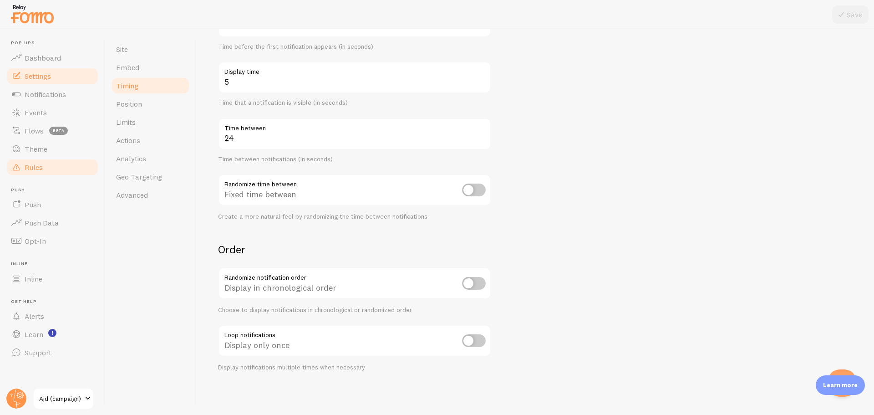
click at [44, 170] on link "Rules" at bounding box center [52, 167] width 94 height 18
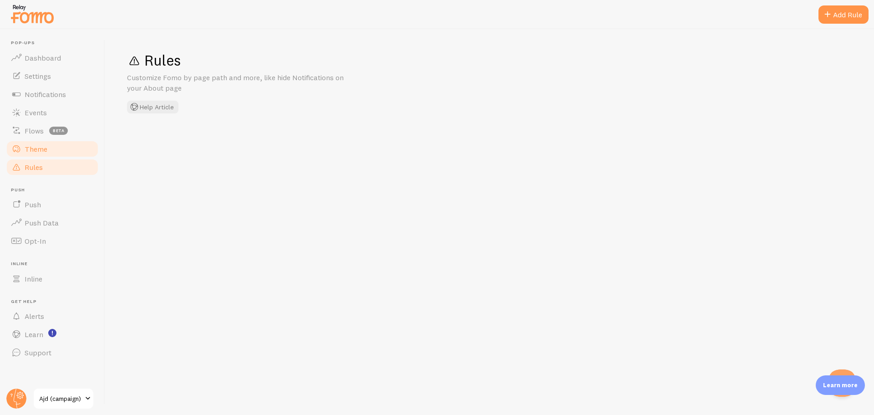
click at [44, 154] on link "Theme" at bounding box center [52, 149] width 94 height 18
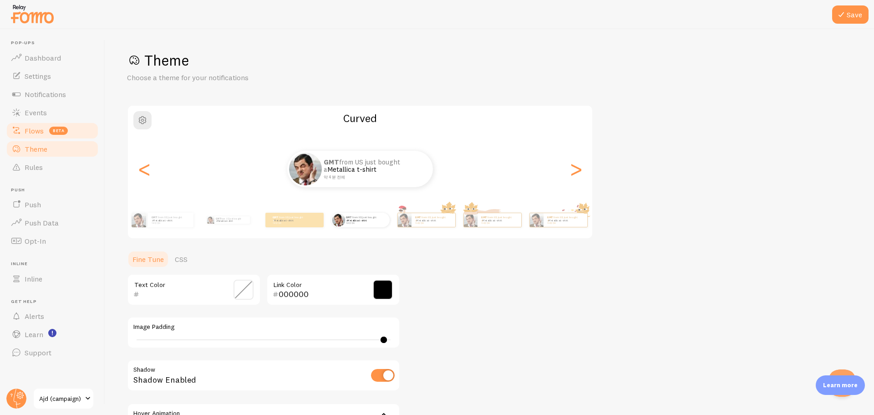
click at [47, 127] on link "Flows beta" at bounding box center [52, 131] width 94 height 18
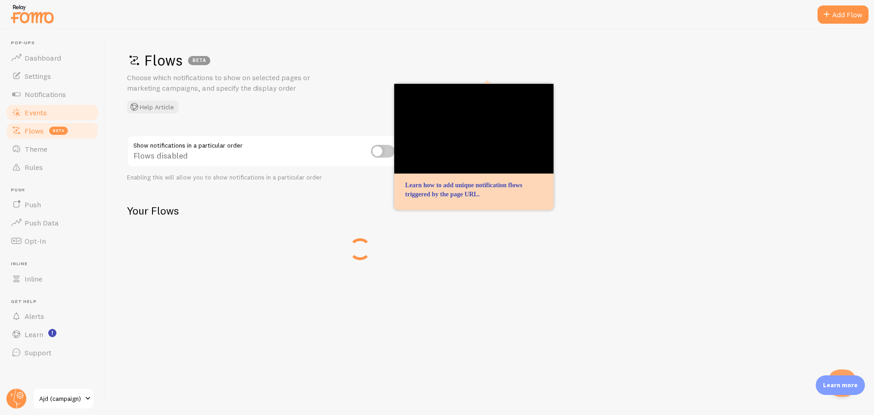
click at [47, 114] on link "Events" at bounding box center [52, 112] width 94 height 18
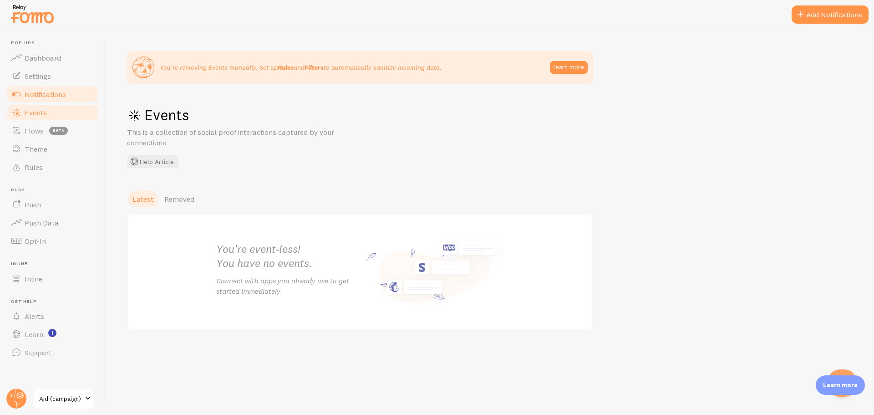
click at [49, 90] on span "Notifications" at bounding box center [45, 94] width 41 height 9
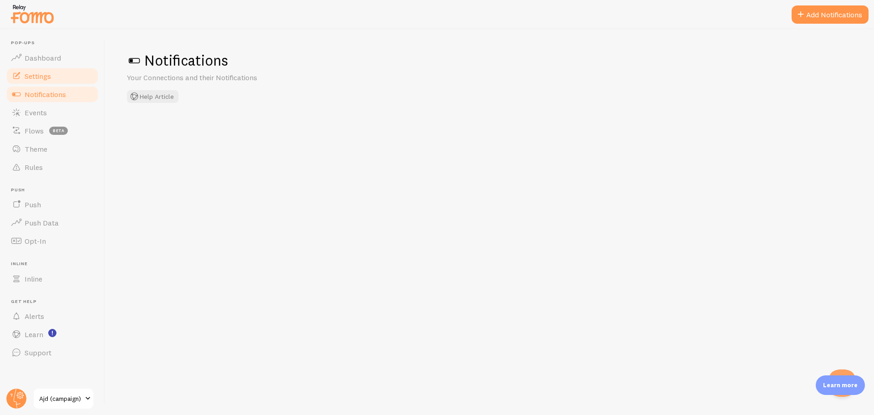
click at [41, 72] on span "Settings" at bounding box center [38, 75] width 26 height 9
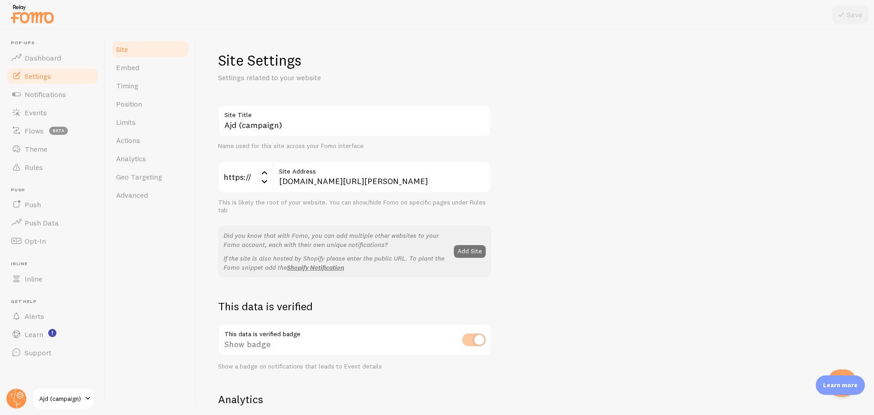
drag, startPoint x: 380, startPoint y: 207, endPoint x: 216, endPoint y: 222, distance: 165.0
click at [216, 222] on div "Site Settings Settings related to your website Ajd (campaign) Site Title Name u…" at bounding box center [535, 222] width 678 height 386
click at [252, 216] on div "Ajd (campaign) Site Title Name used for this site across your Fomo interface ht…" at bounding box center [354, 191] width 273 height 173
click at [40, 109] on span "Events" at bounding box center [36, 112] width 22 height 9
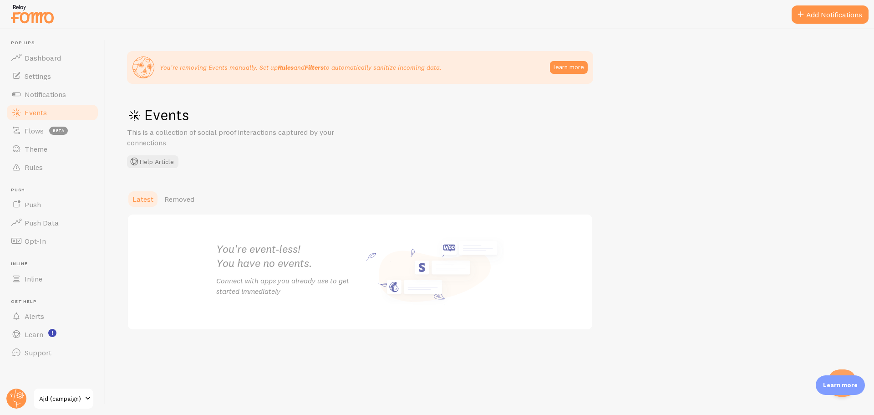
click at [408, 172] on div "You're removing Events manually. Set up Rules and Filters to automatically sani…" at bounding box center [489, 222] width 769 height 386
click at [32, 4] on img at bounding box center [33, 13] width 46 height 23
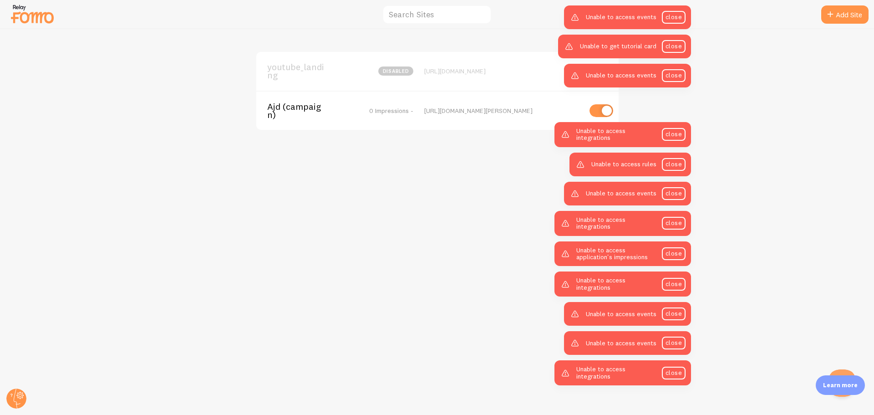
drag, startPoint x: 637, startPoint y: 102, endPoint x: 523, endPoint y: 127, distance: 116.3
click at [528, 107] on div "Unable to access events close" at bounding box center [548, 105] width 127 height 24
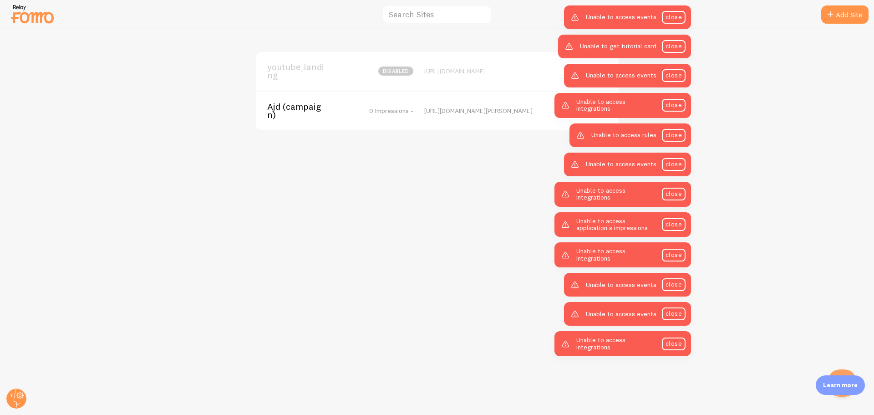
click at [445, 161] on div "youtube_landing disabled https://www.ajd.co.kr/landing/youtube-- Ajd (campaign)…" at bounding box center [437, 222] width 874 height 386
click at [678, 19] on link "close" at bounding box center [674, 17] width 24 height 13
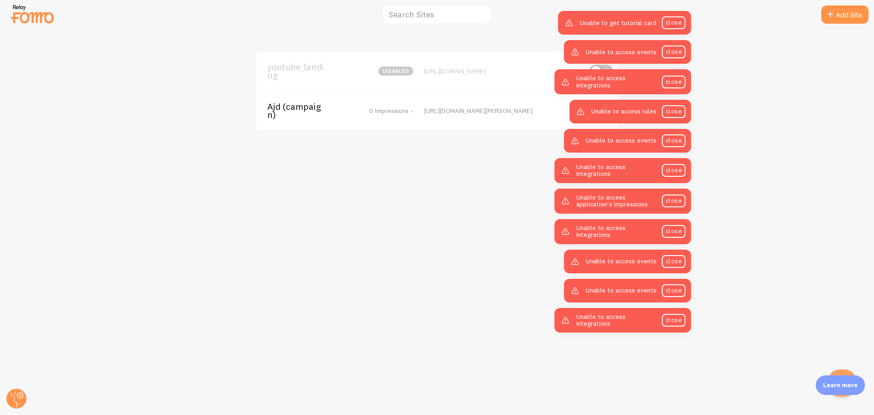
click at [678, 19] on link "close" at bounding box center [674, 22] width 24 height 13
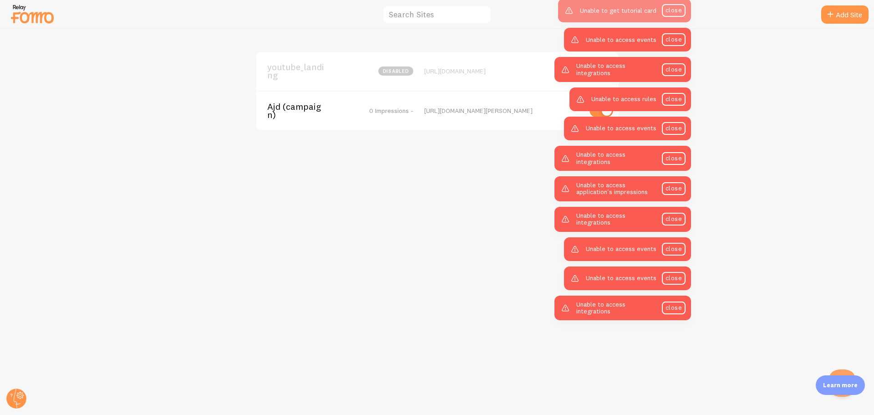
click at [678, 28] on div "Unable to access events close" at bounding box center [627, 40] width 127 height 24
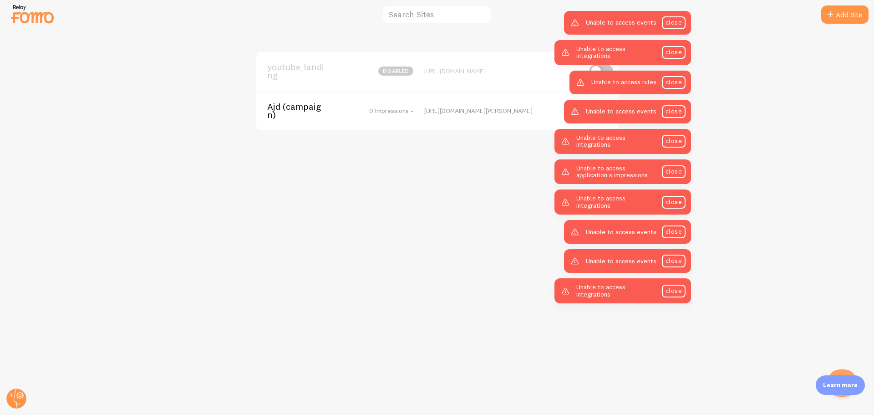
click at [678, 19] on link "close" at bounding box center [674, 22] width 24 height 13
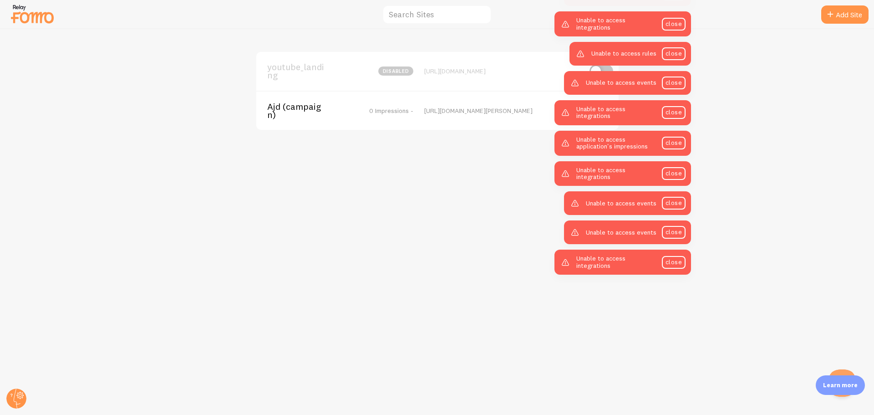
click at [678, 19] on div "Unable to access integrations close" at bounding box center [623, 23] width 137 height 25
click at [678, 19] on link "close" at bounding box center [674, 24] width 24 height 13
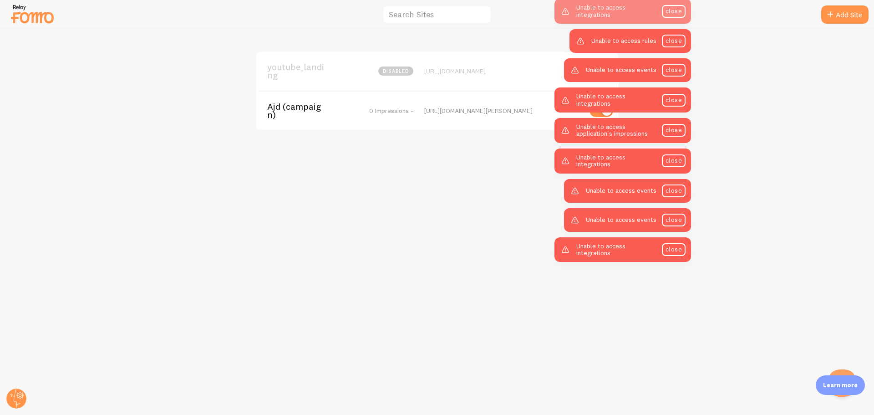
click at [678, 29] on div "Unable to access rules close" at bounding box center [631, 41] width 122 height 24
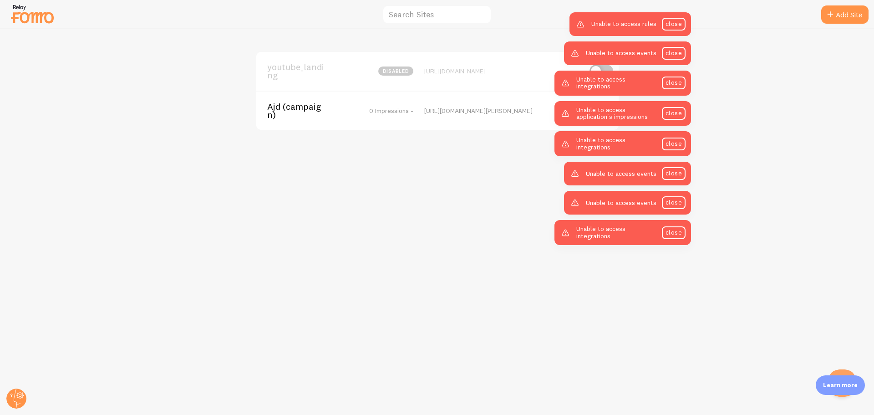
click at [678, 19] on link "close" at bounding box center [674, 24] width 24 height 13
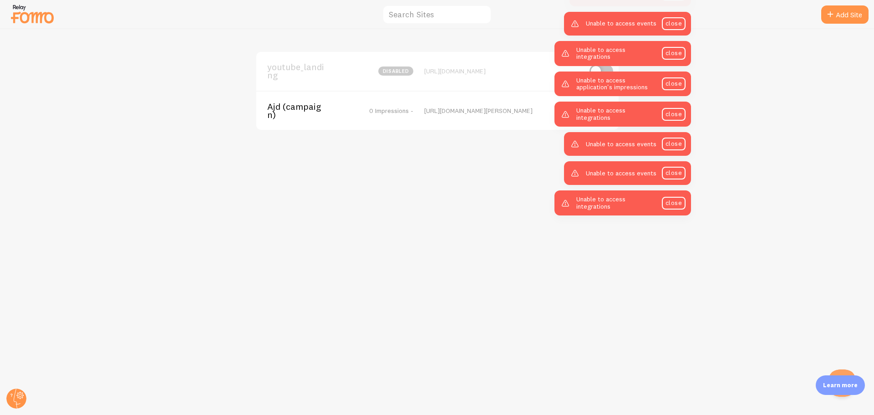
click at [678, 19] on div "Unable to access events close" at bounding box center [627, 24] width 127 height 24
click at [678, 19] on link "close" at bounding box center [674, 23] width 24 height 13
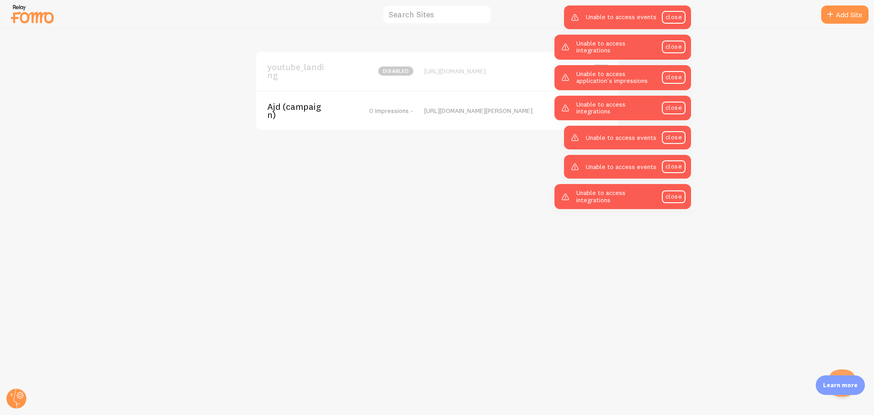
click at [678, 35] on div "Unable to access integrations close" at bounding box center [623, 47] width 137 height 25
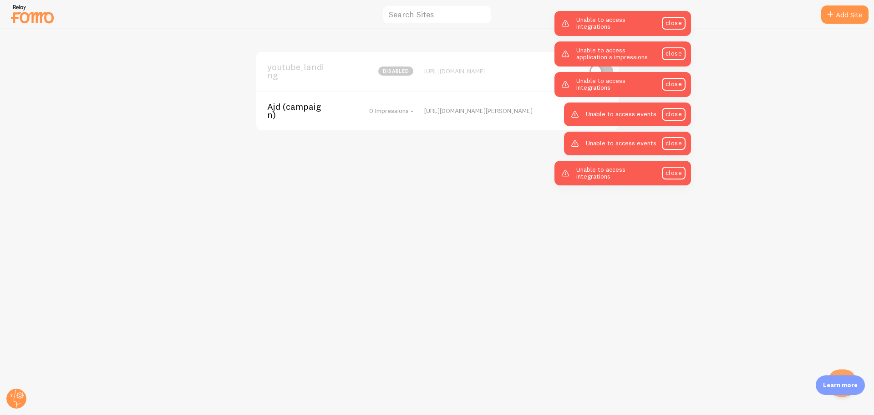
click at [678, 19] on link "close" at bounding box center [674, 23] width 24 height 13
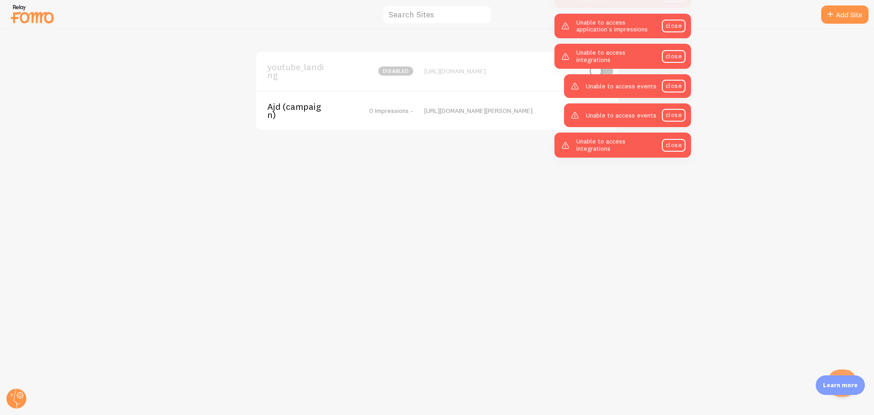
click at [678, 19] on div "Unable to access application's impressions close" at bounding box center [623, 26] width 137 height 25
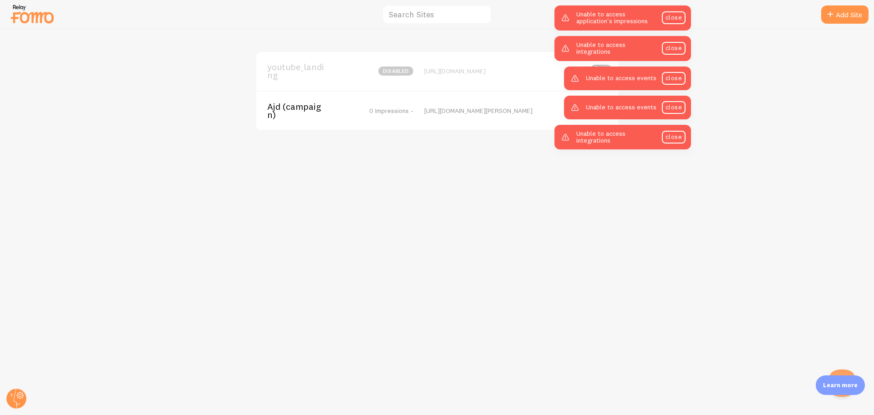
click at [678, 19] on link "close" at bounding box center [674, 17] width 24 height 13
click at [678, 36] on div "Unable to access integrations close" at bounding box center [623, 48] width 137 height 25
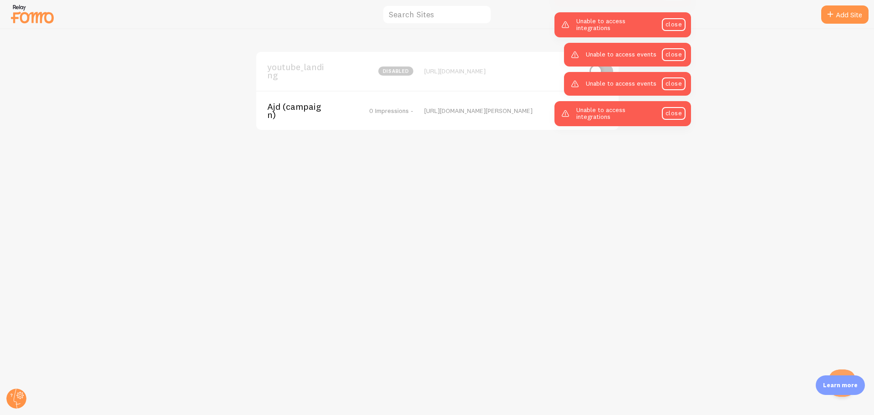
click at [678, 19] on link "close" at bounding box center [674, 24] width 24 height 13
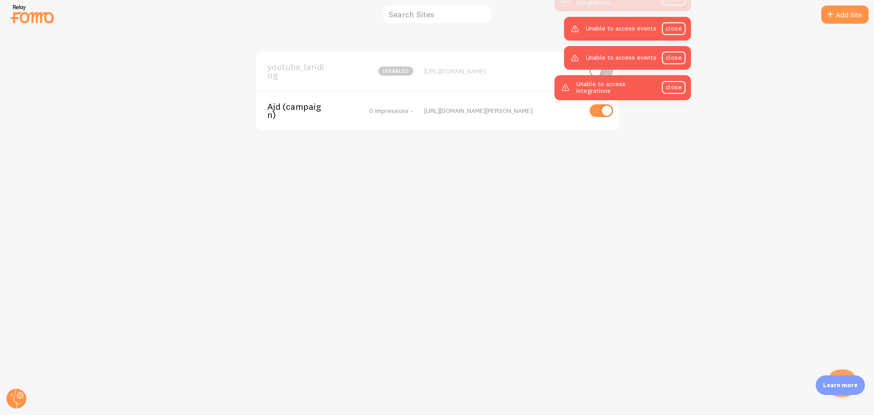
click at [678, 19] on div "Unable to access events close" at bounding box center [627, 29] width 127 height 24
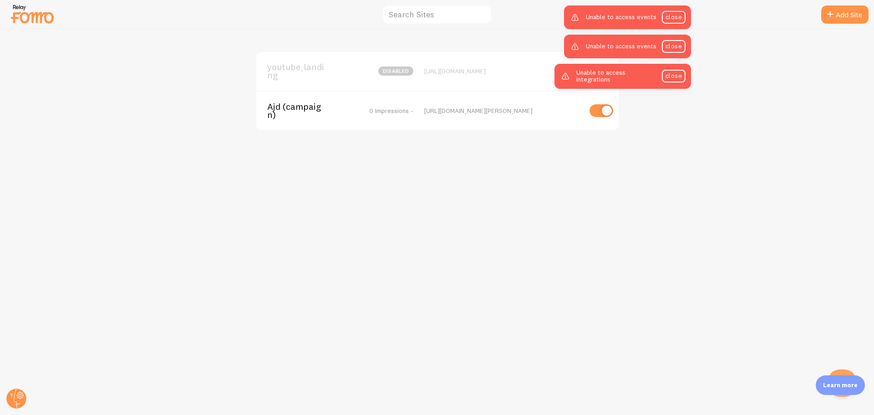
click at [678, 19] on link "close" at bounding box center [674, 17] width 24 height 13
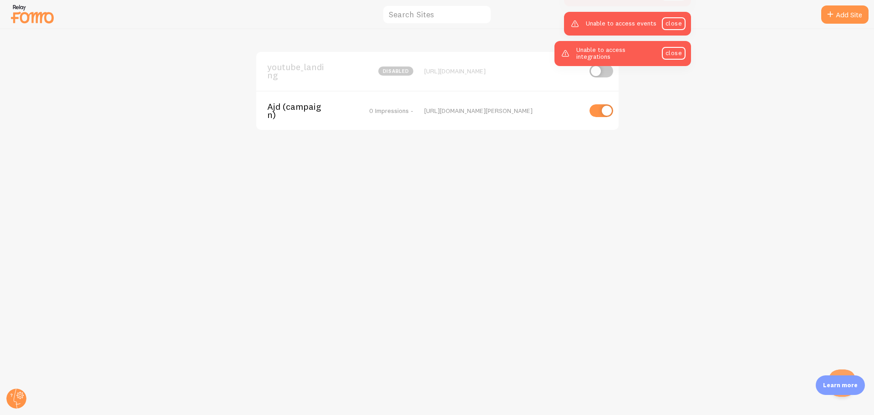
click at [678, 19] on div "Unable to access events close" at bounding box center [627, 24] width 127 height 24
click at [678, 19] on link "close" at bounding box center [674, 23] width 24 height 13
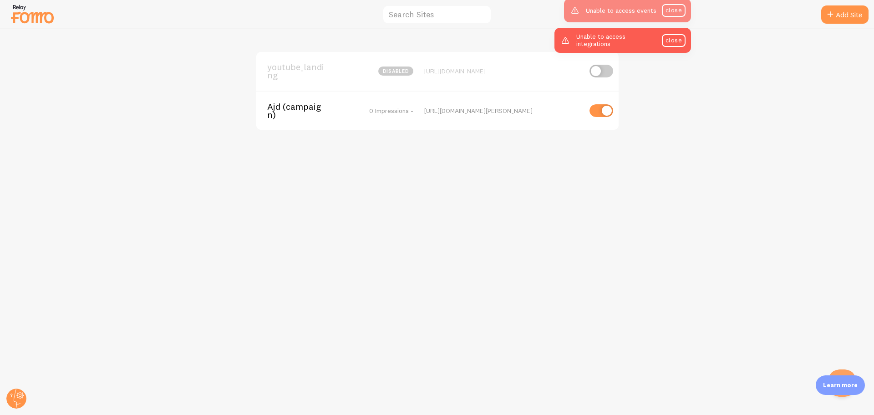
click at [678, 28] on div "Unable to access integrations close" at bounding box center [623, 40] width 137 height 25
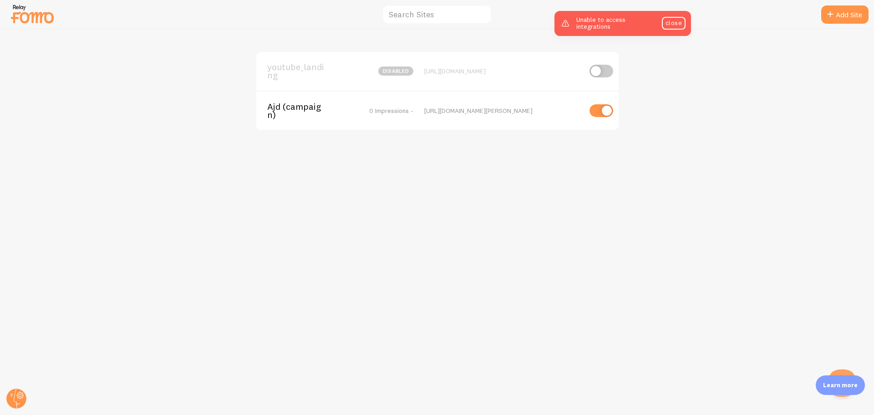
click at [678, 19] on link "close" at bounding box center [674, 23] width 24 height 13
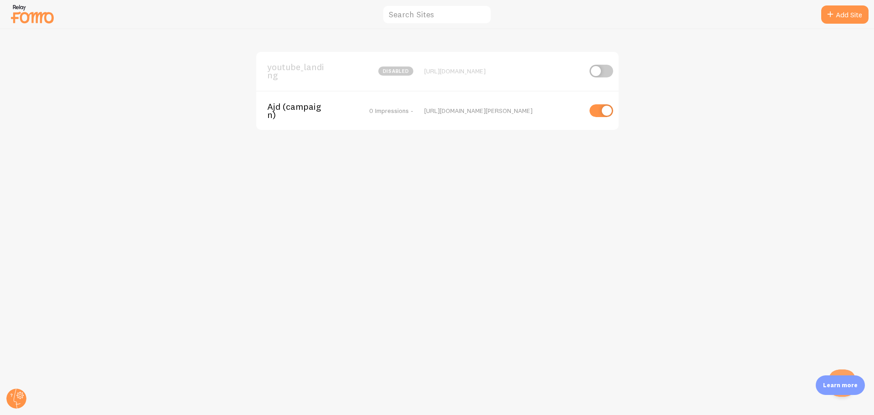
click at [280, 111] on span "Ajd (campaign)" at bounding box center [303, 110] width 73 height 17
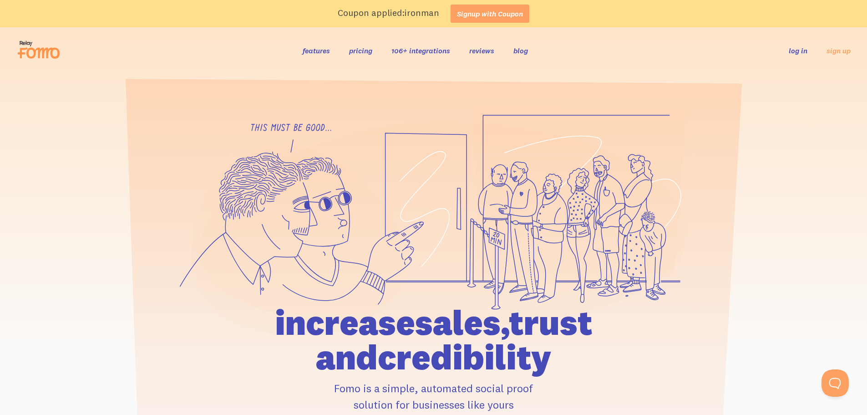
click at [801, 51] on link "log in" at bounding box center [798, 50] width 19 height 9
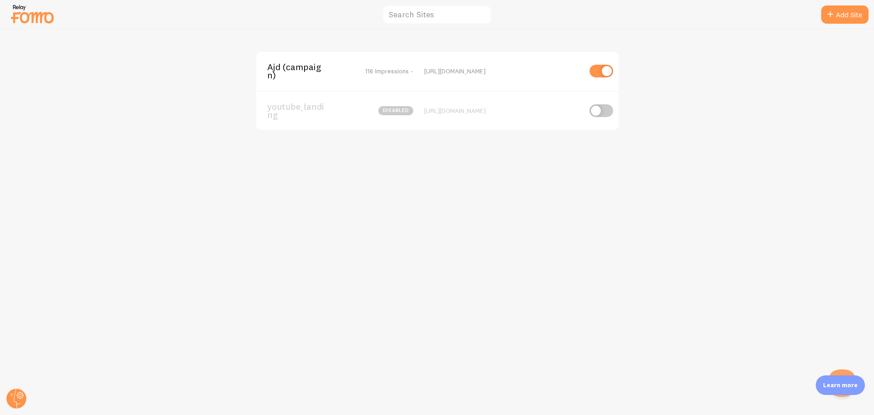
click at [299, 68] on span "Ajd (campaign)" at bounding box center [303, 71] width 73 height 17
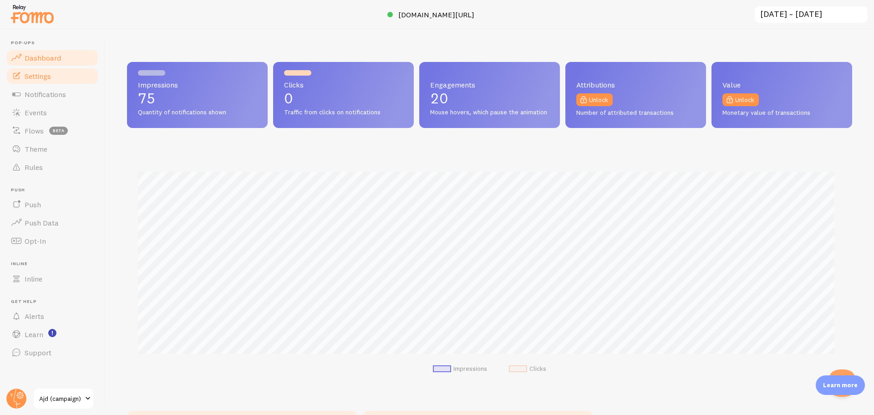
scroll to position [239, 718]
click at [59, 82] on link "Settings" at bounding box center [52, 76] width 94 height 18
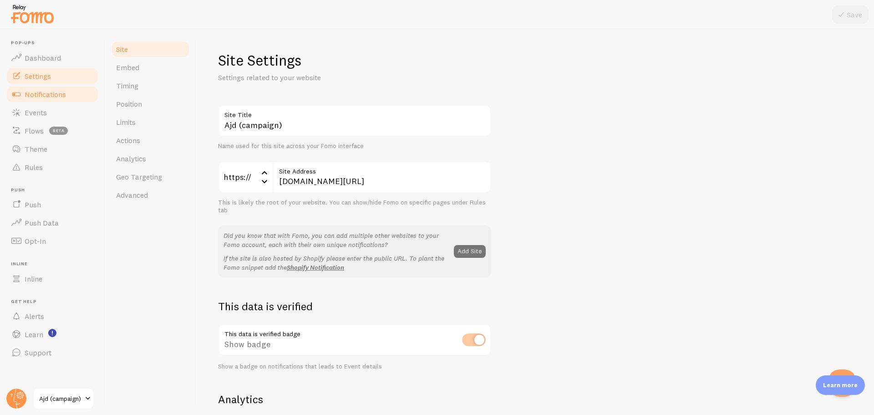
click at [56, 102] on link "Notifications" at bounding box center [52, 94] width 94 height 18
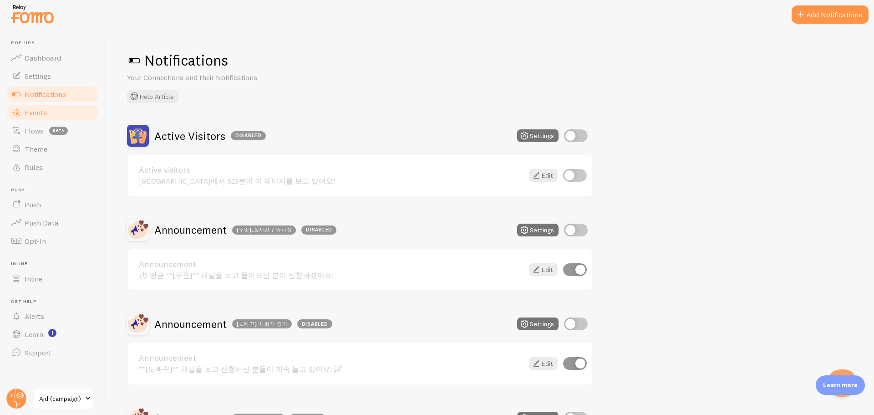
click at [34, 111] on span "Events" at bounding box center [36, 112] width 22 height 9
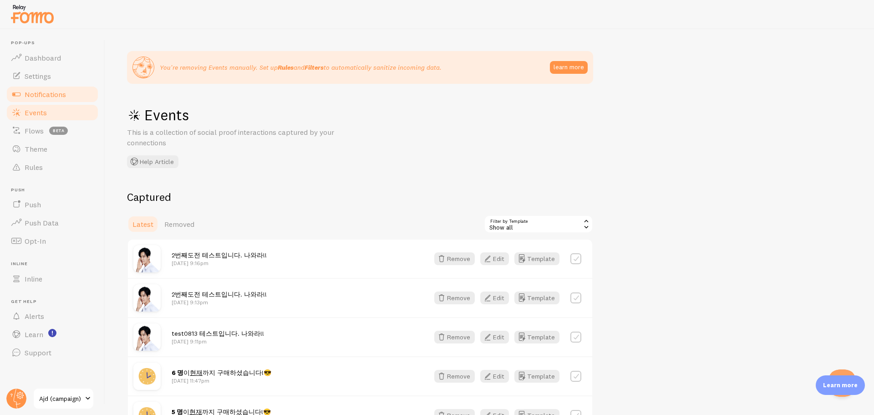
click at [42, 98] on span "Notifications" at bounding box center [45, 94] width 41 height 9
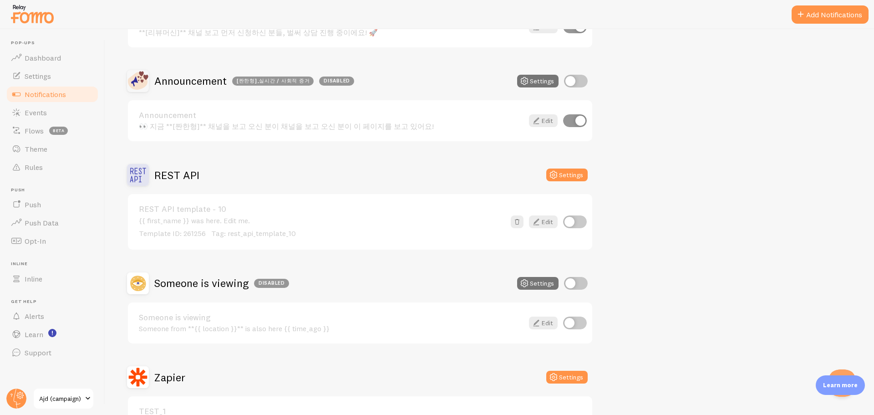
scroll to position [546, 0]
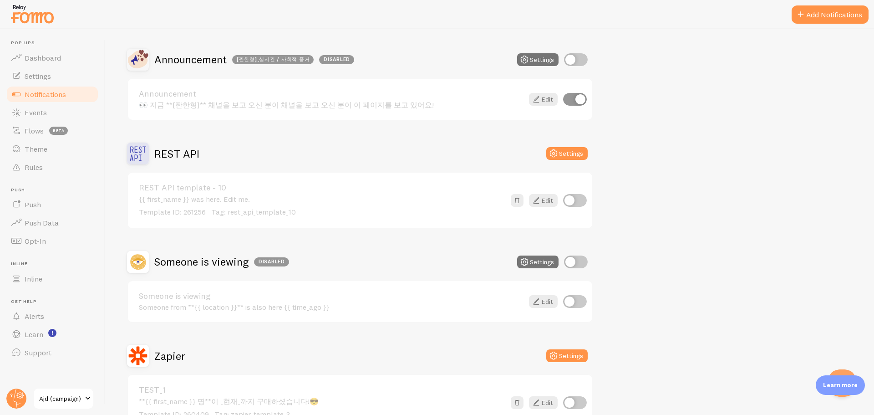
click at [193, 390] on link "TEST_1" at bounding box center [322, 390] width 366 height 8
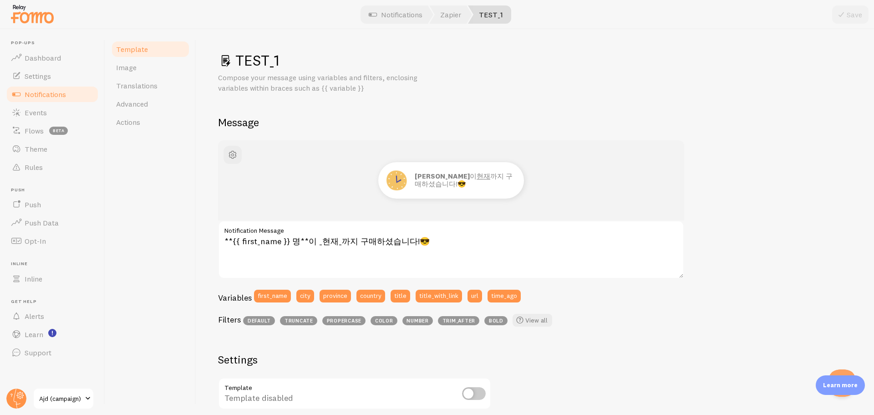
click at [149, 227] on div "Template Image Translations Advanced Actions" at bounding box center [150, 222] width 91 height 386
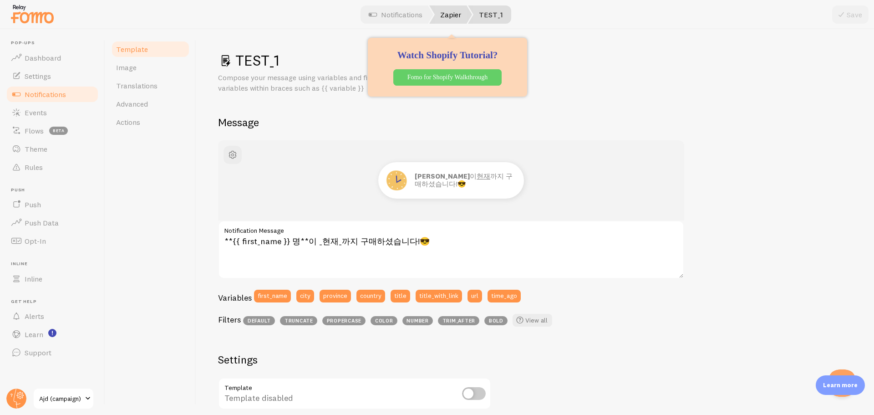
click at [450, 19] on link "Zapier" at bounding box center [450, 14] width 43 height 18
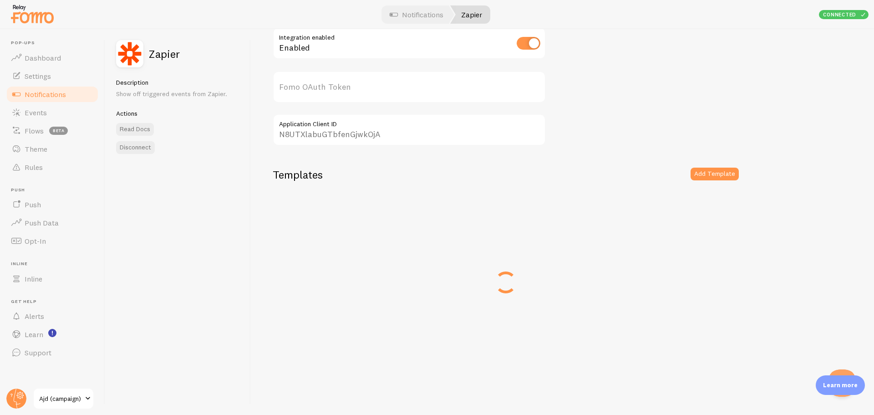
scroll to position [50, 0]
type input "6d8R1jRz4pse7uzN50nVCQ=="
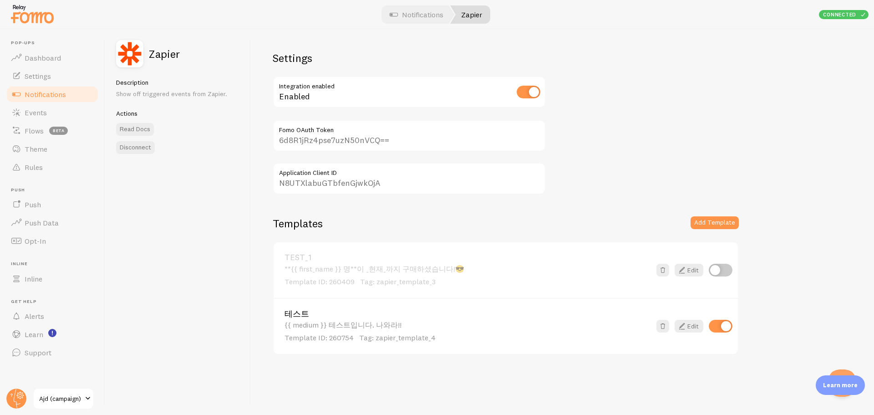
scroll to position [0, 0]
click at [405, 321] on div "{{ medium }} 테스트입니다. 나와라!! Template ID: 260754 Tag: zapier_template_4" at bounding box center [468, 332] width 366 height 22
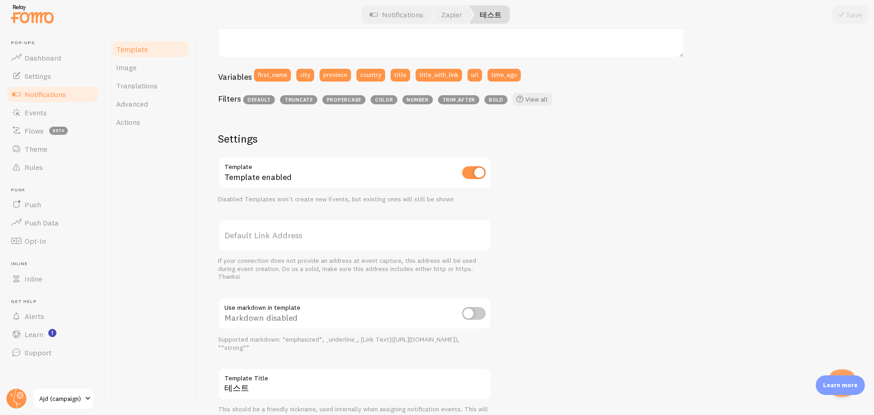
scroll to position [265, 0]
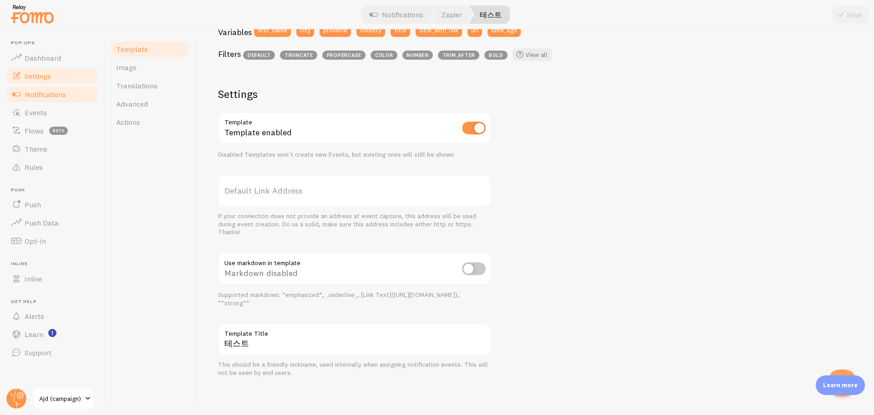
click at [66, 76] on link "Settings" at bounding box center [52, 76] width 94 height 18
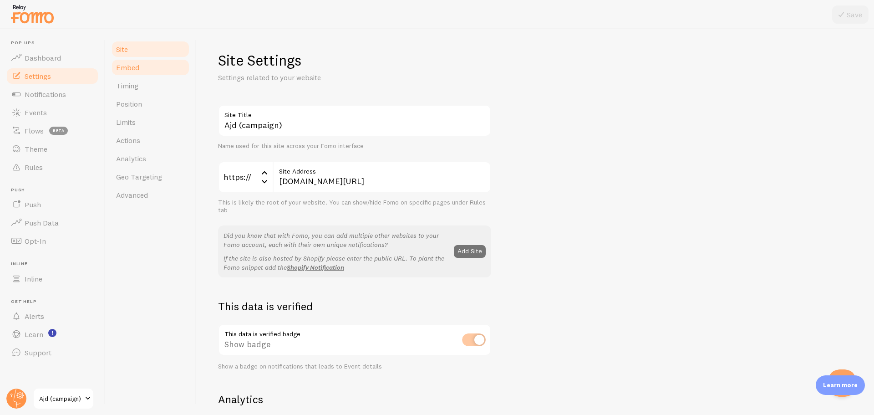
click at [151, 65] on link "Embed" at bounding box center [151, 67] width 80 height 18
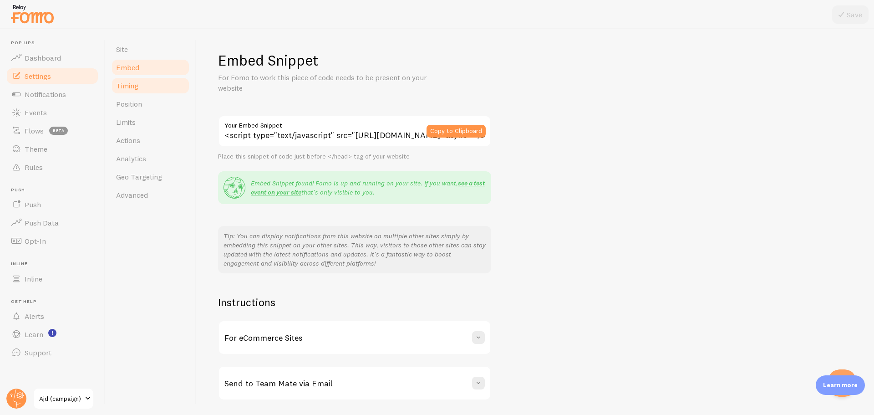
click at [142, 90] on link "Timing" at bounding box center [151, 85] width 80 height 18
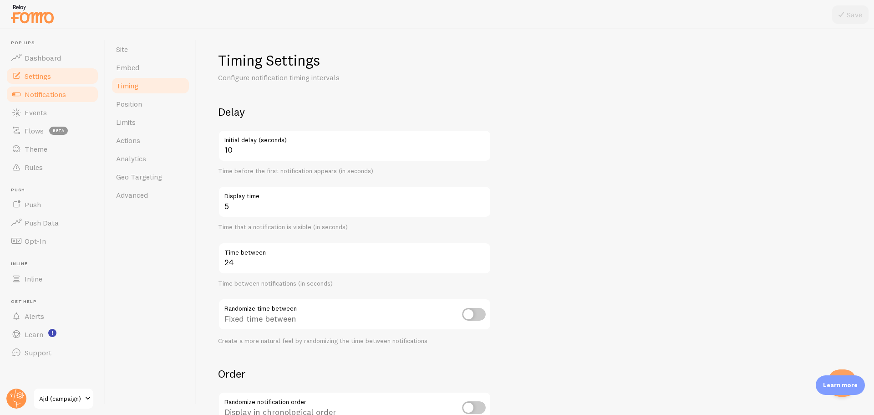
click at [66, 97] on span "Notifications" at bounding box center [45, 94] width 41 height 9
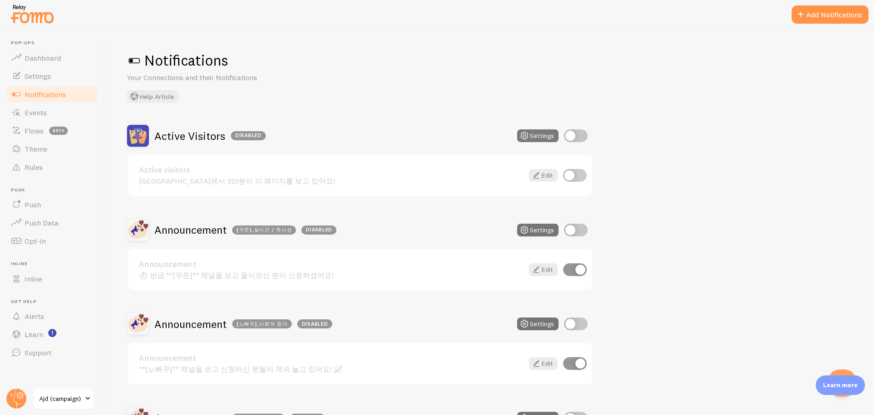
click at [546, 131] on button "Settings" at bounding box center [537, 135] width 41 height 13
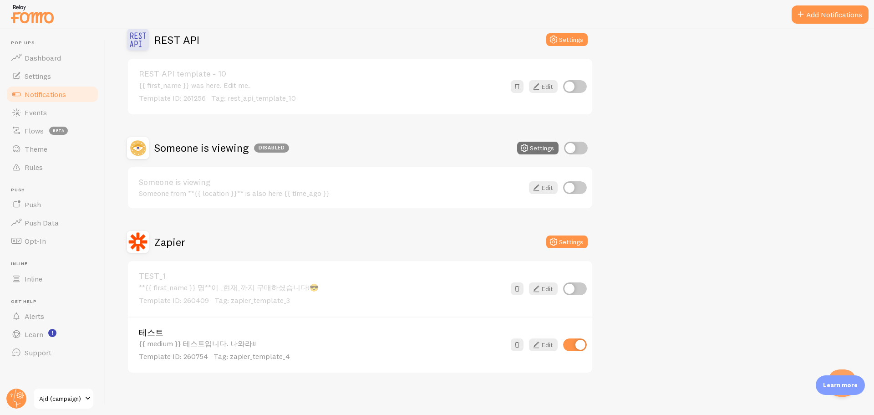
scroll to position [662, 0]
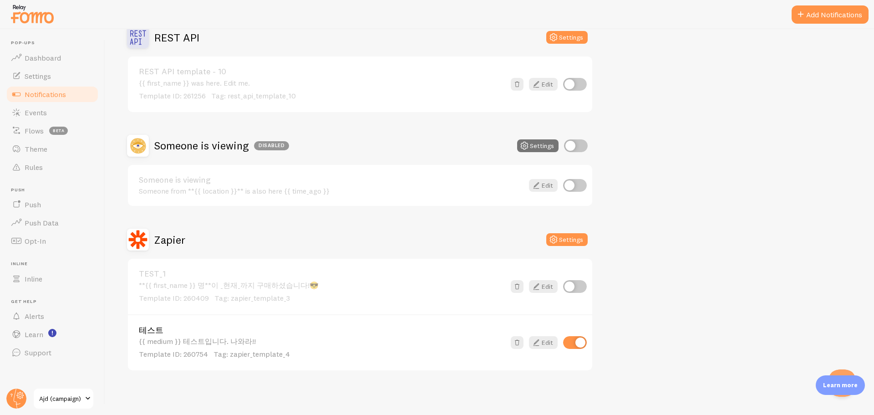
click at [227, 338] on div "{{ medium }} 테스트입니다. 나와라!! Template ID: 260754 Tag: zapier_template_4" at bounding box center [322, 348] width 366 height 22
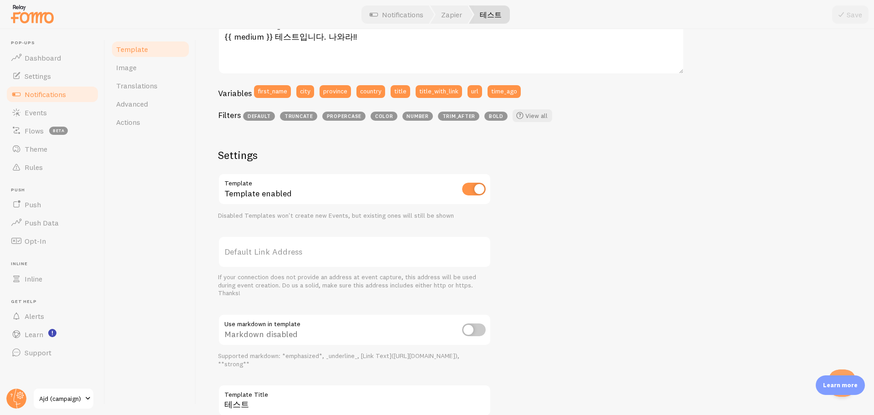
scroll to position [265, 0]
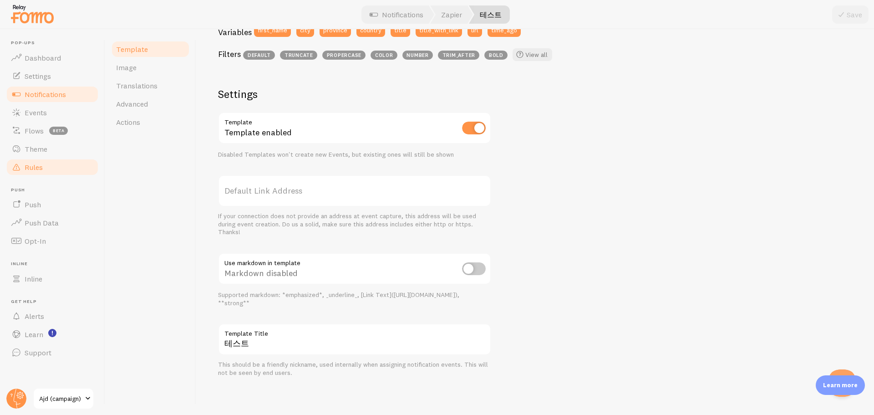
click at [43, 167] on link "Rules" at bounding box center [52, 167] width 94 height 18
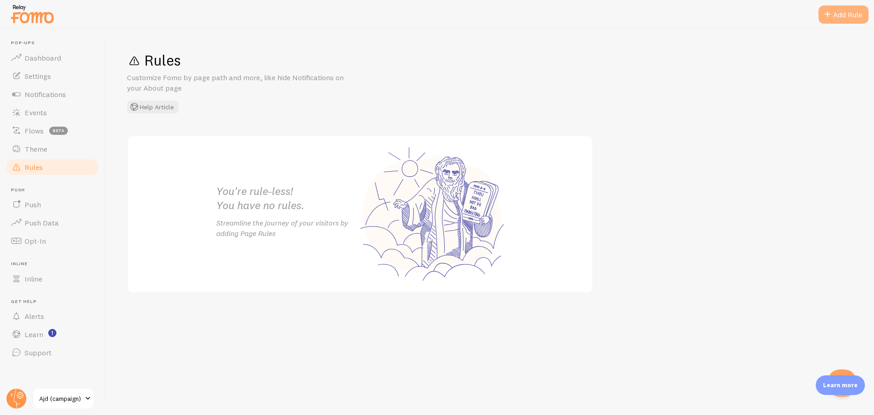
click at [854, 12] on div "Add Rule" at bounding box center [844, 14] width 50 height 18
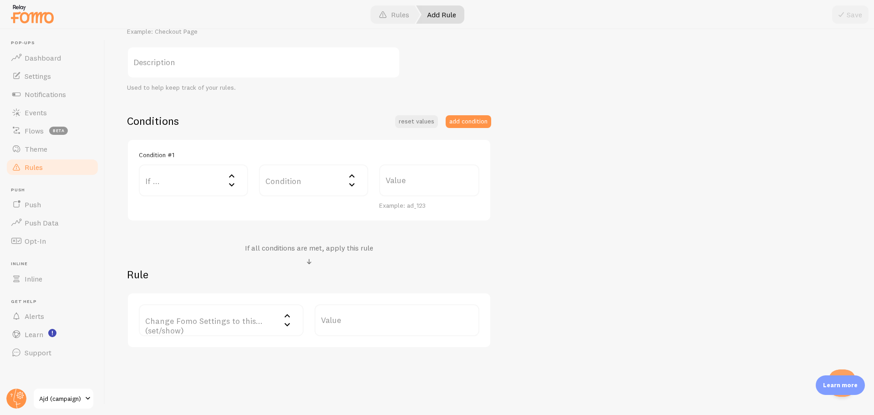
scroll to position [158, 0]
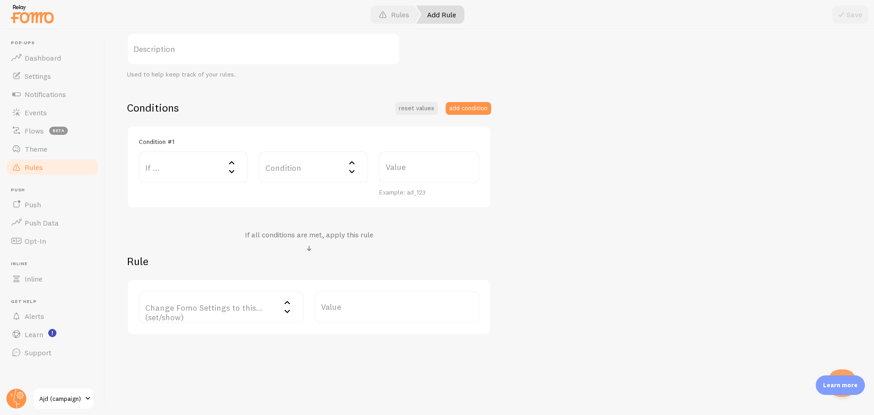
click at [186, 163] on label "If ..." at bounding box center [193, 167] width 109 height 32
click at [234, 323] on div "Change Fomo Settings to this... (set/show) Change Fomo Settings to this... (set…" at bounding box center [309, 307] width 364 height 56
click at [234, 313] on label "Change Fomo Settings to this... (set/show)" at bounding box center [221, 307] width 165 height 32
click at [196, 245] on div "If all conditions are met, apply this rule" at bounding box center [309, 242] width 364 height 24
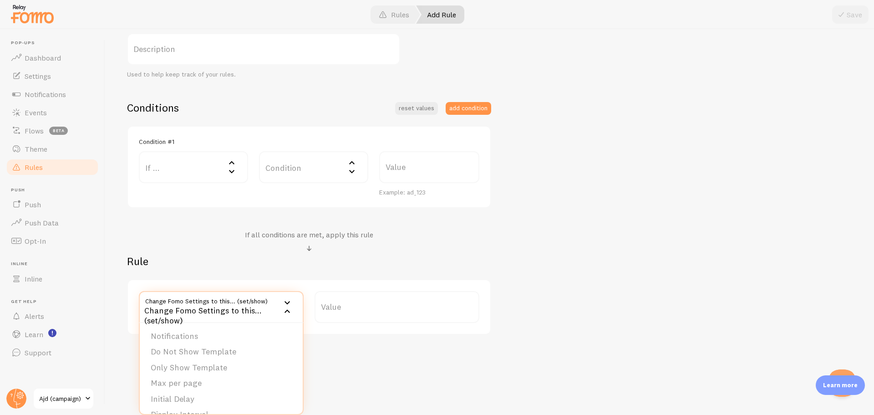
click at [196, 245] on div "If all conditions are met, apply this rule" at bounding box center [309, 242] width 364 height 24
click at [220, 255] on h2 "Rule" at bounding box center [309, 261] width 364 height 14
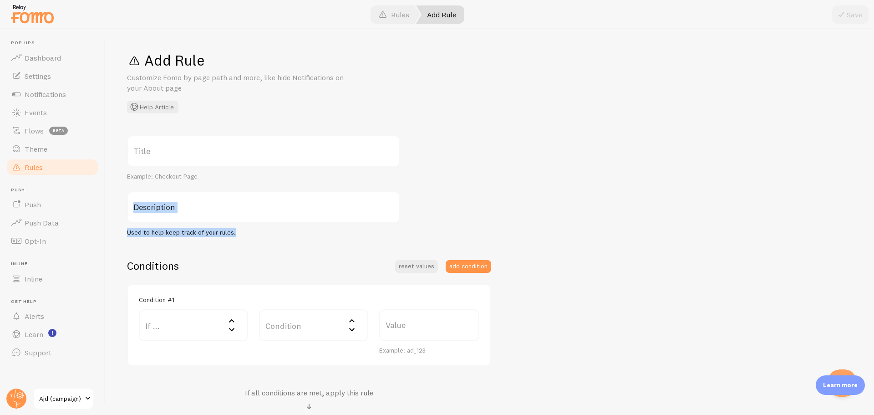
drag, startPoint x: 353, startPoint y: 232, endPoint x: 644, endPoint y: 178, distance: 296.3
click at [644, 178] on div "Title Example: Checkout Page Description Used to help keep track of your rules.…" at bounding box center [489, 313] width 725 height 357
click at [645, 178] on div "Title Example: Checkout Page Description Used to help keep track of your rules.…" at bounding box center [489, 313] width 725 height 357
drag, startPoint x: 543, startPoint y: 89, endPoint x: 451, endPoint y: 72, distance: 93.4
click at [451, 72] on div "Add Rule Customize Fomo by page path and more, like hide Notifications on your …" at bounding box center [489, 82] width 725 height 62
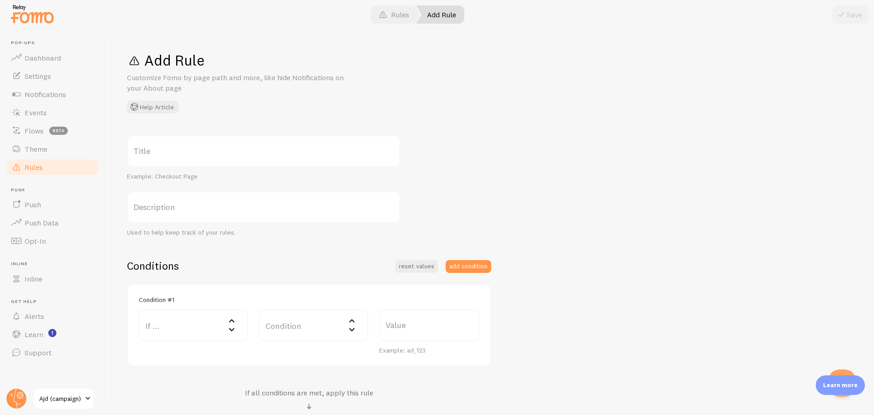
click at [356, 113] on div "Add Rule Customize Fomo by page path and more, like hide Notifications on your …" at bounding box center [489, 222] width 769 height 386
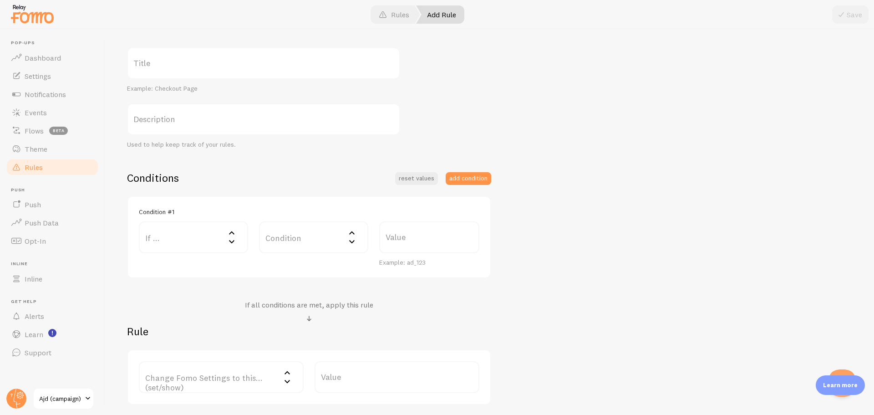
scroll to position [91, 0]
click at [527, 263] on div "Title Example: Checkout Page Description Used to help keep track of your rules.…" at bounding box center [489, 222] width 725 height 357
click at [444, 154] on div "Title Example: Checkout Page Description Used to help keep track of your rules.…" at bounding box center [489, 222] width 725 height 357
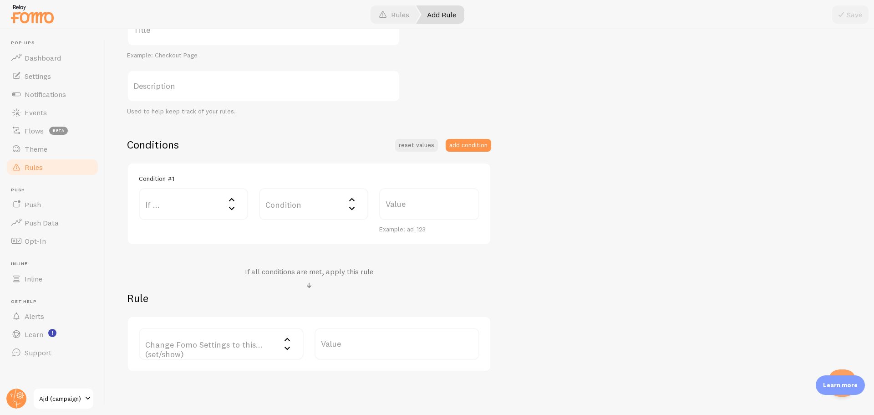
scroll to position [137, 0]
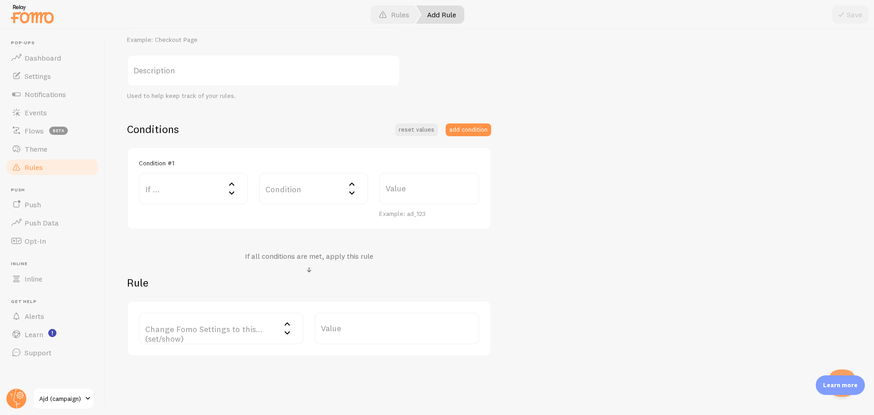
click at [599, 106] on div "Title Example: Checkout Page Description Used to help keep track of your rules.…" at bounding box center [489, 177] width 725 height 357
click at [670, 183] on div "Title Example: Checkout Page Description Used to help keep track of your rules.…" at bounding box center [489, 177] width 725 height 357
click at [631, 162] on div "Title Example: Checkout Page Description Used to help keep track of your rules.…" at bounding box center [489, 177] width 725 height 357
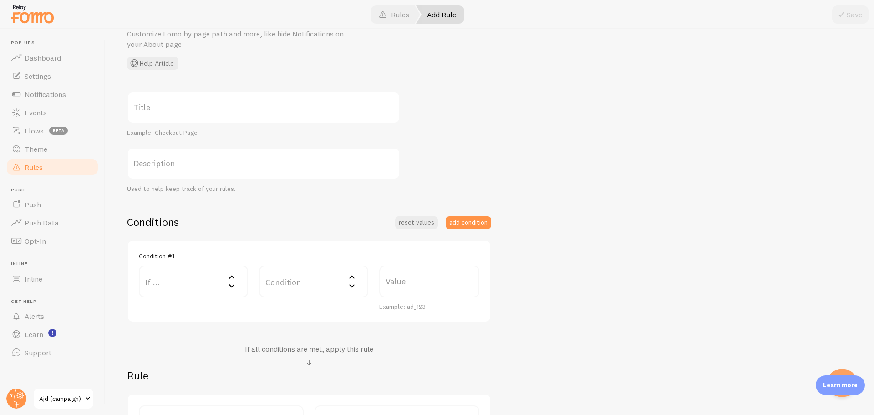
scroll to position [0, 0]
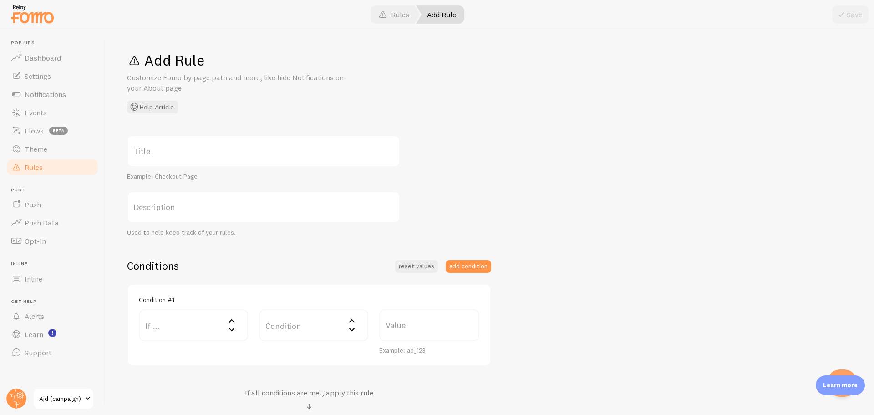
click at [609, 187] on div "Title Example: Checkout Page Description Used to help keep track of your rules.…" at bounding box center [489, 313] width 725 height 357
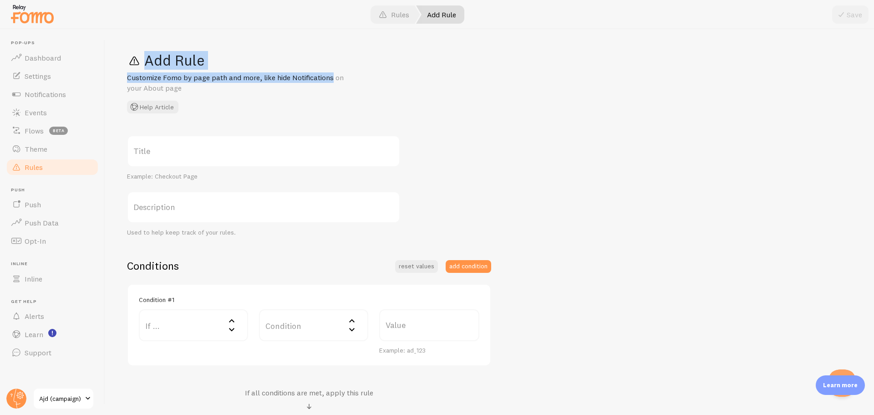
drag, startPoint x: 291, startPoint y: 80, endPoint x: 124, endPoint y: 65, distance: 168.3
click at [124, 65] on div "Add Rule Customize Fomo by page path and more, like hide Notifications on your …" at bounding box center [489, 222] width 769 height 386
drag, startPoint x: 124, startPoint y: 65, endPoint x: 611, endPoint y: 137, distance: 492.9
click at [611, 137] on div "Add Rule Customize Fomo by page path and more, like hide Notifications on your …" at bounding box center [489, 222] width 769 height 386
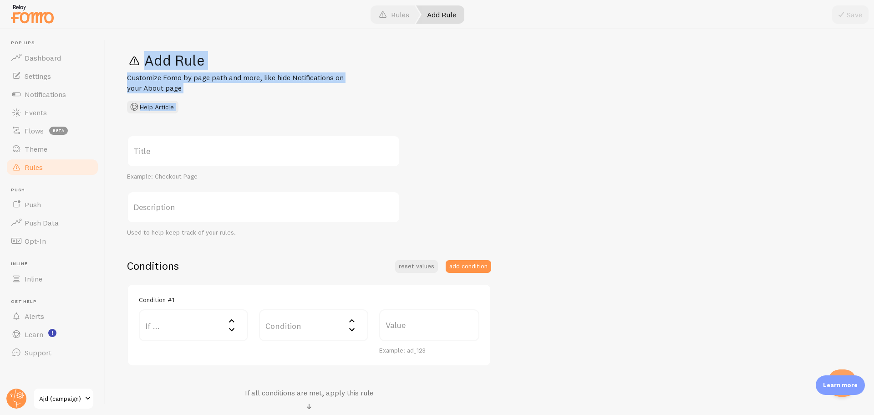
click at [611, 137] on div "Title Example: Checkout Page Description Used to help keep track of your rules.…" at bounding box center [489, 313] width 725 height 357
drag, startPoint x: 401, startPoint y: 106, endPoint x: 109, endPoint y: 51, distance: 297.4
click at [109, 51] on div "Add Rule Customize Fomo by page path and more, like hide Notifications on your …" at bounding box center [489, 222] width 769 height 386
drag, startPoint x: 109, startPoint y: 51, endPoint x: 543, endPoint y: 125, distance: 440.1
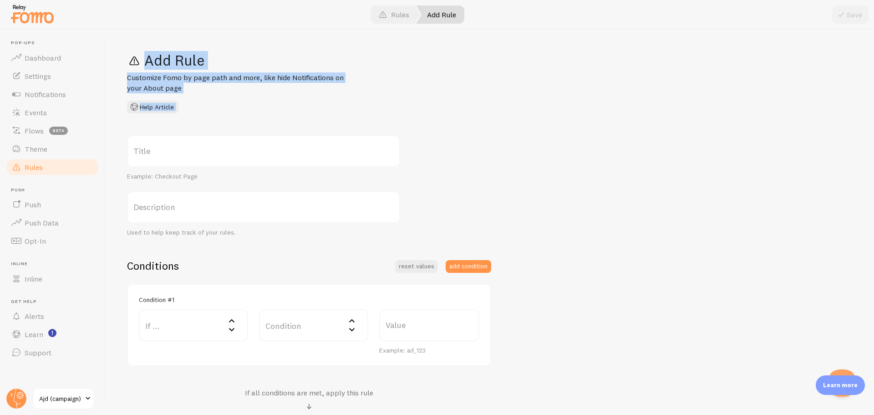
click at [543, 125] on div "Add Rule Customize Fomo by page path and more, like hide Notifications on your …" at bounding box center [489, 222] width 769 height 386
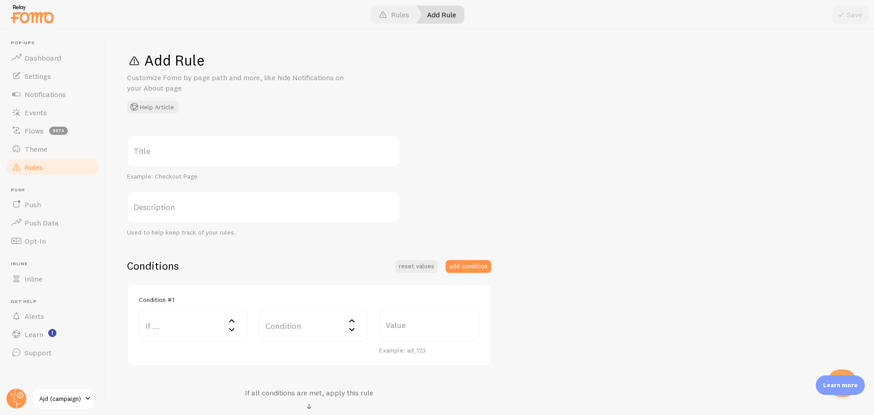
click at [543, 125] on div "Add Rule Customize Fomo by page path and more, like hide Notifications on your …" at bounding box center [489, 222] width 769 height 386
click at [484, 129] on div "Add Rule Customize Fomo by page path and more, like hide Notifications on your …" at bounding box center [489, 222] width 769 height 386
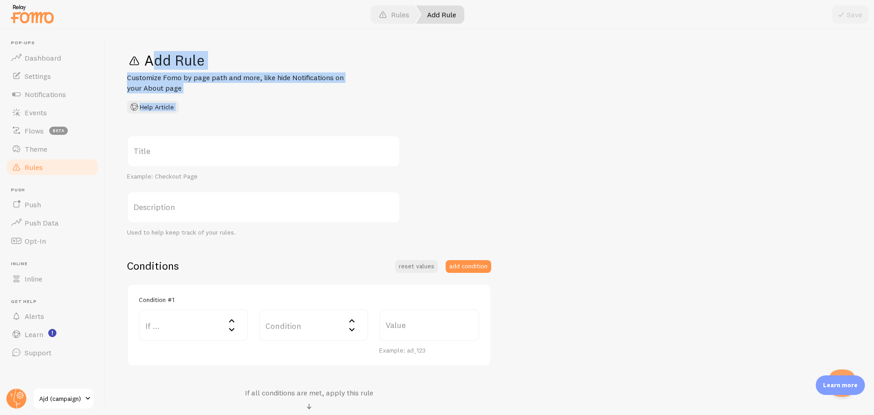
drag, startPoint x: 473, startPoint y: 125, endPoint x: 142, endPoint y: 69, distance: 336.1
click at [142, 69] on div "Add Rule Customize Fomo by page path and more, like hide Notifications on your …" at bounding box center [489, 222] width 769 height 386
click at [142, 69] on h1 "Add Rule" at bounding box center [489, 60] width 725 height 19
drag, startPoint x: 142, startPoint y: 69, endPoint x: 222, endPoint y: 76, distance: 80.9
click at [222, 76] on div "Add Rule Customize Fomo by page path and more, like hide Notifications on your …" at bounding box center [489, 82] width 725 height 62
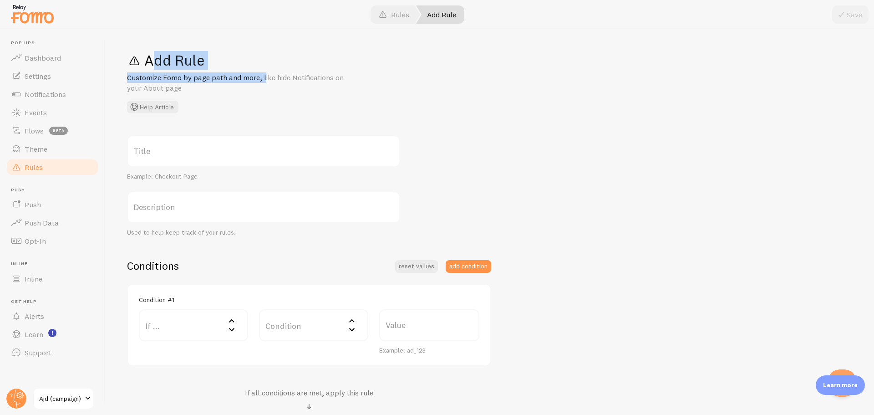
click at [222, 76] on p "Customize Fomo by page path and more, like hide Notifications on your About page" at bounding box center [236, 82] width 219 height 21
drag, startPoint x: 234, startPoint y: 90, endPoint x: 133, endPoint y: 61, distance: 105.6
click at [133, 61] on div "Add Rule Customize Fomo by page path and more, like hide Notifications on your …" at bounding box center [489, 82] width 725 height 62
click at [133, 61] on span at bounding box center [134, 60] width 15 height 15
click at [230, 54] on h1 "Add Rule" at bounding box center [489, 60] width 725 height 19
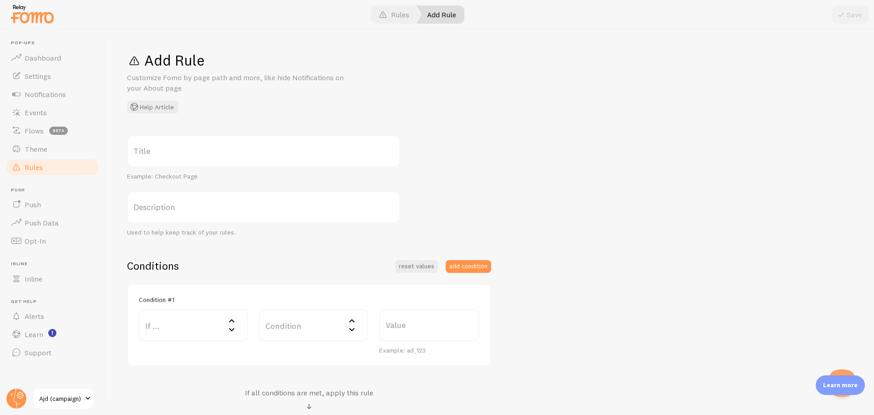
click at [45, 15] on img at bounding box center [33, 13] width 46 height 23
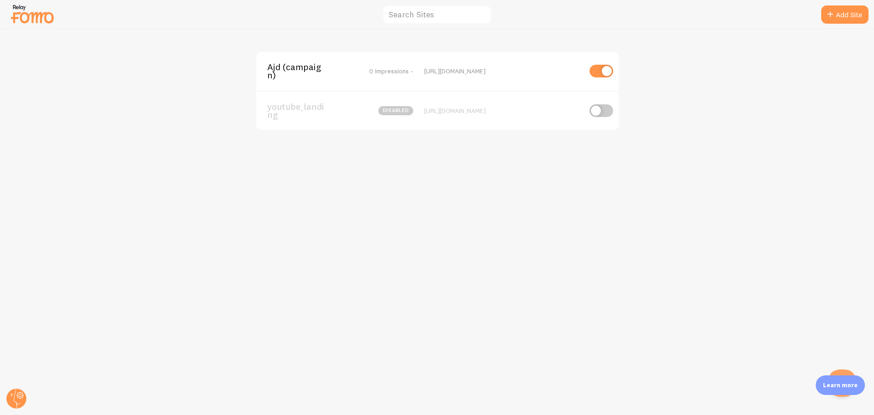
click at [341, 55] on div "Ajd (campaign) 0 Impressions - [URL][DOMAIN_NAME]" at bounding box center [437, 71] width 362 height 39
click at [329, 58] on div "Ajd (campaign) 0 Impressions - [URL][DOMAIN_NAME]" at bounding box center [437, 71] width 362 height 39
click at [325, 58] on div "Ajd (campaign) 116 Impressions - [URL][DOMAIN_NAME]" at bounding box center [437, 71] width 362 height 39
click at [313, 65] on span "Ajd (campaign)" at bounding box center [303, 71] width 73 height 17
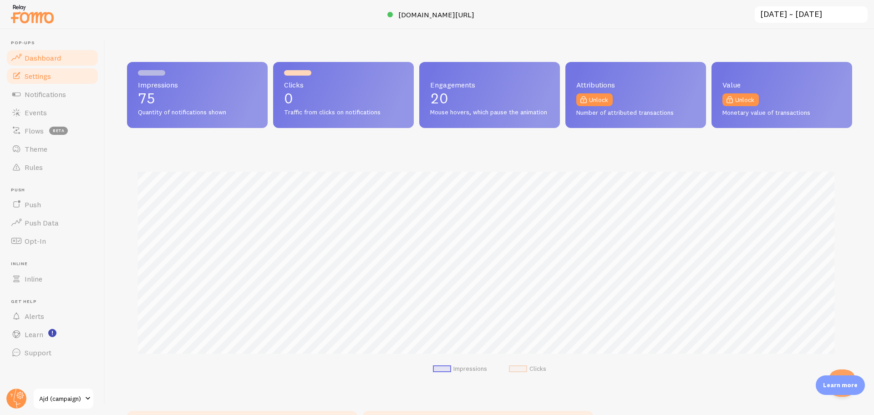
scroll to position [239, 718]
click at [45, 70] on link "Settings" at bounding box center [52, 76] width 94 height 18
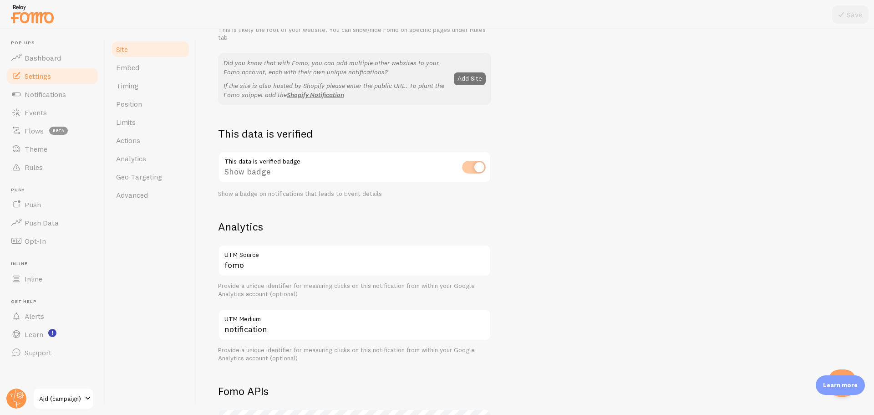
scroll to position [91, 0]
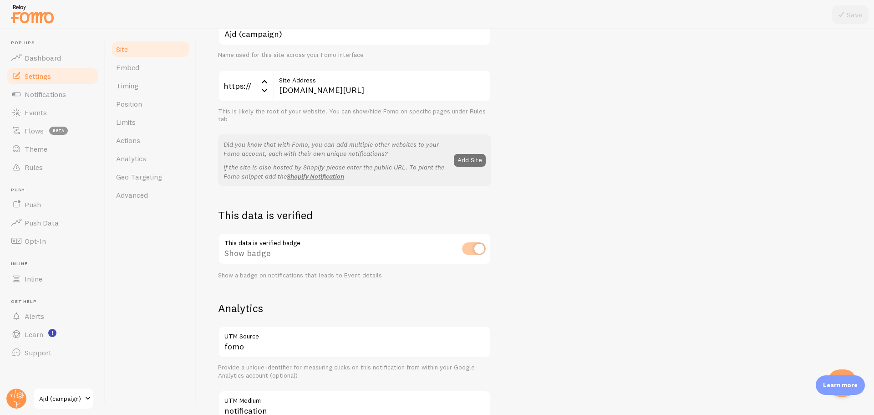
click at [481, 248] on div "This data is verified badge Show badge Show a badge on notifications that leads…" at bounding box center [354, 256] width 273 height 46
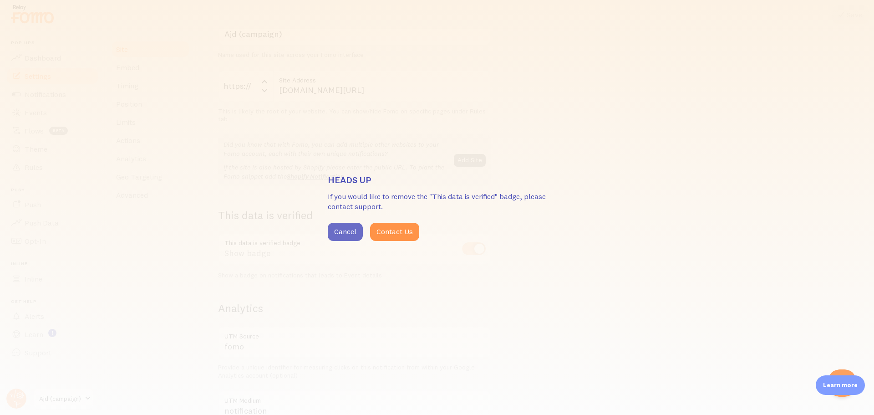
click at [356, 230] on button "Cancel" at bounding box center [345, 232] width 35 height 18
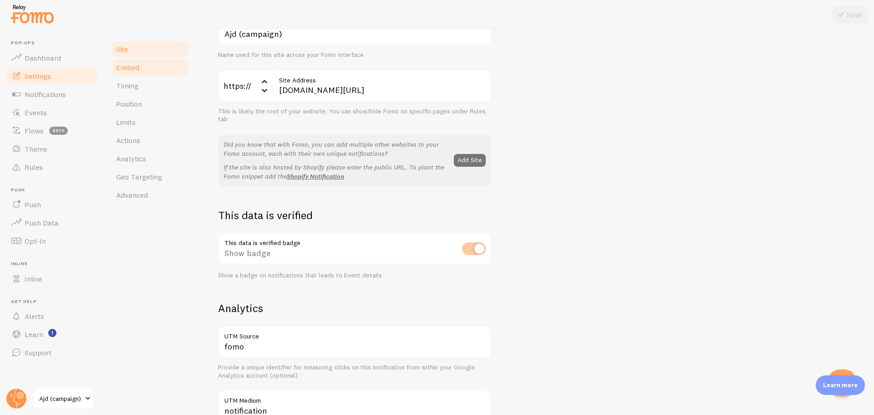
click at [167, 71] on link "Embed" at bounding box center [151, 67] width 80 height 18
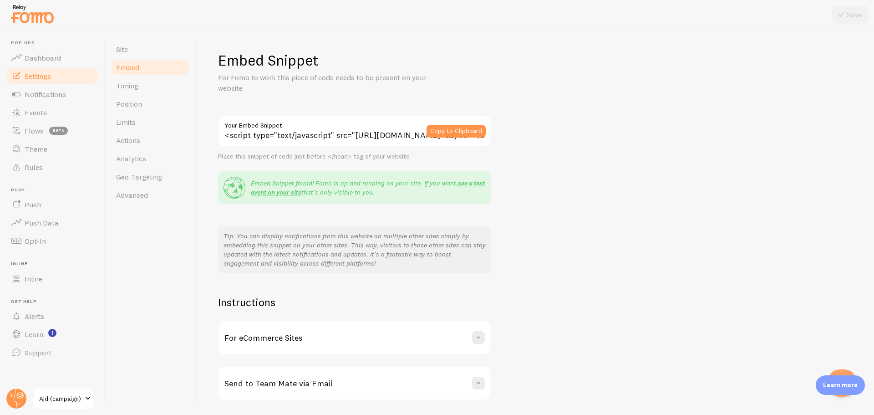
scroll to position [29, 0]
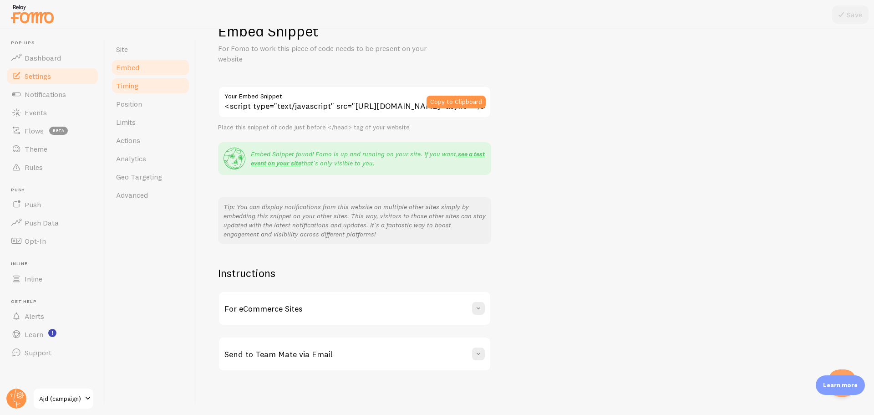
click at [156, 80] on link "Timing" at bounding box center [151, 85] width 80 height 18
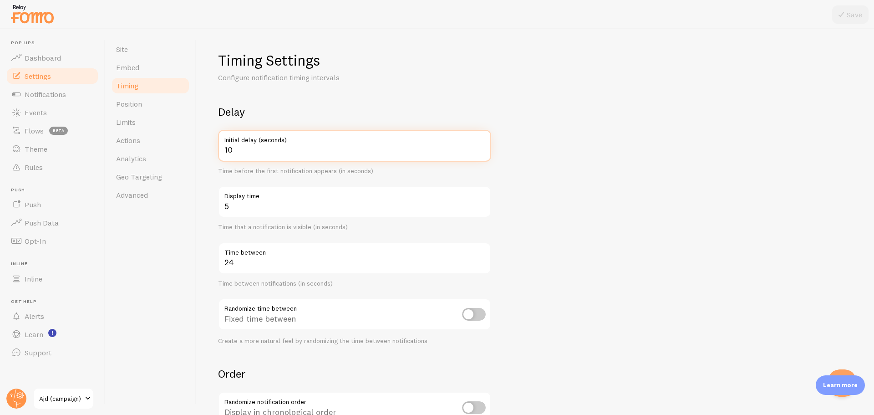
click at [388, 150] on input "10" at bounding box center [354, 146] width 273 height 32
click at [553, 226] on form "Delay 10 Initial delay (seconds) Time before the first notification appears (in…" at bounding box center [535, 300] width 634 height 391
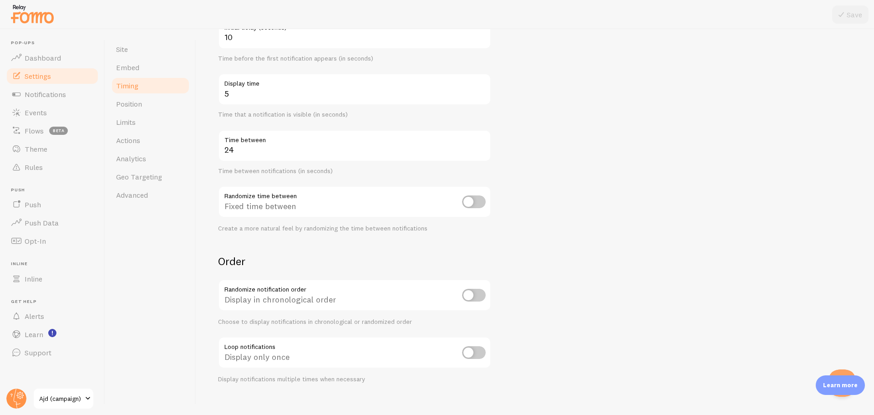
scroll to position [124, 0]
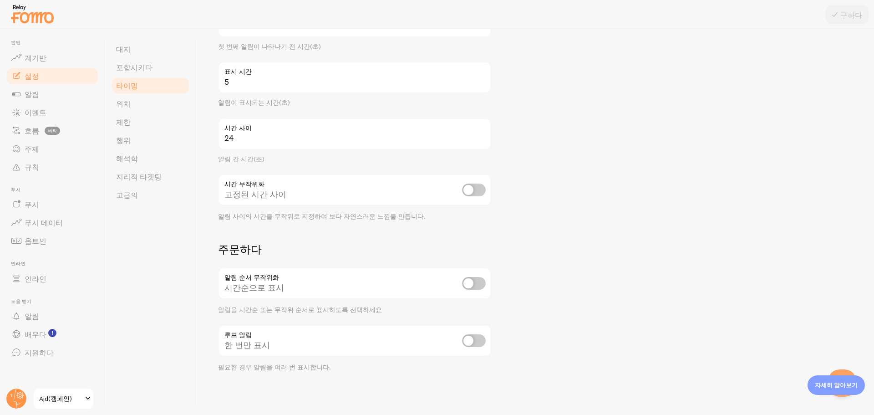
click at [489, 286] on div "시간순으로 표시" at bounding box center [354, 283] width 273 height 33
click at [482, 282] on input "checkbox" at bounding box center [474, 283] width 24 height 13
click at [473, 282] on input "checkbox" at bounding box center [474, 283] width 24 height 13
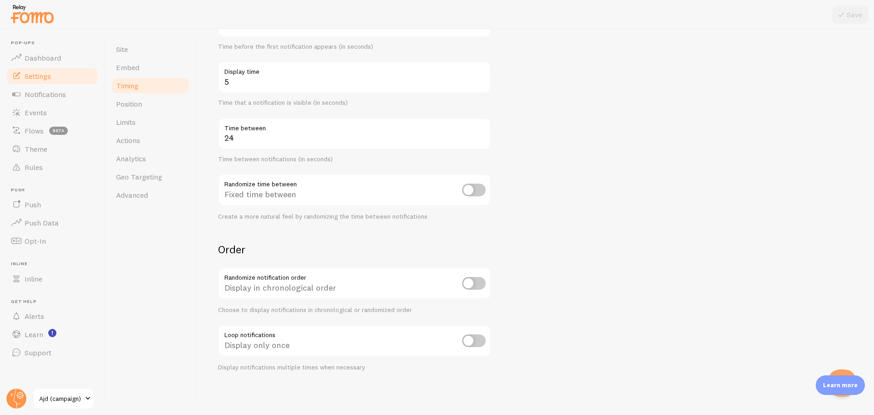
click at [536, 257] on form "Delay 10 Initial delay (seconds) Time before the first notification appears (in…" at bounding box center [535, 175] width 634 height 391
click at [463, 286] on input "checkbox" at bounding box center [474, 283] width 24 height 13
checkbox input "false"
click at [607, 221] on form "Delay 10 Initial delay (seconds) Time before the first notification appears (in…" at bounding box center [535, 175] width 634 height 391
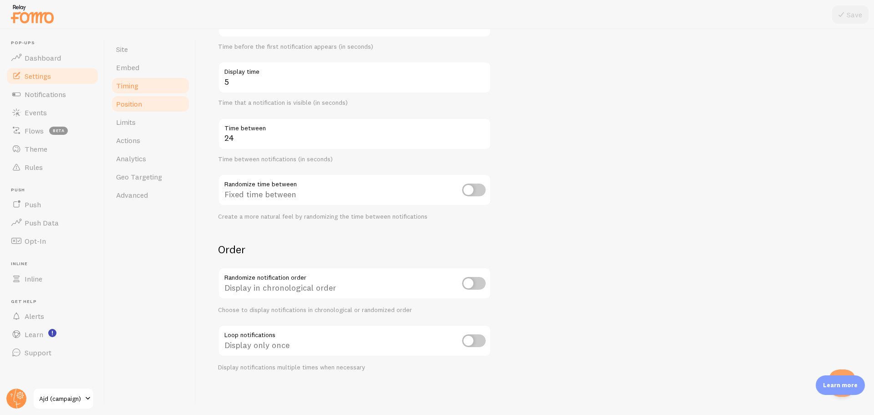
click at [156, 108] on link "Position" at bounding box center [151, 104] width 80 height 18
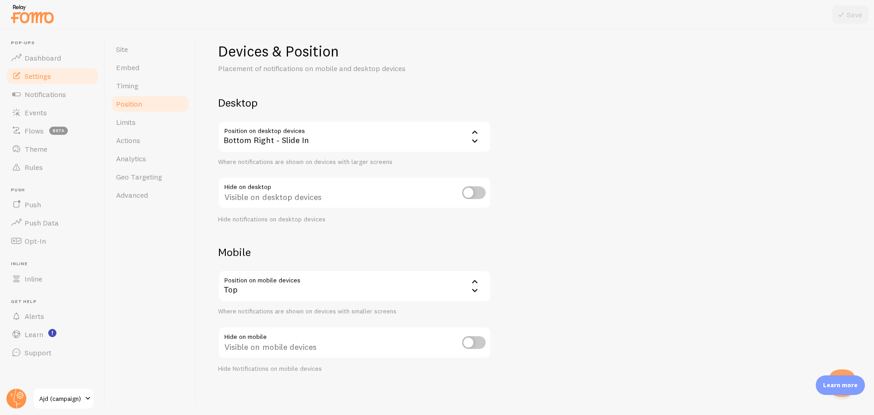
scroll to position [11, 0]
click at [142, 114] on link "Limits" at bounding box center [151, 122] width 80 height 18
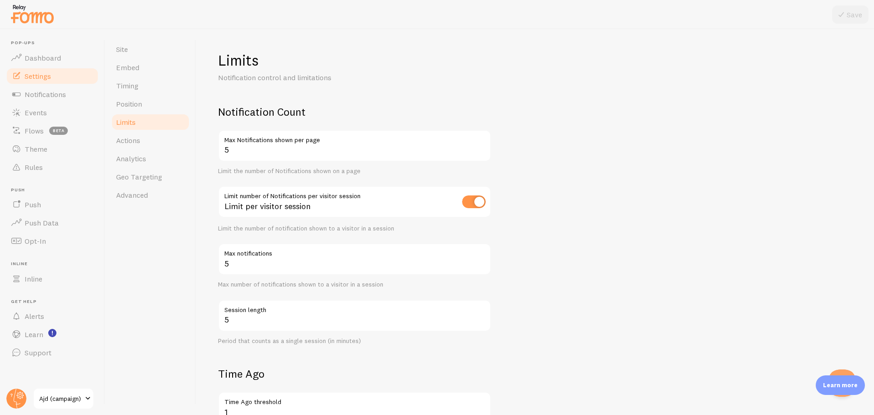
click at [486, 95] on div "Limits Notification control and limitations Notification Count 5 Max Notificati…" at bounding box center [535, 346] width 634 height 590
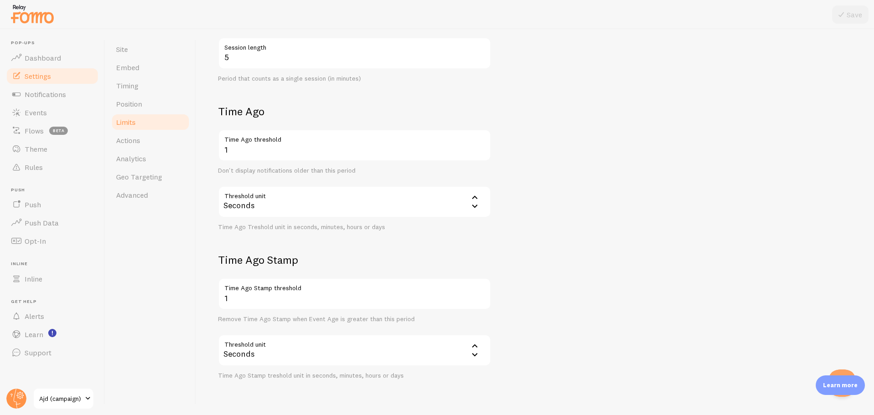
scroll to position [273, 0]
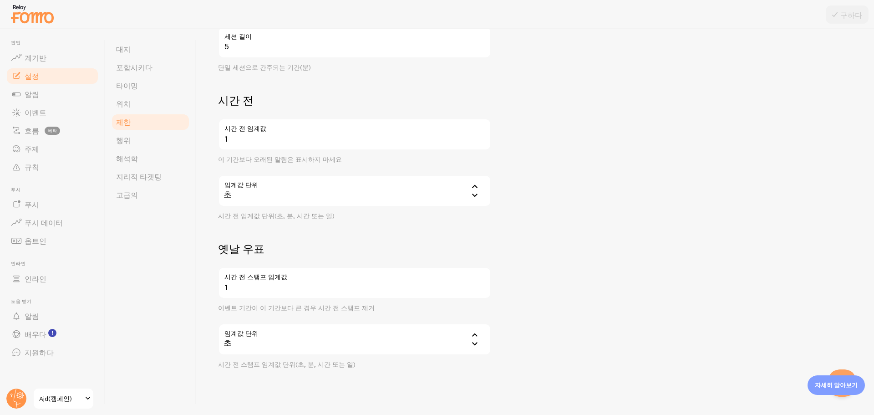
click at [286, 133] on label "시간 전 임계값" at bounding box center [354, 125] width 273 height 15
click at [286, 133] on input "1" at bounding box center [354, 134] width 273 height 32
click at [262, 198] on div "초" at bounding box center [354, 191] width 273 height 32
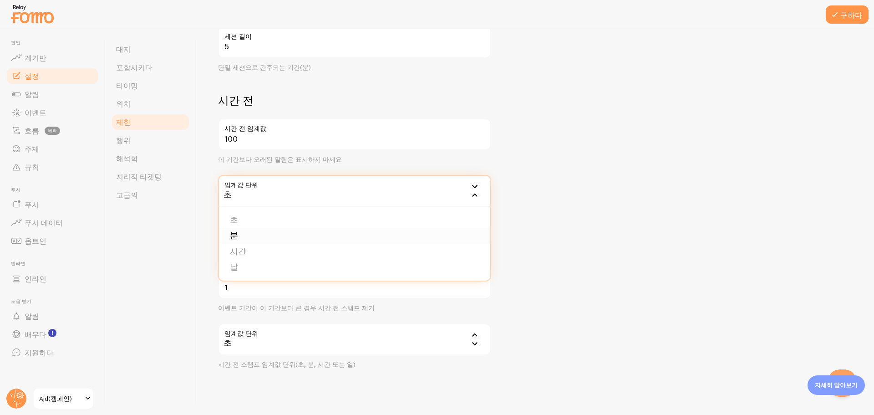
click at [254, 234] on li "분" at bounding box center [354, 236] width 271 height 16
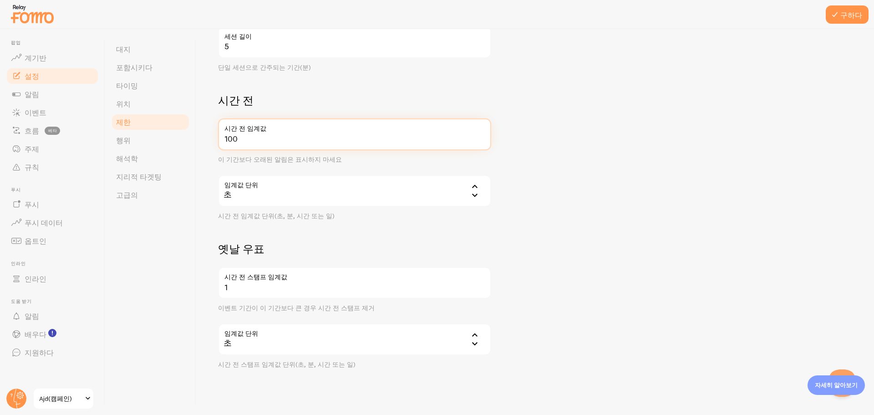
click at [255, 137] on input "100" at bounding box center [354, 134] width 273 height 32
click at [255, 137] on input "2" at bounding box center [354, 134] width 273 height 32
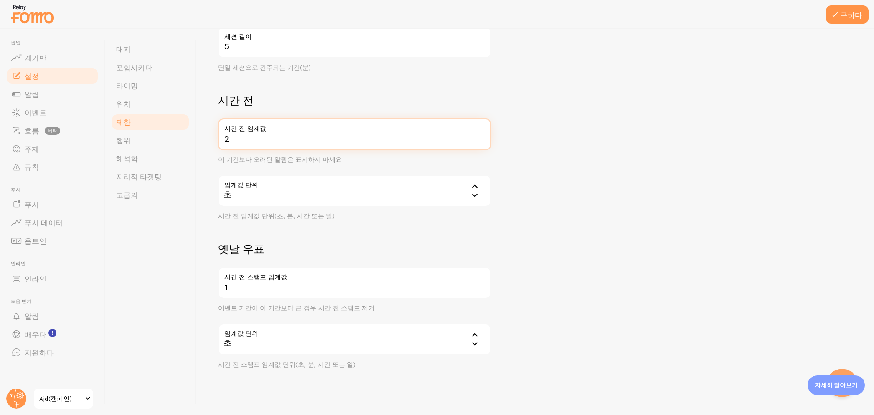
click at [255, 137] on input "2" at bounding box center [354, 134] width 273 height 32
type input "1"
click at [265, 192] on div "초" at bounding box center [354, 191] width 273 height 32
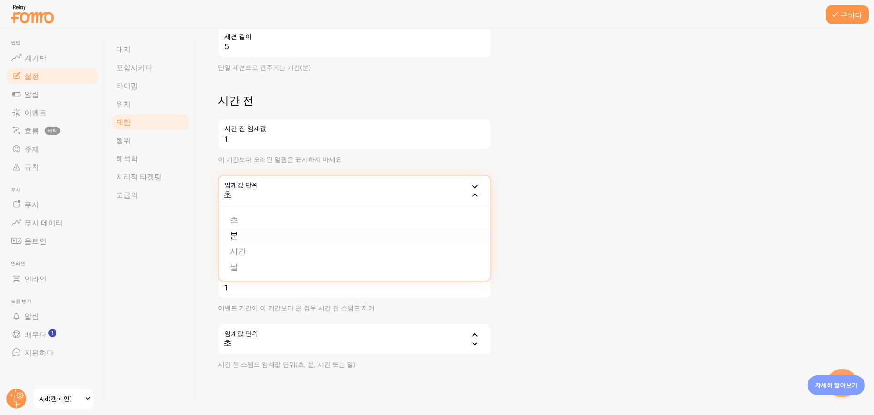
click at [247, 234] on li "분" at bounding box center [354, 236] width 271 height 16
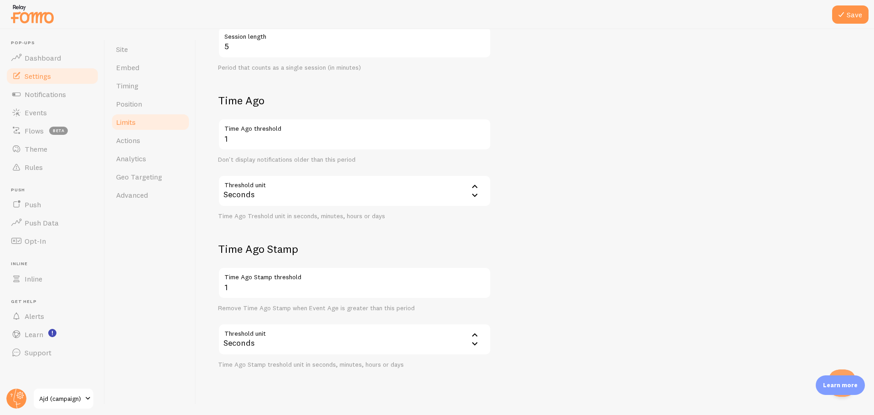
drag, startPoint x: 285, startPoint y: 214, endPoint x: 255, endPoint y: 311, distance: 101.4
click at [285, 214] on div "Time Ago Treshold unit in seconds, minutes, hours or days" at bounding box center [354, 216] width 273 height 8
click at [582, 290] on form "Notification Count 5 Max Notifications shown per page Limit the number of Notif…" at bounding box center [535, 100] width 634 height 537
click at [851, 20] on button "Save" at bounding box center [850, 14] width 36 height 18
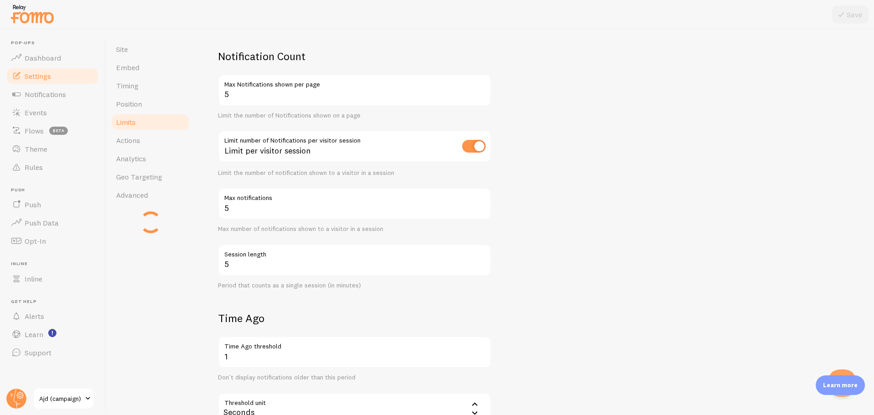
scroll to position [46, 0]
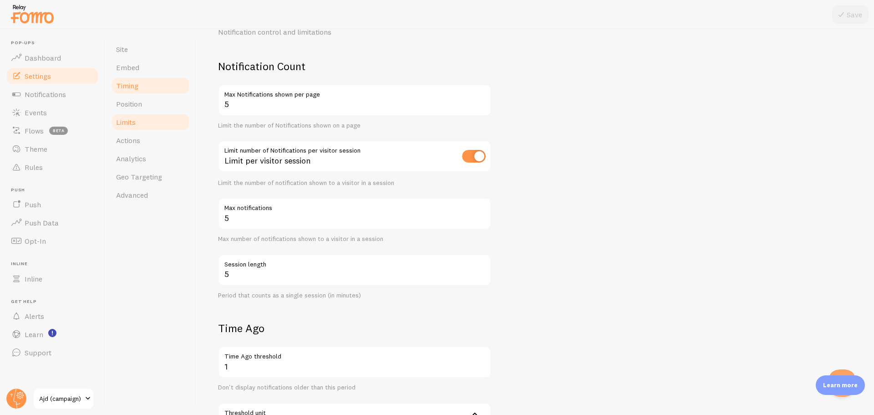
click at [138, 89] on link "Timing" at bounding box center [151, 85] width 80 height 18
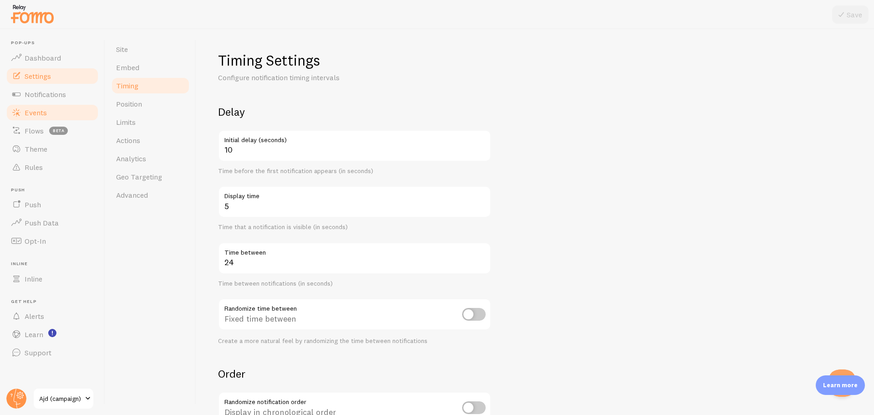
click at [43, 112] on span "Events" at bounding box center [36, 112] width 22 height 9
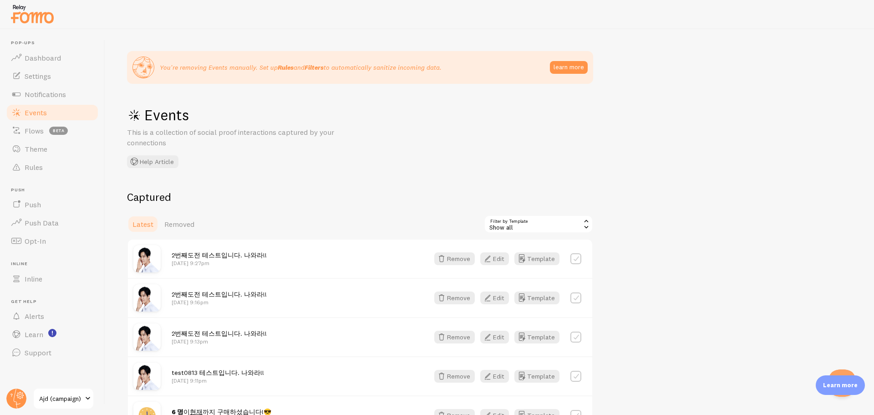
click at [332, 160] on div "Events This is a collection of social proof interactions captured by your conne…" at bounding box center [263, 137] width 273 height 62
click at [46, 130] on link "Flows beta" at bounding box center [52, 131] width 94 height 18
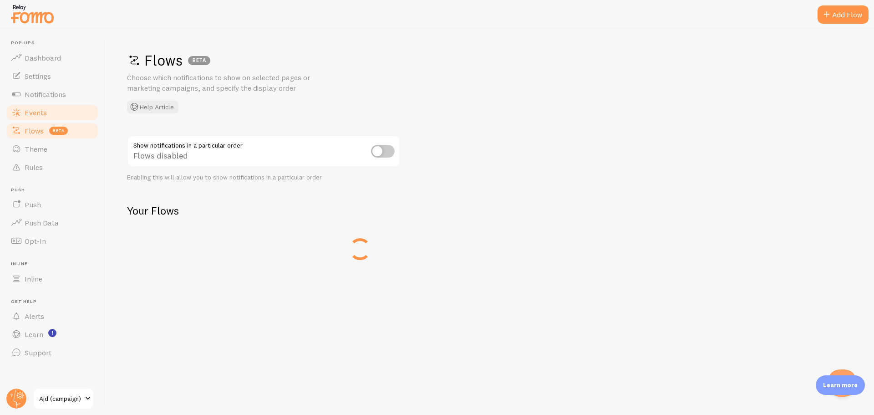
click at [51, 105] on link "Events" at bounding box center [52, 112] width 94 height 18
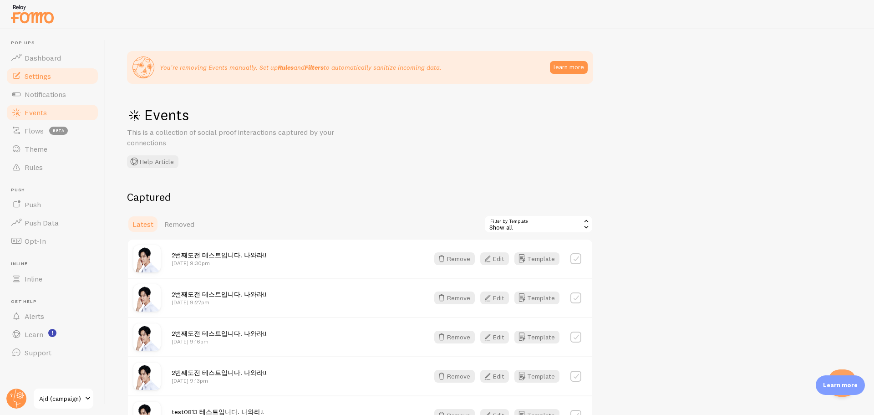
click at [48, 76] on span "Settings" at bounding box center [38, 75] width 26 height 9
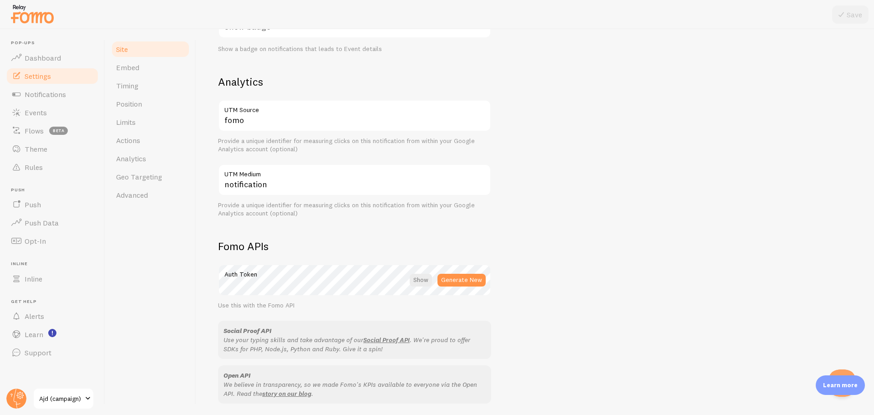
scroll to position [317, 0]
click at [141, 71] on link "Embed" at bounding box center [151, 67] width 80 height 18
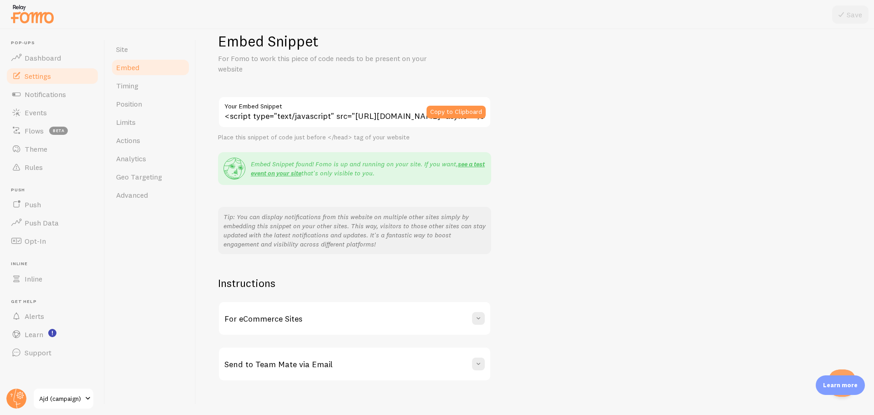
scroll to position [29, 0]
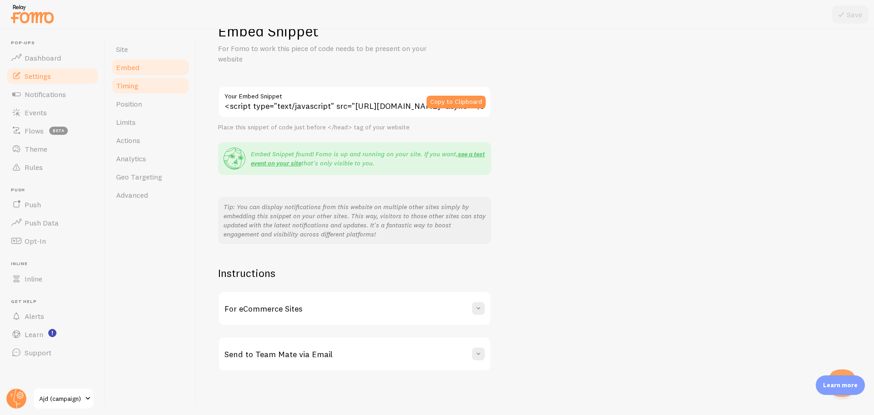
click at [154, 87] on link "Timing" at bounding box center [151, 85] width 80 height 18
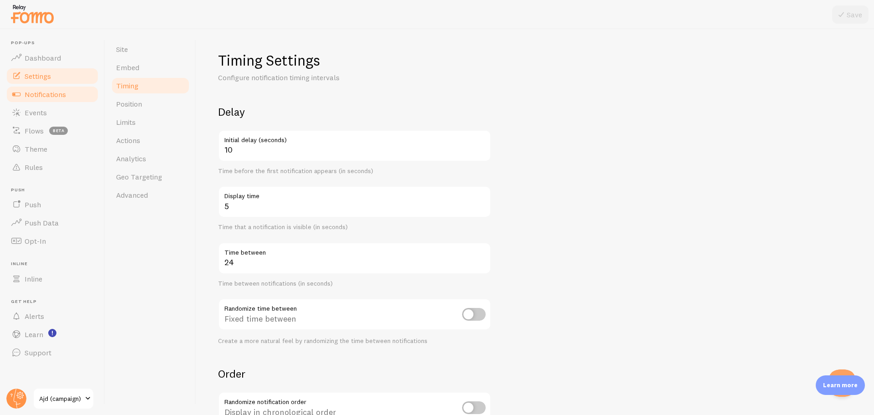
click at [74, 93] on link "Notifications" at bounding box center [52, 94] width 94 height 18
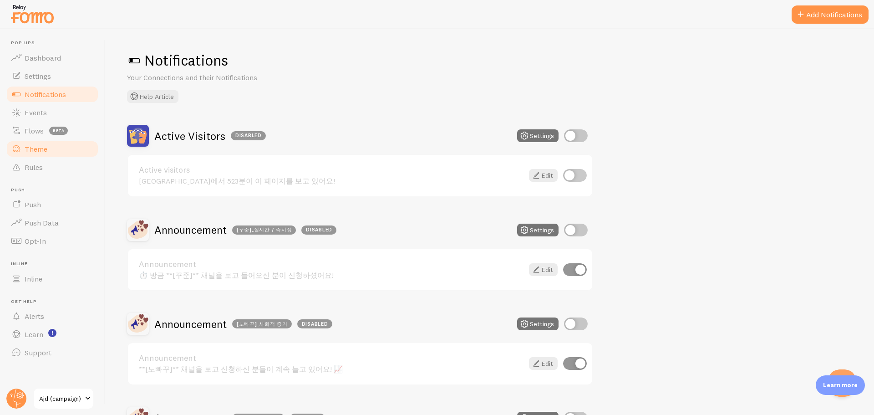
click at [51, 150] on link "Theme" at bounding box center [52, 149] width 94 height 18
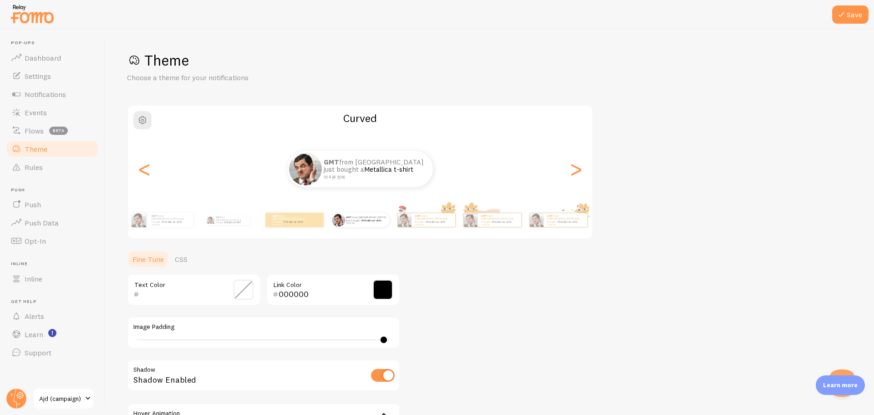
click at [276, 242] on div "Theme Choose a theme for your notifications Curved GMT from [GEOGRAPHIC_DATA] j…" at bounding box center [489, 267] width 725 height 432
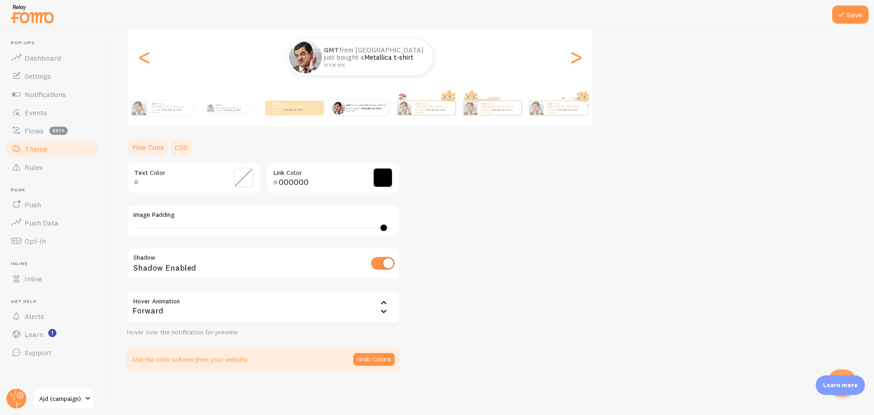
click at [179, 150] on link "CSS" at bounding box center [181, 147] width 24 height 18
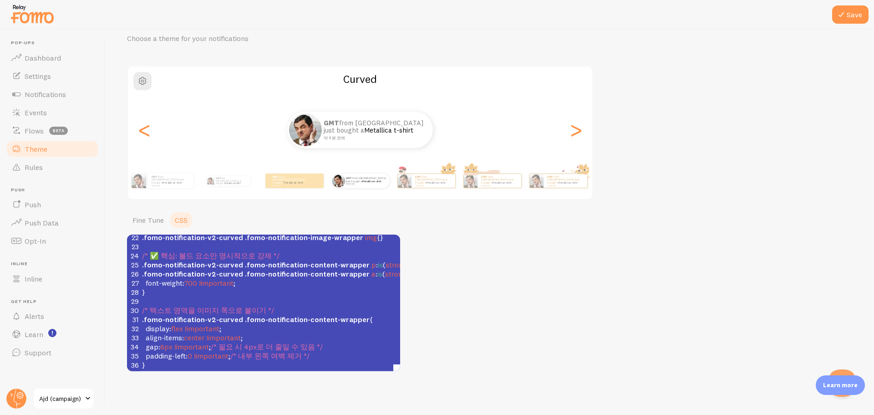
scroll to position [4, 0]
click at [230, 315] on span ".fomo-notification-v2-curved" at bounding box center [192, 319] width 101 height 9
click at [63, 61] on link "Dashboard" at bounding box center [52, 58] width 94 height 18
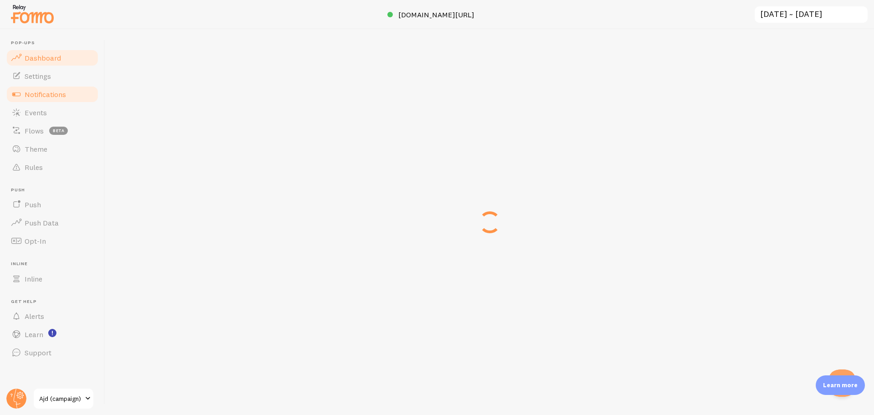
click at [50, 97] on span "Notifications" at bounding box center [45, 94] width 41 height 9
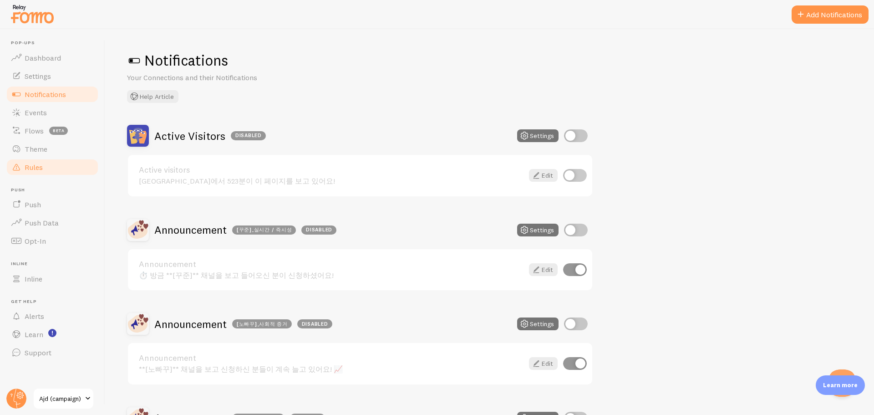
click at [50, 160] on link "Rules" at bounding box center [52, 167] width 94 height 18
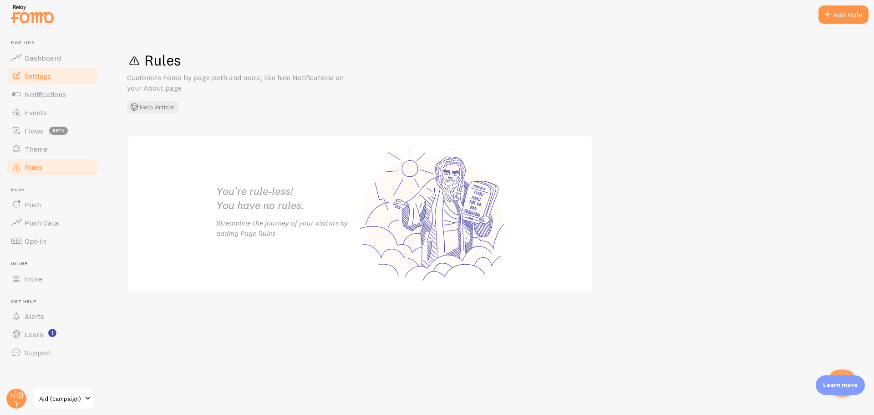
click at [50, 81] on link "Settings" at bounding box center [52, 76] width 94 height 18
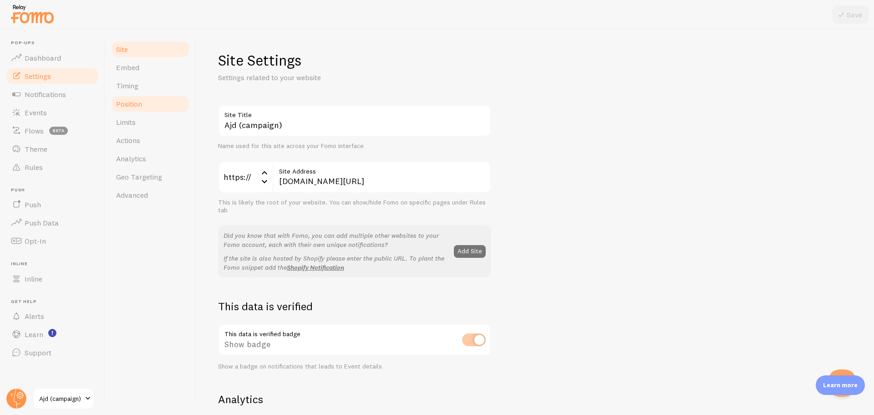
click at [163, 95] on link "Position" at bounding box center [151, 104] width 80 height 18
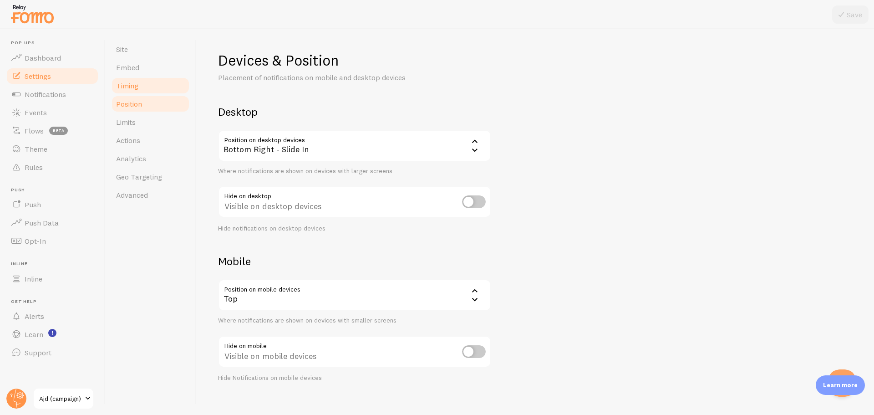
click at [161, 85] on link "Timing" at bounding box center [151, 85] width 80 height 18
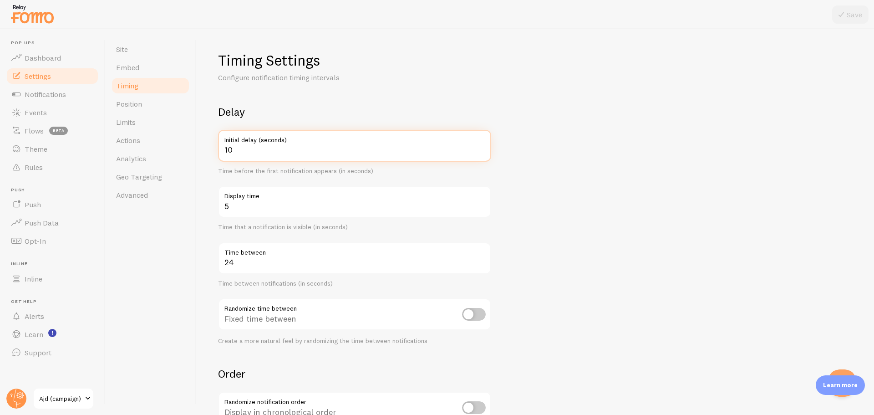
click at [249, 150] on input "10" at bounding box center [354, 146] width 273 height 32
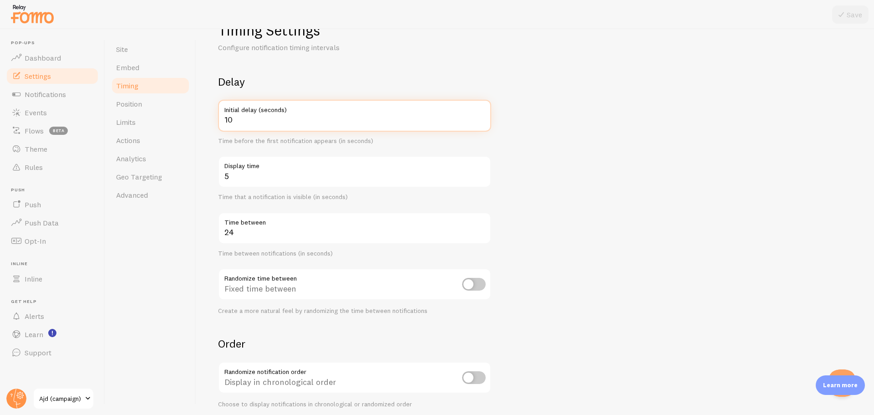
scroll to position [46, 0]
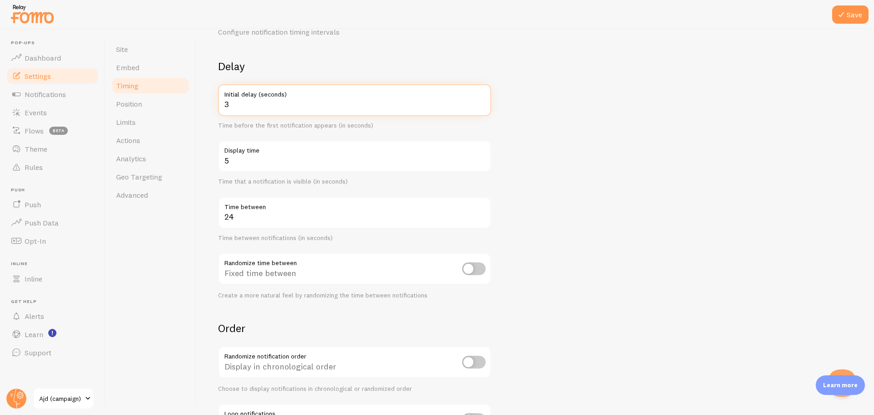
type input "3"
click at [564, 220] on form "Delay 3 Initial delay (seconds) Time before the first notification appears (in …" at bounding box center [535, 254] width 634 height 391
click at [423, 173] on div "5 Display time Time that a notification is visible (in seconds)" at bounding box center [354, 163] width 273 height 46
click at [64, 99] on link "Notifications" at bounding box center [52, 94] width 94 height 18
click at [839, 15] on icon at bounding box center [841, 14] width 11 height 11
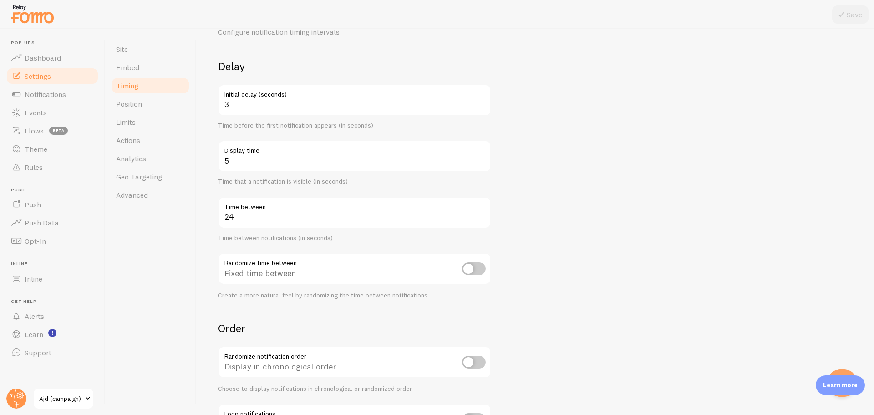
click at [146, 254] on div "Site Embed Timing Position Limits Actions Analytics Geo Targeting Advanced" at bounding box center [150, 222] width 91 height 386
click at [61, 117] on link "Events" at bounding box center [52, 112] width 94 height 18
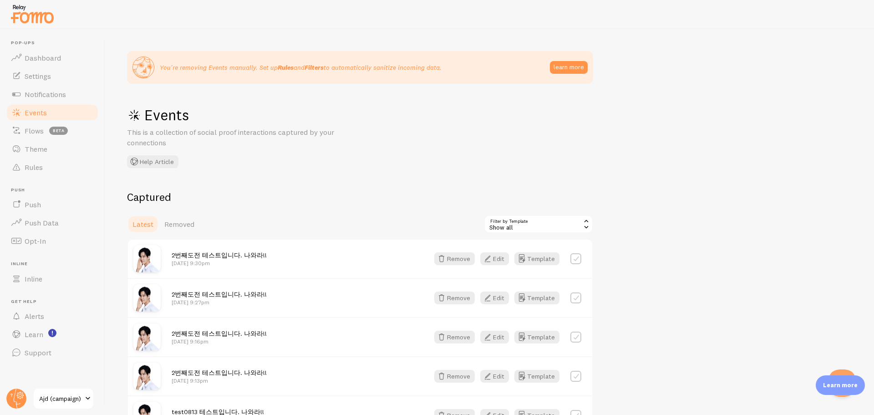
scroll to position [46, 0]
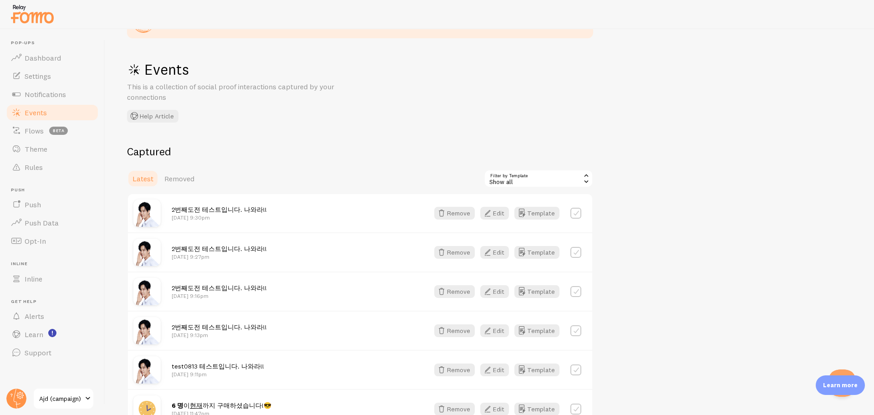
drag, startPoint x: 292, startPoint y: 374, endPoint x: 341, endPoint y: 138, distance: 241.0
click at [342, 138] on div "You're removing Events manually. Set up Rules and Filters to automatically sani…" at bounding box center [489, 222] width 769 height 386
click at [341, 138] on div "You're removing Events manually. Set up Rules and Filters to automatically sani…" at bounding box center [489, 222] width 769 height 386
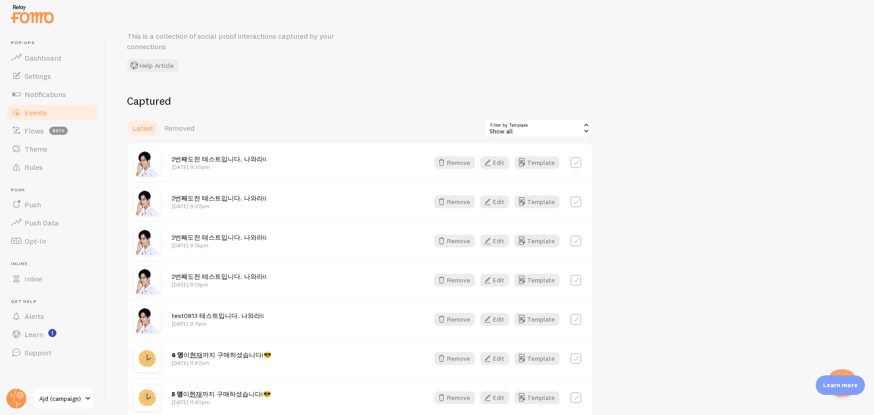
scroll to position [221, 0]
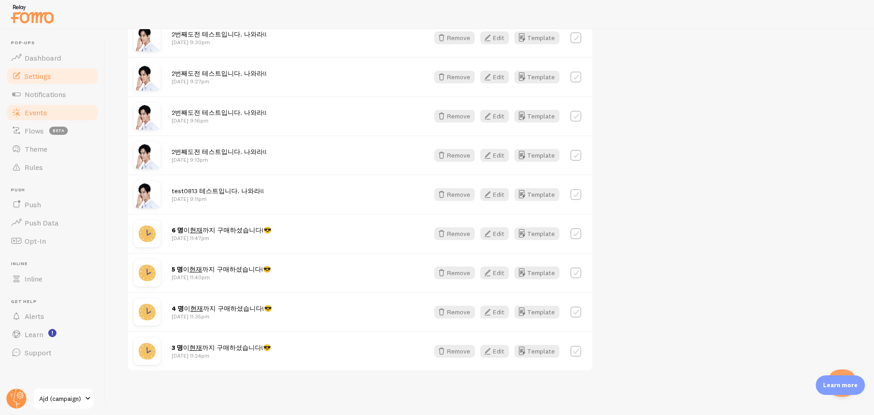
click at [46, 71] on link "Settings" at bounding box center [52, 76] width 94 height 18
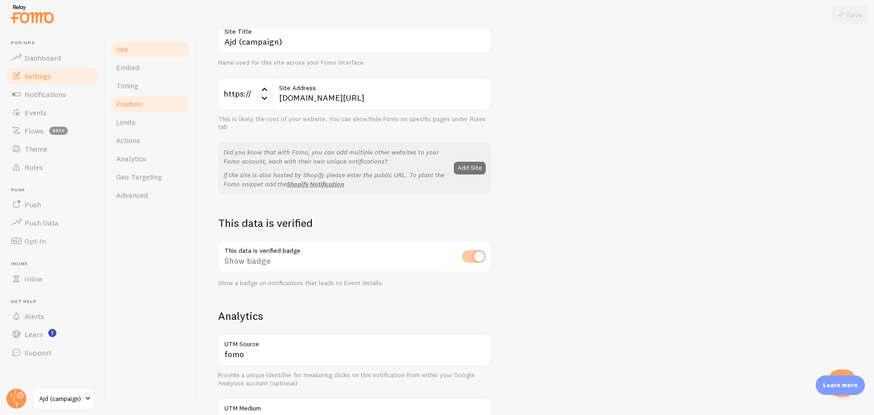
scroll to position [91, 0]
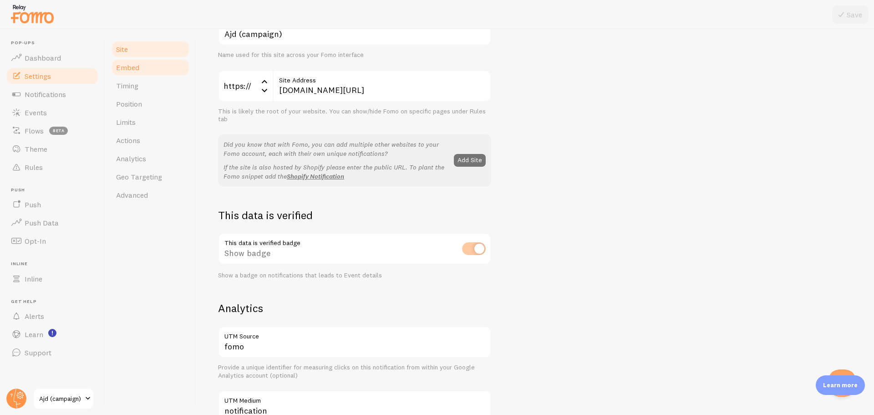
click at [127, 71] on span "Embed" at bounding box center [127, 67] width 23 height 9
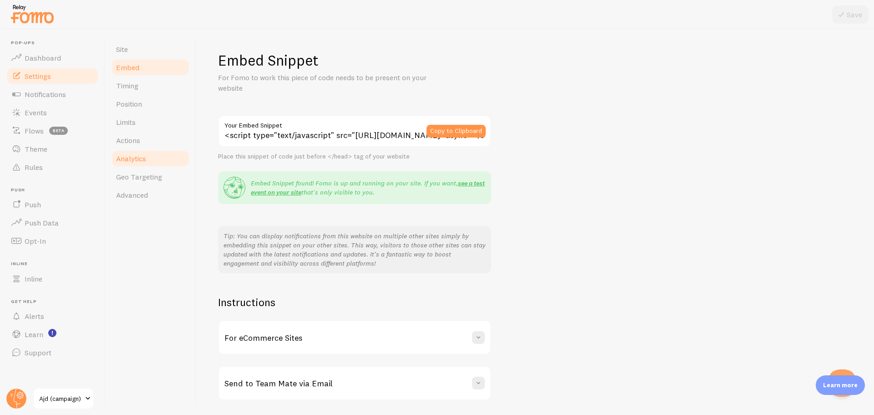
click at [137, 162] on span "Analytics" at bounding box center [131, 158] width 30 height 9
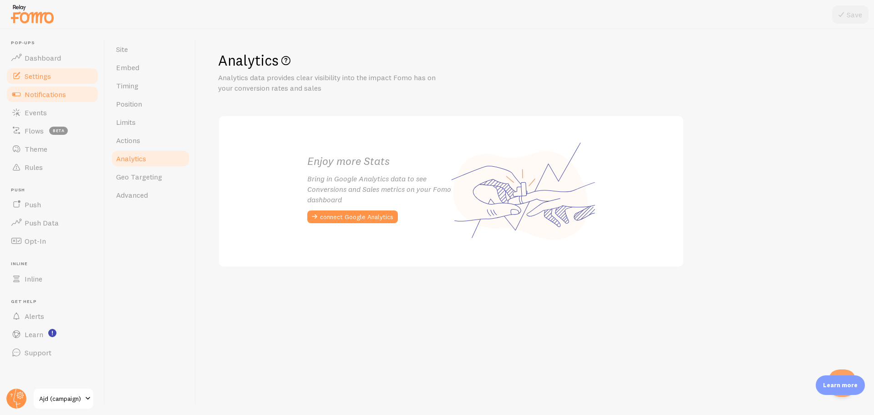
click at [47, 99] on link "Notifications" at bounding box center [52, 94] width 94 height 18
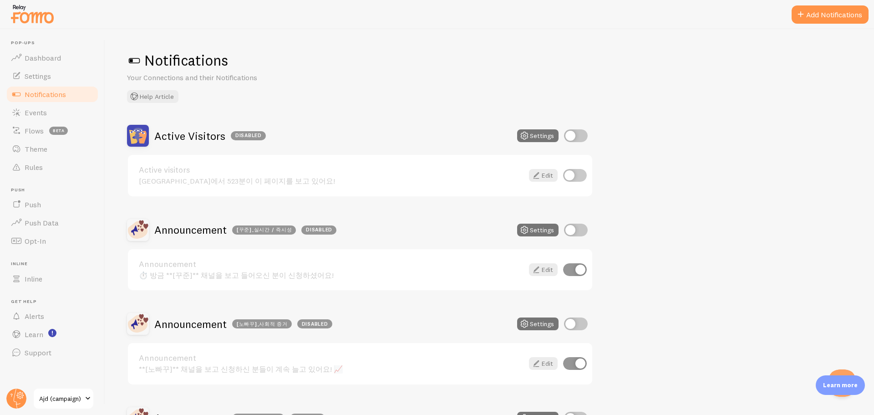
click at [566, 229] on input "checkbox" at bounding box center [576, 230] width 24 height 13
checkbox input "true"
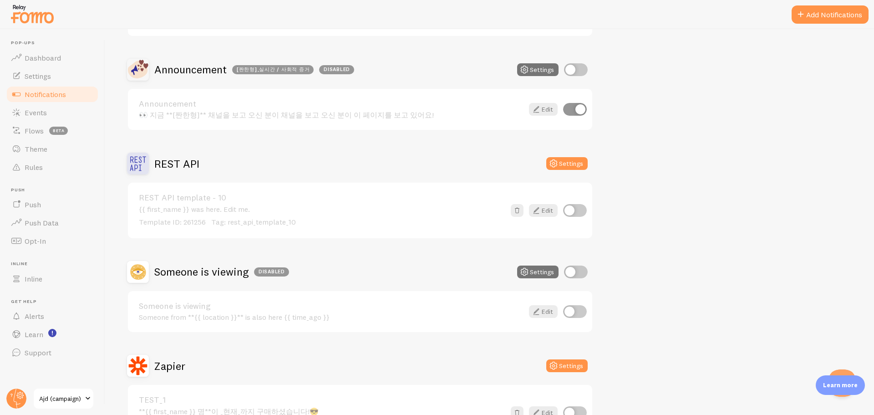
scroll to position [662, 0]
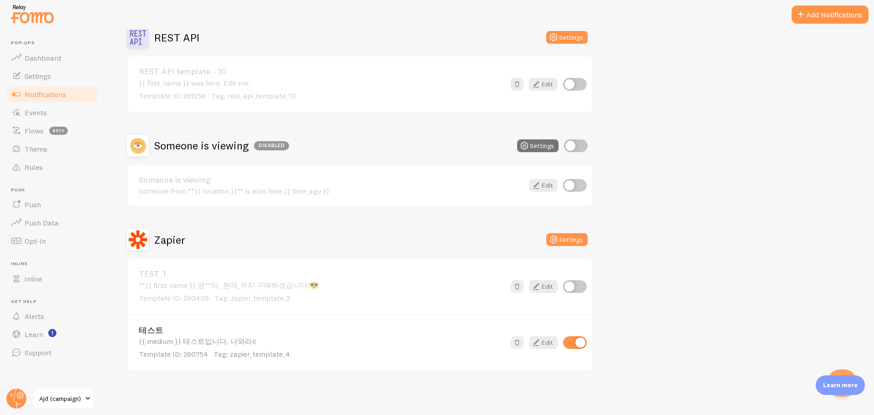
click at [572, 341] on input "checkbox" at bounding box center [575, 342] width 24 height 13
checkbox input "false"
click at [76, 72] on link "Settings" at bounding box center [52, 76] width 94 height 18
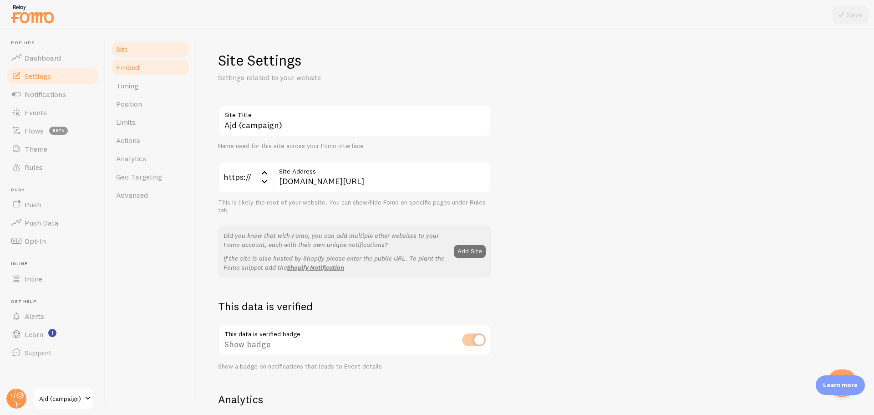
click at [159, 66] on link "Embed" at bounding box center [151, 67] width 80 height 18
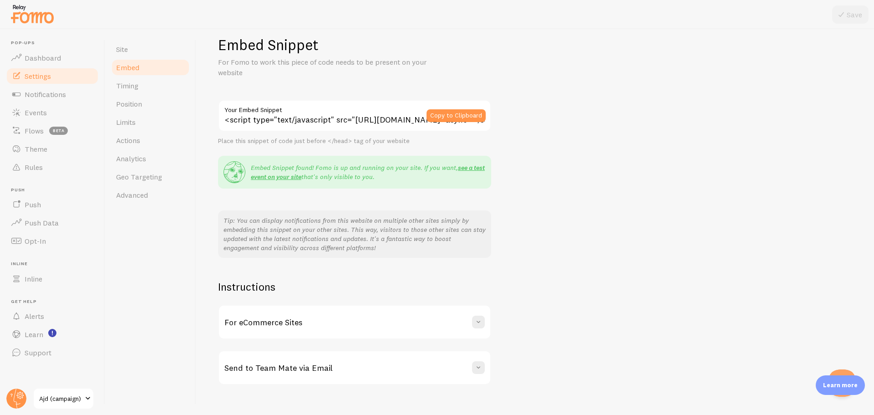
scroll to position [29, 0]
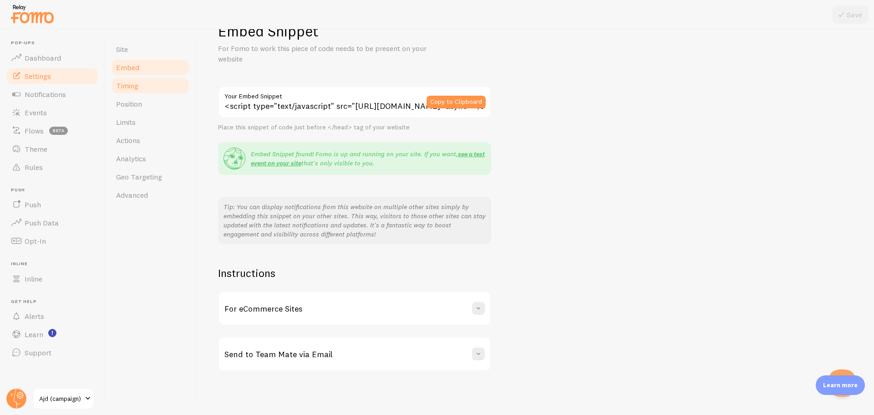
click at [153, 90] on link "Timing" at bounding box center [151, 85] width 80 height 18
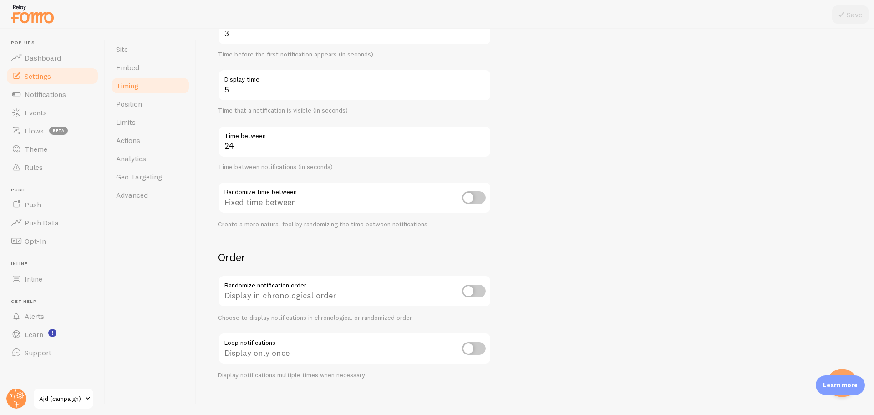
scroll to position [124, 0]
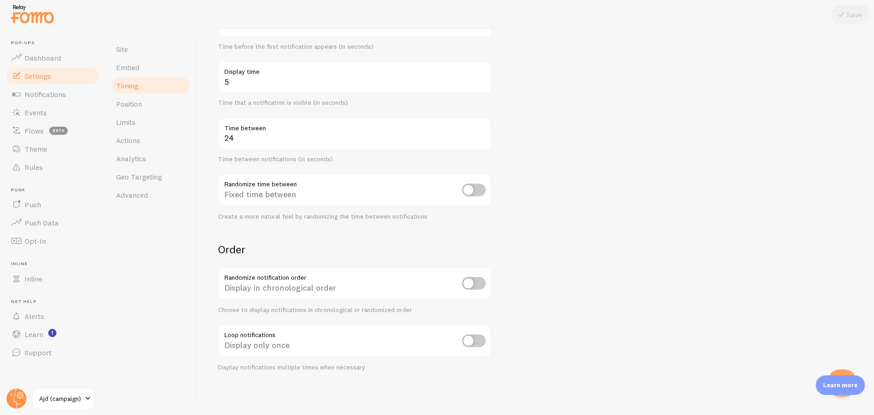
click at [463, 188] on input "checkbox" at bounding box center [474, 189] width 24 height 13
checkbox input "true"
click at [837, 9] on icon at bounding box center [841, 14] width 11 height 11
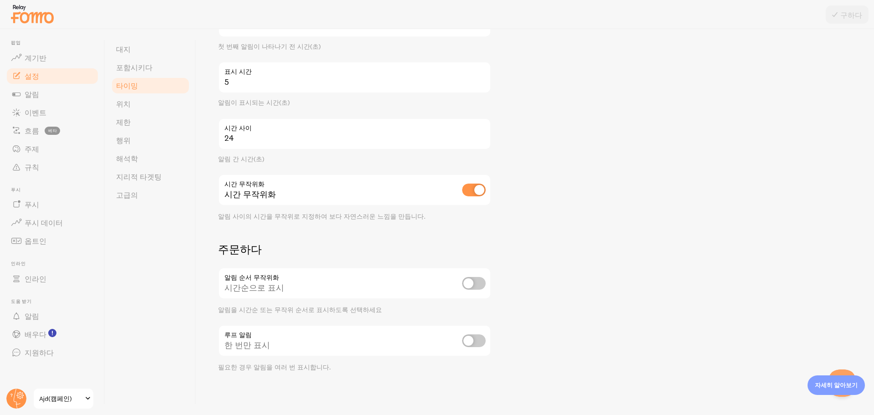
click at [473, 285] on input "checkbox" at bounding box center [474, 283] width 24 height 13
checkbox input "true"
click at [477, 342] on input "checkbox" at bounding box center [474, 340] width 24 height 13
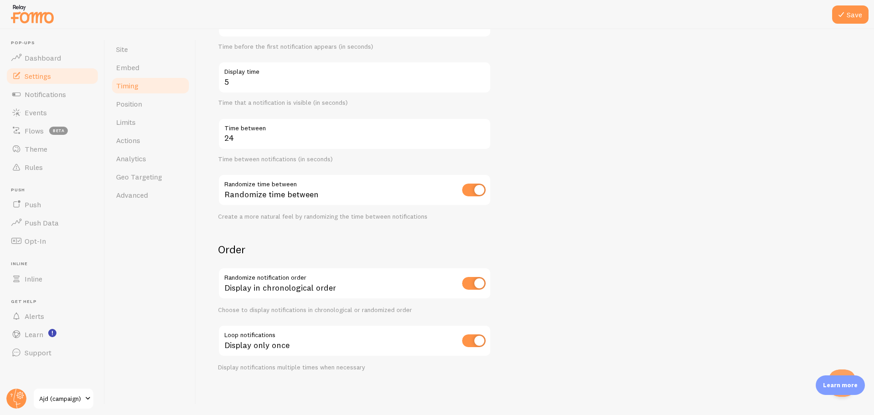
click at [586, 236] on form "Delay 3 Initial delay (seconds) Time before the first notification appears (in …" at bounding box center [535, 175] width 634 height 391
click at [472, 342] on input "checkbox" at bounding box center [474, 340] width 24 height 13
checkbox input "false"
click at [851, 15] on button "Save" at bounding box center [850, 14] width 36 height 18
click at [143, 106] on link "Position" at bounding box center [151, 104] width 80 height 18
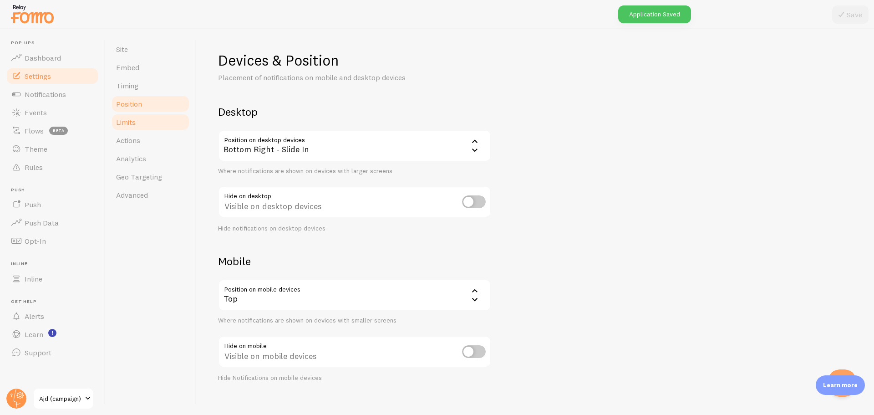
click at [131, 124] on span "Limits" at bounding box center [126, 121] width 20 height 9
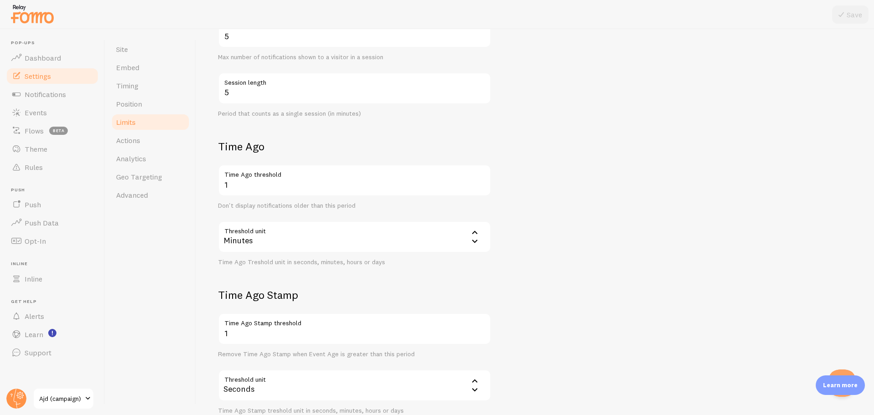
scroll to position [228, 0]
click at [300, 382] on div "Seconds" at bounding box center [354, 385] width 273 height 32
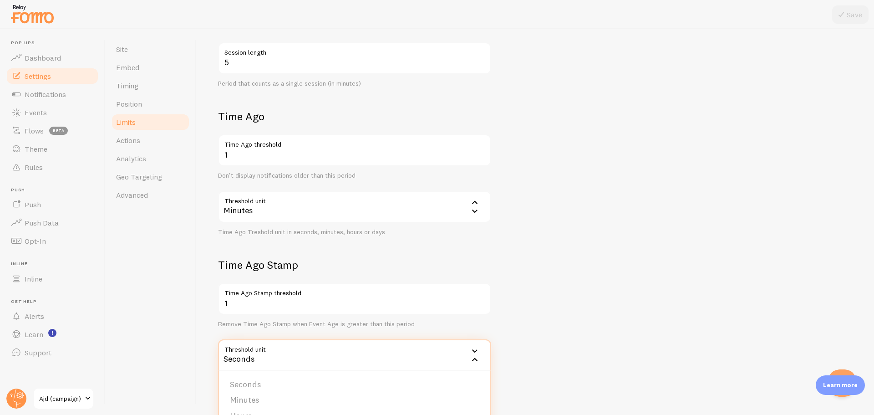
scroll to position [273, 0]
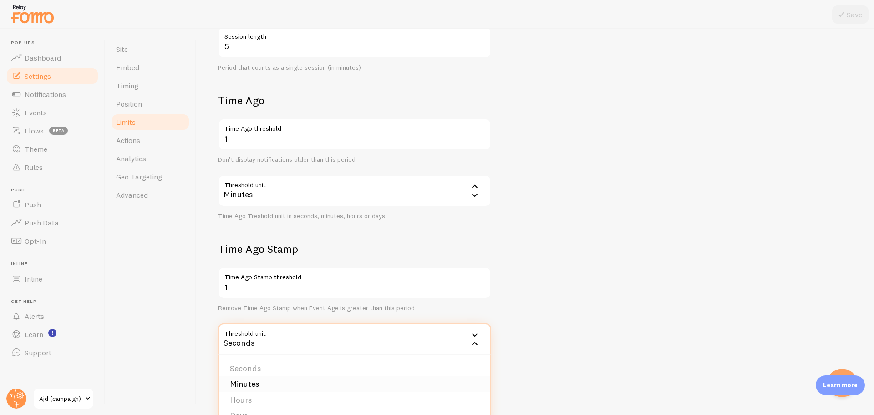
click at [255, 387] on li "Minutes" at bounding box center [354, 384] width 271 height 16
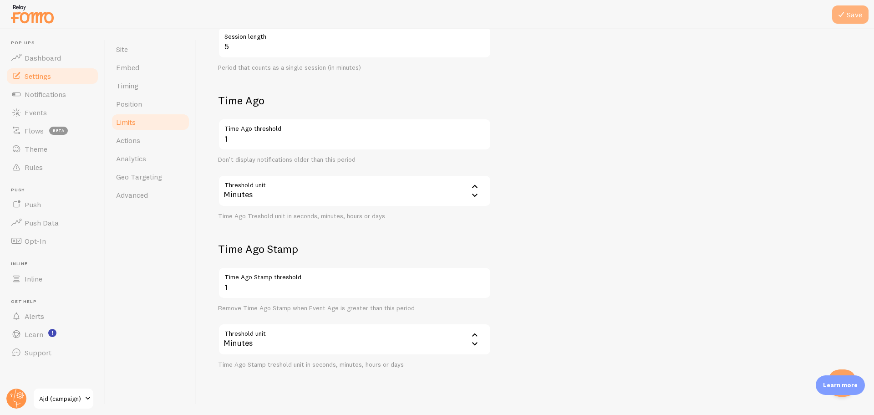
click at [849, 5] on button "Save" at bounding box center [850, 14] width 36 height 18
click at [46, 164] on link "Rules" at bounding box center [52, 167] width 94 height 18
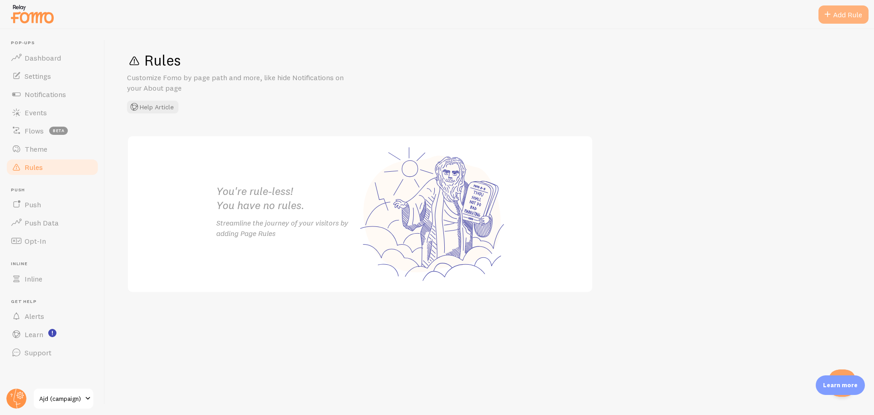
click at [838, 7] on div "Add Rule" at bounding box center [844, 14] width 50 height 18
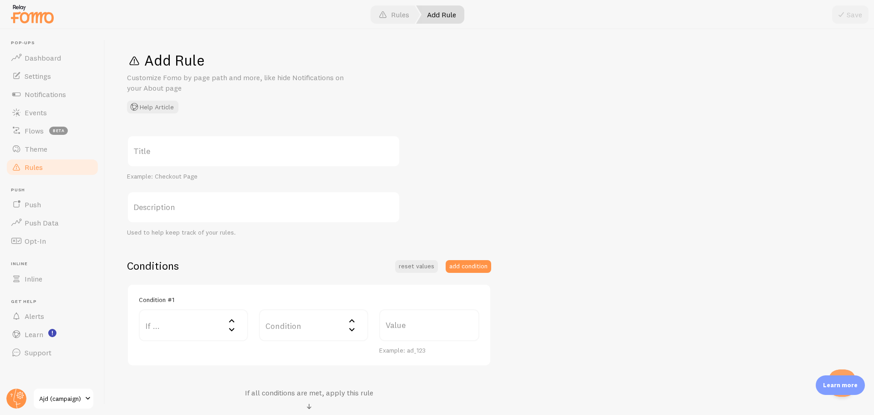
click at [178, 148] on label "Title" at bounding box center [263, 151] width 273 height 32
click at [178, 148] on input "Title" at bounding box center [263, 151] width 273 height 32
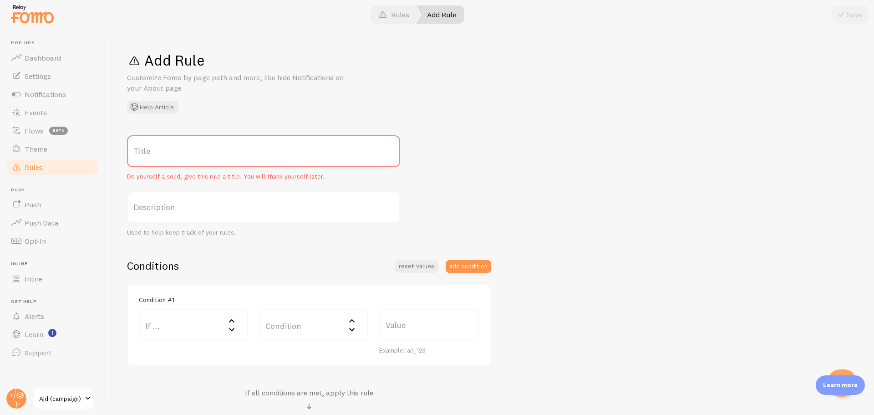
click at [163, 210] on label "Description" at bounding box center [263, 207] width 273 height 32
click at [155, 325] on label "If ..." at bounding box center [193, 325] width 109 height 32
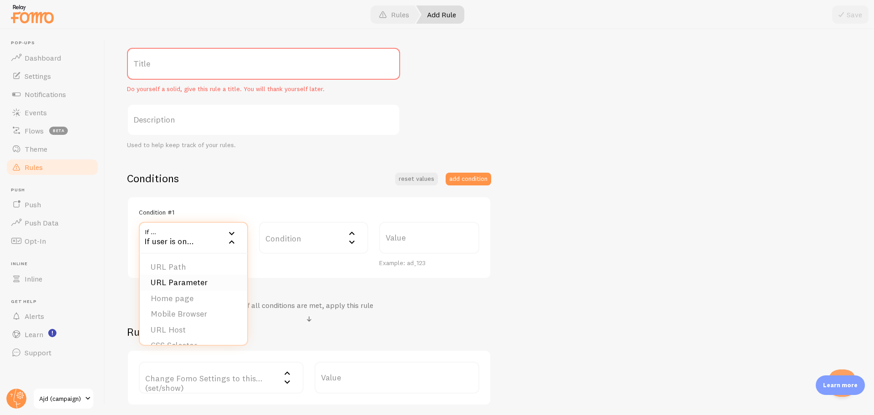
scroll to position [91, 0]
click at [188, 233] on div "If user is on..." at bounding box center [193, 234] width 109 height 32
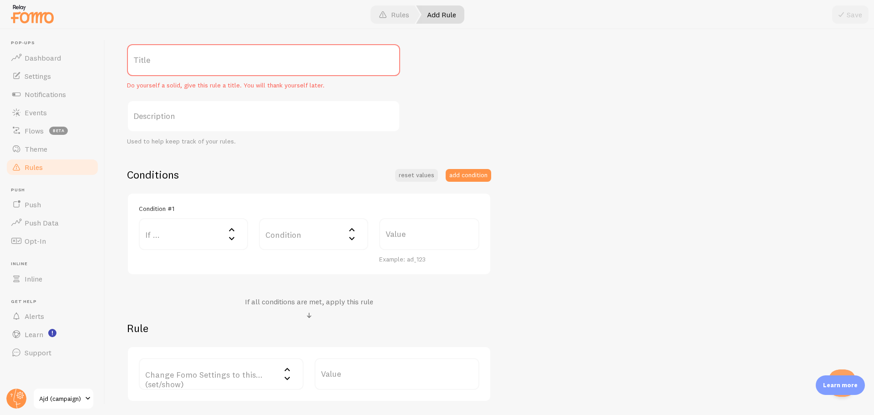
click at [195, 236] on label "If ..." at bounding box center [193, 234] width 109 height 32
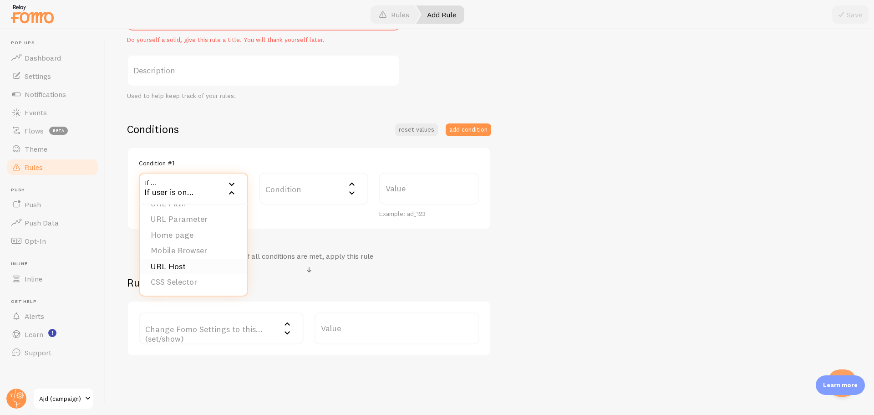
click at [205, 264] on li "URL Host" at bounding box center [193, 267] width 107 height 16
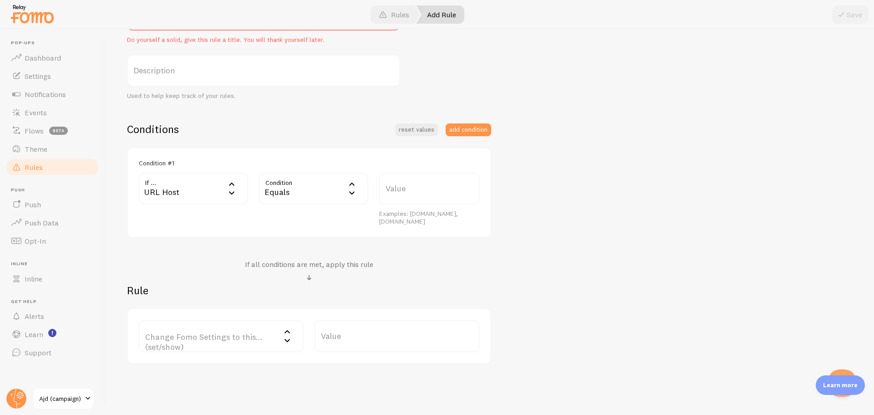
click at [304, 186] on div "Equals" at bounding box center [313, 189] width 109 height 32
click at [204, 188] on div "URL Host" at bounding box center [193, 189] width 109 height 32
drag, startPoint x: 207, startPoint y: 222, endPoint x: 178, endPoint y: 300, distance: 83.2
click at [178, 300] on div "Conditions reset values add condition Condition #1 If ... url_host URL Host URL…" at bounding box center [309, 243] width 364 height 242
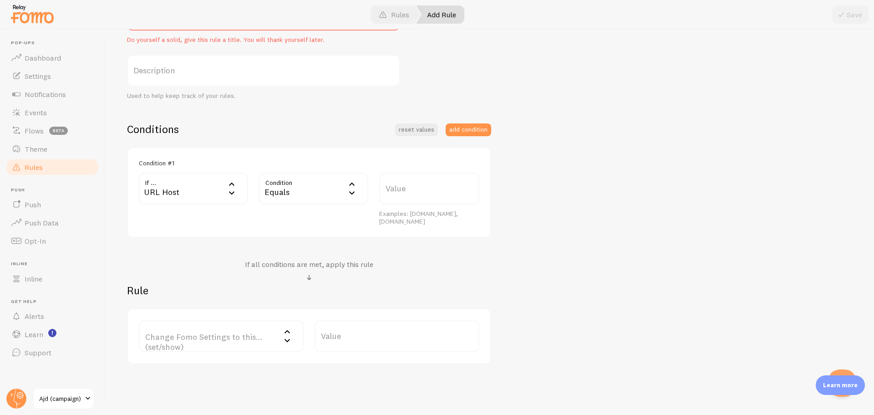
click at [194, 198] on div "URL Host" at bounding box center [193, 189] width 109 height 32
click at [437, 240] on div "Conditions reset values add condition Condition #1 If ... url_host URL Host URL…" at bounding box center [309, 243] width 364 height 242
click at [207, 355] on div "Change Fomo Settings to this... (set/show) Change Fomo Settings to this... (set…" at bounding box center [309, 336] width 364 height 56
click at [263, 335] on label "Change Fomo Settings to this... (set/show)" at bounding box center [221, 336] width 165 height 32
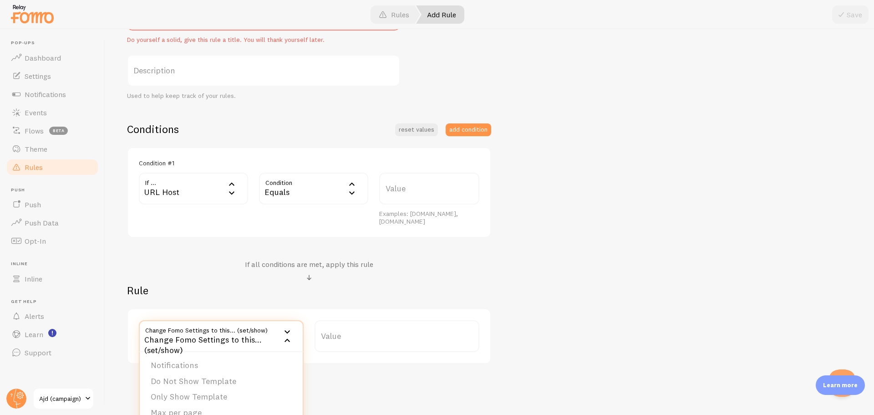
scroll to position [166, 0]
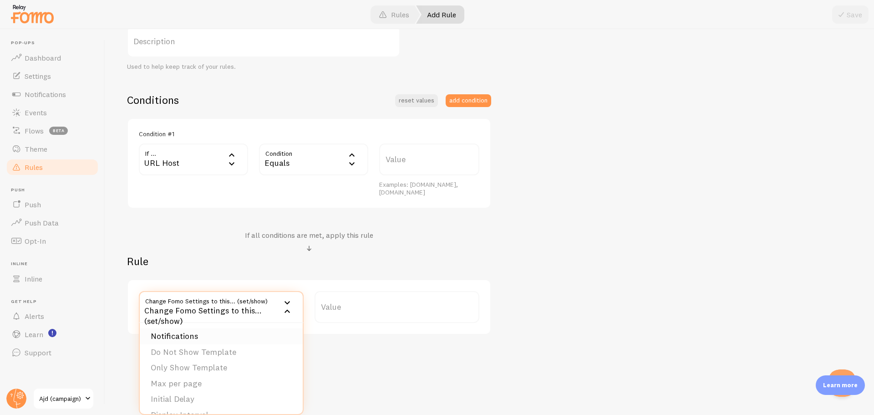
click at [255, 333] on li "Notifications" at bounding box center [221, 336] width 163 height 16
click at [363, 315] on label "Options" at bounding box center [397, 307] width 165 height 32
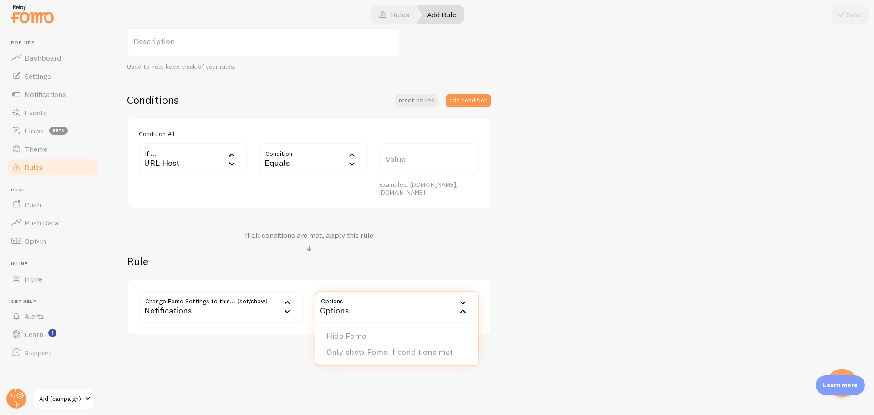
click at [229, 311] on div "Notifications" at bounding box center [221, 307] width 165 height 32
click at [220, 370] on li "Only Show Template" at bounding box center [221, 368] width 163 height 16
click at [357, 315] on label "Template" at bounding box center [397, 307] width 165 height 32
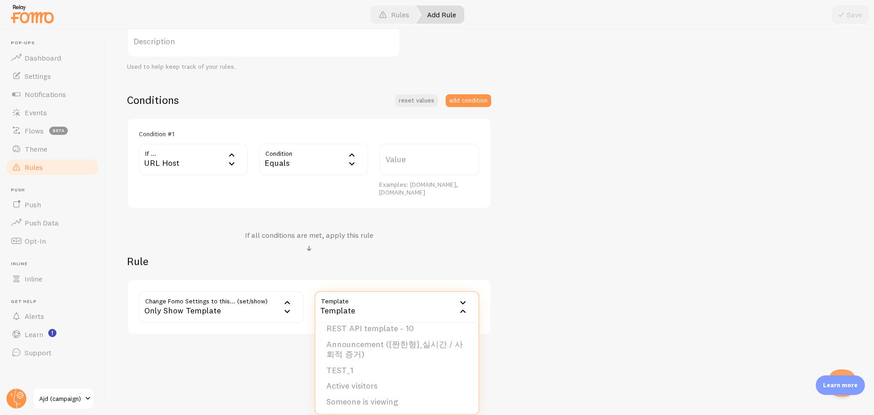
click at [198, 298] on div "Only Show Template" at bounding box center [221, 307] width 165 height 32
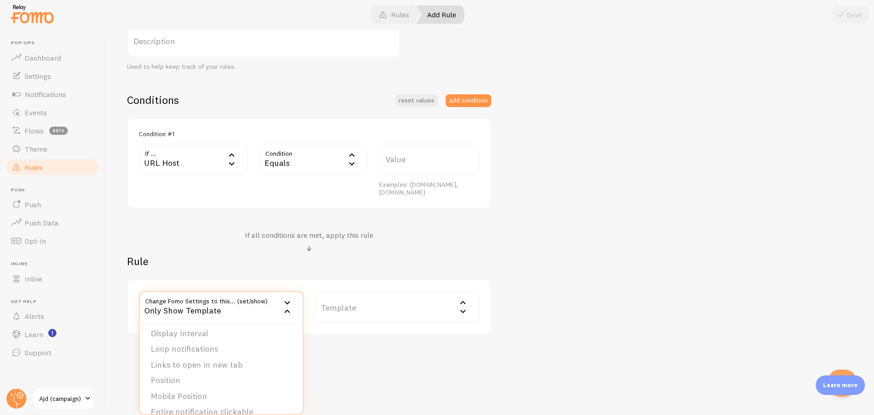
scroll to position [93, 0]
click at [194, 229] on div "Conditions reset values add condition Condition #1 If ... url_host URL Host URL…" at bounding box center [309, 214] width 364 height 242
click at [59, 94] on span "Notifications" at bounding box center [45, 94] width 41 height 9
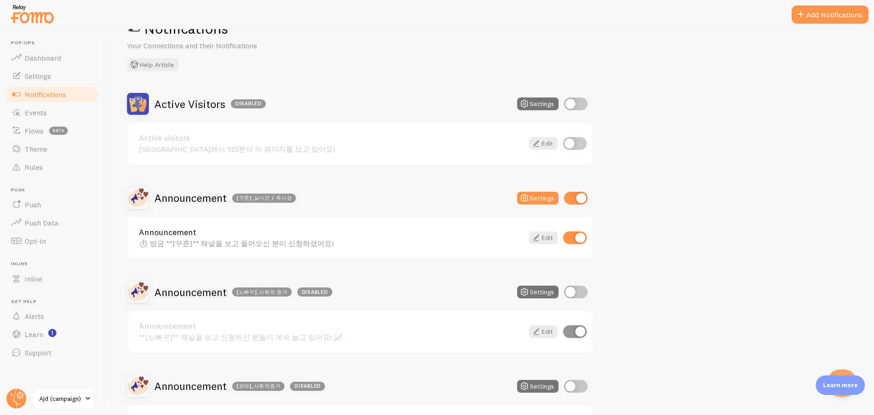
scroll to position [182, 0]
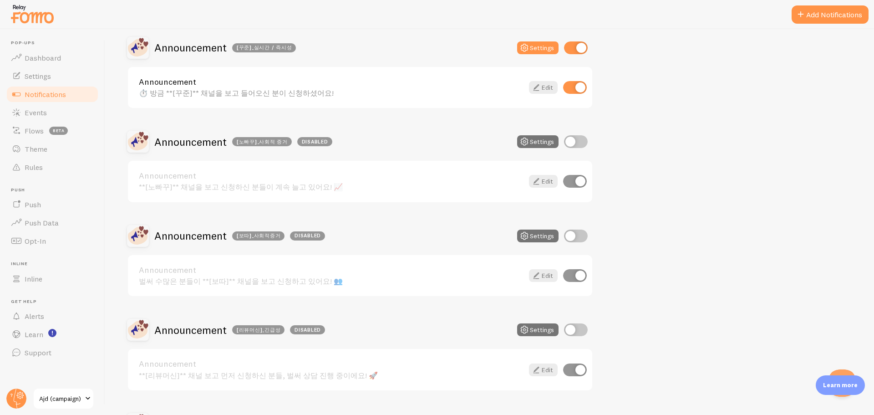
click at [571, 141] on input "checkbox" at bounding box center [576, 141] width 24 height 13
checkbox input "true"
click at [567, 234] on input "checkbox" at bounding box center [576, 235] width 24 height 13
checkbox input "true"
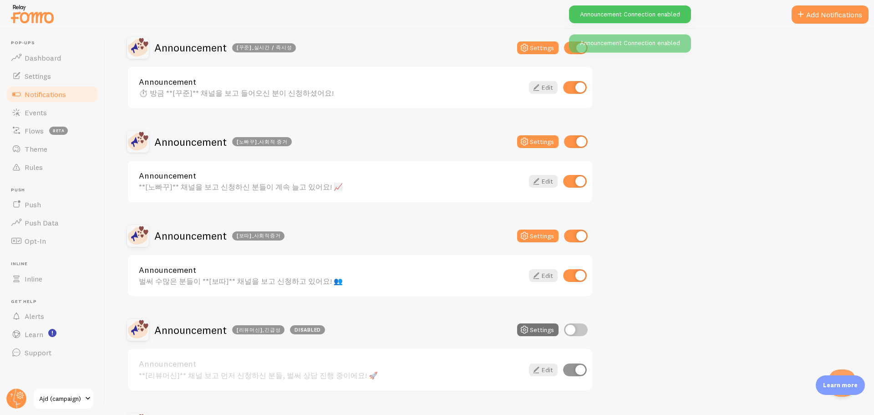
click at [575, 328] on input "checkbox" at bounding box center [576, 329] width 24 height 13
checkbox input "true"
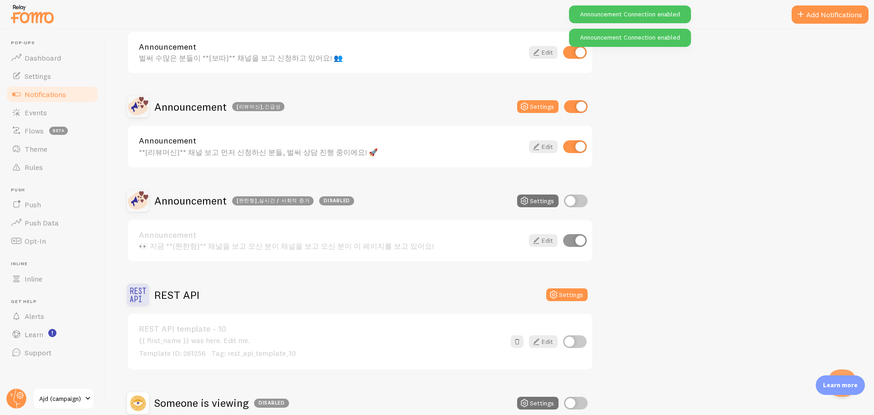
scroll to position [410, 0]
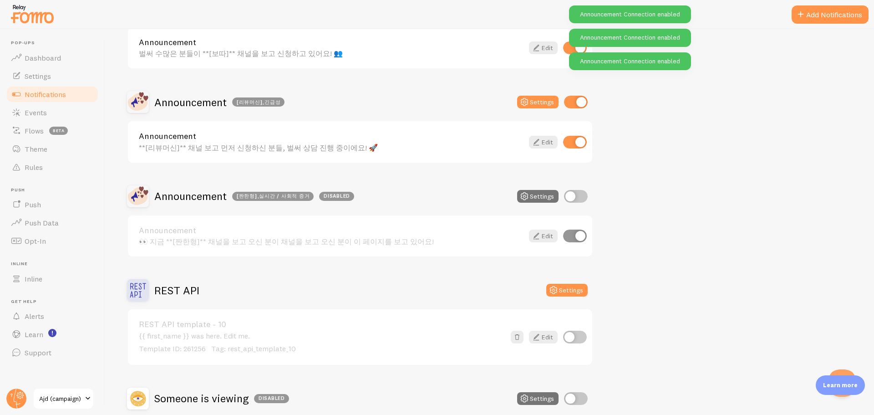
click at [574, 199] on input "checkbox" at bounding box center [576, 196] width 24 height 13
checkbox input "true"
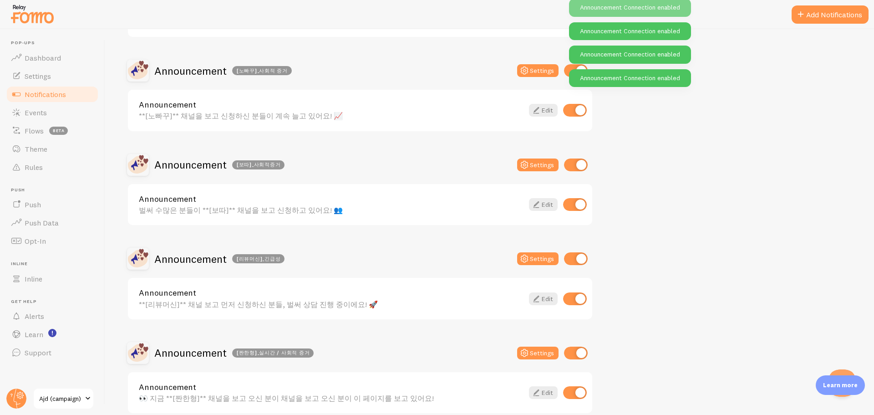
scroll to position [253, 0]
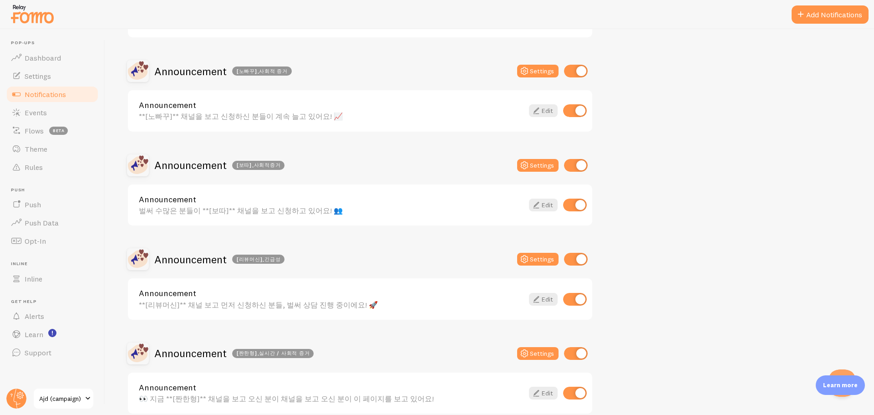
click at [581, 71] on input "checkbox" at bounding box center [576, 71] width 24 height 13
checkbox input "false"
click at [572, 166] on input "checkbox" at bounding box center [576, 165] width 24 height 13
checkbox input "false"
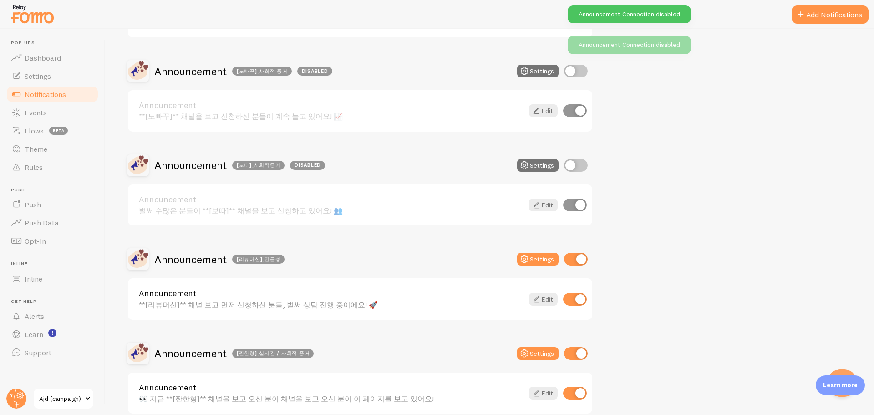
click at [574, 259] on input "checkbox" at bounding box center [576, 259] width 24 height 13
checkbox input "false"
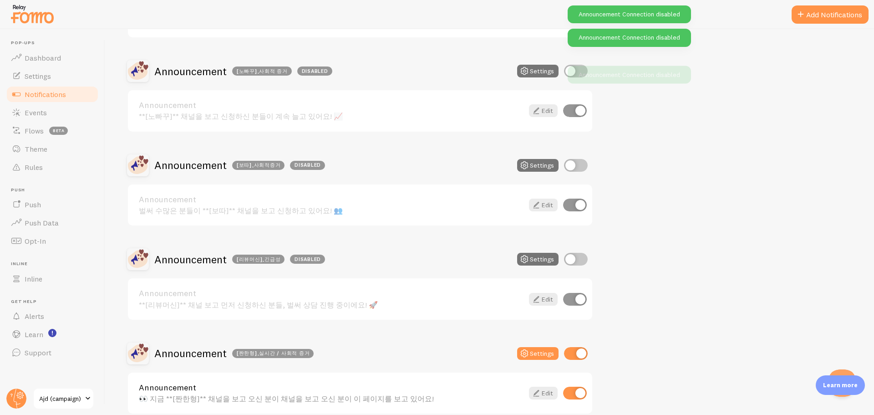
click at [564, 352] on input "checkbox" at bounding box center [576, 353] width 24 height 13
checkbox input "false"
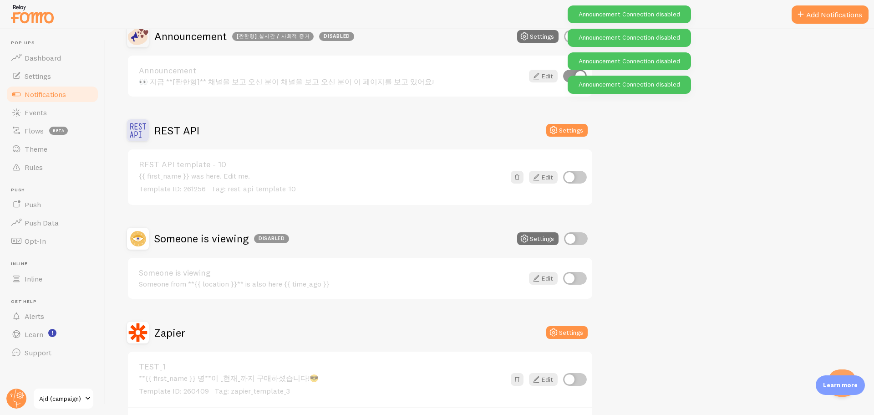
scroll to position [662, 0]
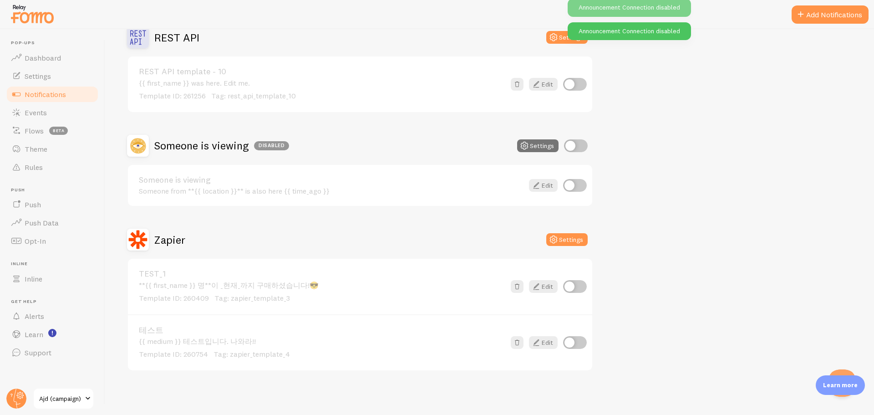
click at [573, 341] on input "checkbox" at bounding box center [575, 342] width 24 height 13
checkbox input "true"
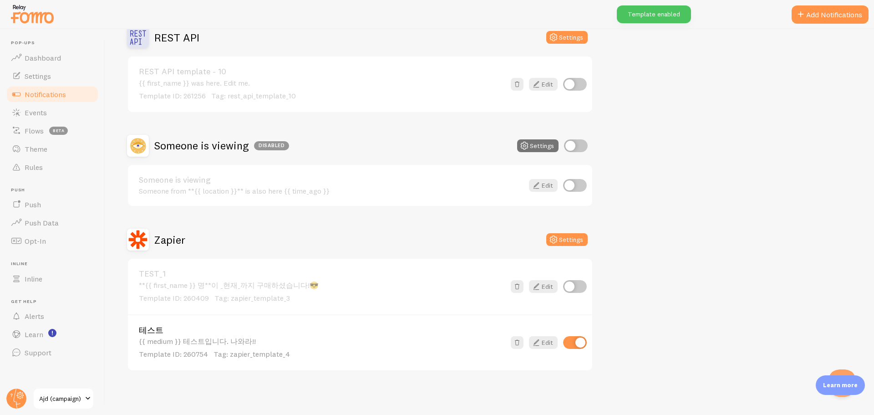
click at [52, 93] on span "Notifications" at bounding box center [45, 94] width 41 height 9
click at [47, 66] on link "Dashboard" at bounding box center [52, 58] width 94 height 18
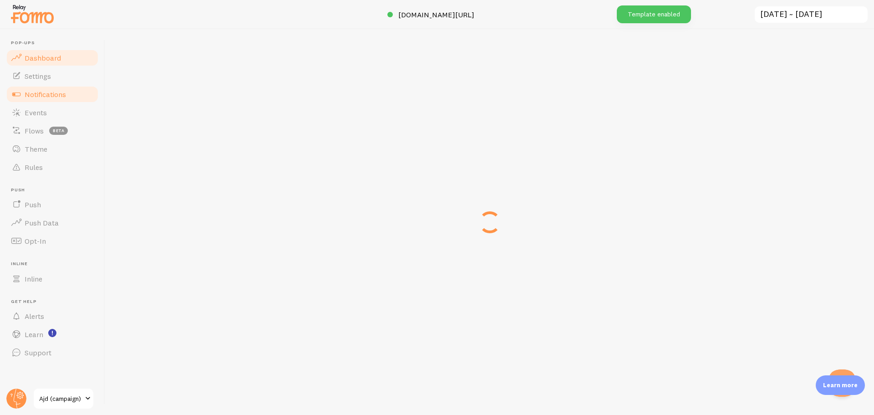
click at [44, 94] on span "Notifications" at bounding box center [45, 94] width 41 height 9
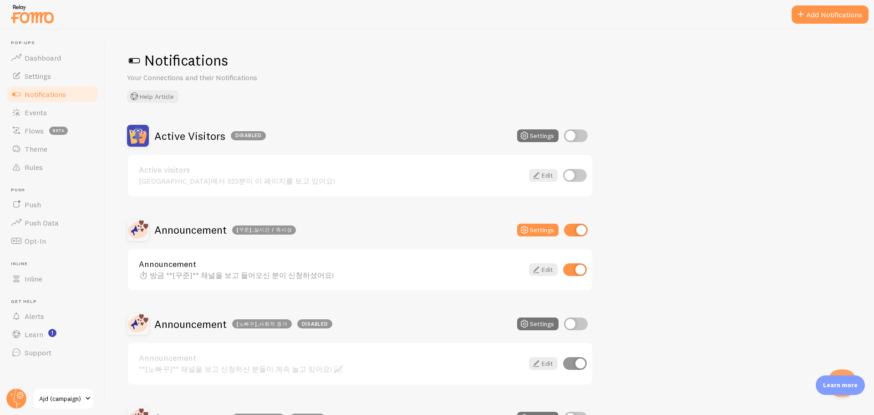
click at [585, 270] on input "checkbox" at bounding box center [575, 269] width 24 height 13
checkbox input "false"
click at [577, 227] on input "checkbox" at bounding box center [576, 230] width 24 height 13
checkbox input "false"
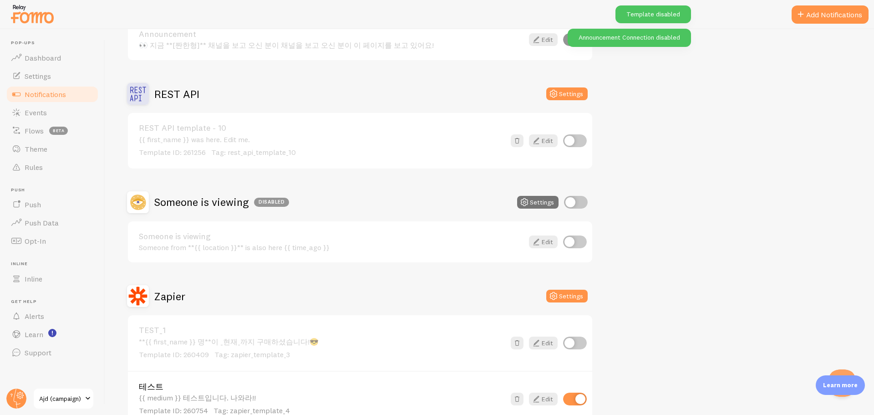
scroll to position [662, 0]
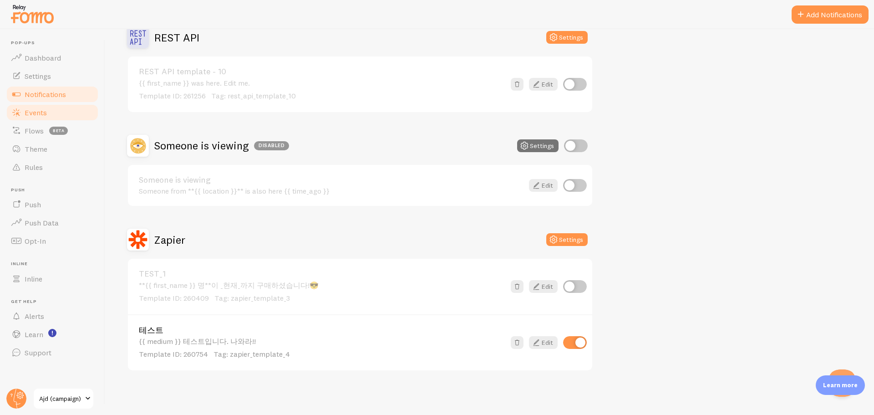
click at [49, 120] on link "Events" at bounding box center [52, 112] width 94 height 18
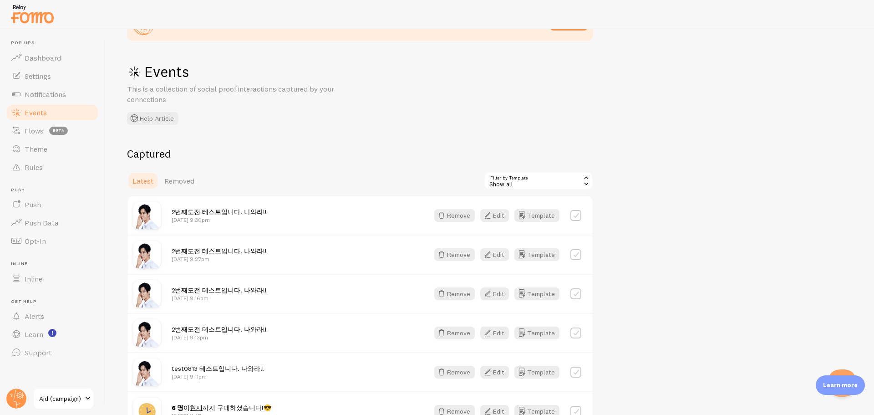
scroll to position [39, 0]
